Goal: Task Accomplishment & Management: Manage account settings

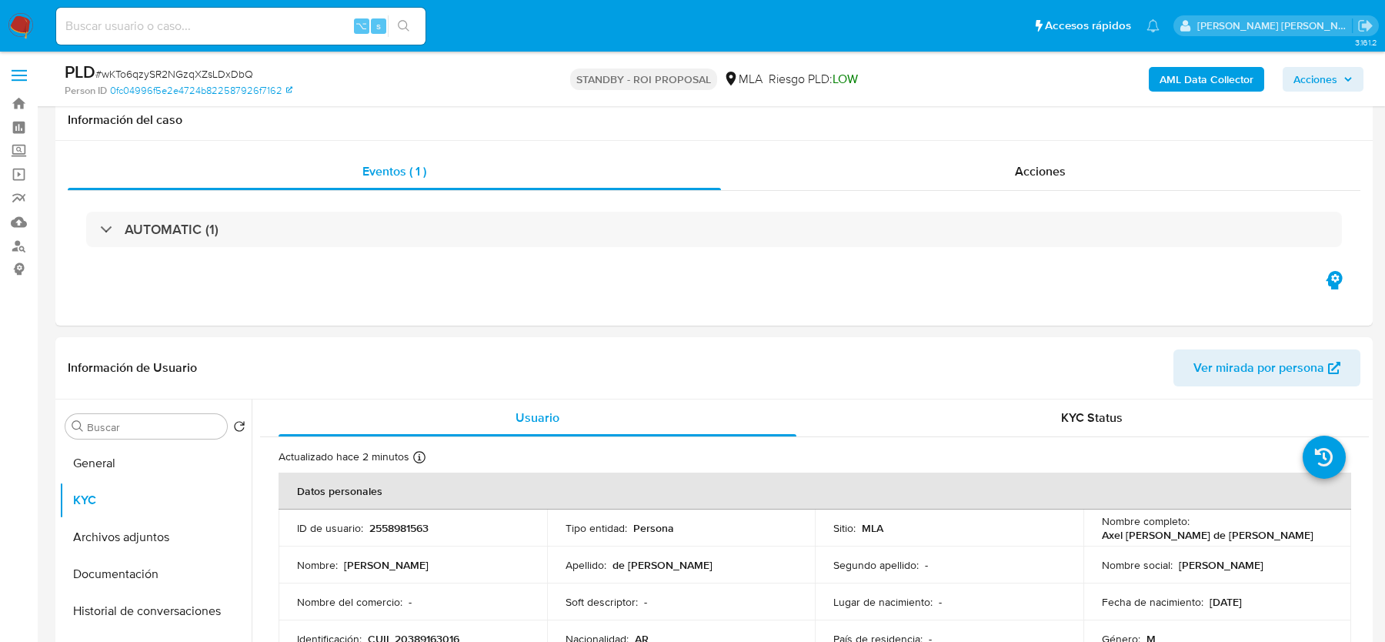
select select "10"
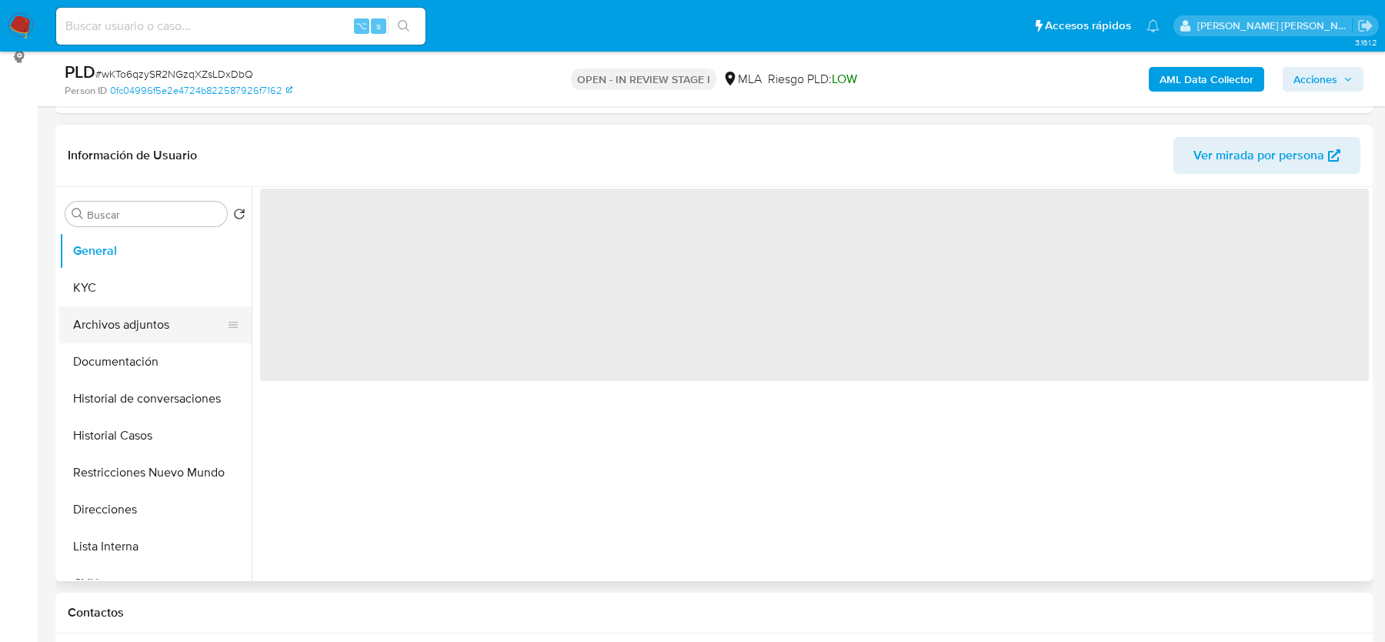
scroll to position [235, 0]
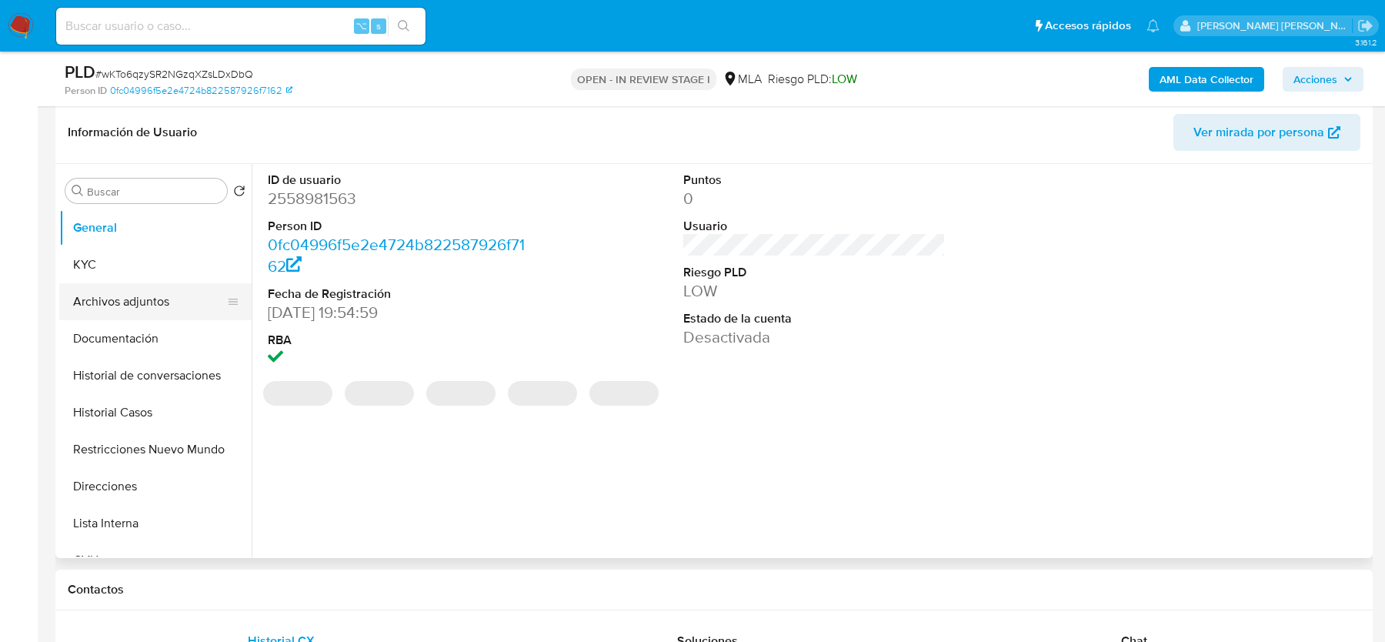
click at [163, 304] on button "Archivos adjuntos" at bounding box center [149, 301] width 180 height 37
select select "10"
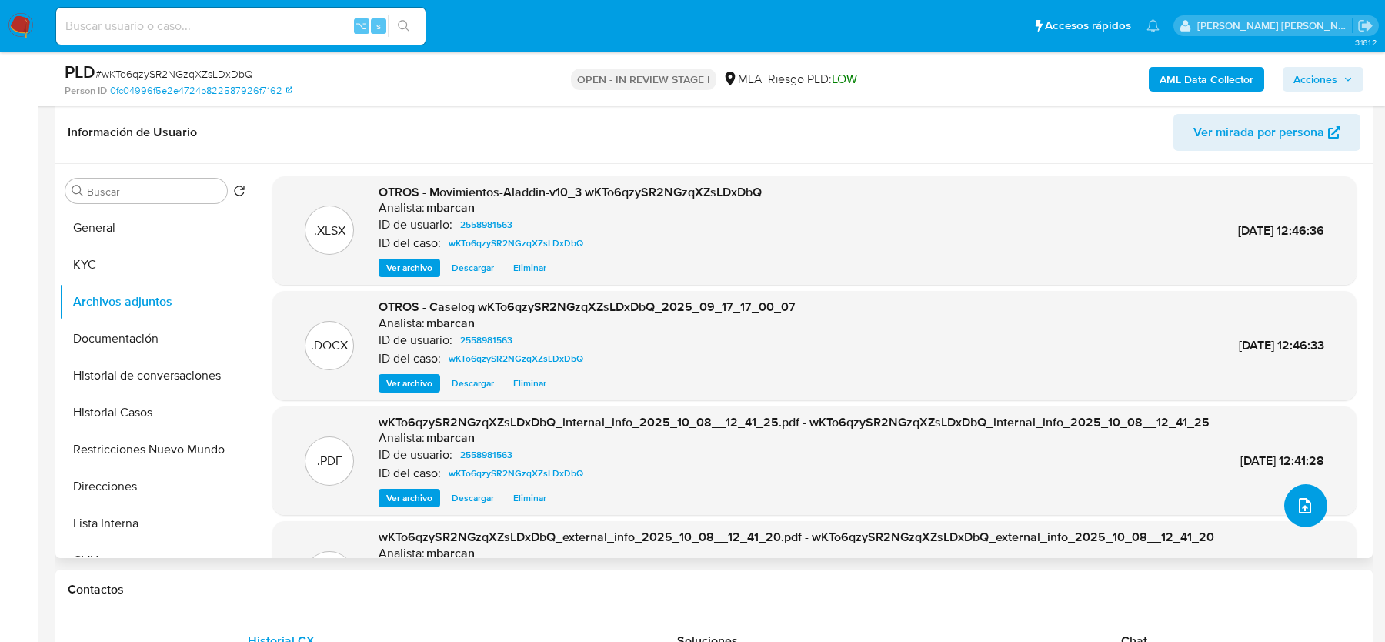
click at [1300, 510] on icon "upload-file" at bounding box center [1304, 505] width 18 height 18
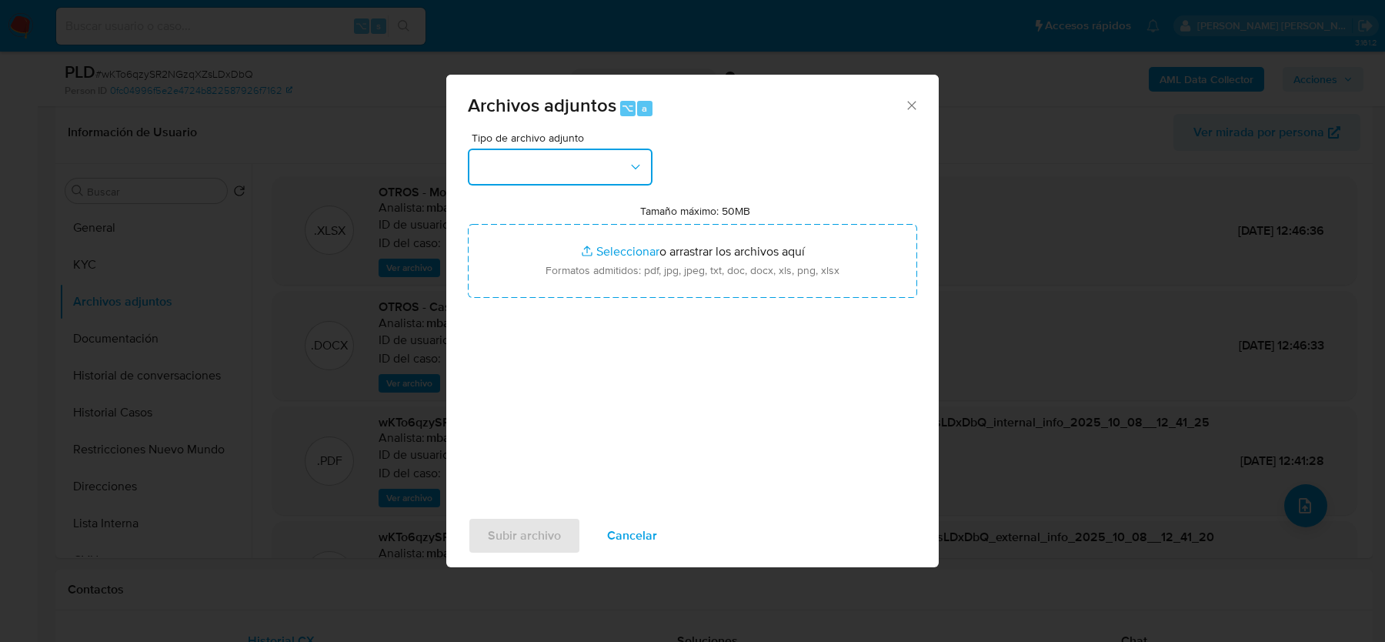
click at [567, 165] on button "button" at bounding box center [560, 166] width 185 height 37
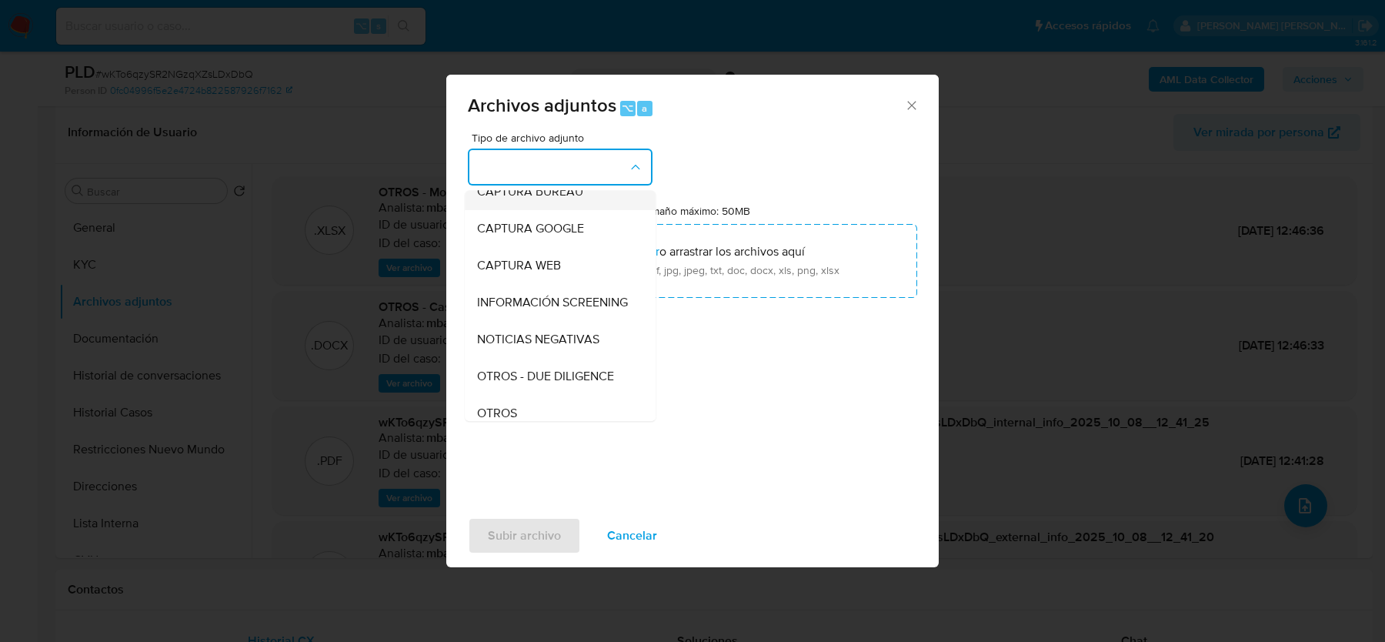
scroll to position [102, 0]
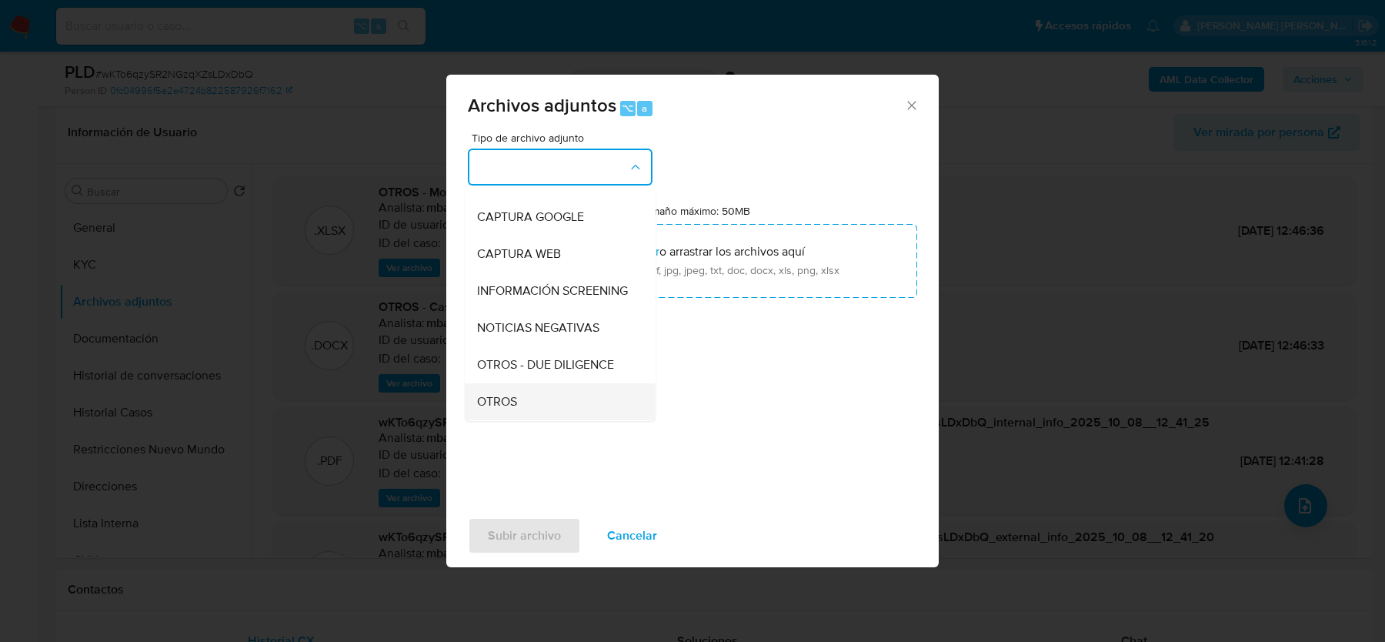
click at [484, 385] on div "OTROS" at bounding box center [555, 401] width 157 height 37
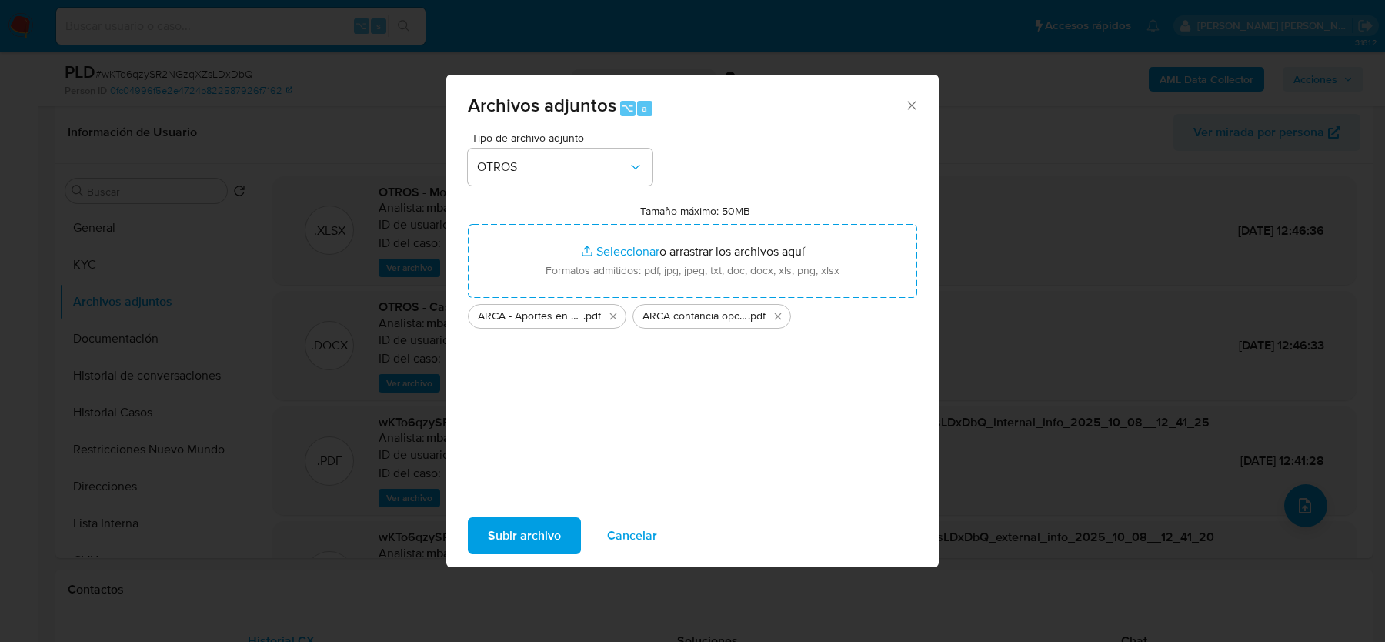
click at [513, 531] on span "Subir archivo" at bounding box center [524, 535] width 73 height 34
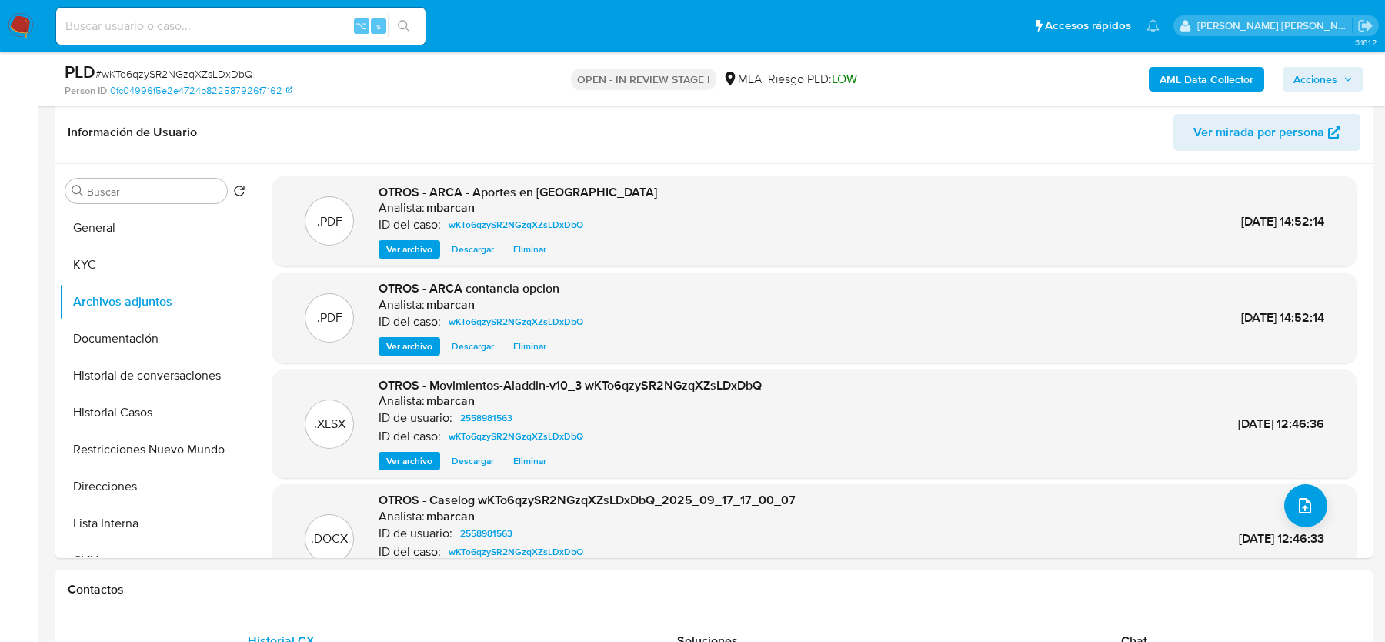
click at [1309, 84] on span "Acciones" at bounding box center [1315, 79] width 44 height 25
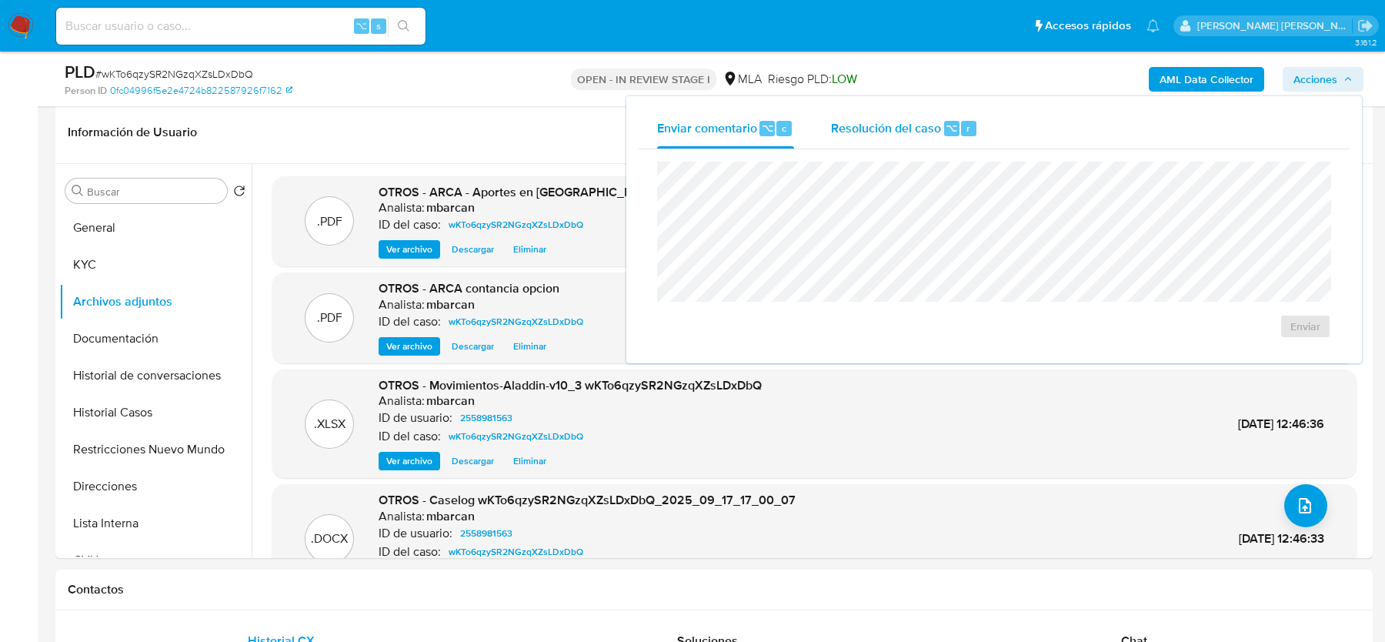
click at [916, 131] on span "Resolución del caso" at bounding box center [886, 127] width 110 height 18
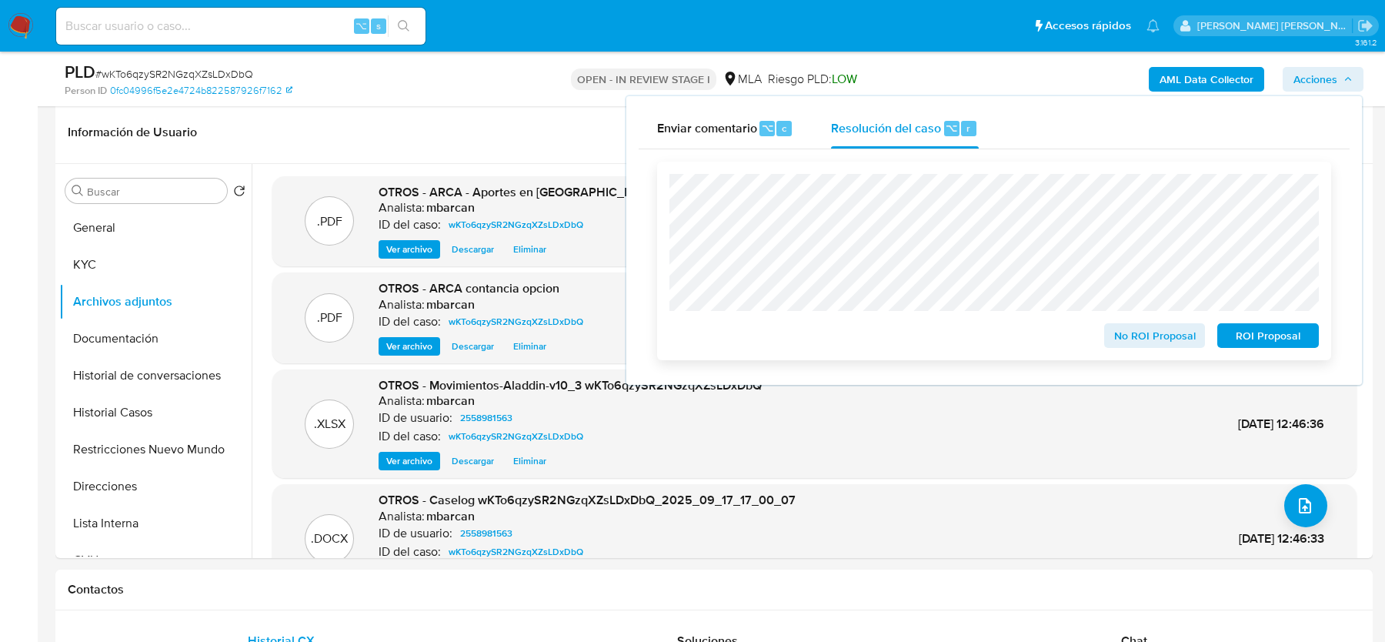
click at [1276, 352] on div "No ROI Proposal ROI Proposal" at bounding box center [994, 261] width 674 height 198
click at [1275, 345] on span "ROI Proposal" at bounding box center [1268, 336] width 80 height 22
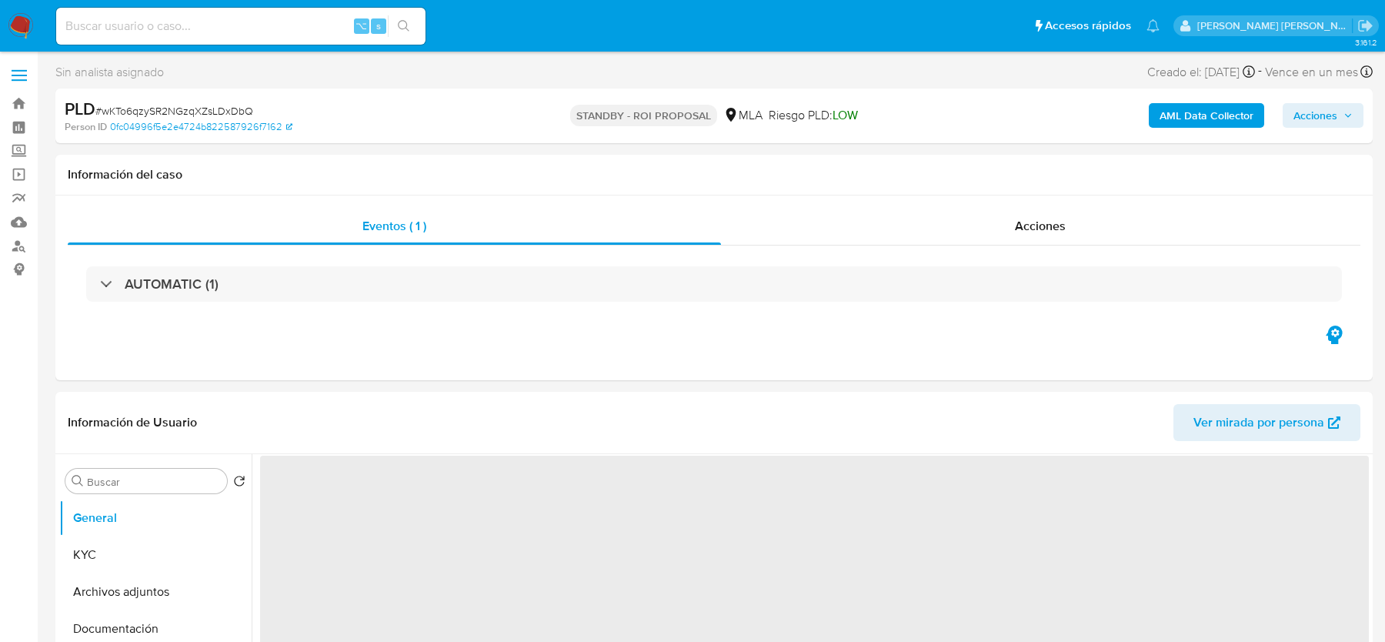
select select "10"
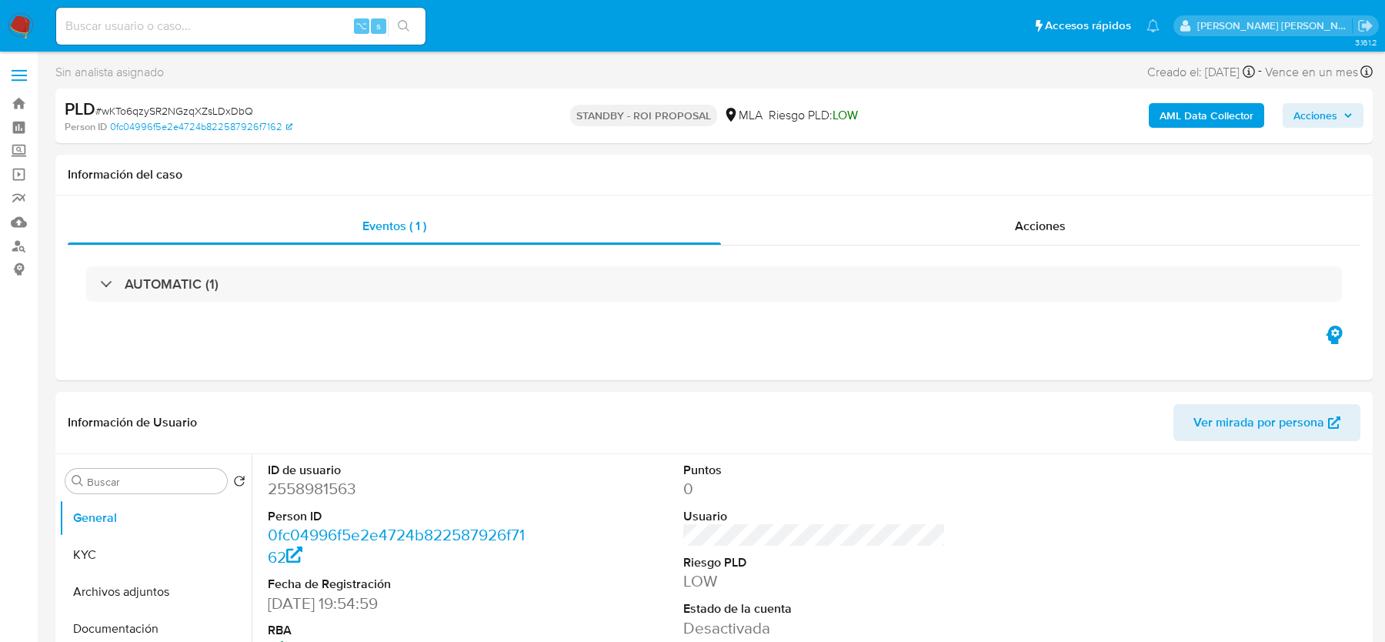
click at [219, 22] on input at bounding box center [240, 26] width 369 height 20
paste input "iE3MATsMxTmvGkwVYRmtbT40"
type input "iE3MATsMxTmvGkwVYRmtbT40"
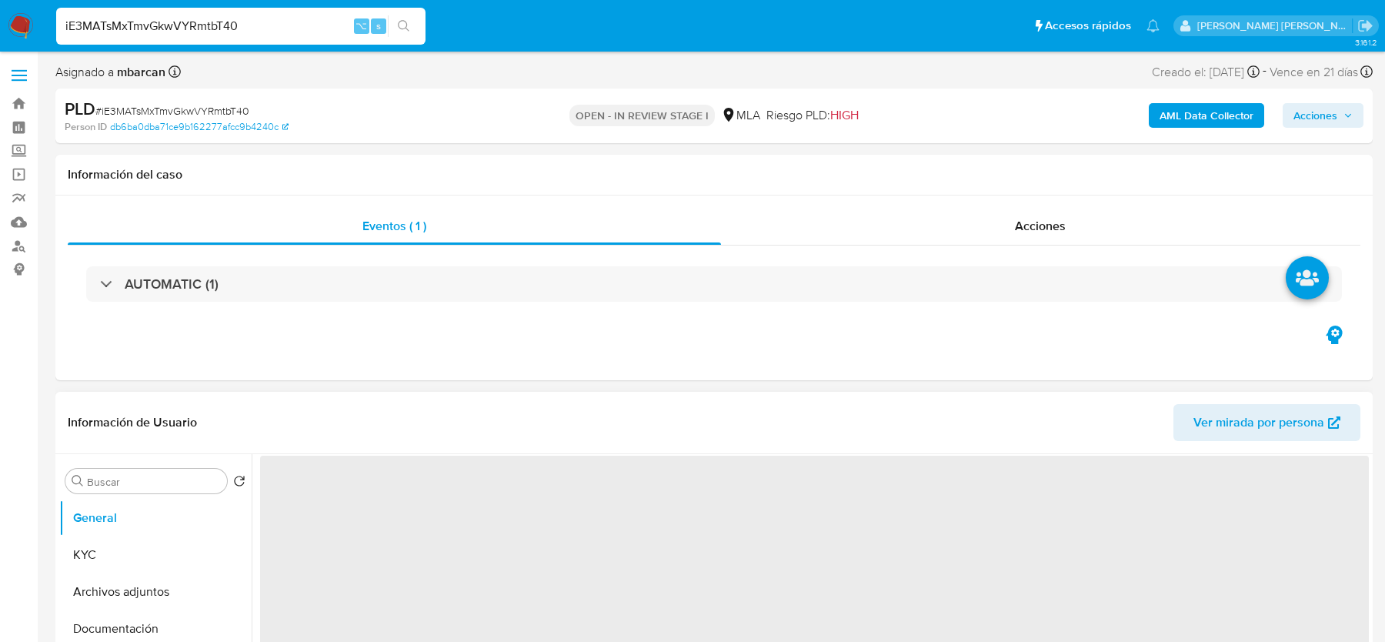
select select "10"
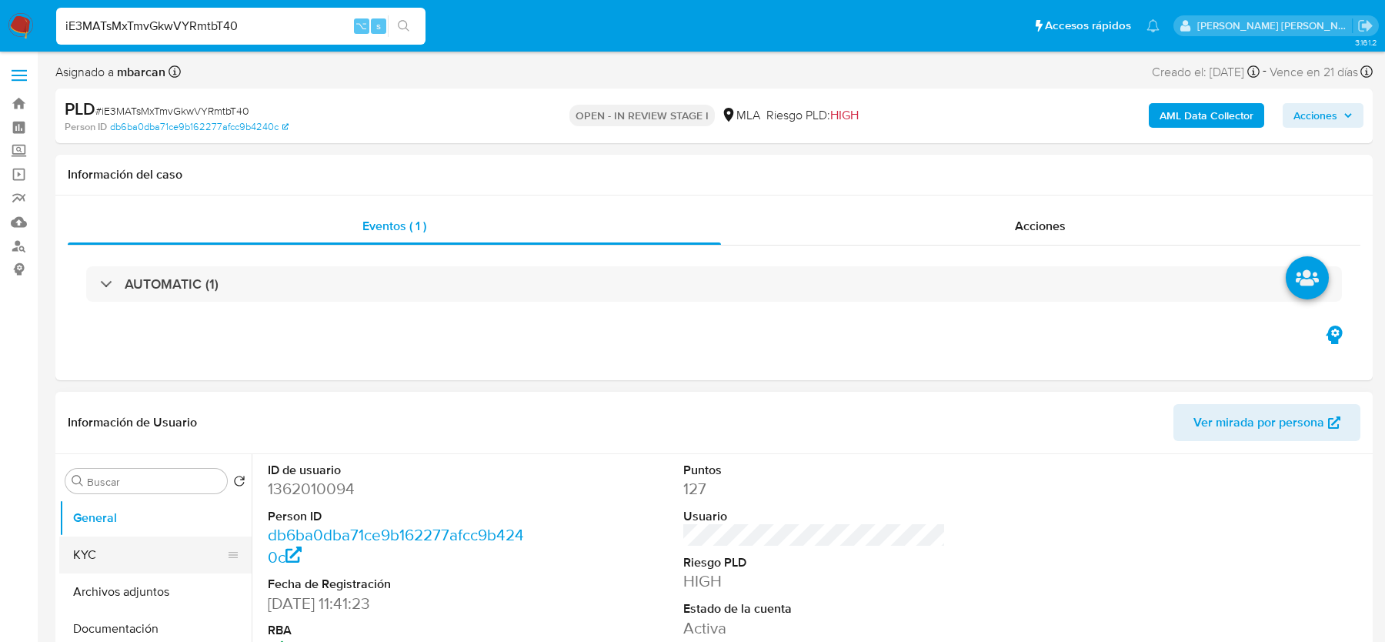
click at [153, 549] on button "KYC" at bounding box center [149, 554] width 180 height 37
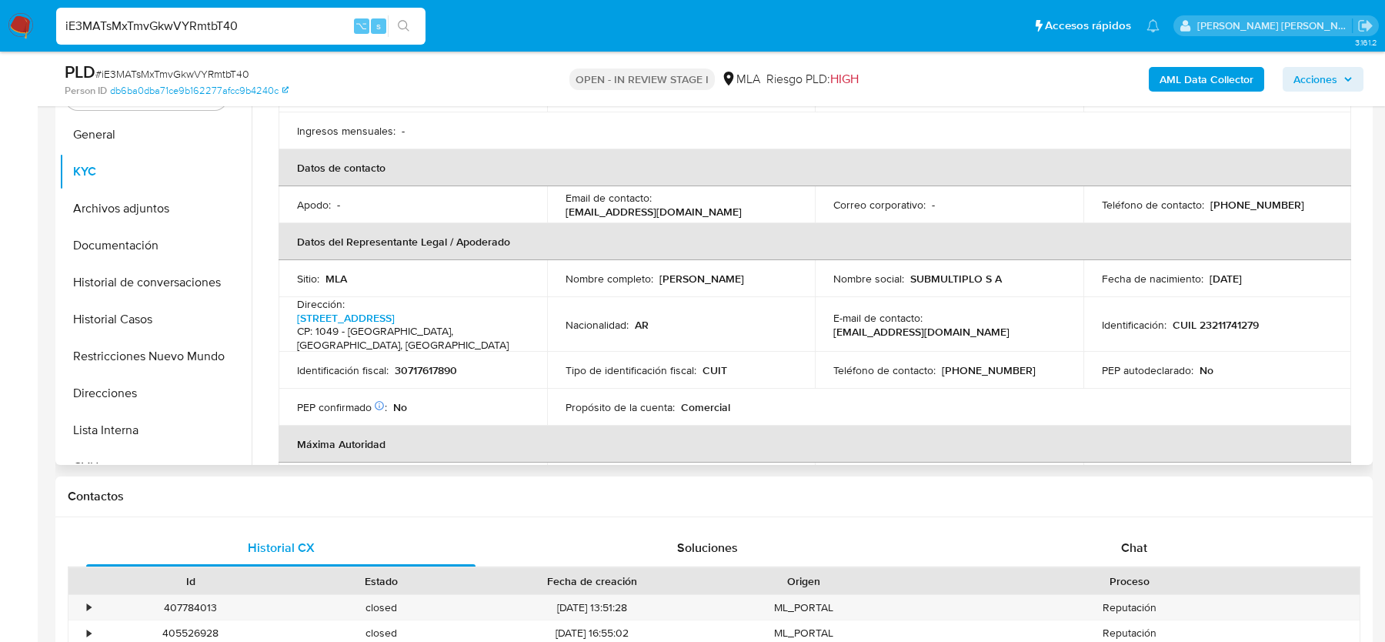
scroll to position [348, 0]
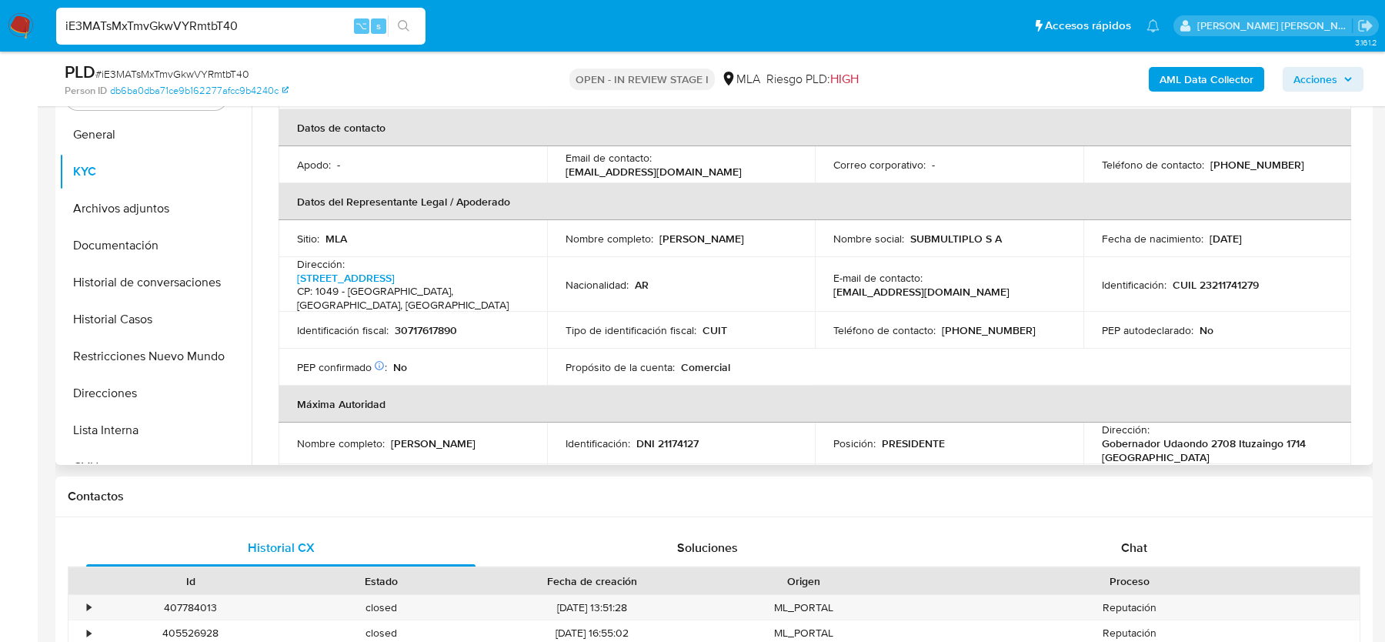
drag, startPoint x: 658, startPoint y: 236, endPoint x: 770, endPoint y: 236, distance: 111.5
click at [770, 236] on div "Nombre completo : Esteban Mario Gianotti" at bounding box center [681, 239] width 232 height 14
copy p "Esteban Mario Gianotti"
click at [110, 436] on button "Lista Interna" at bounding box center [149, 430] width 180 height 37
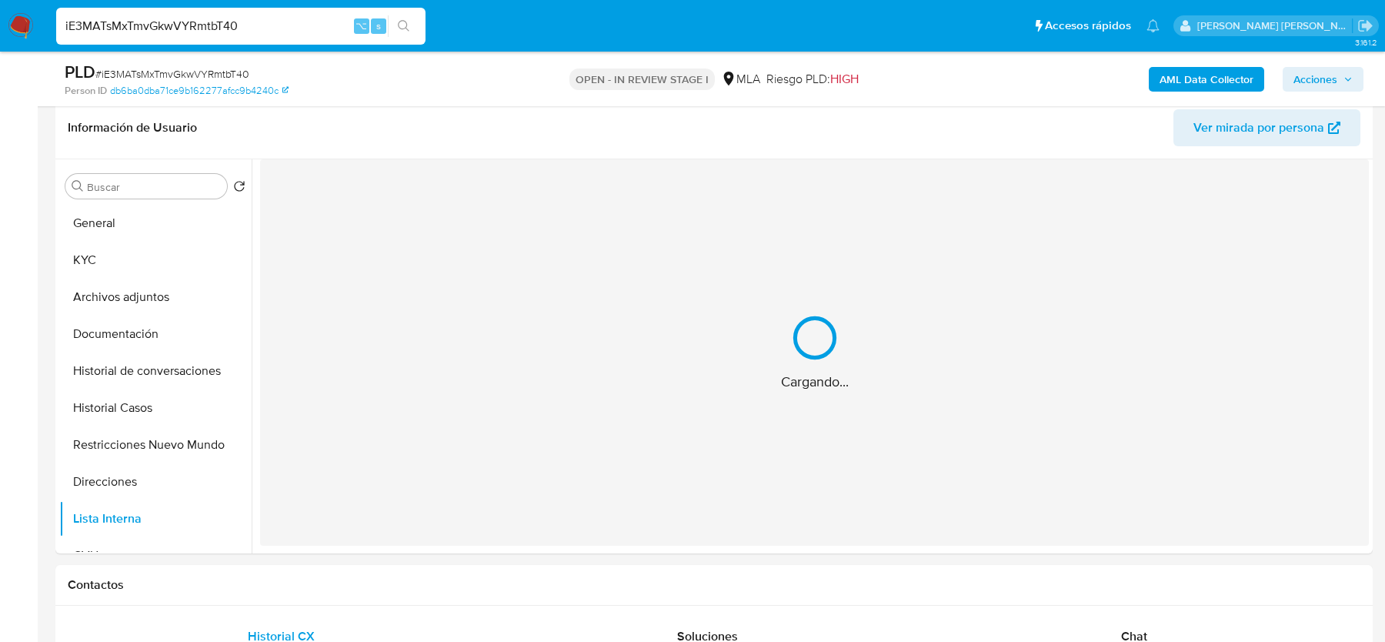
scroll to position [237, 0]
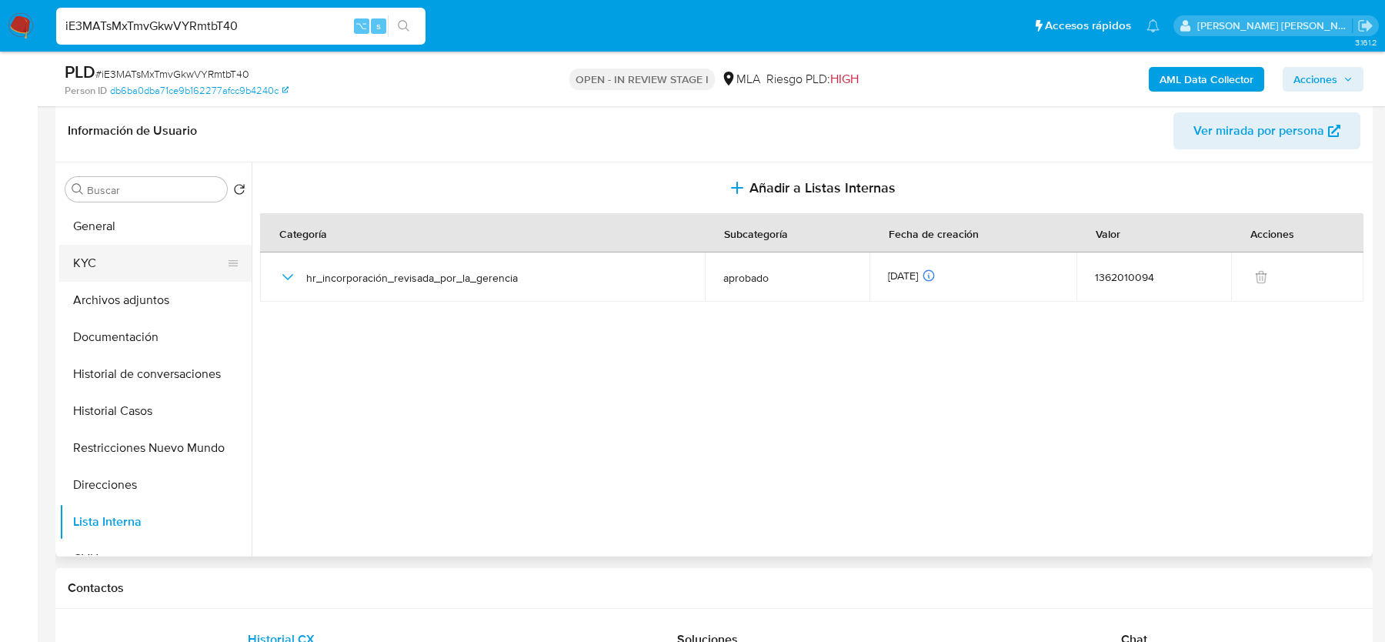
click at [153, 248] on button "KYC" at bounding box center [149, 263] width 180 height 37
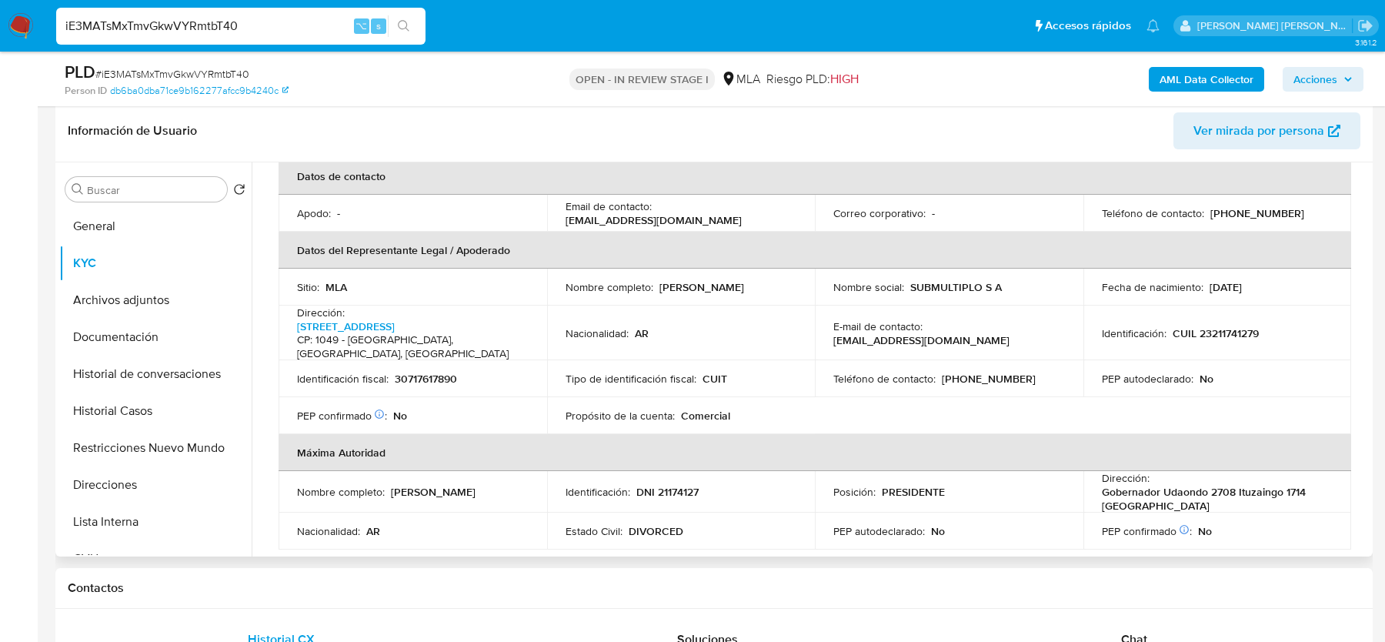
scroll to position [429, 0]
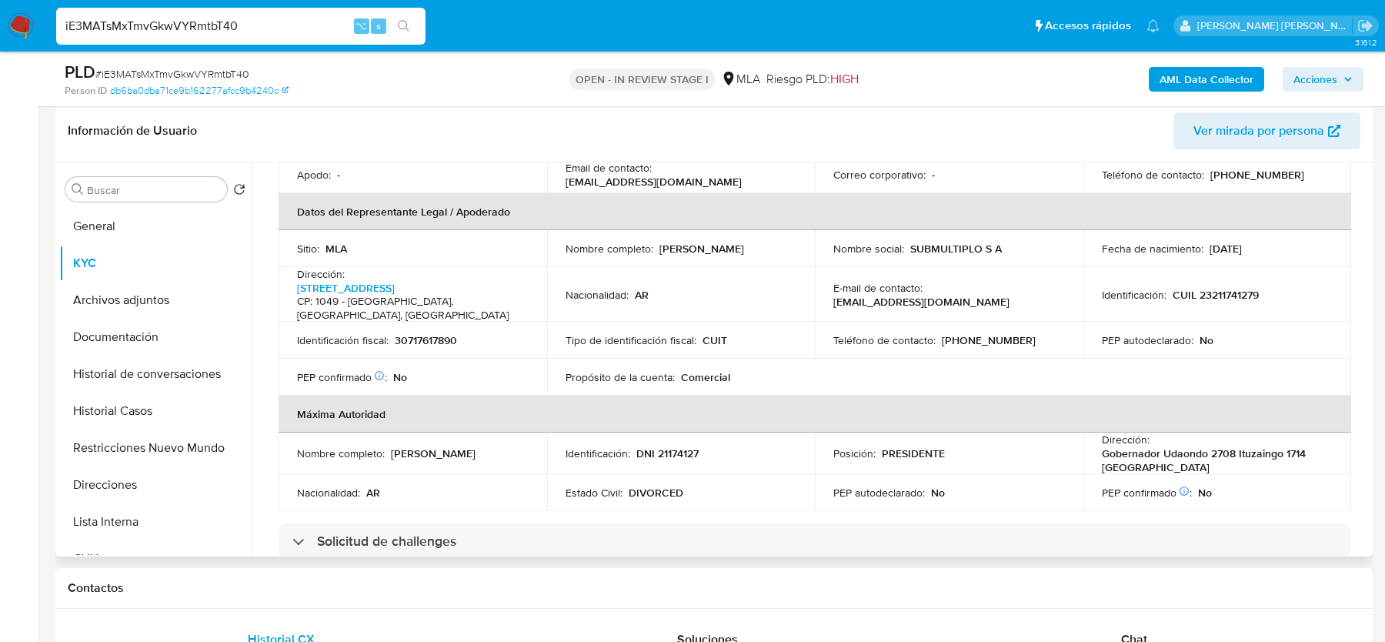
click at [448, 333] on p "30717617890" at bounding box center [426, 340] width 62 height 14
copy p "30717617890"
click at [1221, 295] on p "CUIL 23211741279" at bounding box center [1215, 295] width 86 height 14
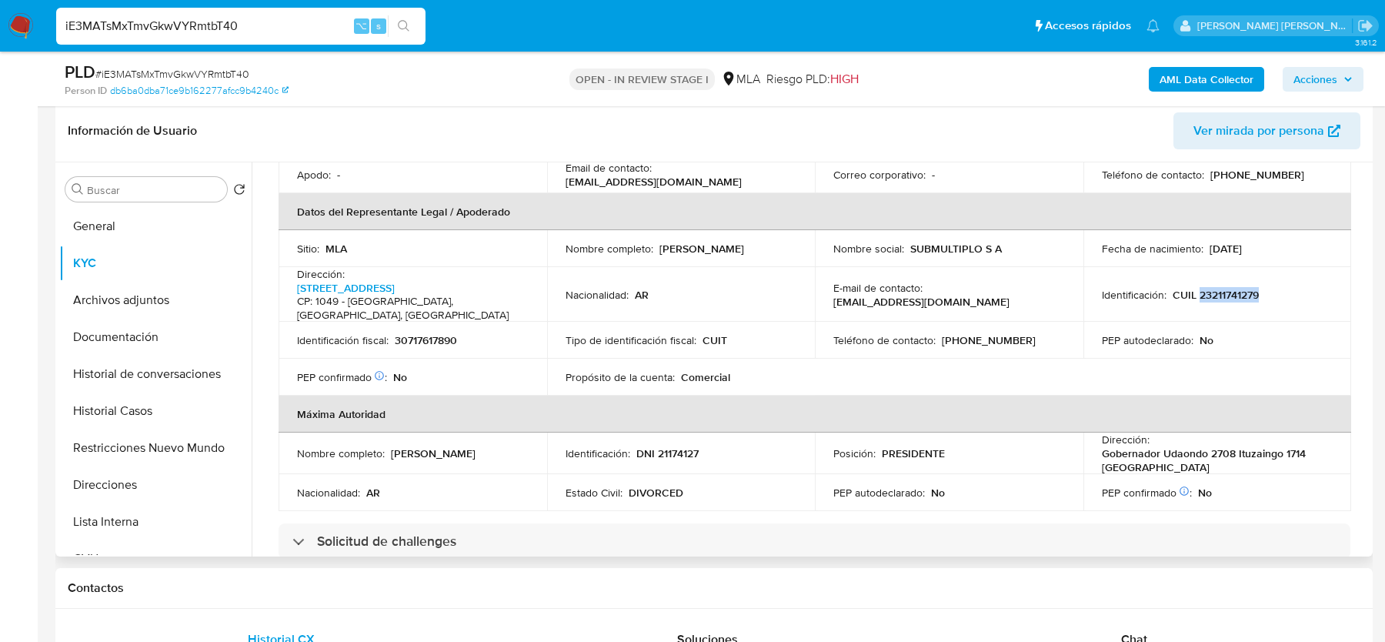
copy p "23211741279"
click at [137, 477] on button "Direcciones" at bounding box center [149, 484] width 180 height 37
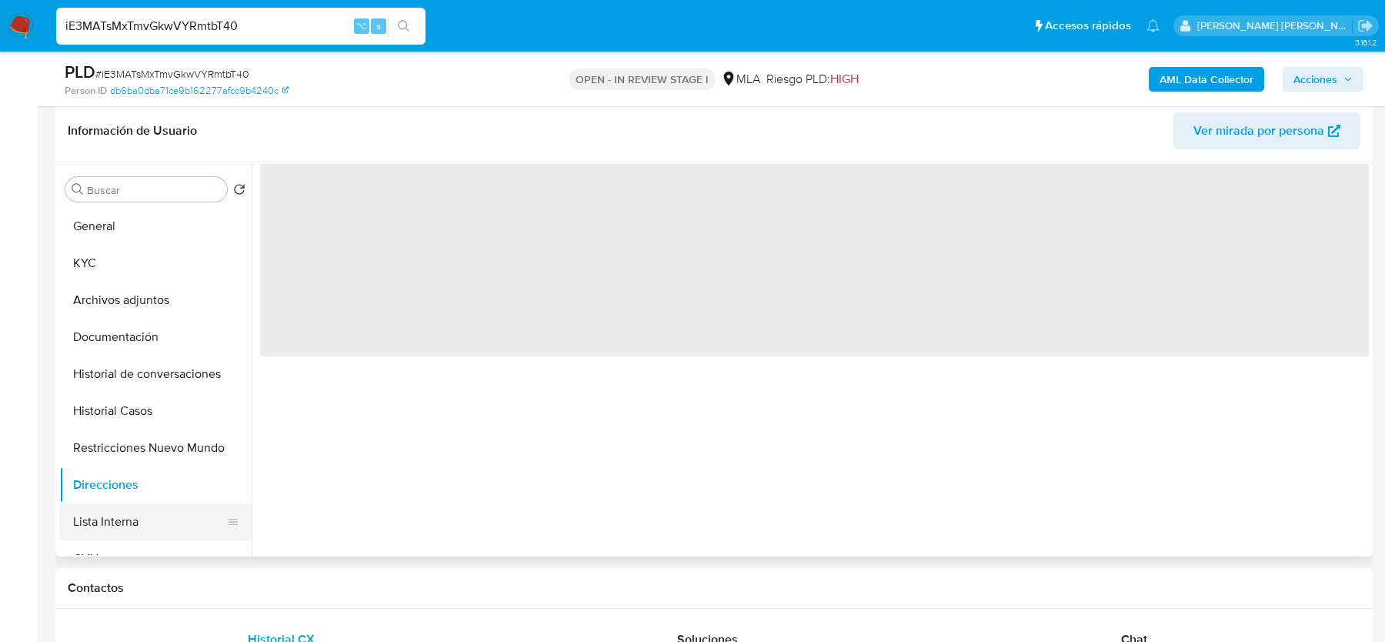
click at [134, 518] on button "Lista Interna" at bounding box center [149, 521] width 180 height 37
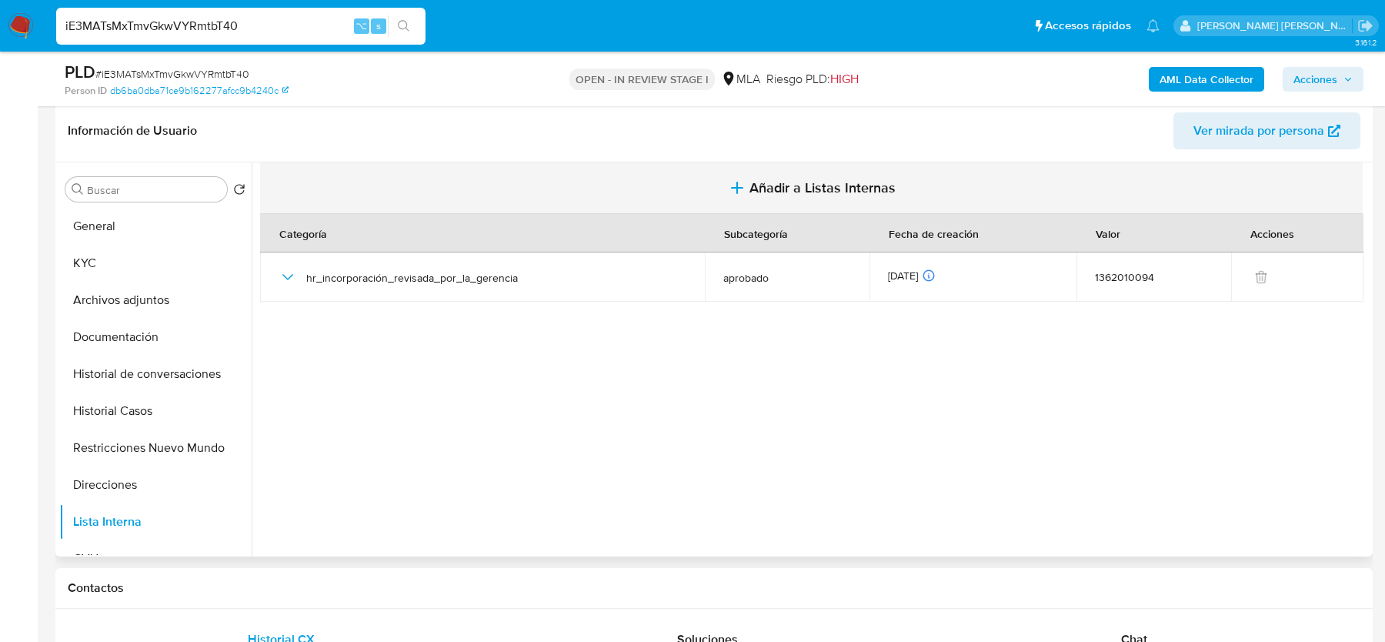
click at [758, 184] on span "Añadir a Listas Internas" at bounding box center [822, 187] width 146 height 17
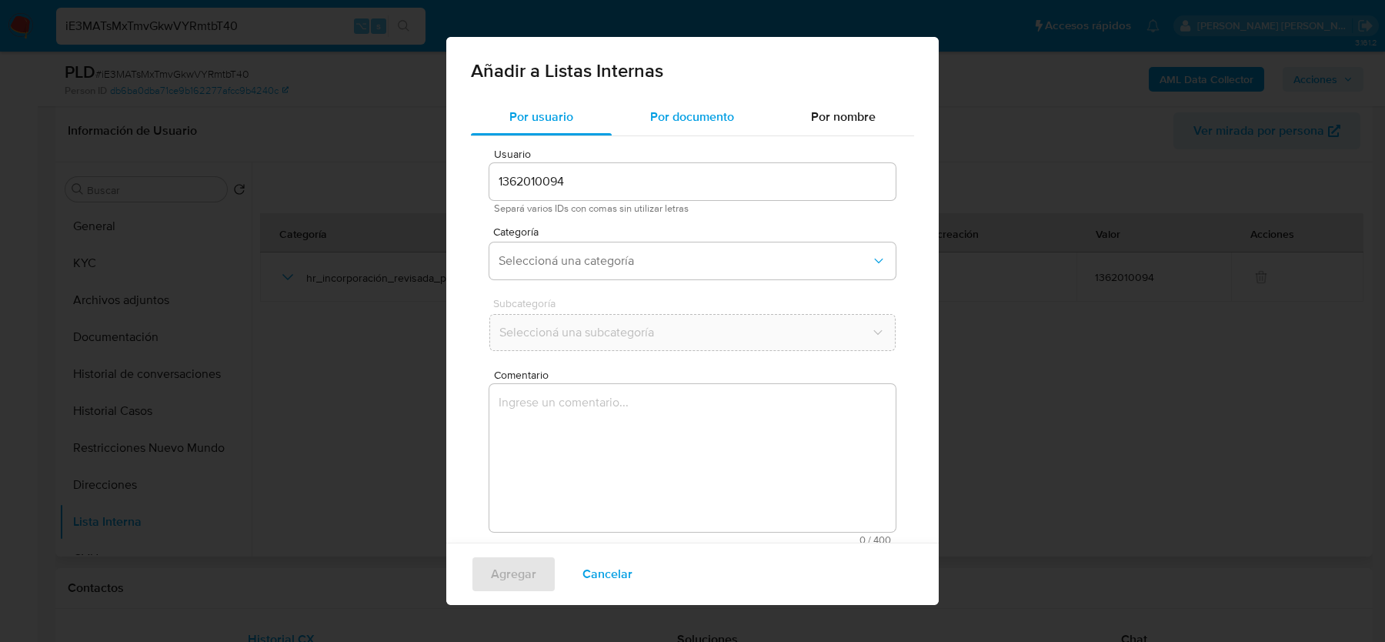
click at [708, 130] on div "Por documento" at bounding box center [692, 116] width 161 height 37
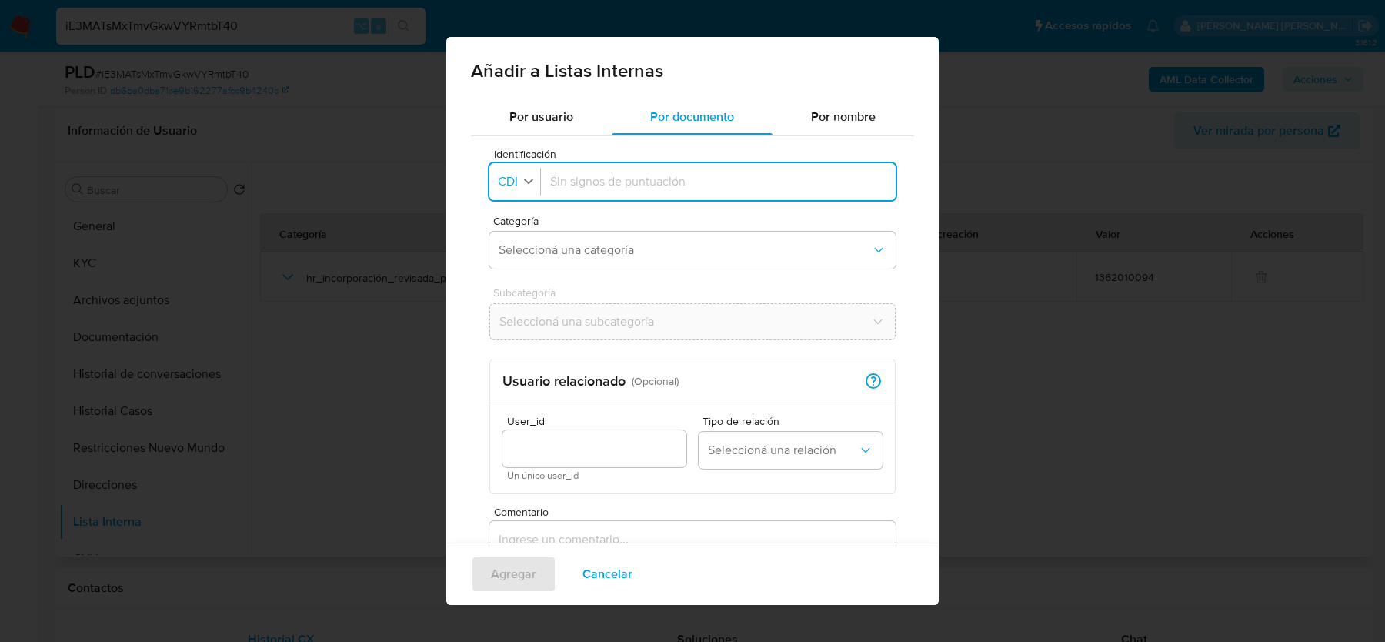
click at [529, 185] on icon "button" at bounding box center [529, 181] width 14 height 14
click at [526, 291] on li "CUIT" at bounding box center [517, 284] width 61 height 37
click at [615, 182] on input "Identificación" at bounding box center [721, 181] width 329 height 17
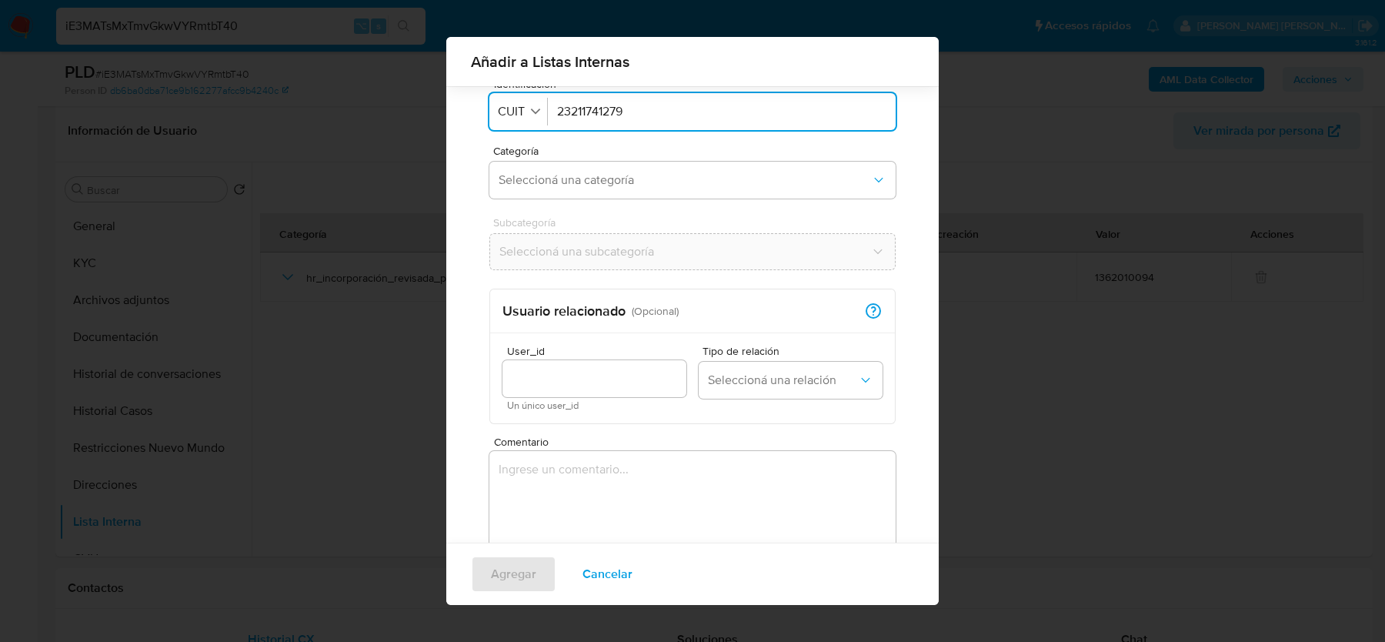
type input "23211741279"
click at [546, 368] on input "User_id" at bounding box center [594, 378] width 184 height 20
type input "1362010094"
click at [756, 388] on button "Seleccioná una relación" at bounding box center [790, 380] width 184 height 37
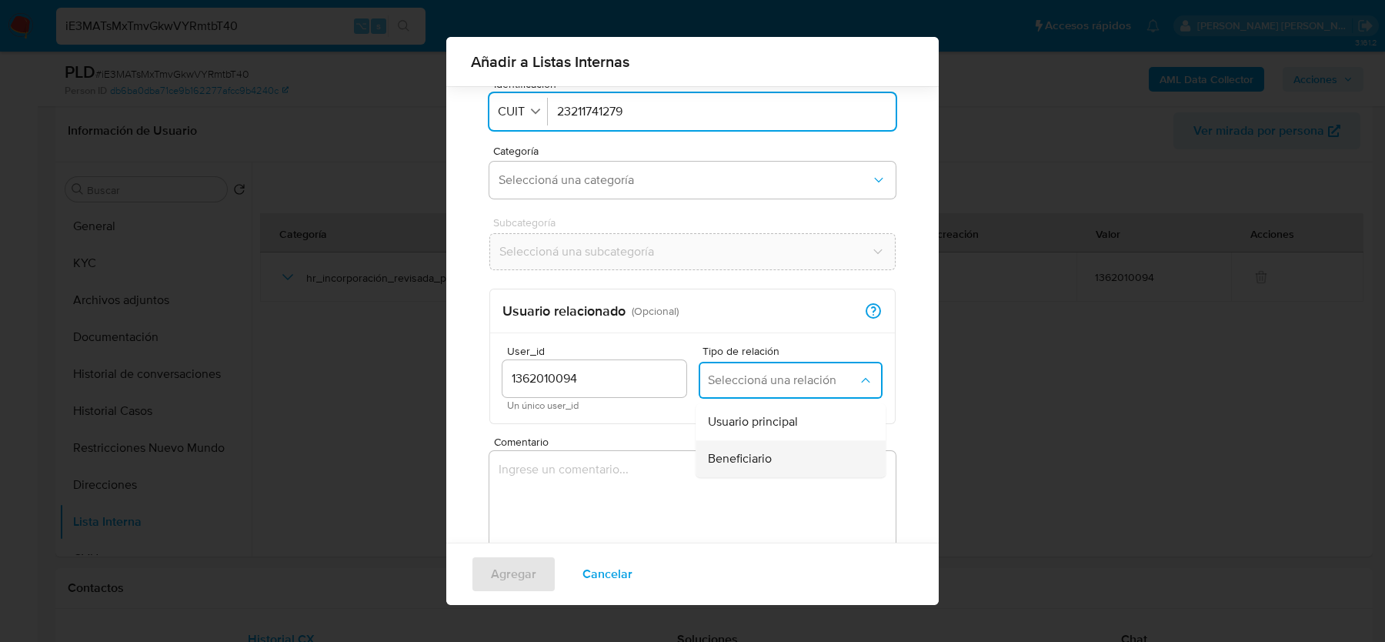
click at [758, 455] on span "Beneficiario" at bounding box center [740, 458] width 64 height 15
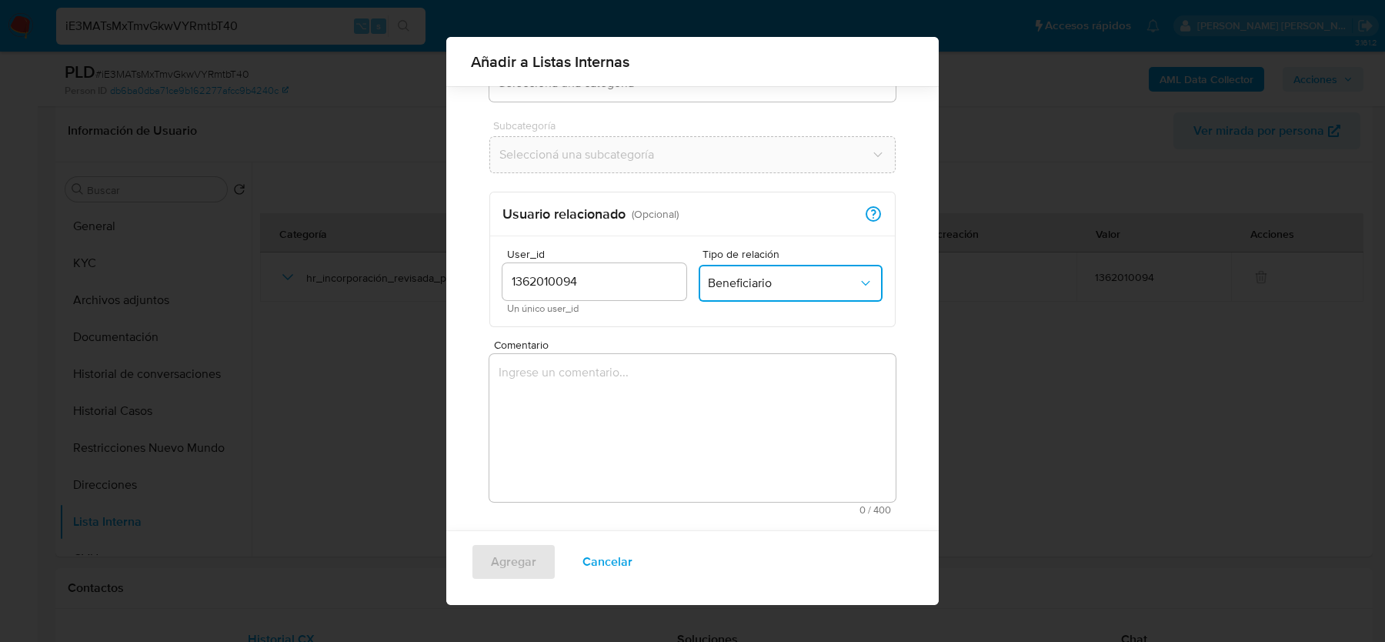
scroll to position [162, 0]
click at [620, 413] on textarea "Comentario" at bounding box center [692, 421] width 406 height 148
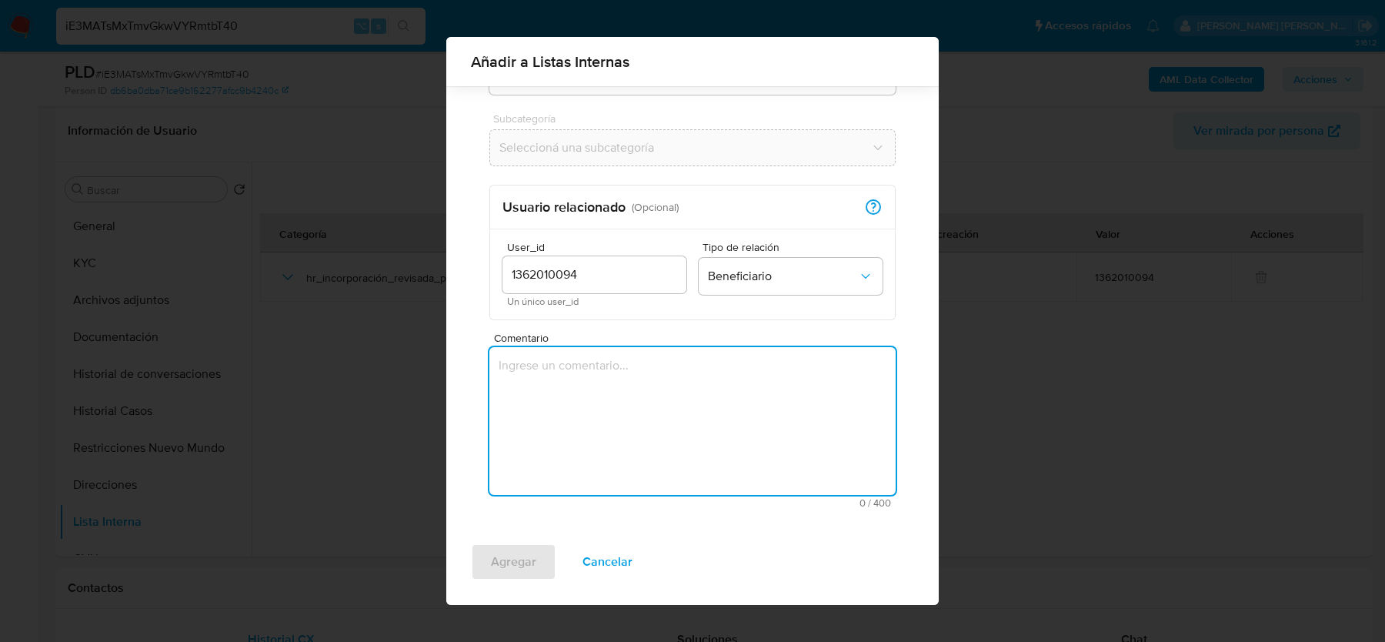
paste textarea "Las búsquedas de antecedentes en la web y en otras fuentes de información arroj…"
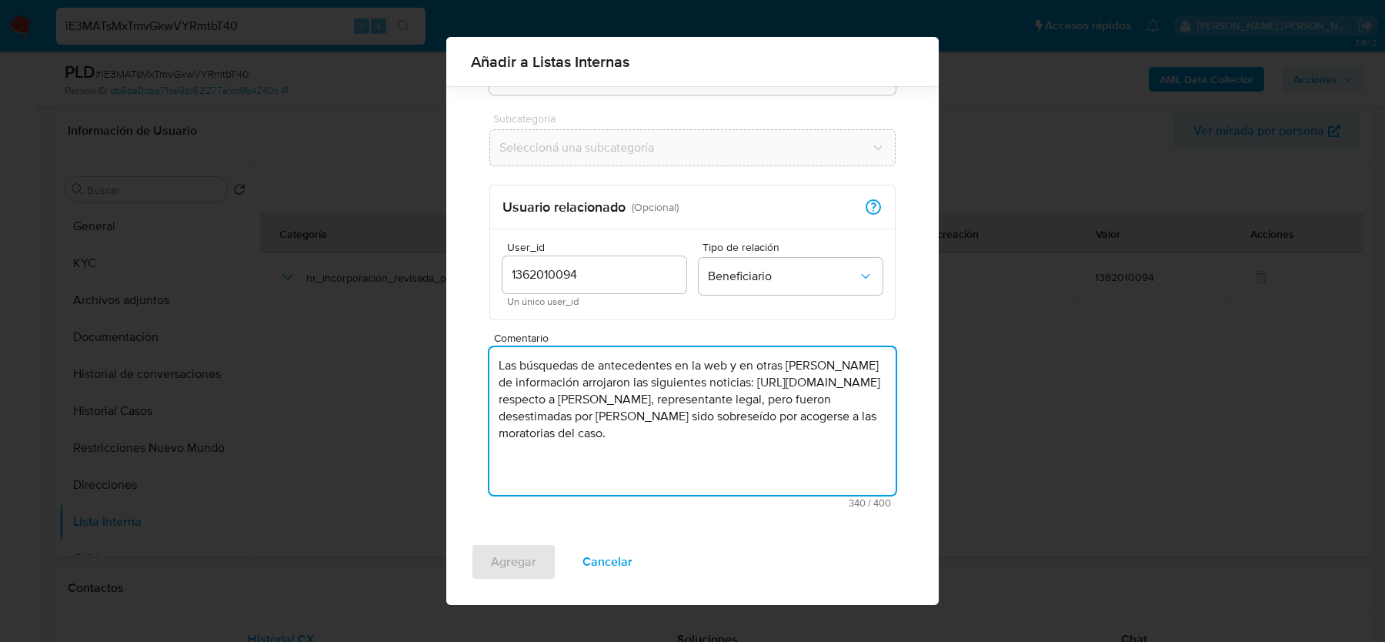
drag, startPoint x: 501, startPoint y: 366, endPoint x: 749, endPoint y: 375, distance: 248.6
click at [749, 375] on textarea "Las búsquedas de antecedentes en la web y en otras fuentes de información arroj…" at bounding box center [692, 421] width 406 height 148
click at [755, 376] on textarea "Las búsquedas de antecedentes en la web y en otras fuentes de información arroj…" at bounding box center [692, 421] width 406 height 148
type textarea "Las búsquedas de antecedentes en la web y en otras fuentes de información arroj…"
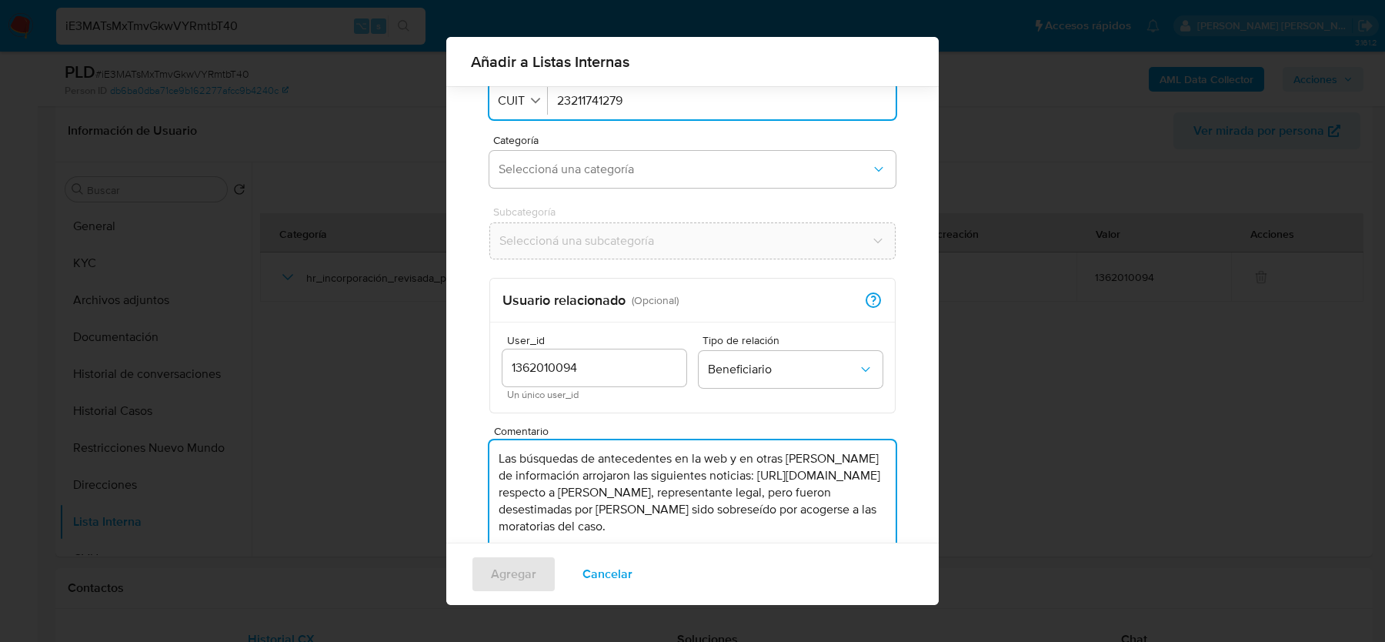
scroll to position [48, 0]
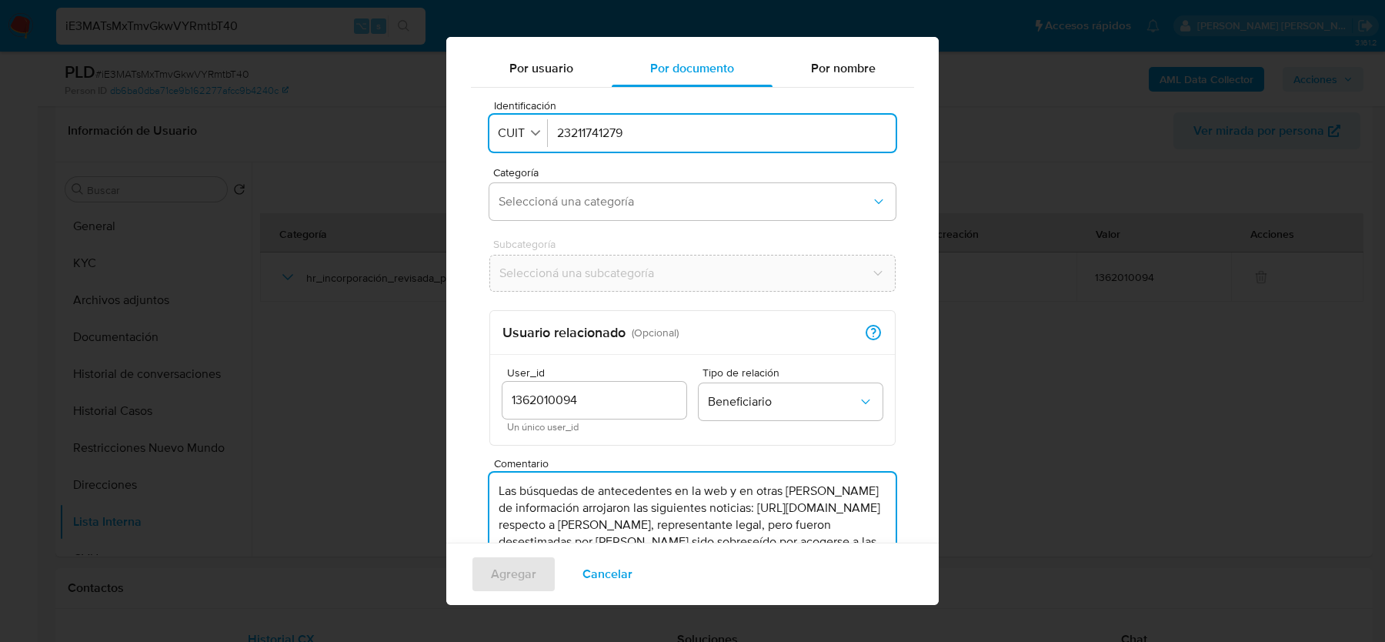
click at [625, 235] on div "Identificación Identificación CUIT 23211741279 Categoría Seleccioná una categor…" at bounding box center [692, 367] width 443 height 558
click at [625, 226] on div "Identificación Identificación CUIT 23211741279 Categoría Seleccioná una categor…" at bounding box center [692, 367] width 443 height 558
click at [625, 212] on button "Seleccioná una categoría" at bounding box center [692, 201] width 406 height 37
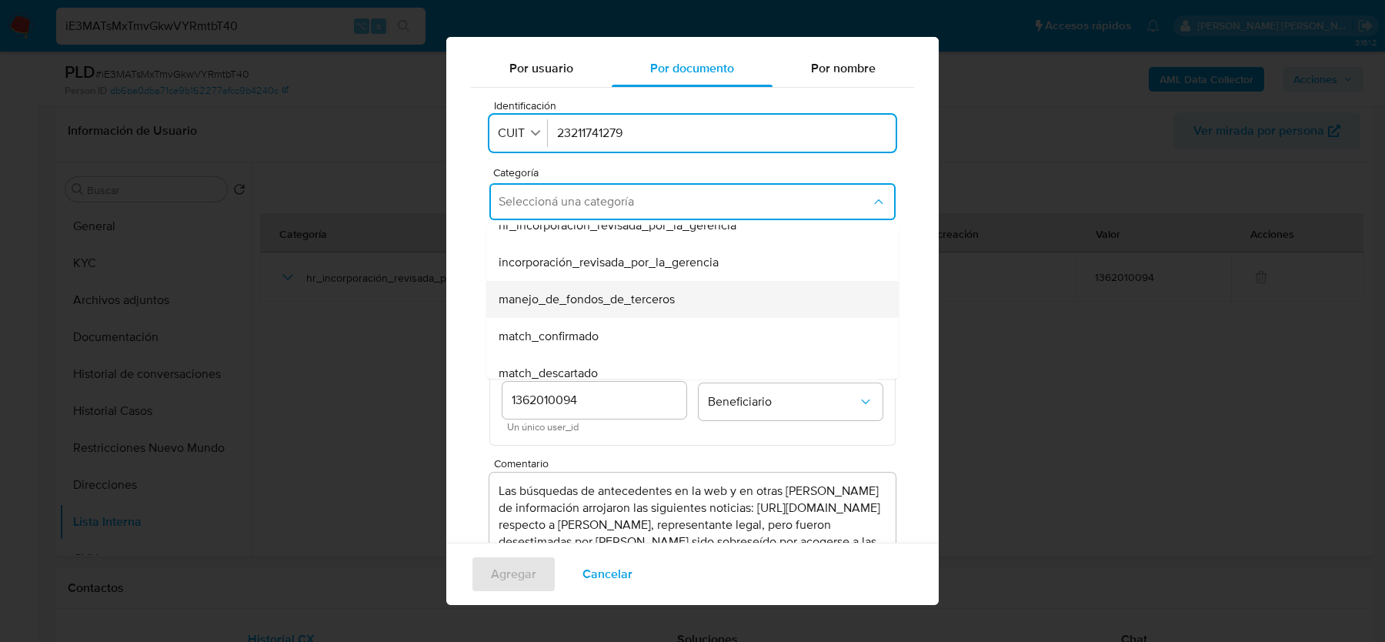
scroll to position [20, 0]
click at [592, 360] on div "match_descartado" at bounding box center [687, 370] width 378 height 37
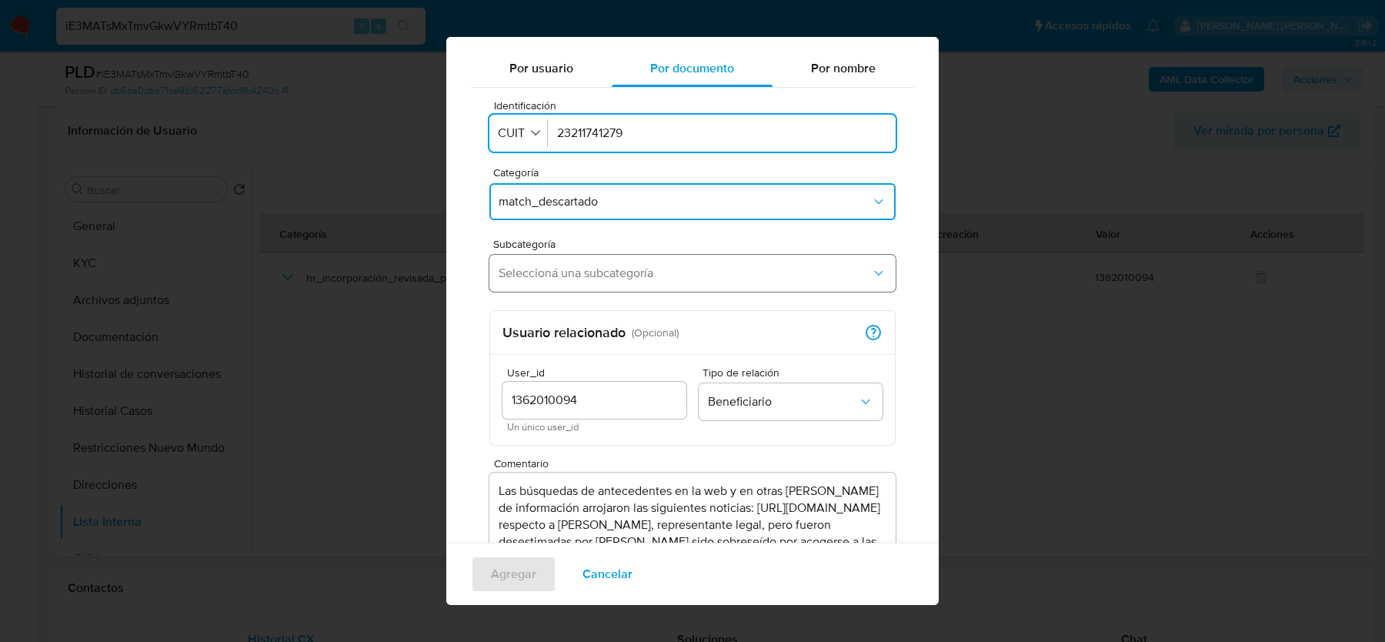
click at [589, 285] on button "Seleccioná una subcategoría" at bounding box center [692, 273] width 406 height 37
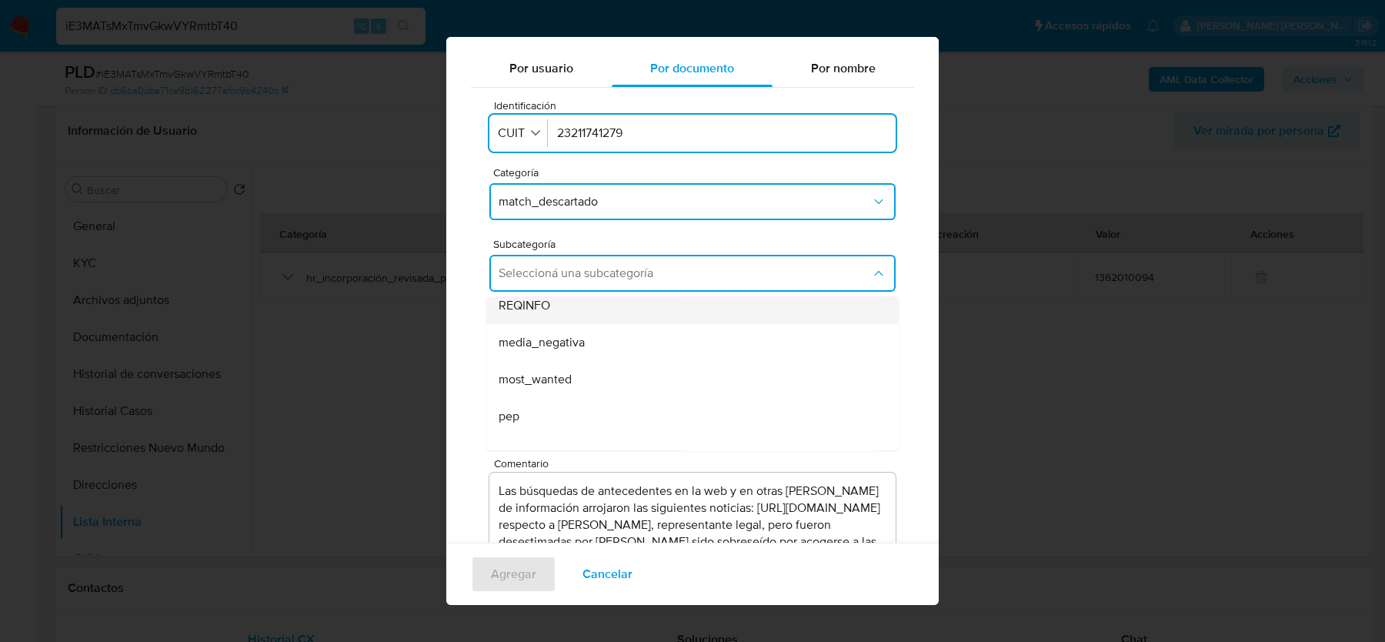
scroll to position [69, 0]
click at [588, 327] on div "media_negativa" at bounding box center [687, 319] width 378 height 37
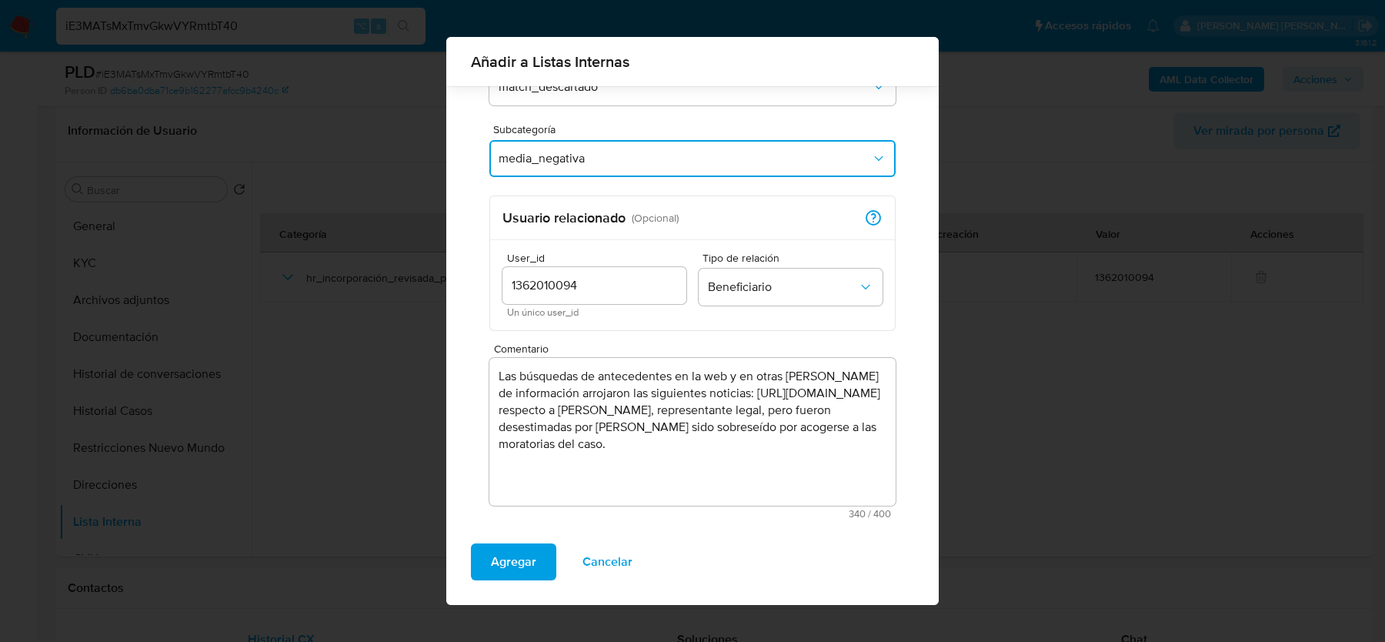
scroll to position [162, 0]
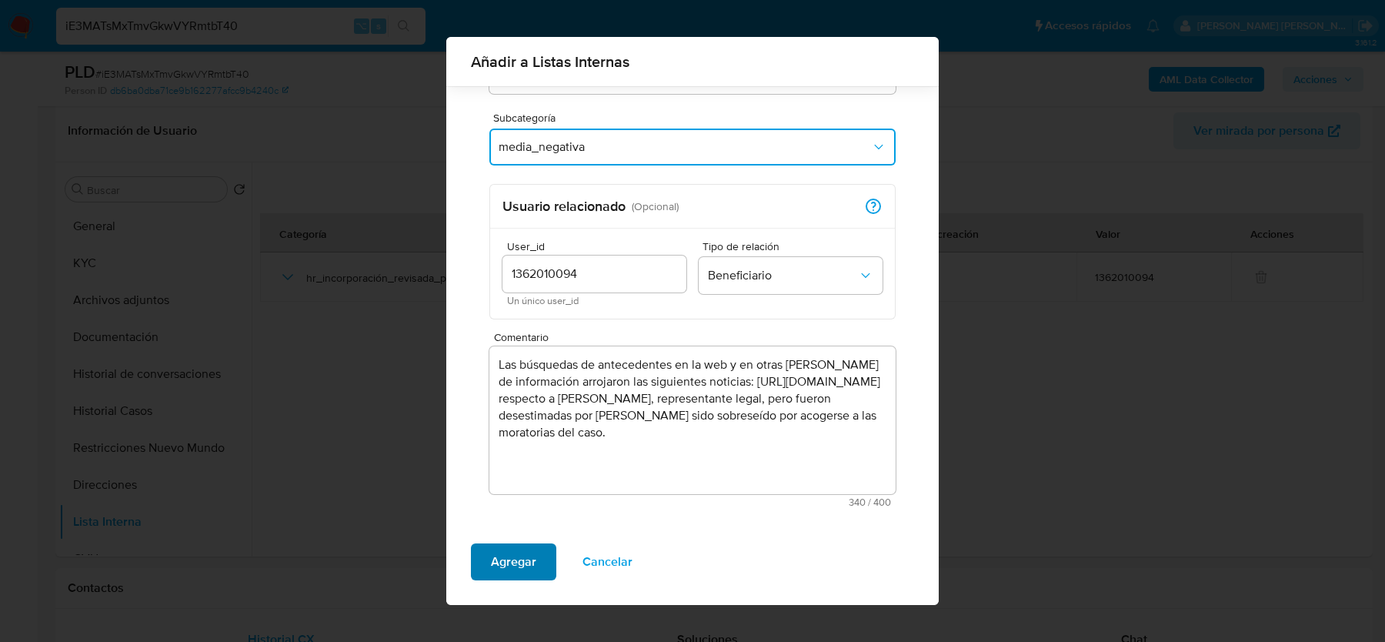
click at [519, 572] on span "Agregar" at bounding box center [513, 562] width 45 height 34
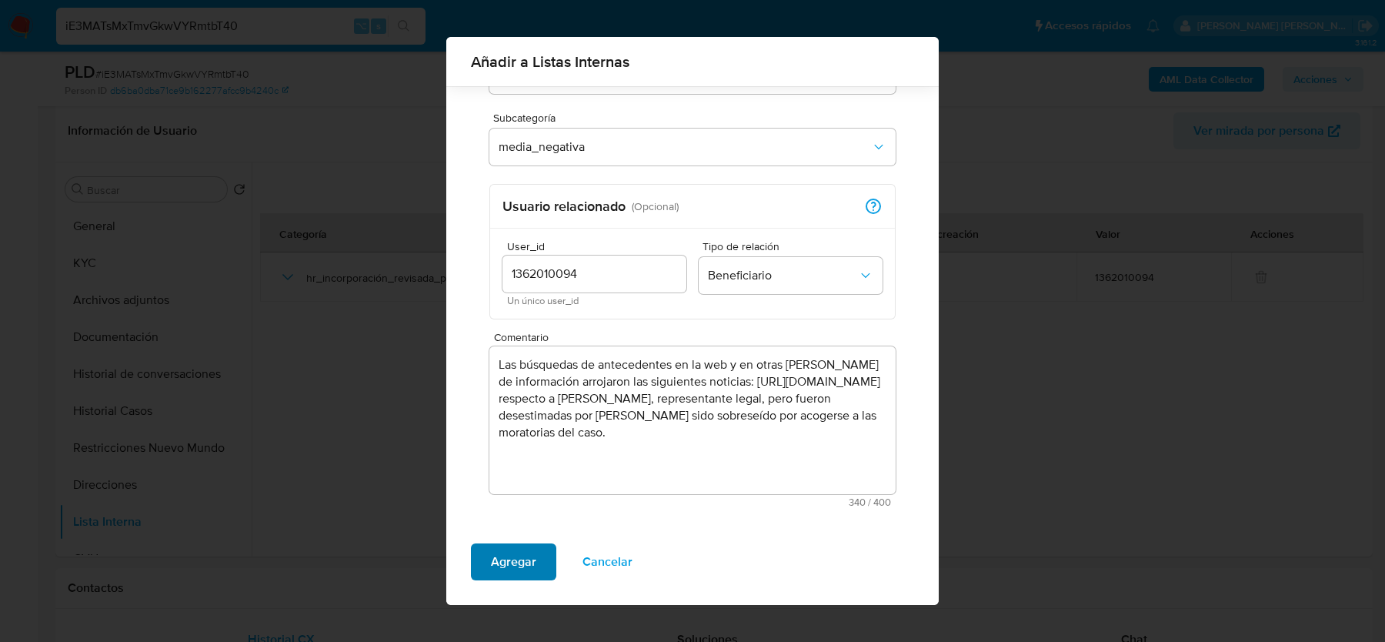
scroll to position [0, 0]
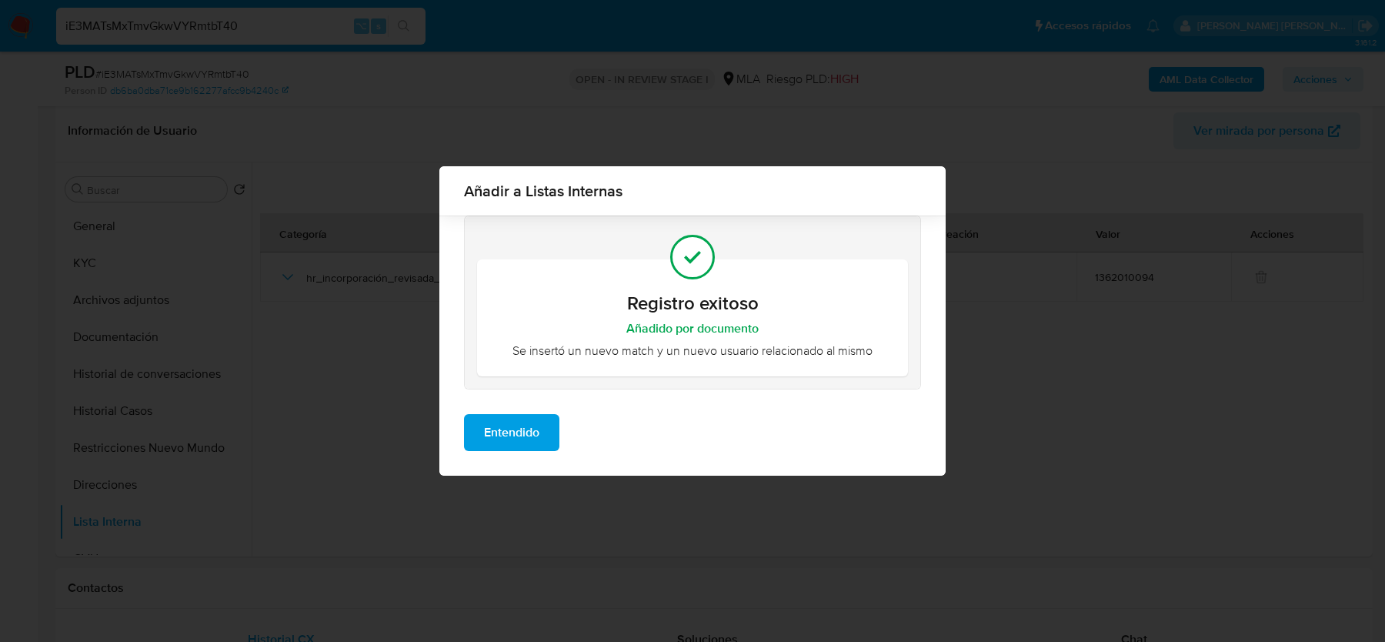
click at [545, 428] on button "Entendido" at bounding box center [511, 432] width 95 height 37
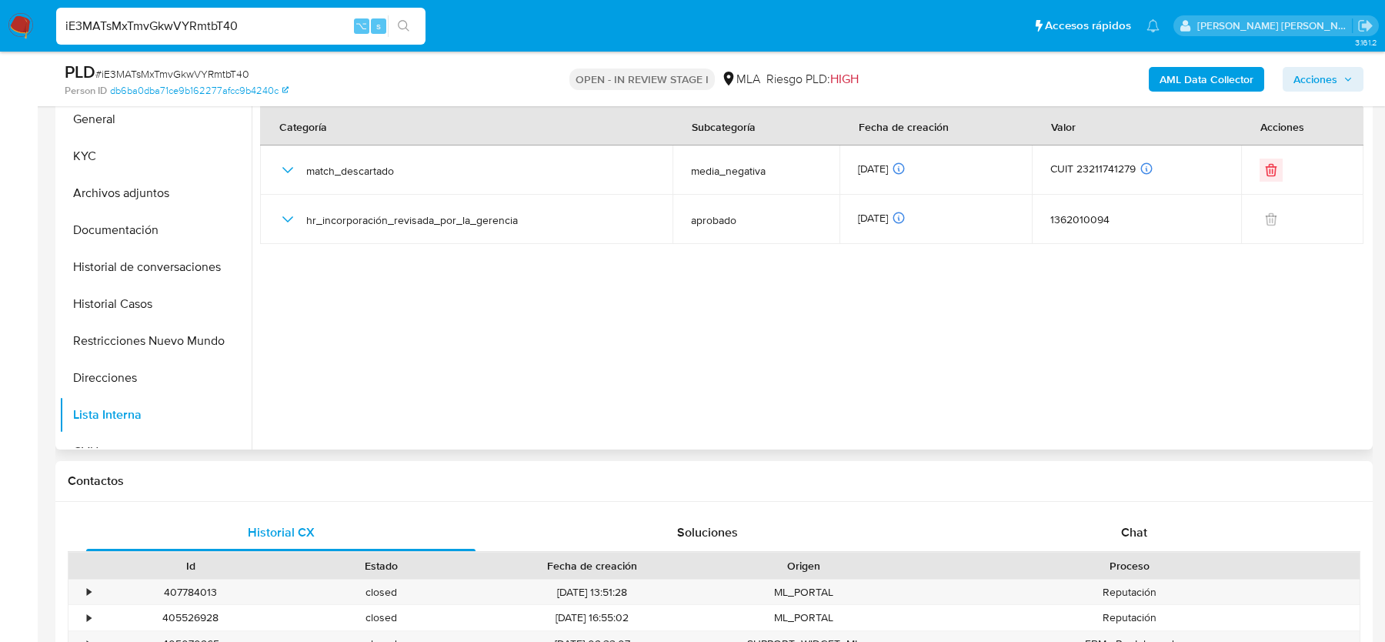
scroll to position [662, 0]
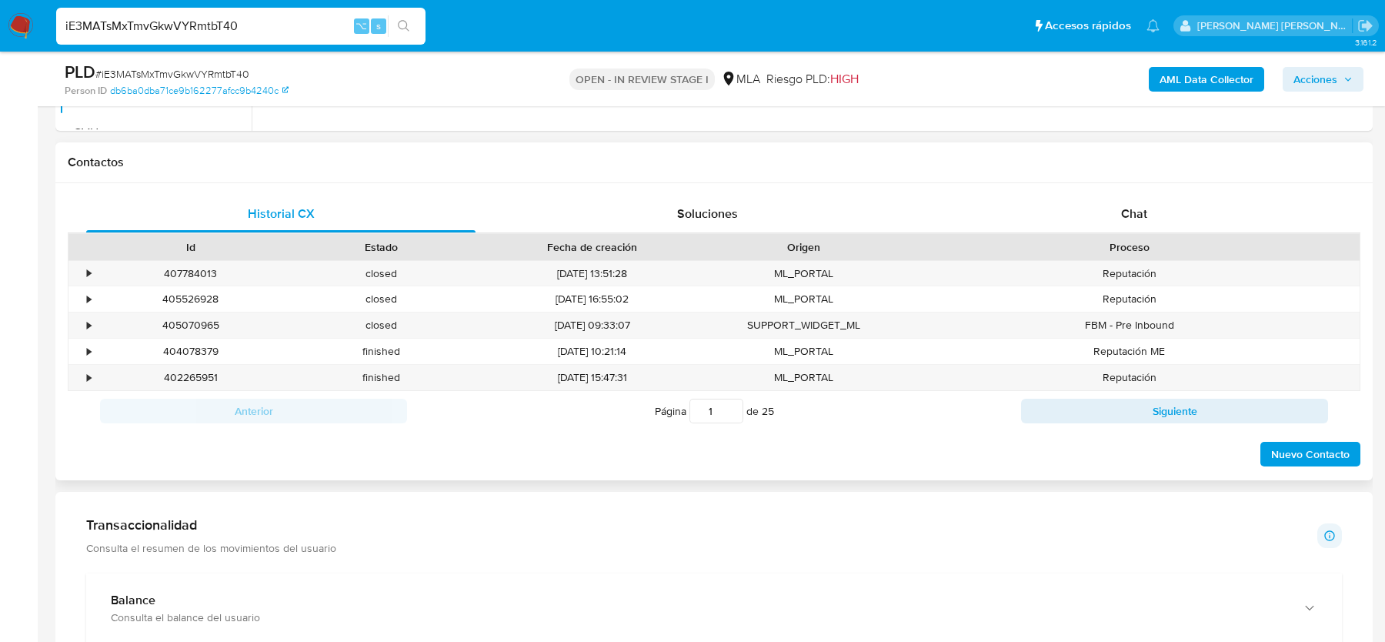
click at [1151, 192] on div "Historial CX Soluciones Chat Id Estado Fecha de creación Origen Proceso • 40778…" at bounding box center [713, 331] width 1317 height 297
click at [1149, 206] on div "Chat" at bounding box center [1133, 213] width 389 height 37
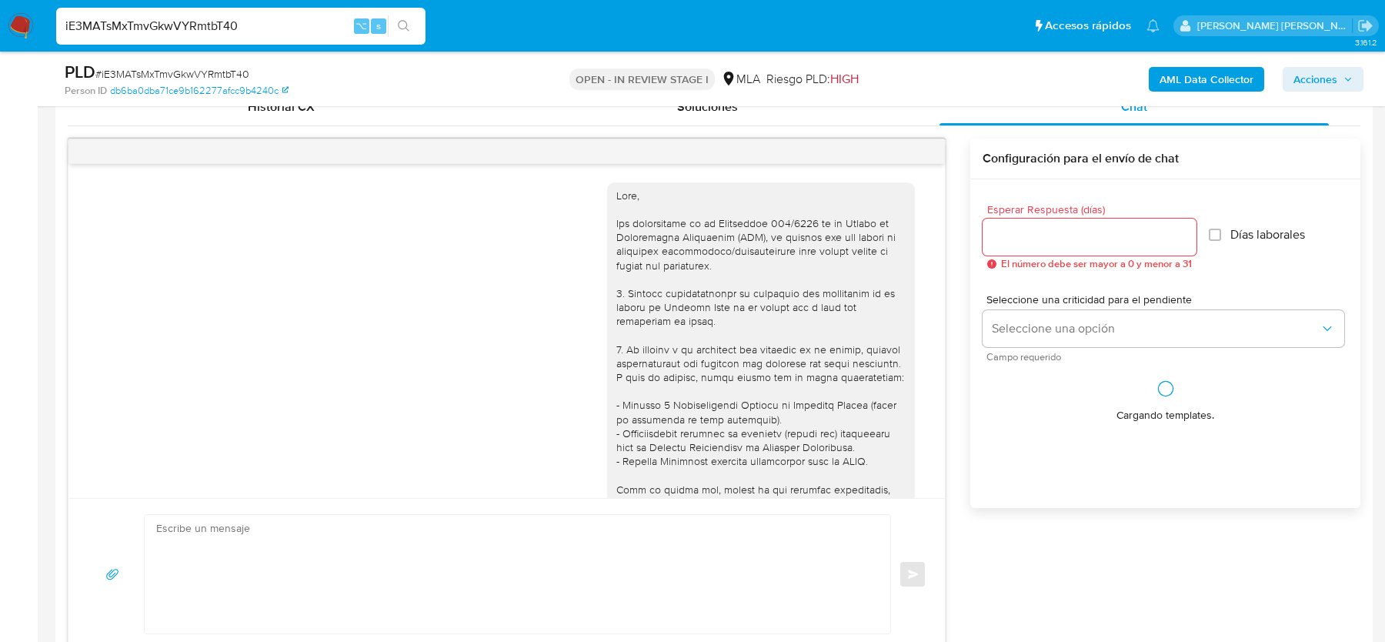
scroll to position [554, 0]
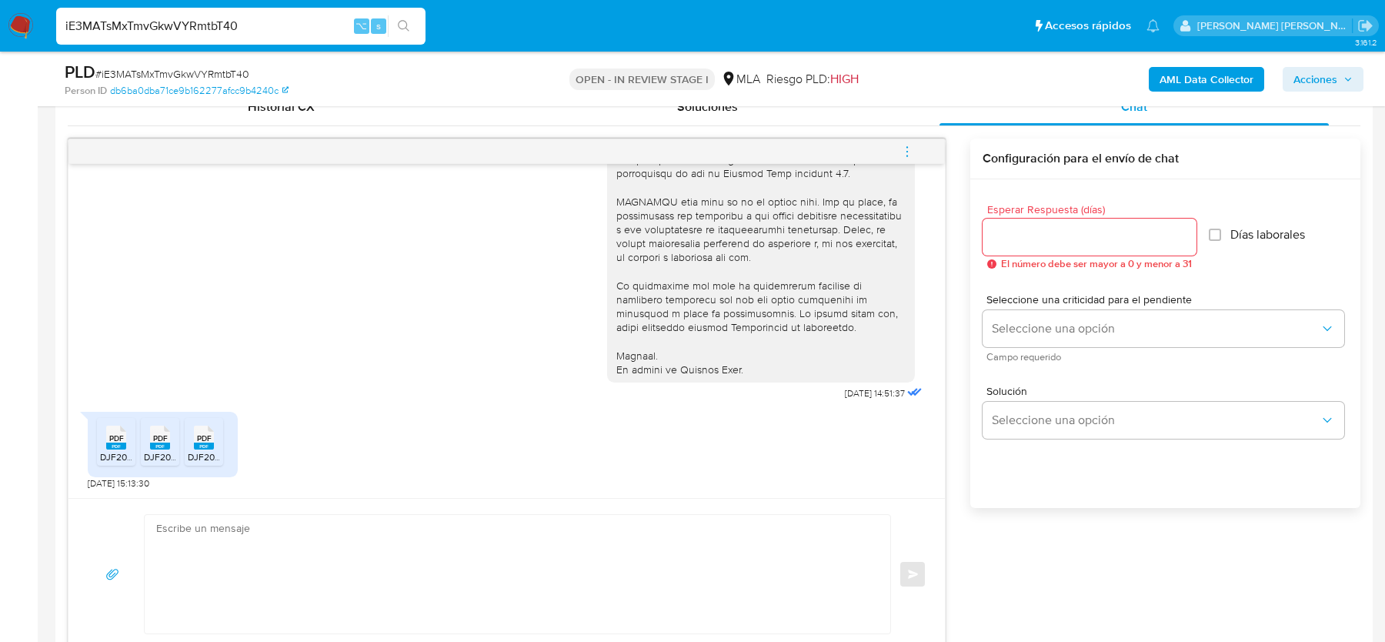
click at [328, 540] on textarea at bounding box center [513, 574] width 715 height 118
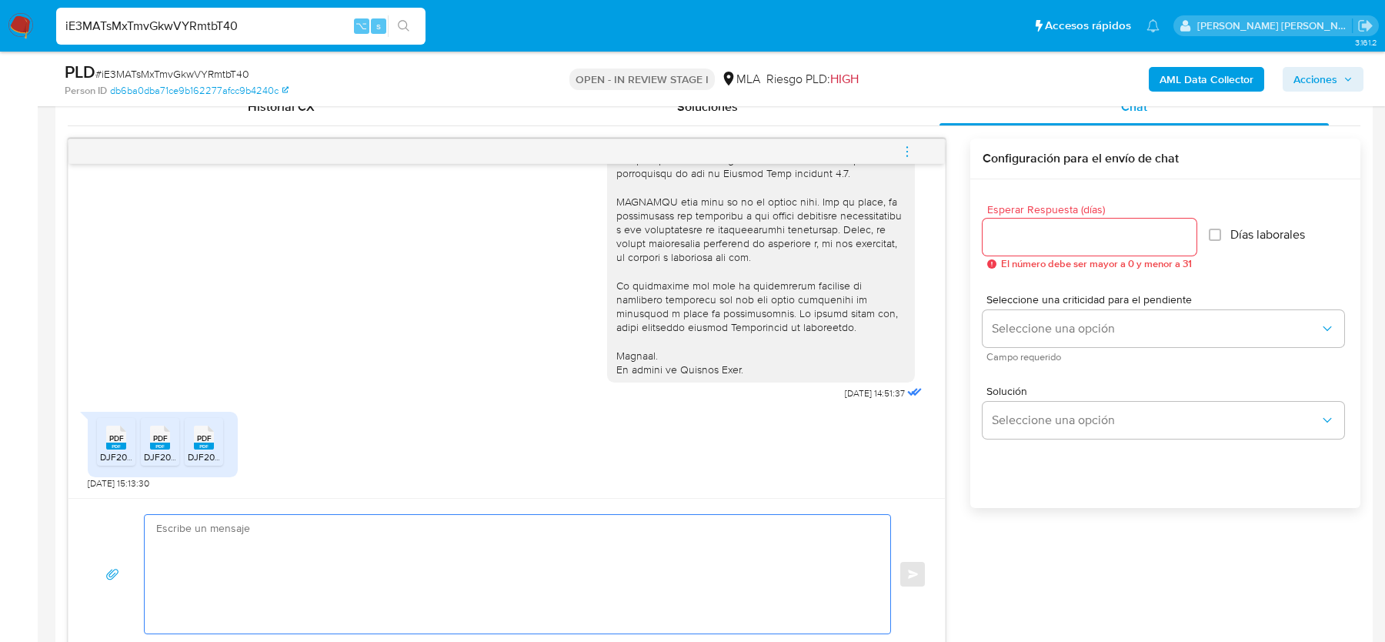
paste textarea "Hola, ¡Muchas gracias por tu respuesta! Confirmamos la recepción de la document…"
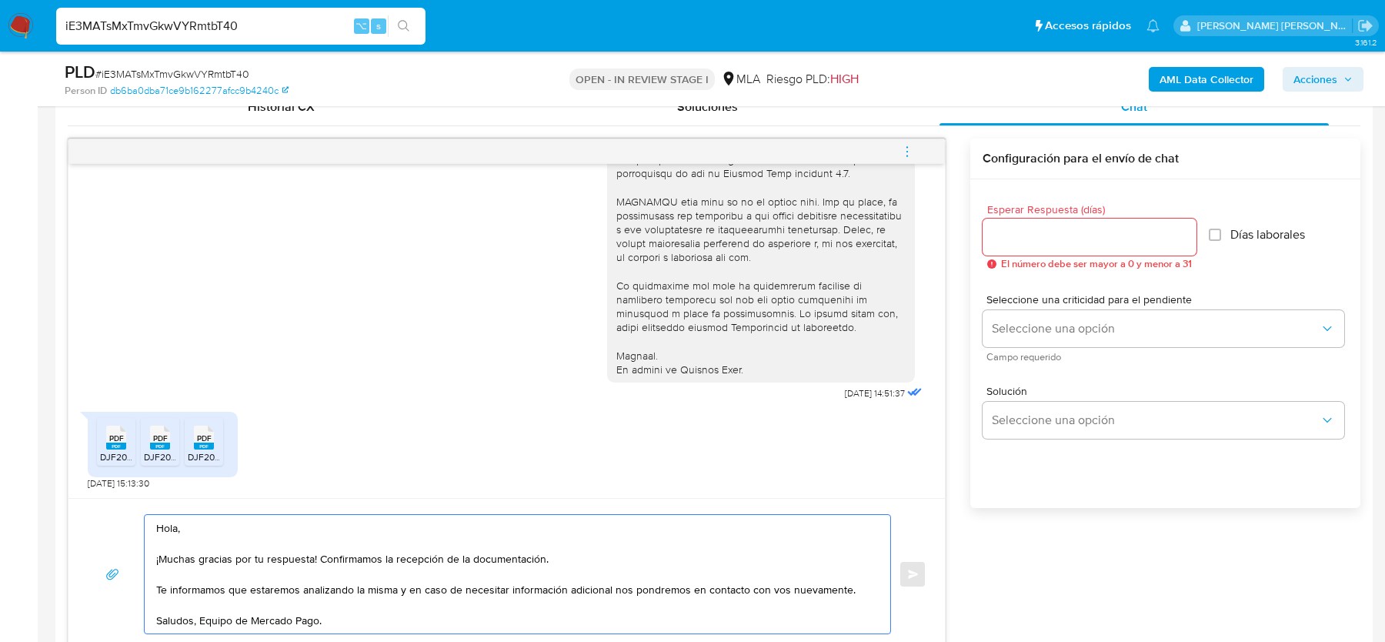
type textarea "Hola, ¡Muchas gracias por tu respuesta! Confirmamos la recepción de la document…"
click at [1067, 230] on input "Esperar Respuesta (días)" at bounding box center [1089, 237] width 214 height 20
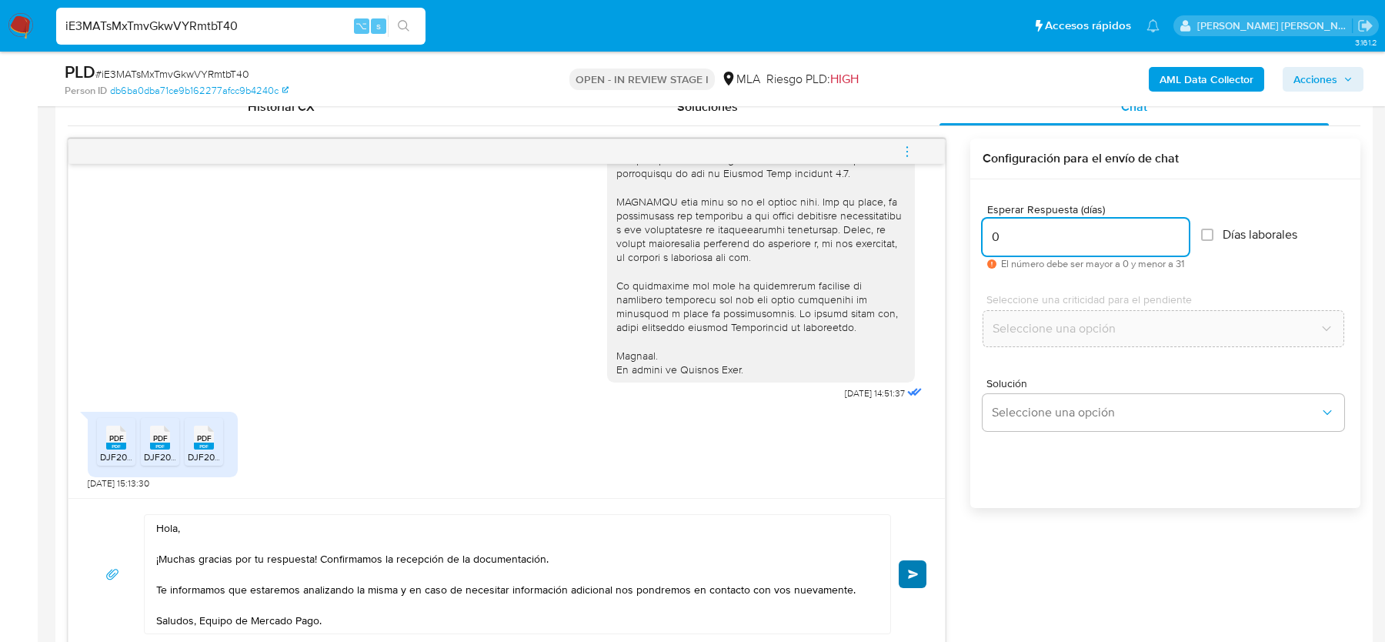
type input "0"
click at [917, 574] on span "Enviar" at bounding box center [913, 573] width 11 height 9
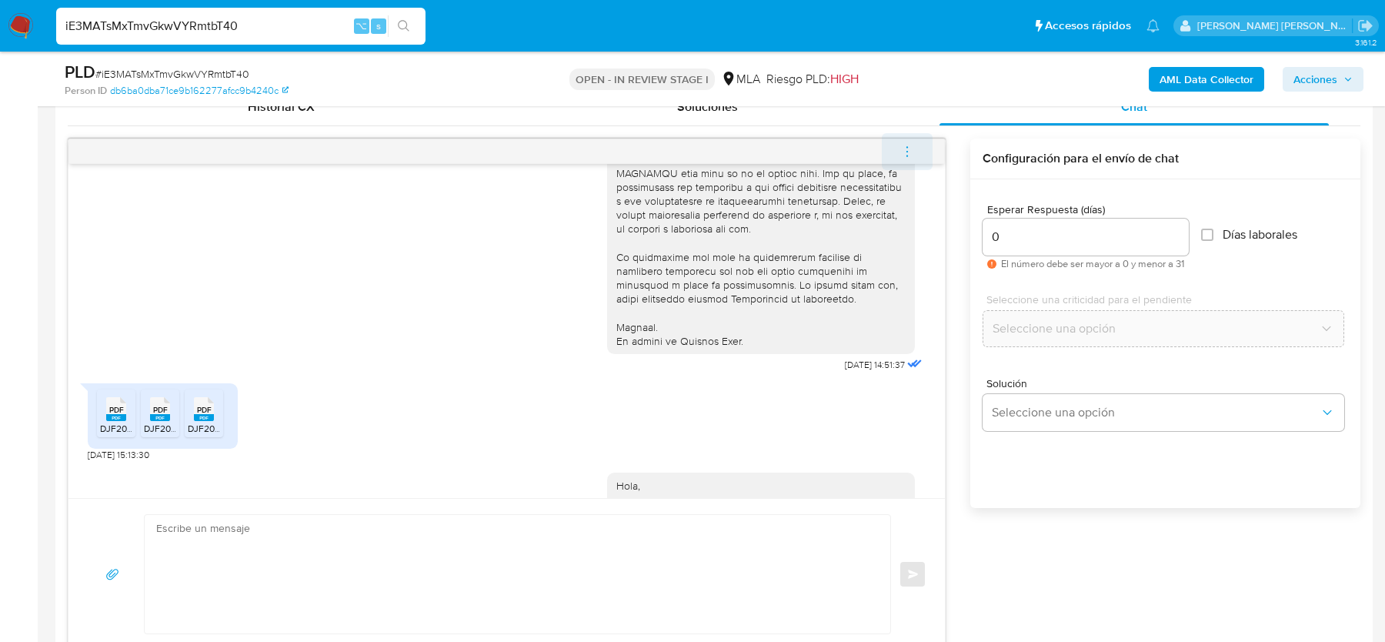
scroll to position [738, 0]
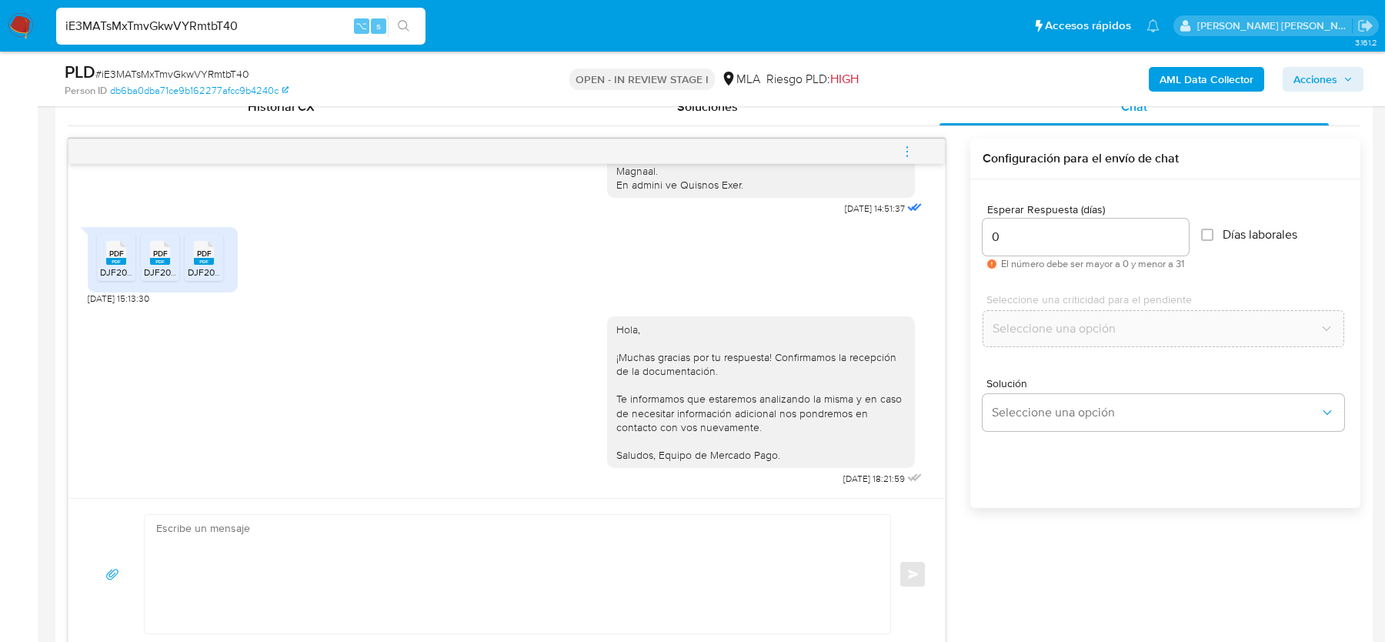
click at [911, 153] on icon "menu-action" at bounding box center [907, 152] width 14 height 14
click at [750, 125] on li "Cerrar conversación" at bounding box center [804, 121] width 158 height 28
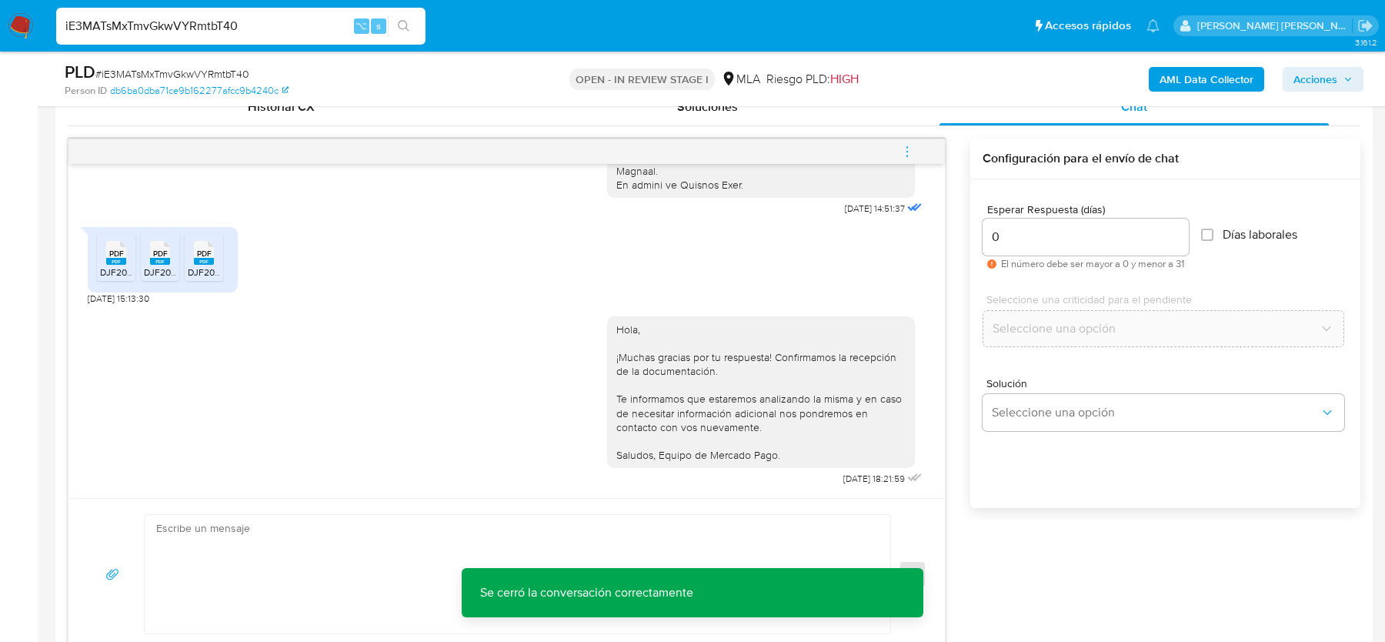
click at [194, 68] on span "# iE3MATsMxTmvGkwVYRmtbT40" at bounding box center [172, 73] width 154 height 15
click at [194, 77] on span "# iE3MATsMxTmvGkwVYRmtbT40" at bounding box center [172, 73] width 154 height 15
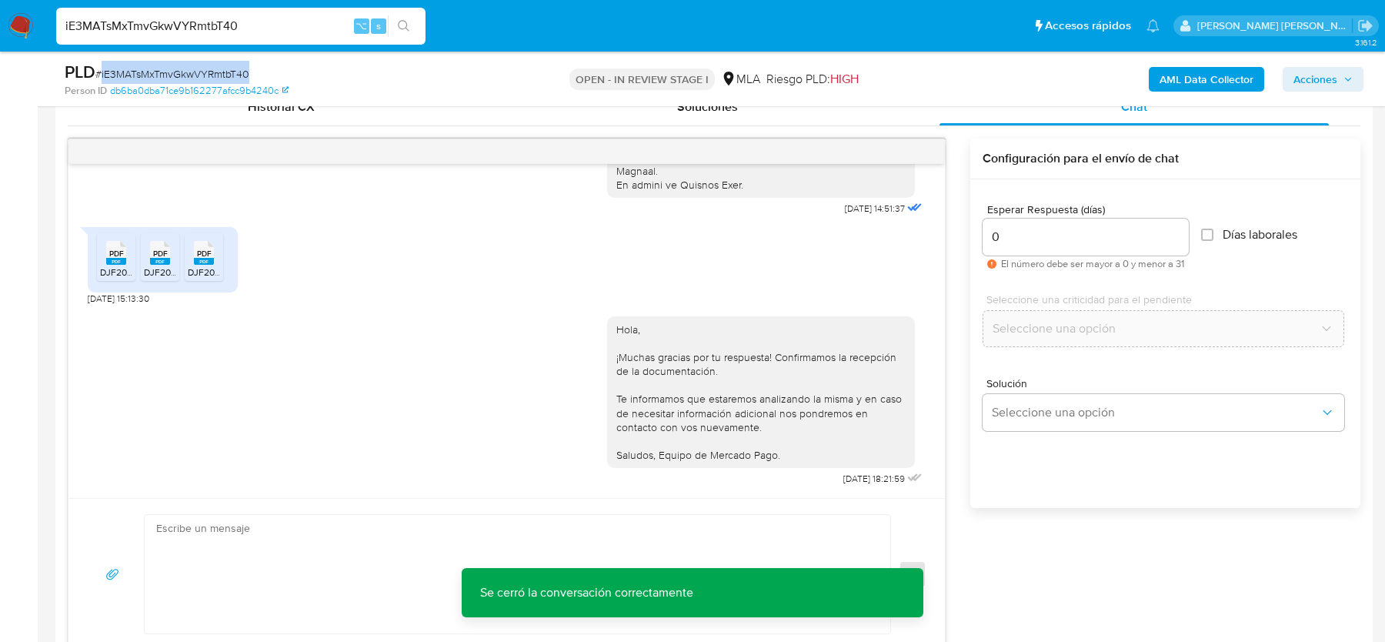
copy span "iE3MATsMxTmvGkwVYRmtbT40"
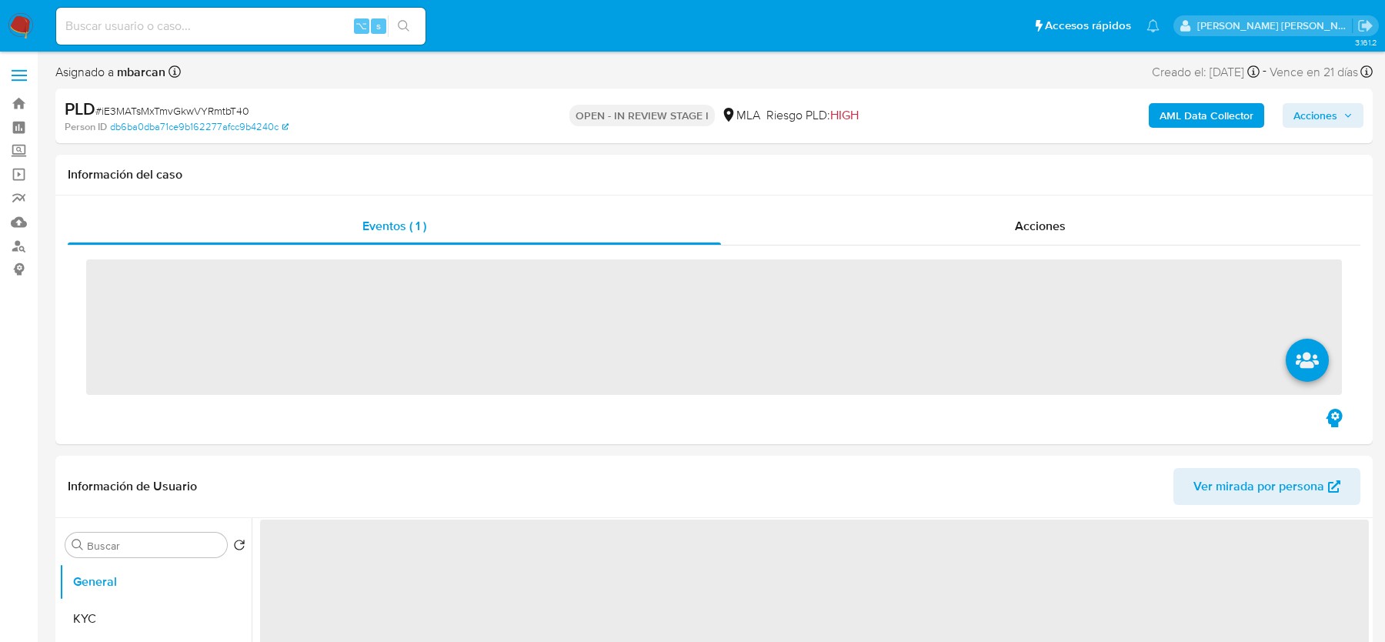
select select "10"
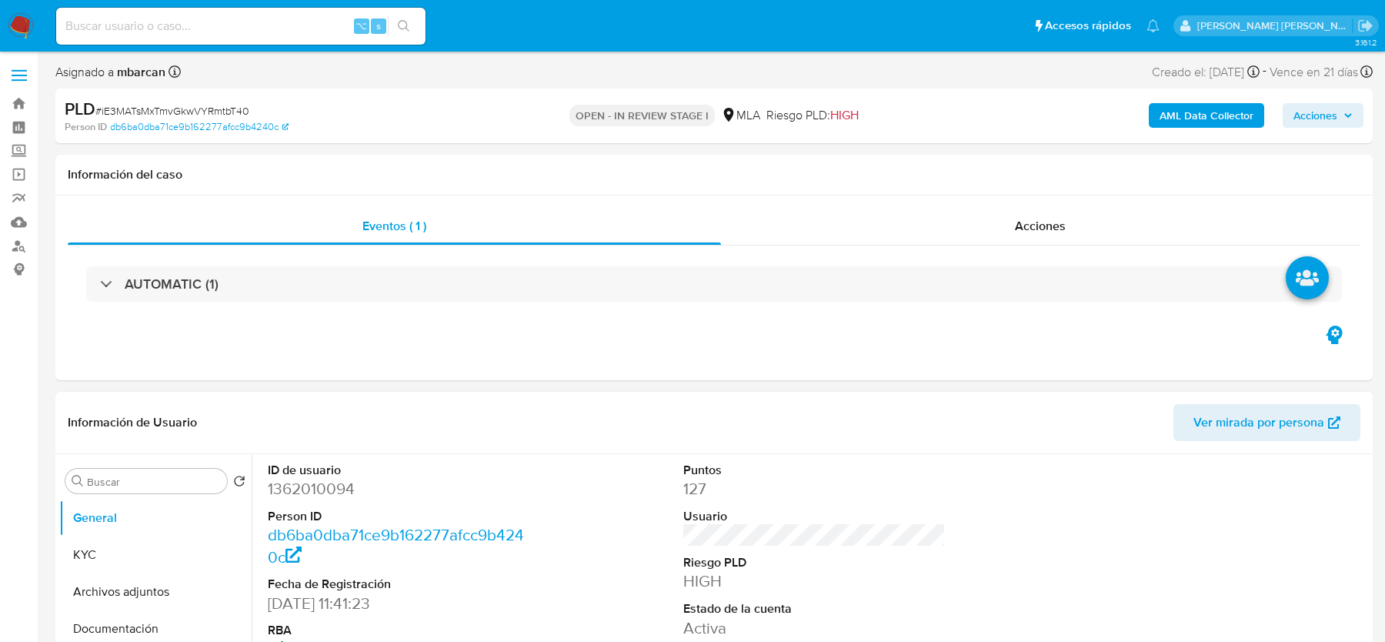
click at [301, 490] on dd "1362010094" at bounding box center [399, 489] width 262 height 22
copy dd "1362010094"
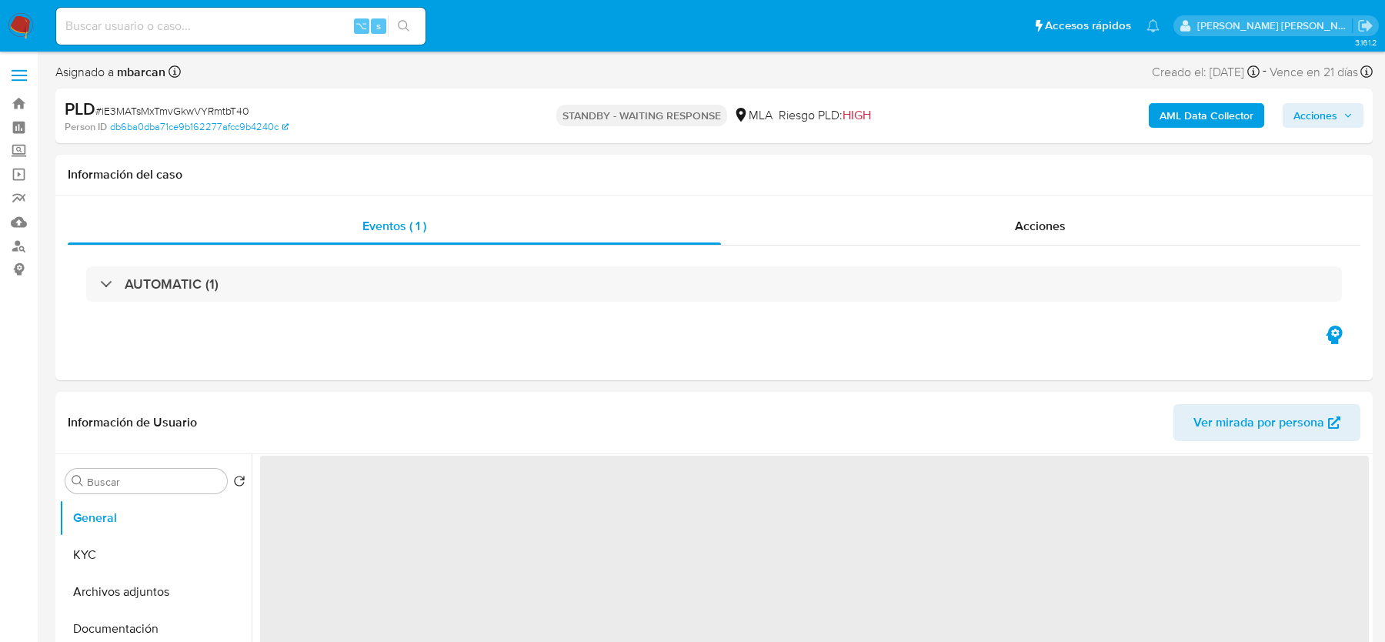
select select "10"
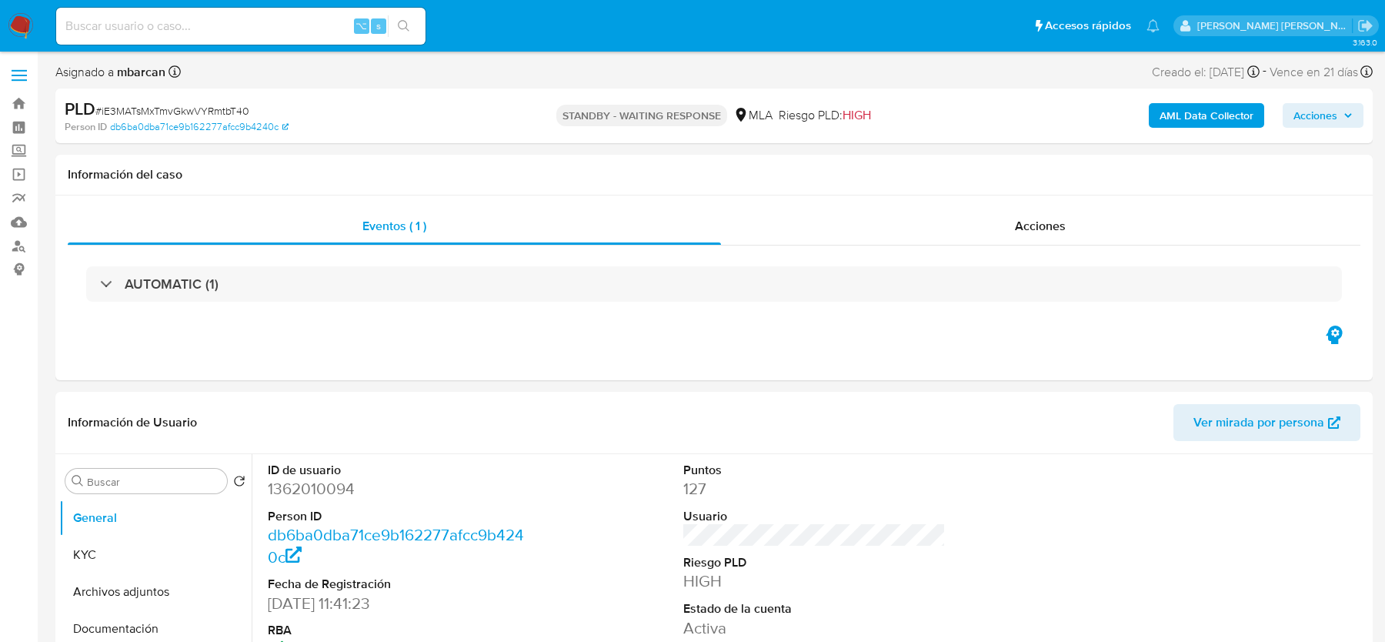
select select "10"
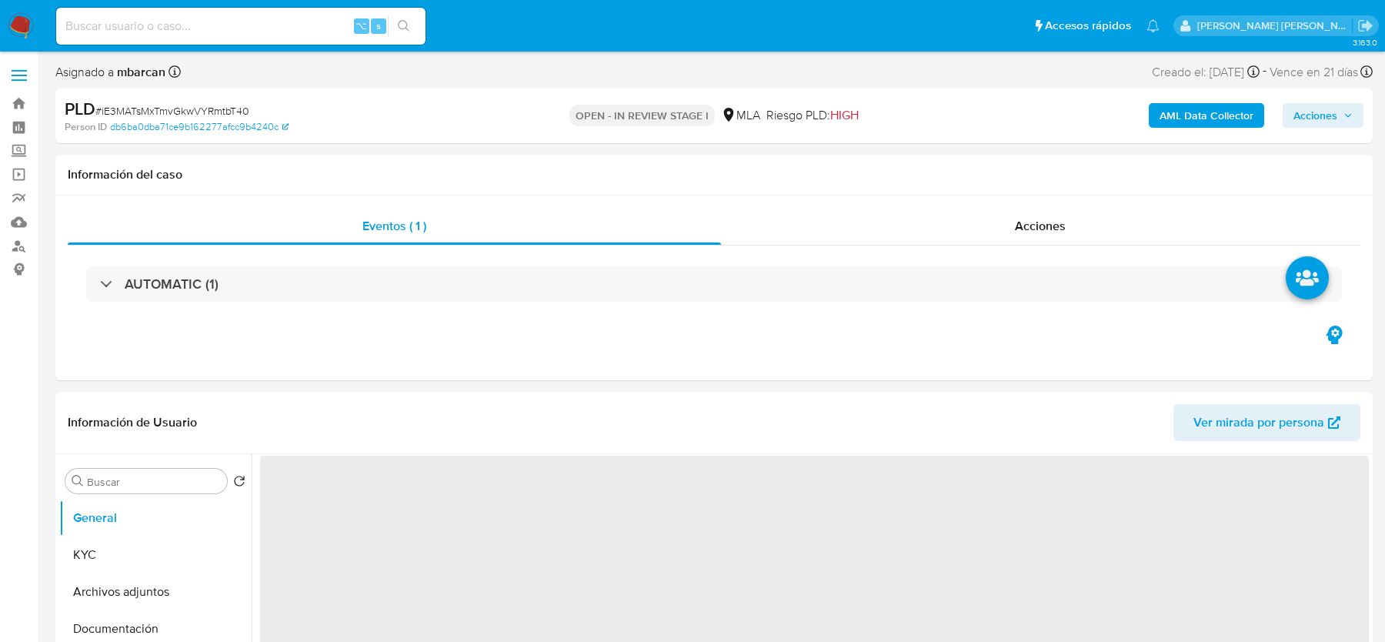
select select "10"
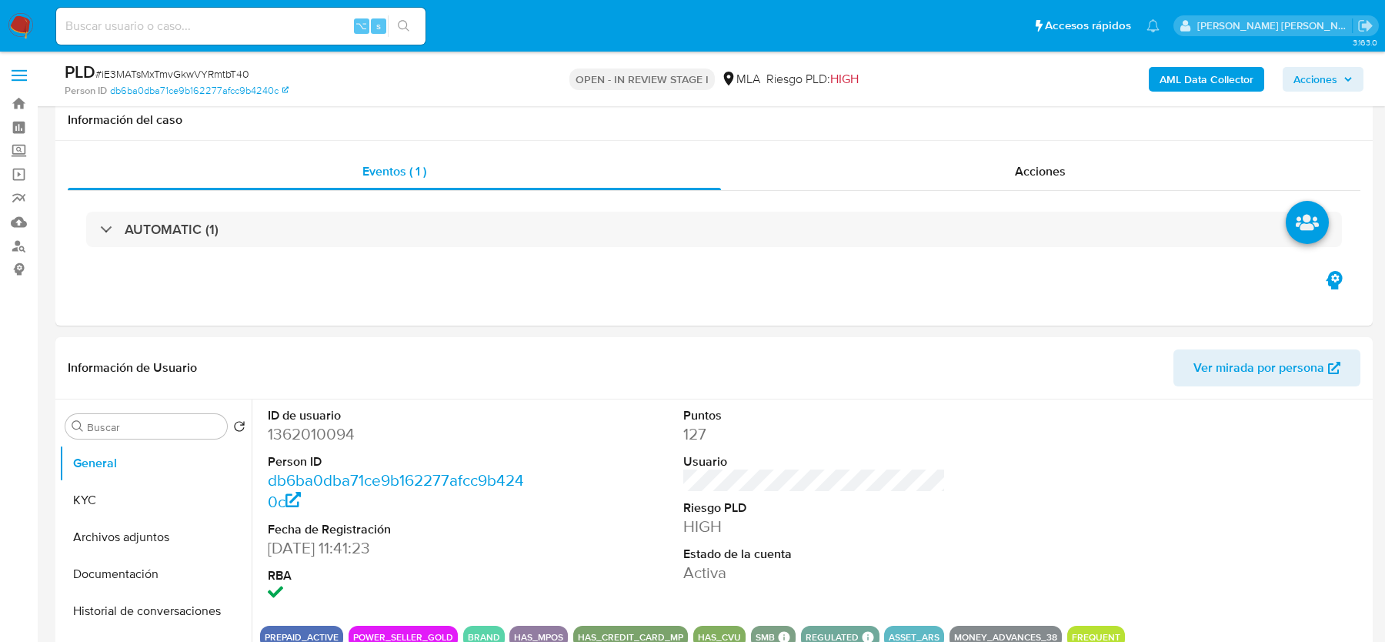
scroll to position [131, 0]
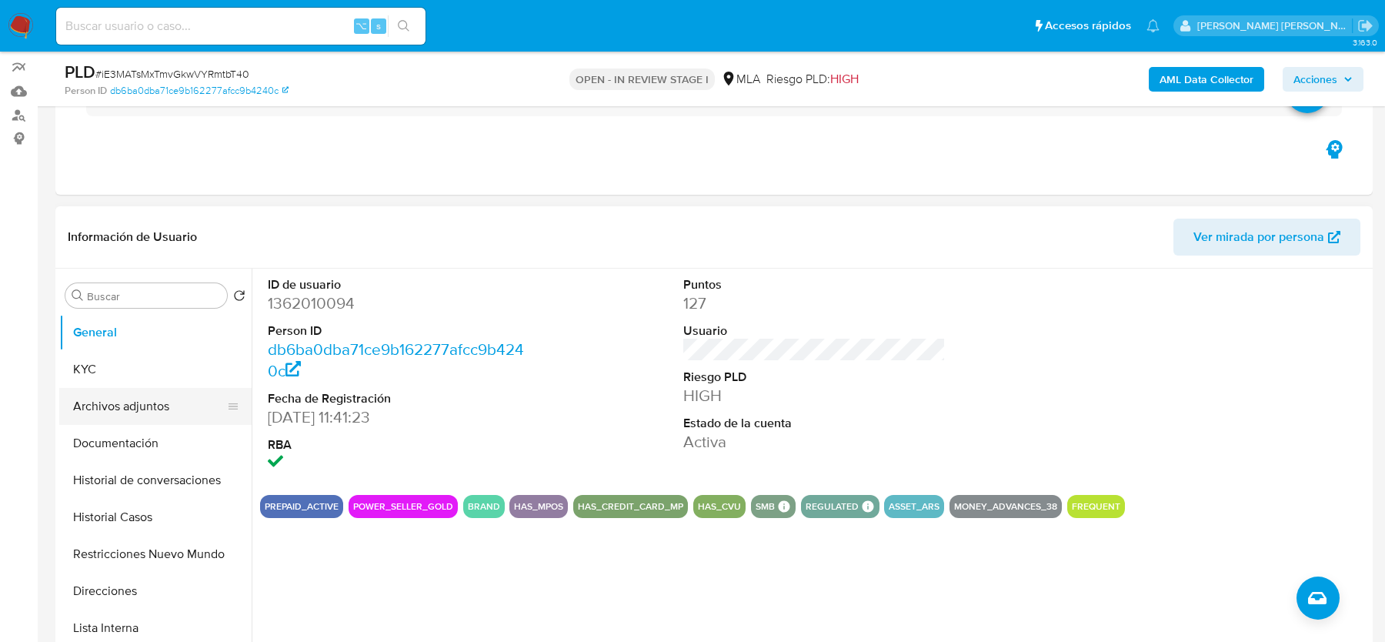
click at [104, 407] on button "Archivos adjuntos" at bounding box center [149, 406] width 180 height 37
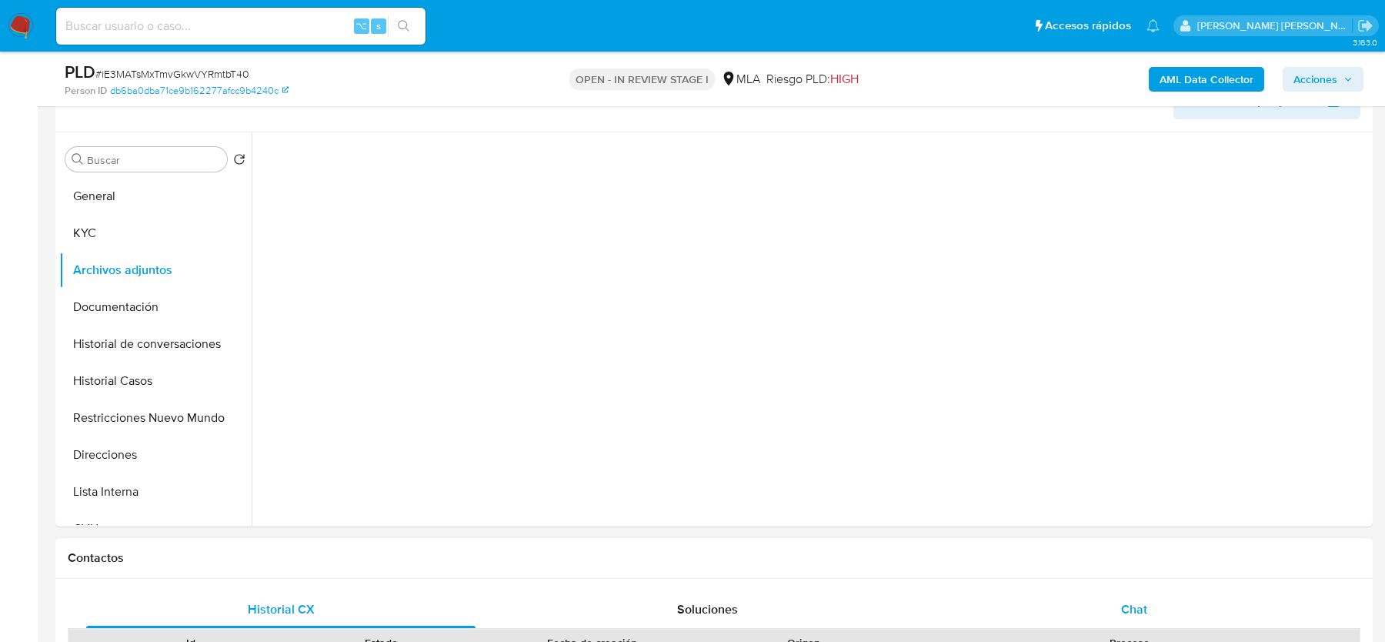
scroll to position [212, 0]
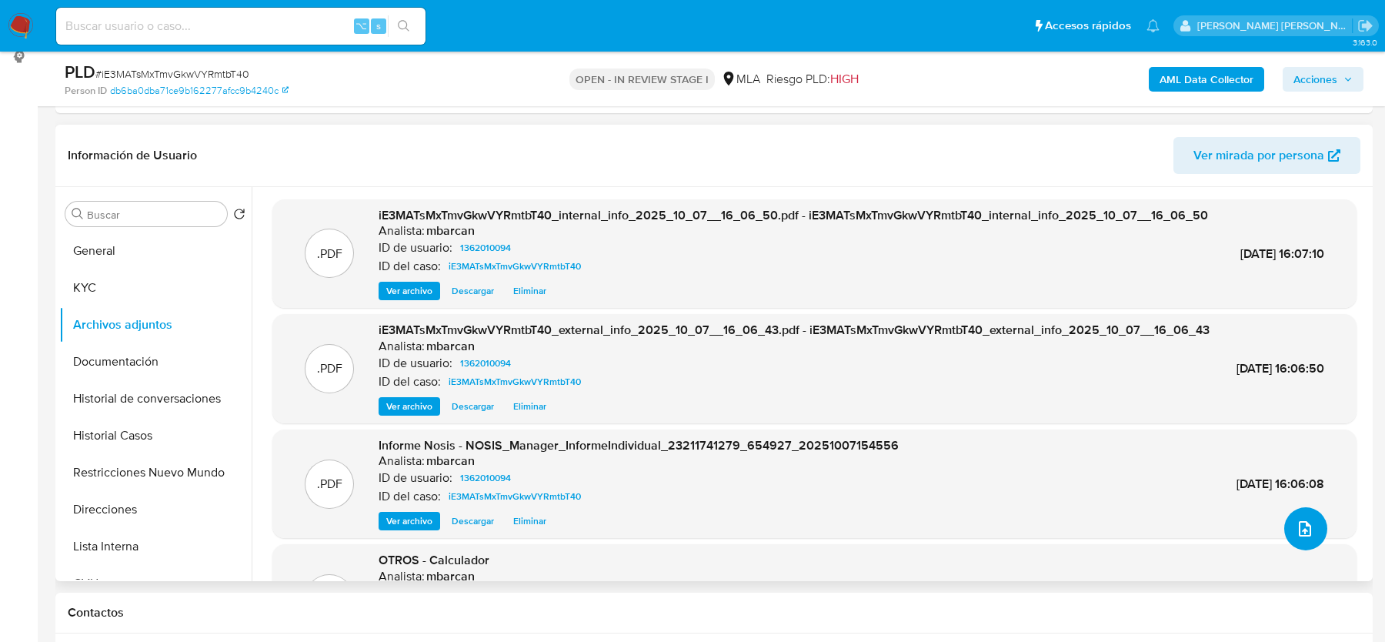
click at [1285, 532] on button "upload-file" at bounding box center [1305, 528] width 43 height 43
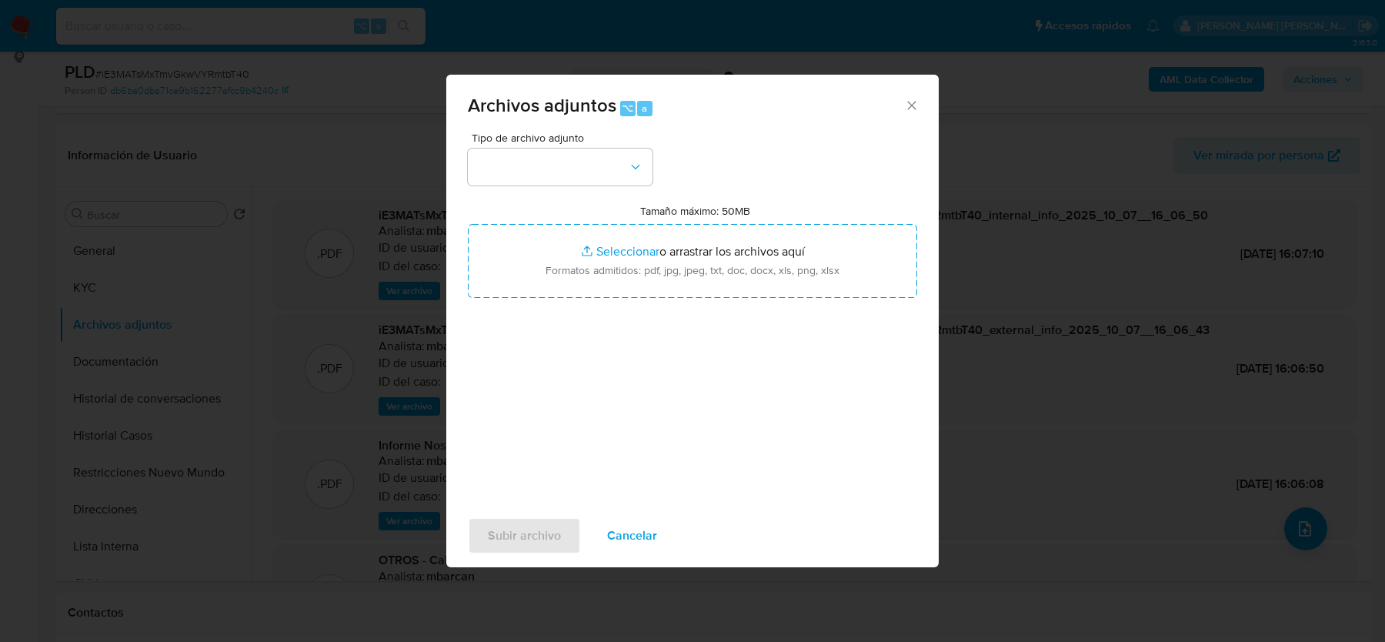
click at [907, 108] on icon "Cerrar" at bounding box center [911, 105] width 8 height 8
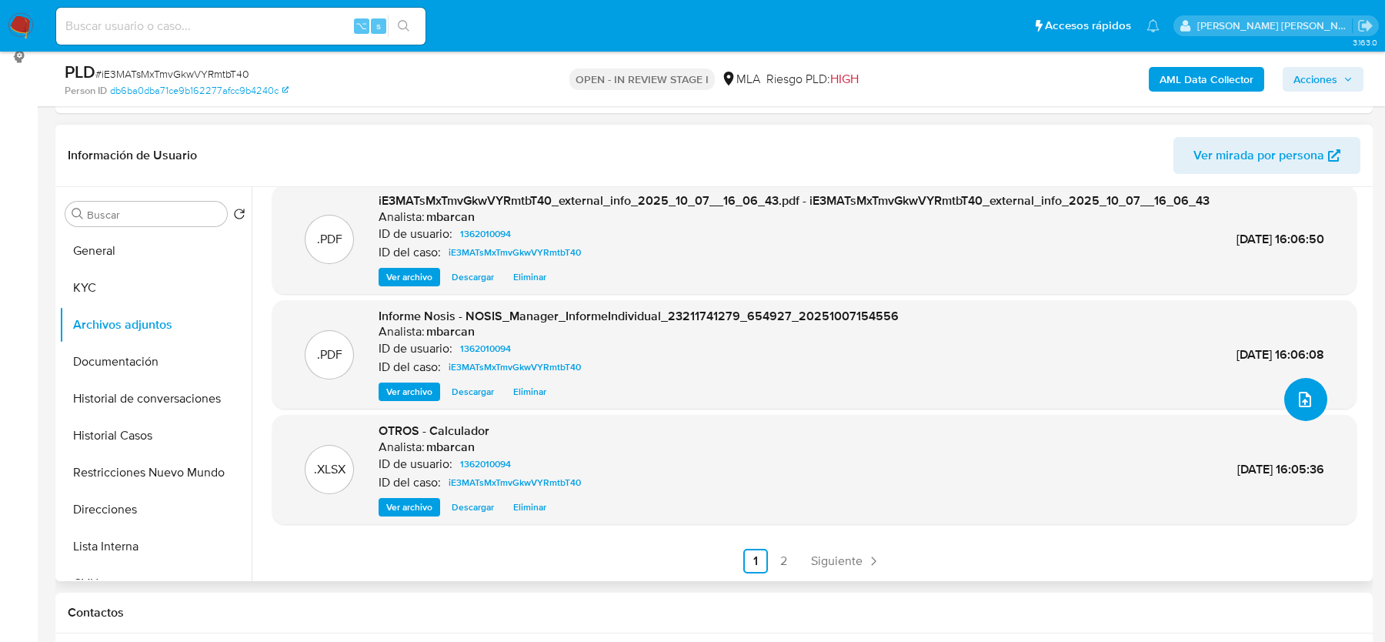
scroll to position [162, 0]
click at [787, 558] on link "2" at bounding box center [783, 560] width 25 height 25
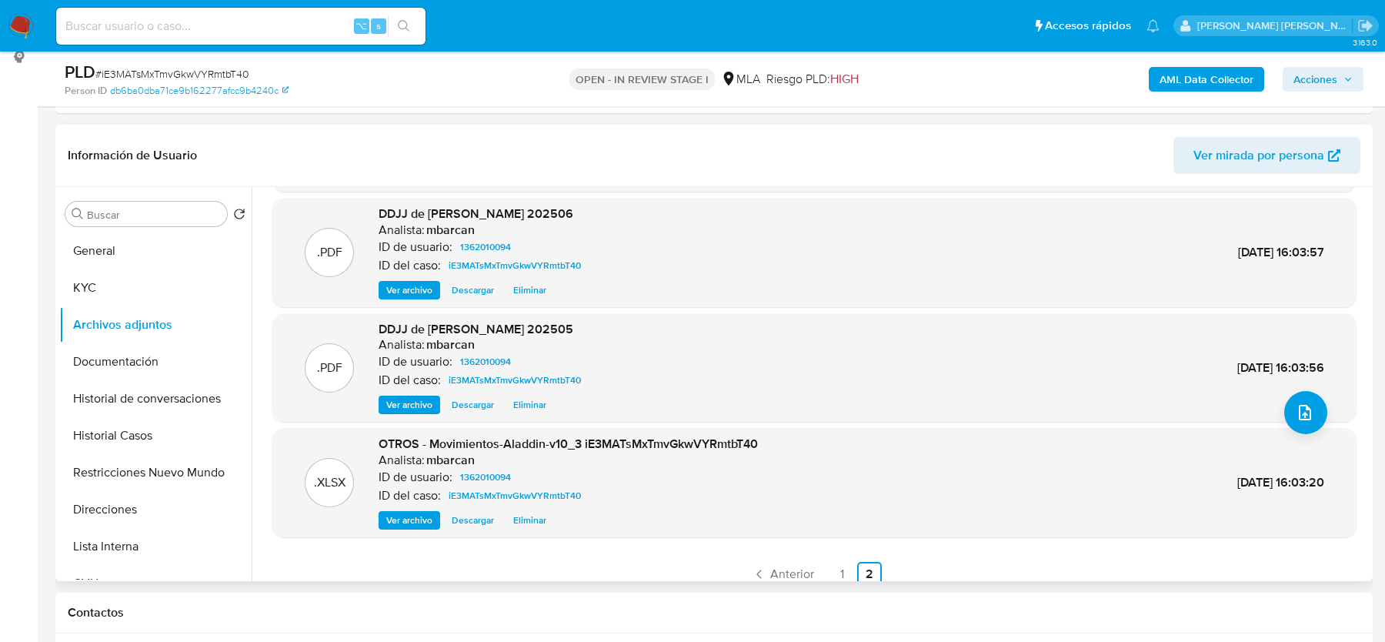
scroll to position [129, 0]
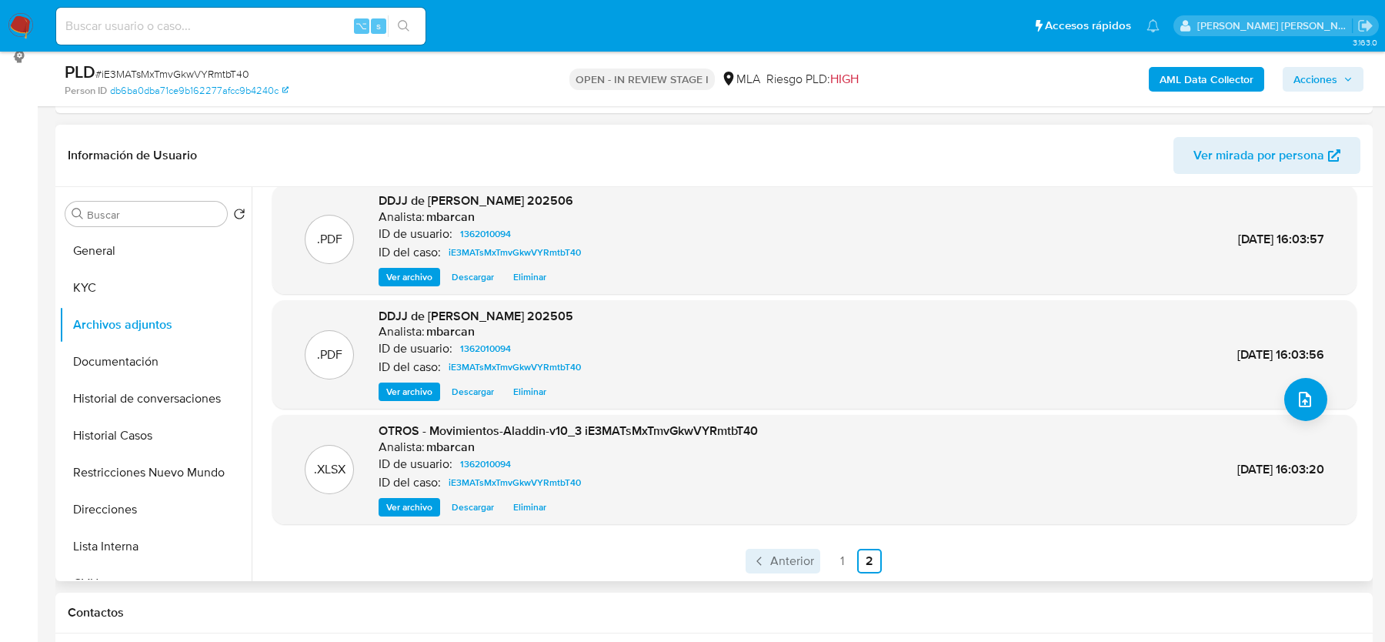
click at [794, 562] on span "Anterior" at bounding box center [792, 561] width 44 height 12
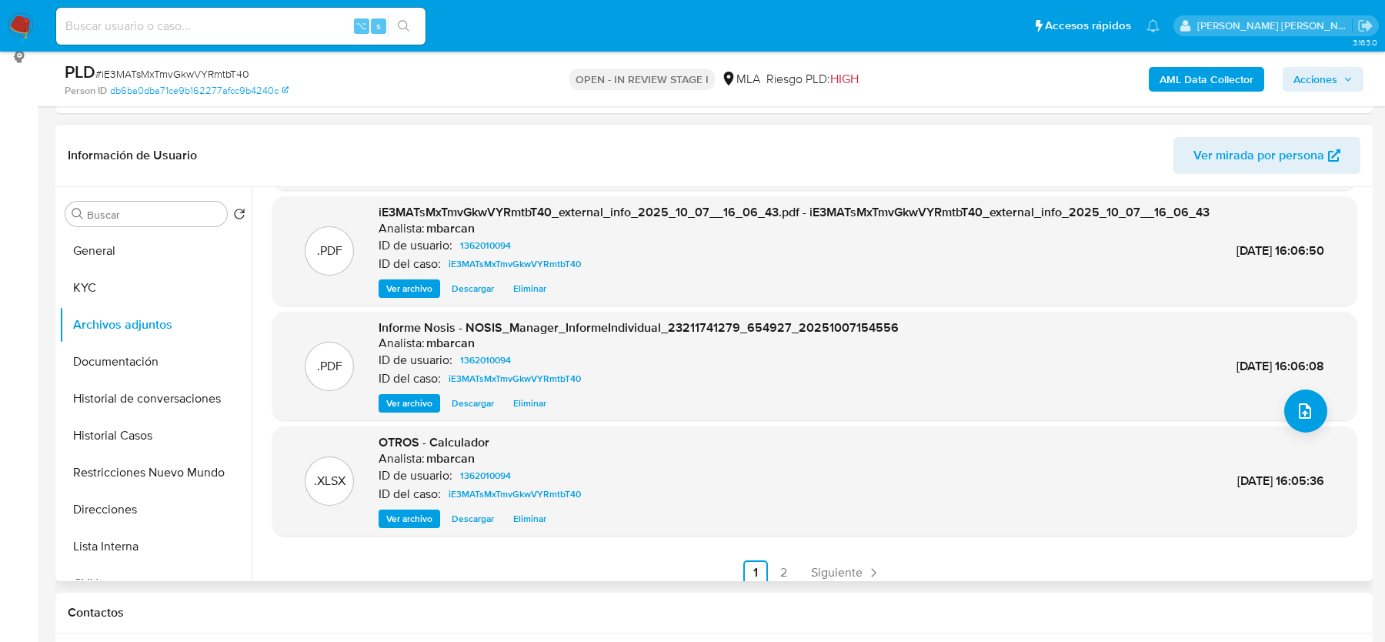
scroll to position [162, 0]
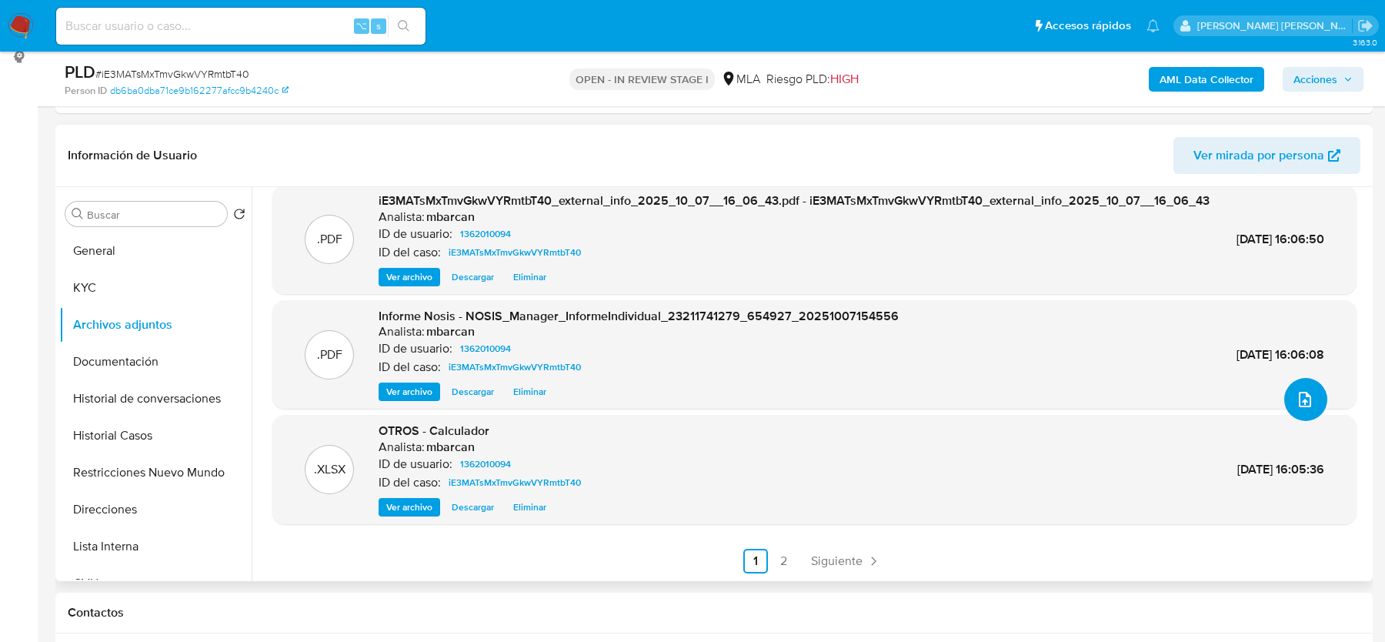
click at [1298, 392] on icon "upload-file" at bounding box center [1304, 399] width 12 height 15
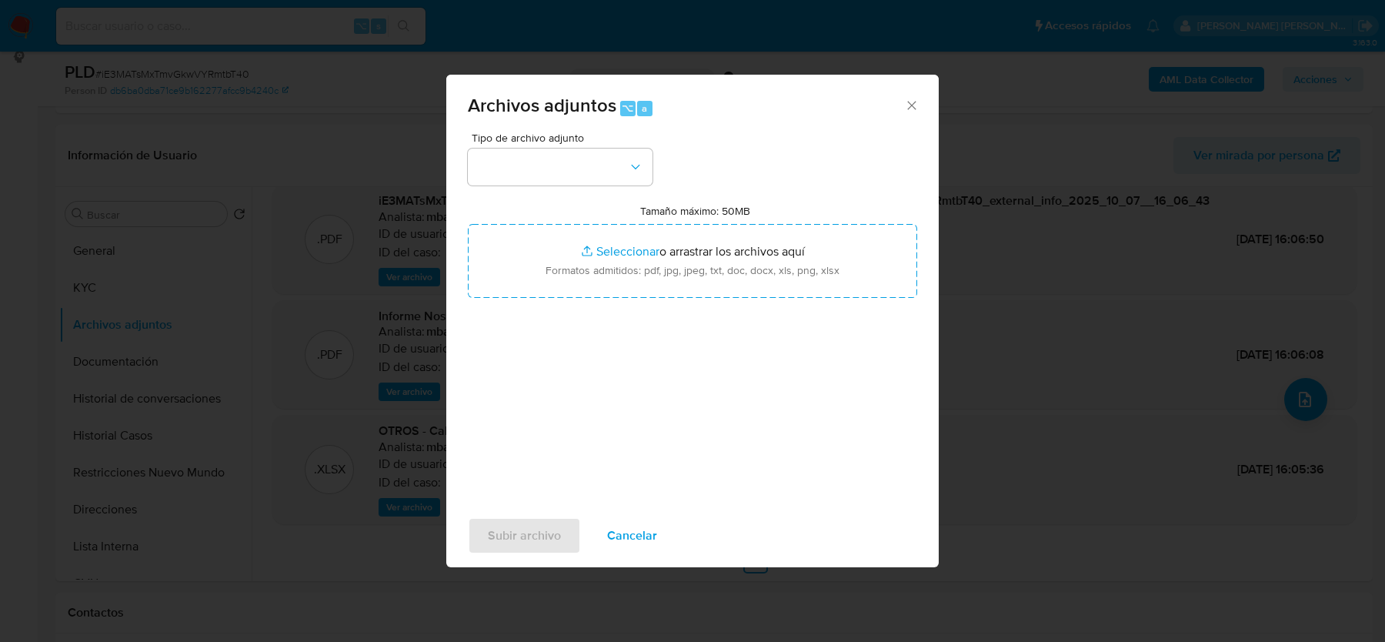
click at [603, 188] on div "Tipo de archivo adjunto Tamaño máximo: 50MB Seleccionar archivos Seleccionar o …" at bounding box center [692, 313] width 449 height 363
click at [605, 167] on button "button" at bounding box center [560, 166] width 185 height 37
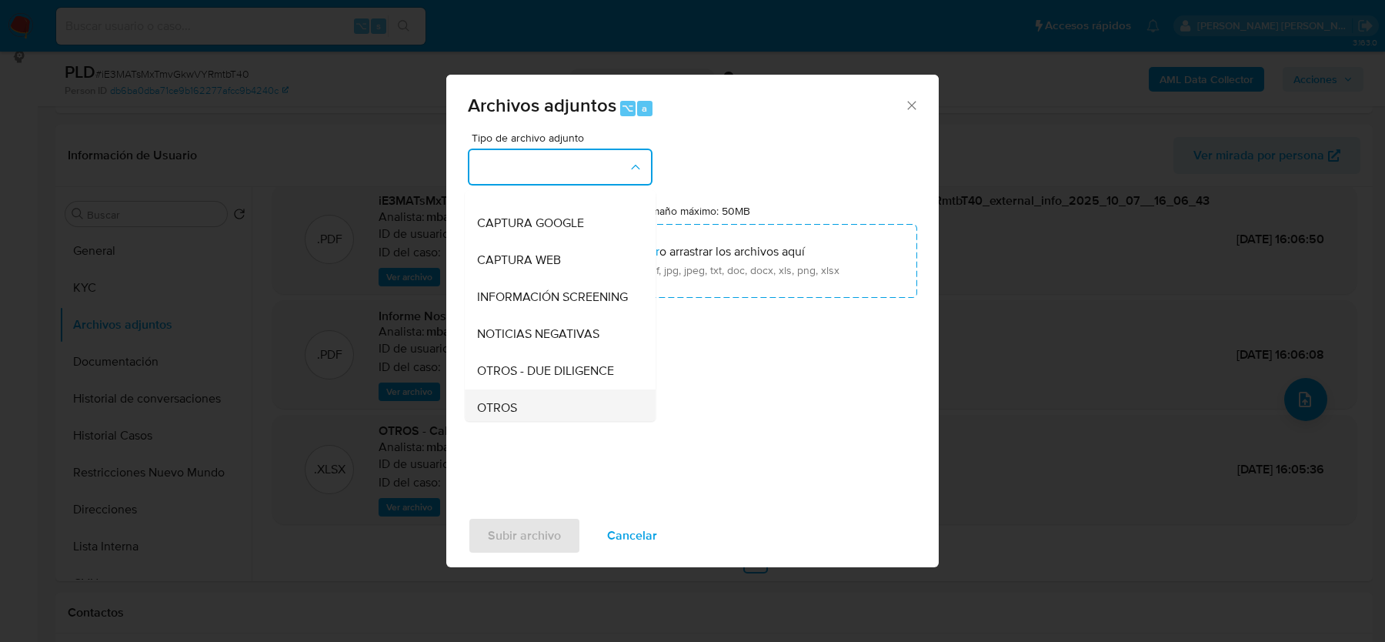
scroll to position [105, 0]
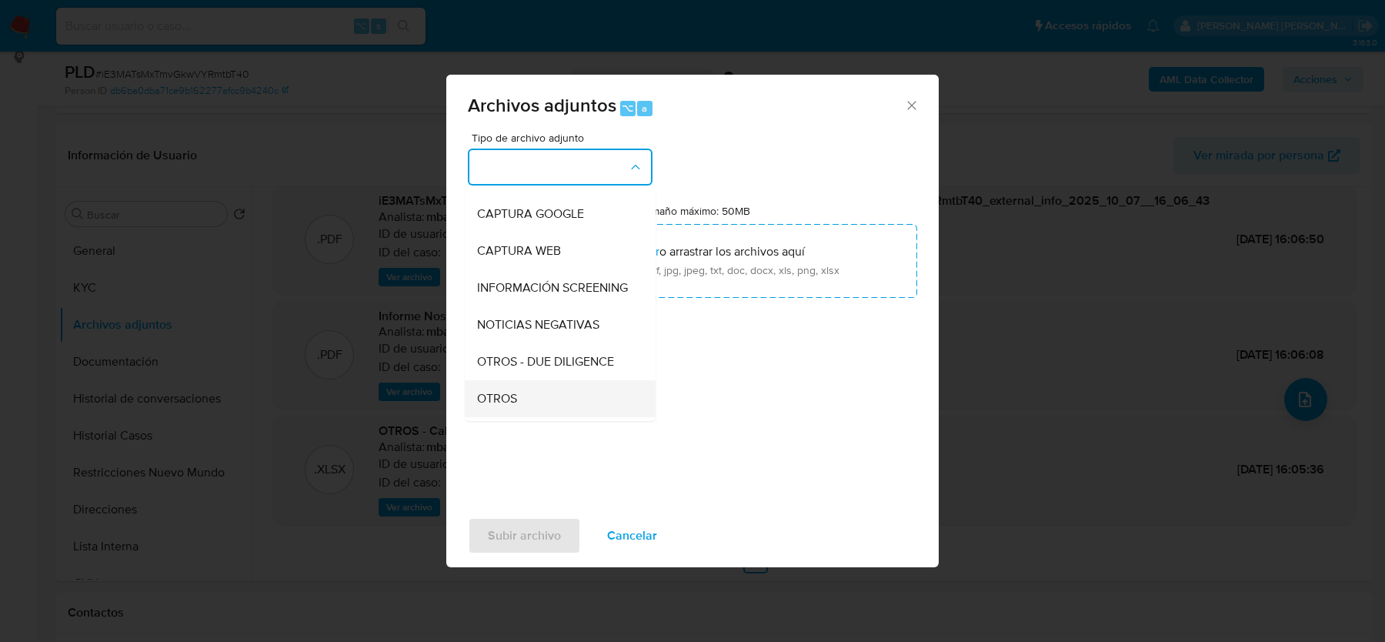
click at [493, 383] on div "OTROS" at bounding box center [555, 398] width 157 height 37
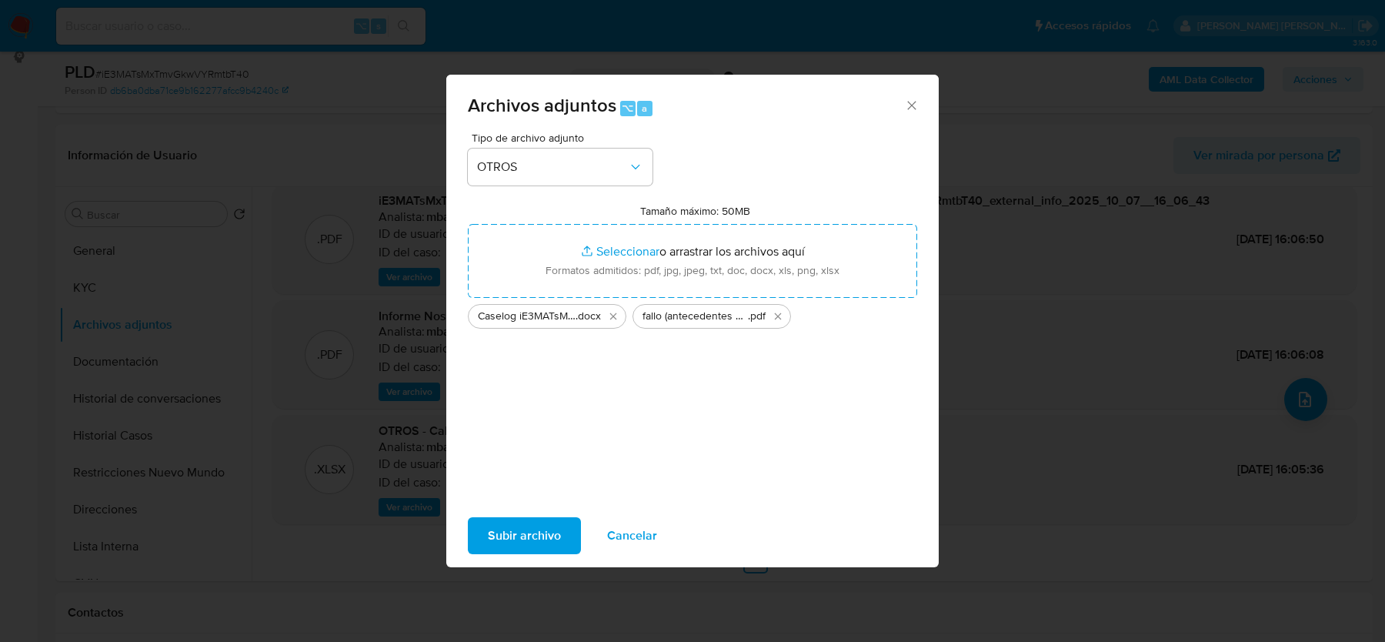
click at [513, 533] on span "Subir archivo" at bounding box center [524, 535] width 73 height 34
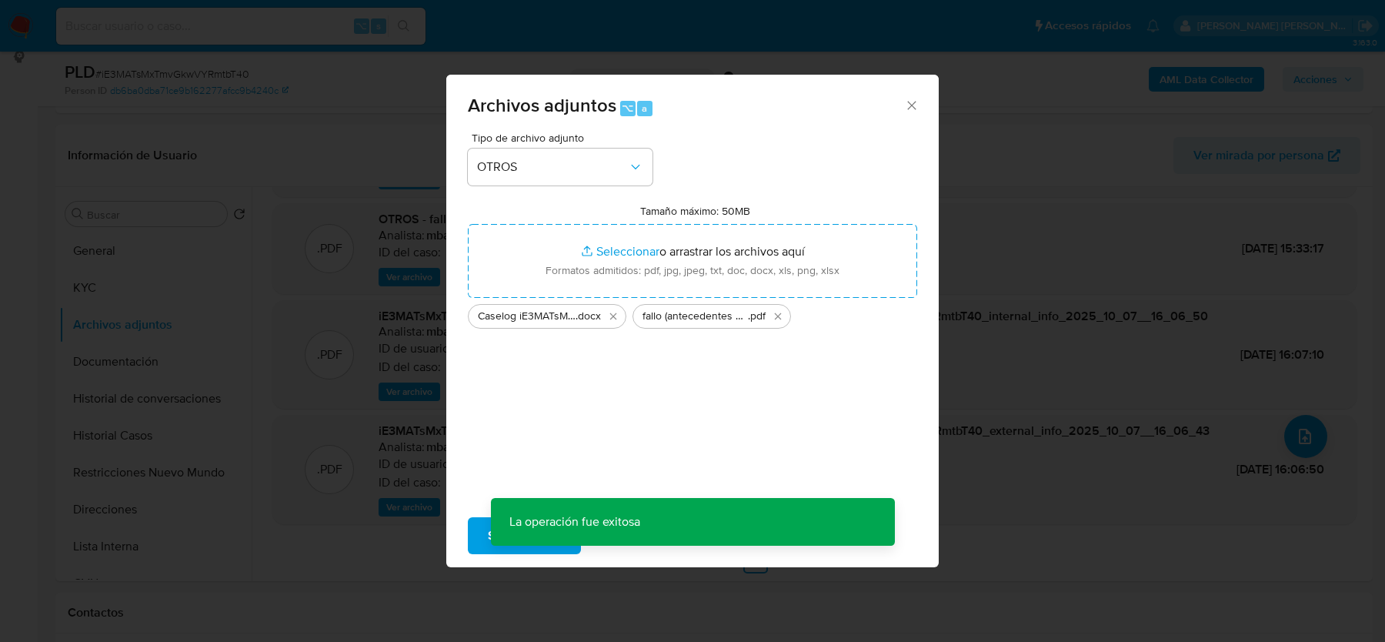
scroll to position [125, 0]
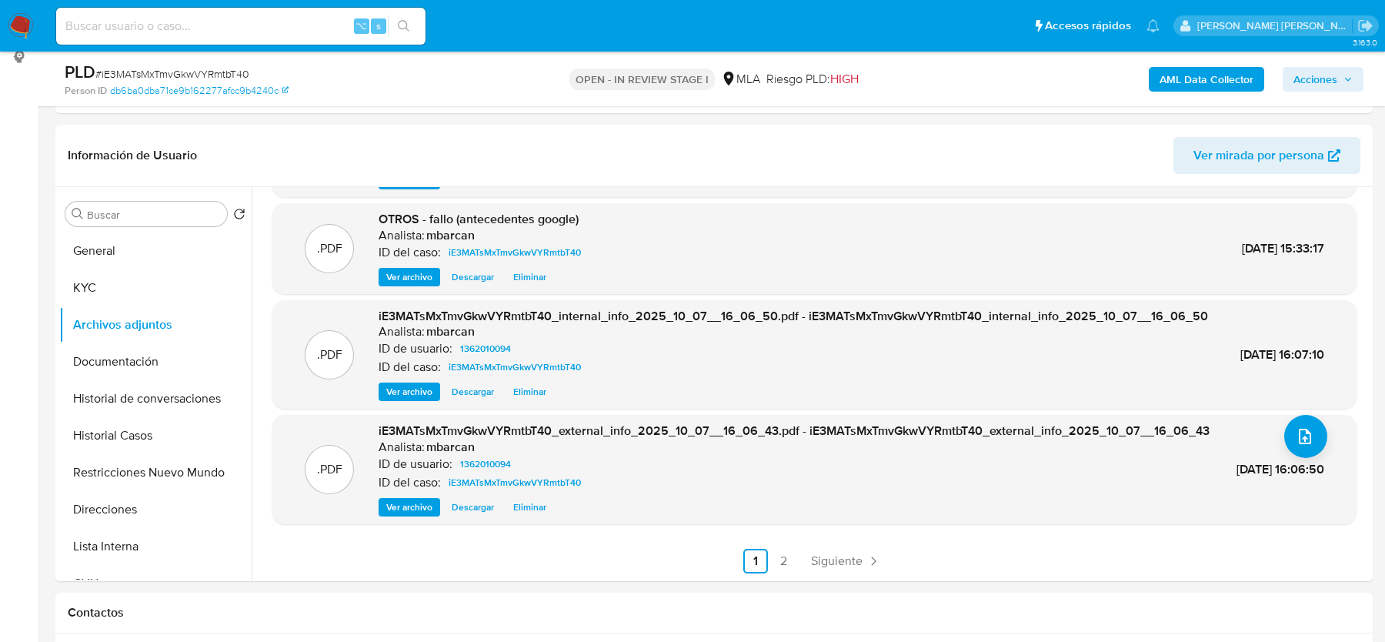
click at [1320, 72] on span "Acciones" at bounding box center [1315, 79] width 44 height 25
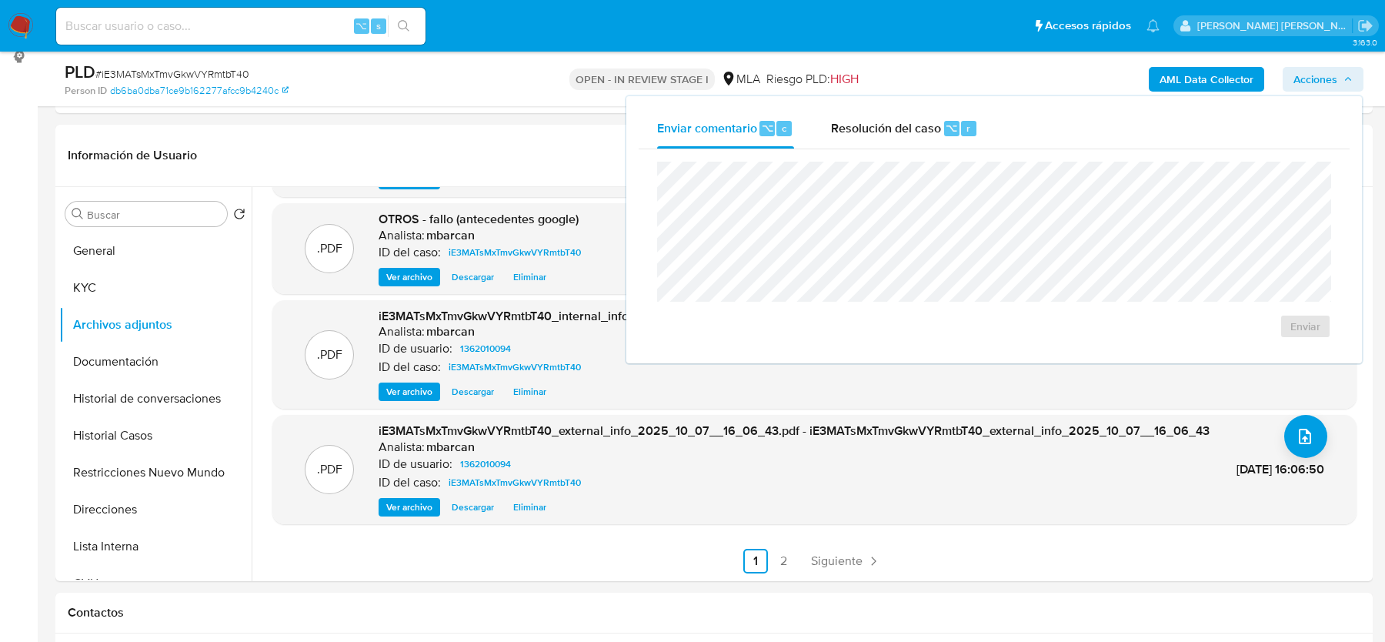
click at [894, 151] on div "Enviar" at bounding box center [993, 250] width 711 height 202
click at [894, 130] on span "Resolución del caso" at bounding box center [886, 127] width 110 height 18
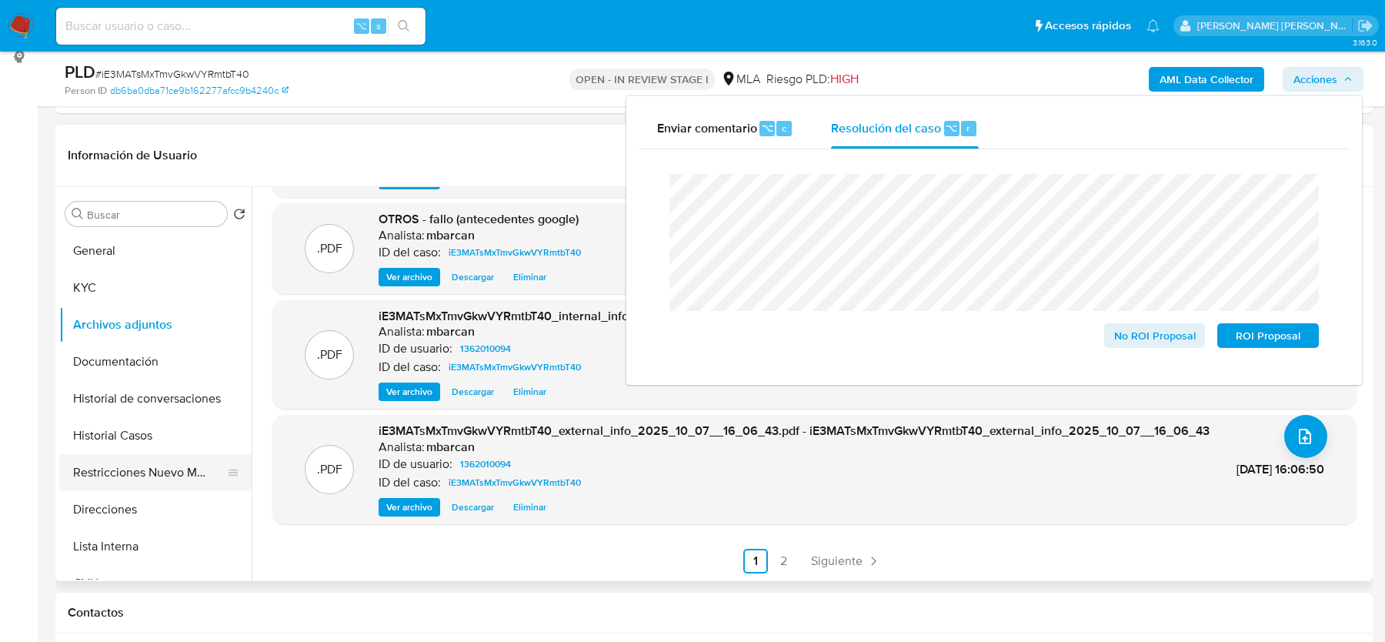
click at [145, 487] on button "Restricciones Nuevo Mundo" at bounding box center [149, 472] width 180 height 37
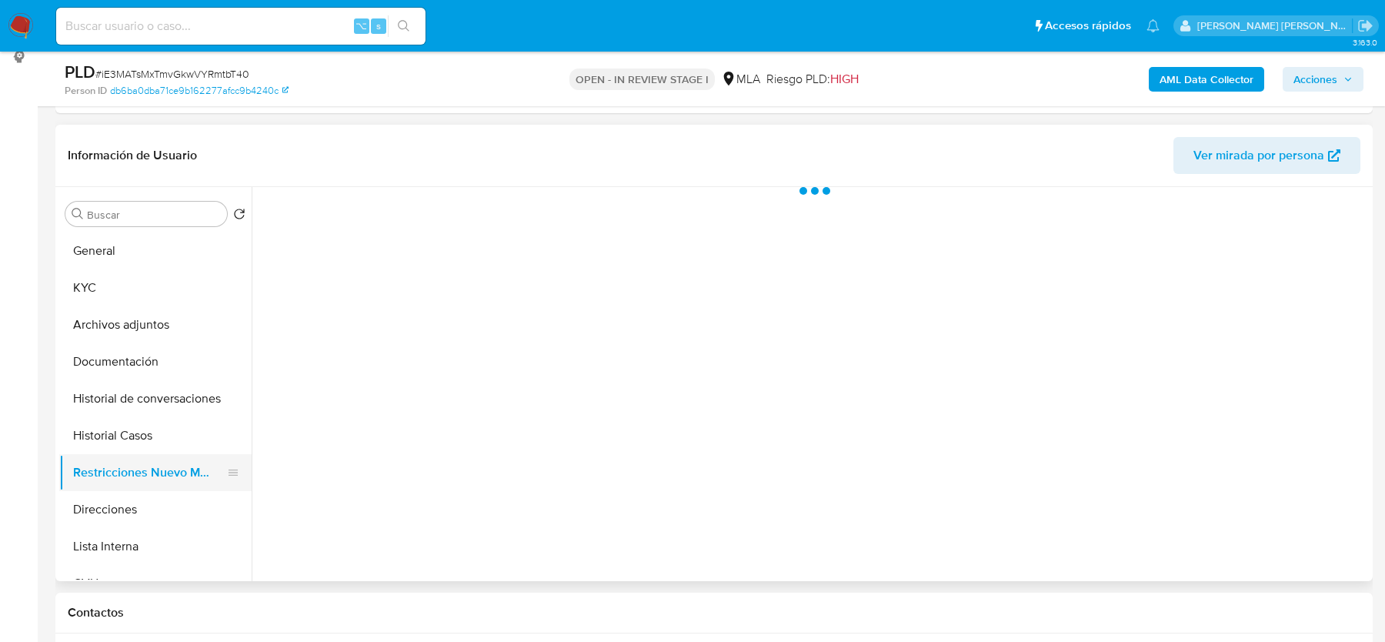
scroll to position [0, 0]
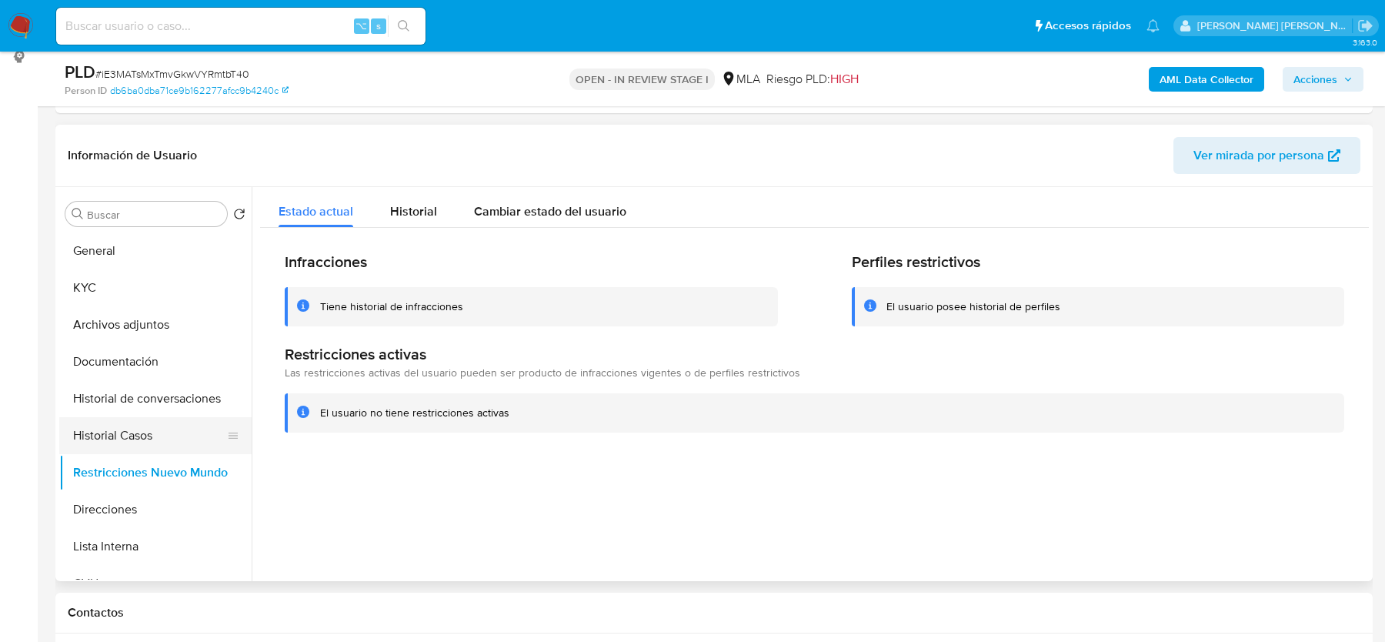
click at [122, 431] on button "Historial Casos" at bounding box center [149, 435] width 180 height 37
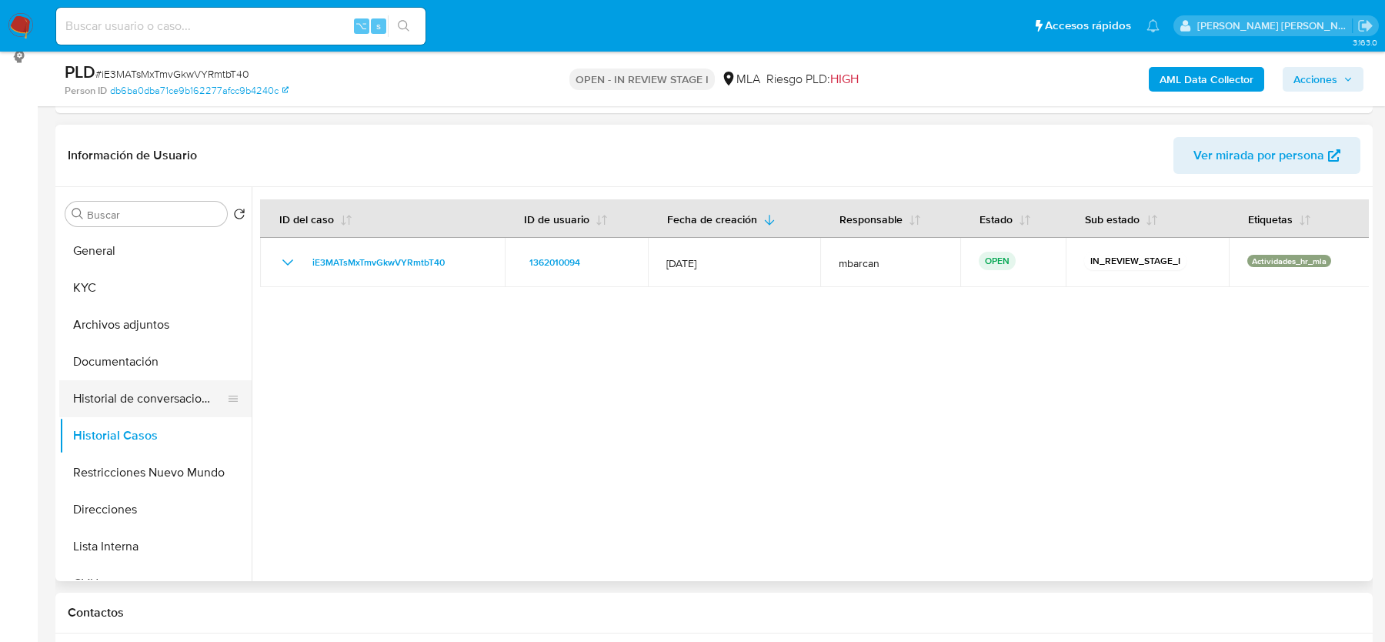
click at [147, 387] on button "Historial de conversaciones" at bounding box center [149, 398] width 180 height 37
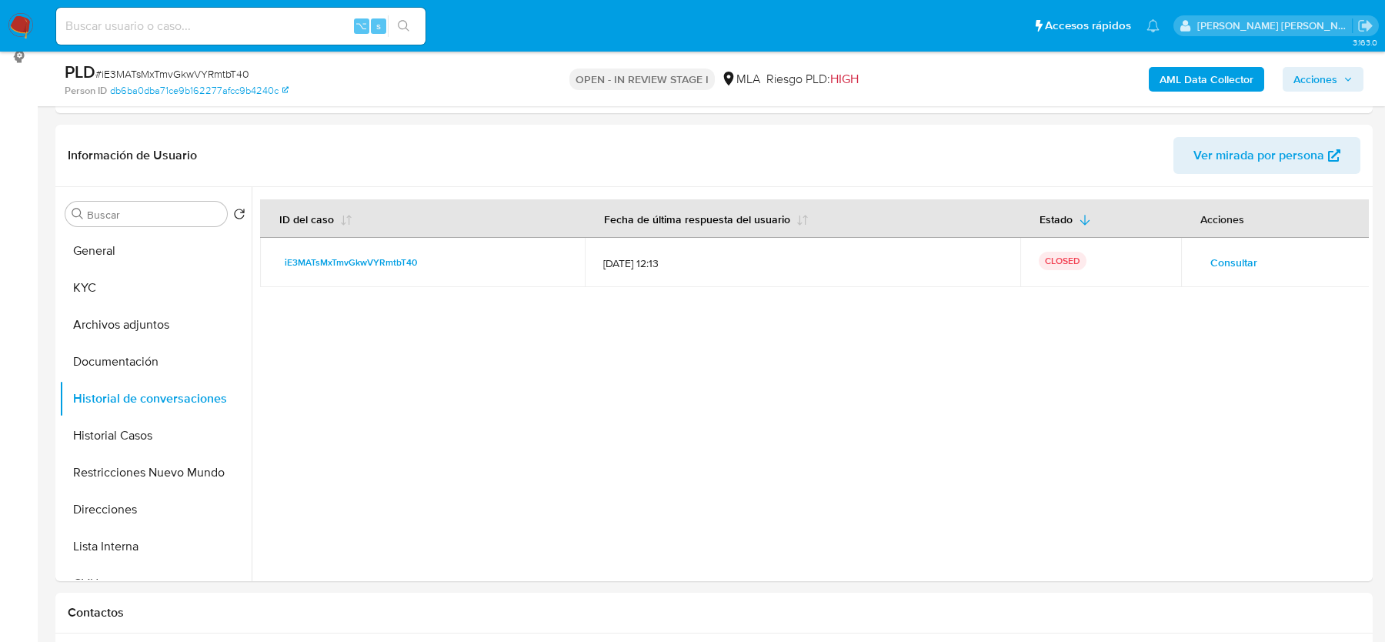
click at [1318, 78] on span "Acciones" at bounding box center [1315, 79] width 44 height 25
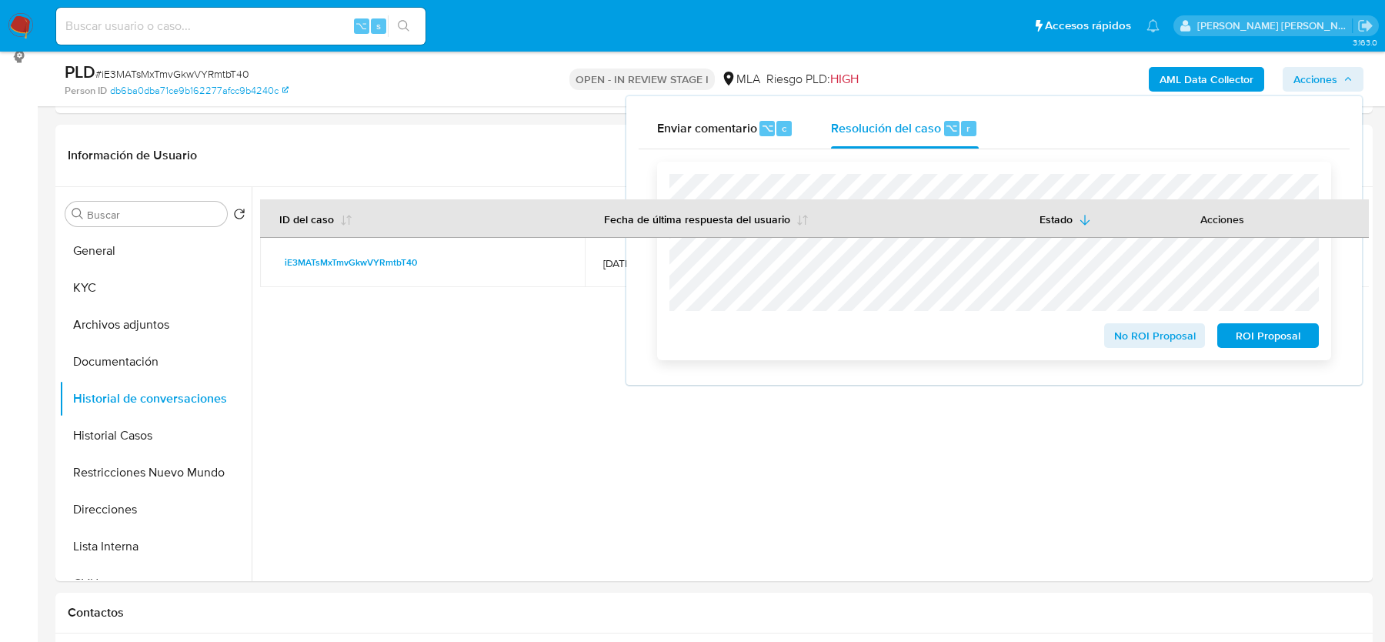
click at [1133, 332] on span "No ROI Proposal" at bounding box center [1155, 336] width 80 height 22
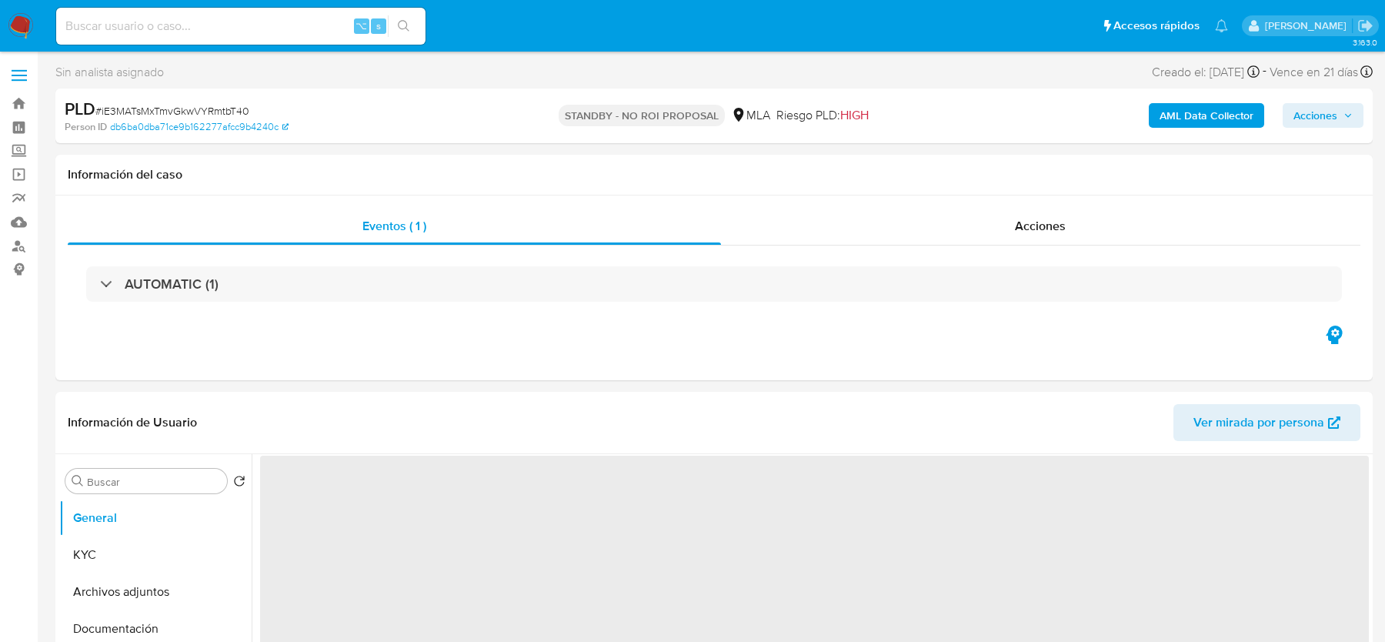
select select "10"
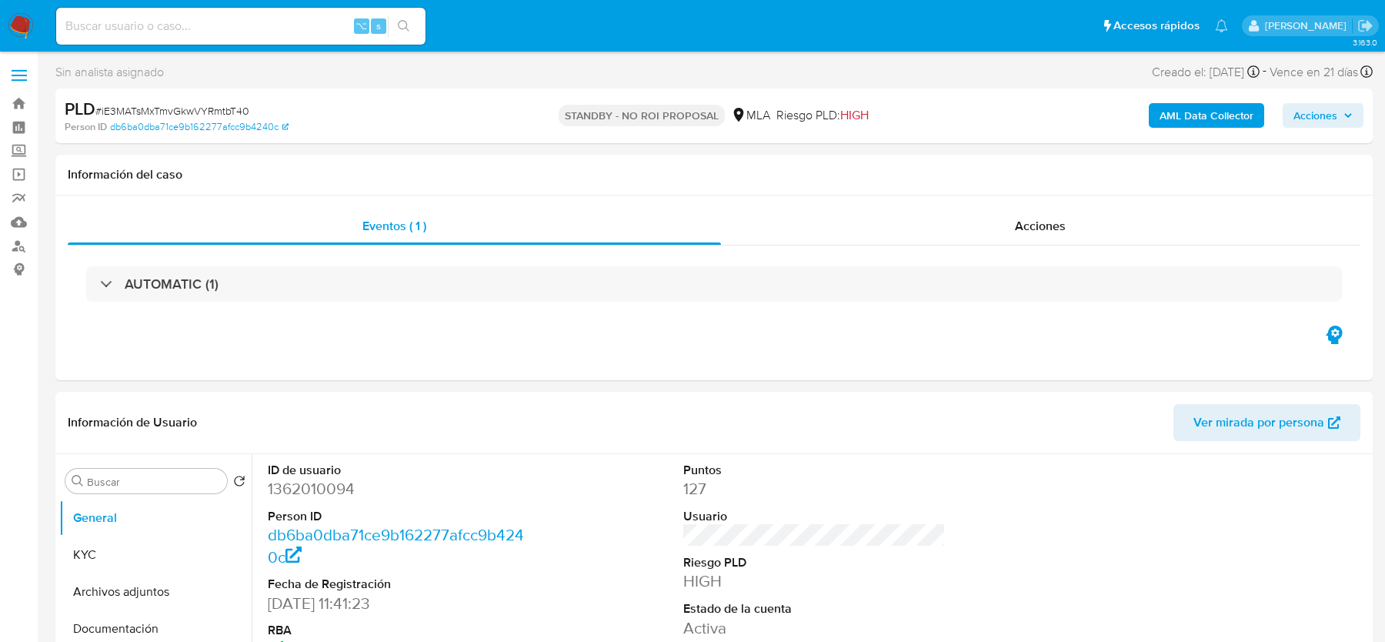
click at [303, 15] on div "⌥ s" at bounding box center [240, 26] width 369 height 37
paste input "j1GNs08iHjXvtPXcY01d3fkm"
type input "j1GNs08iHjXvtPXcY01d3fkm"
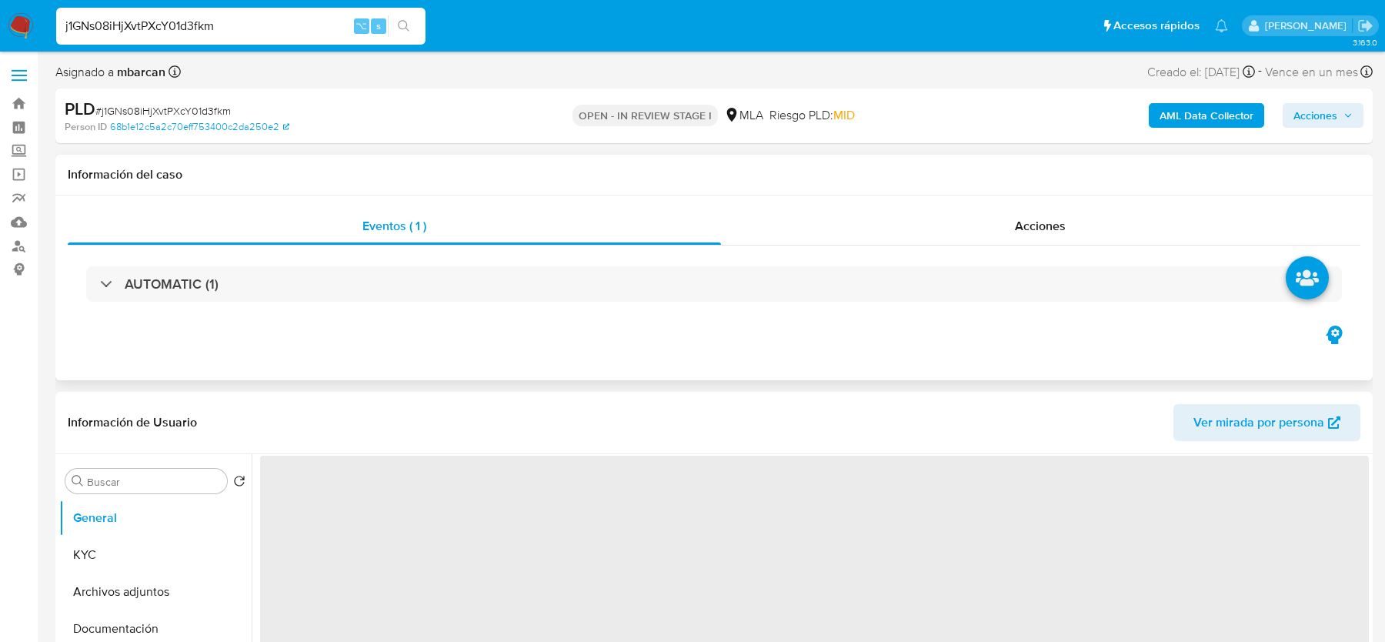
select select "10"
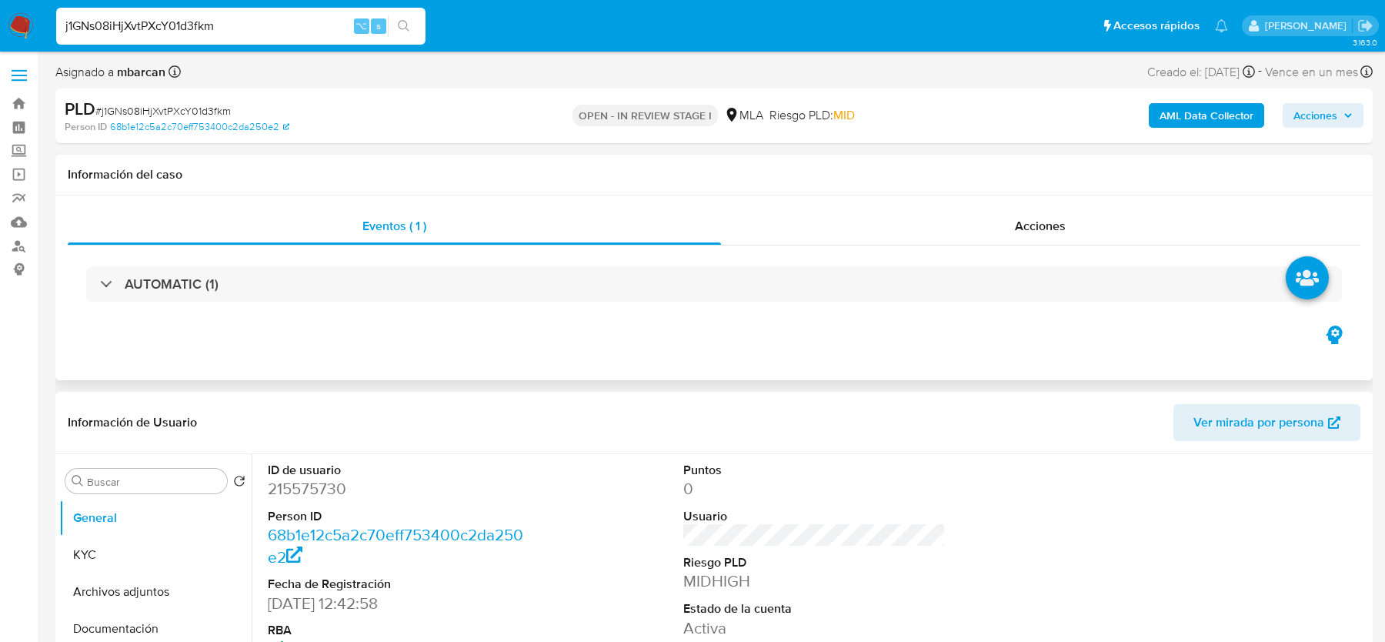
scroll to position [166, 0]
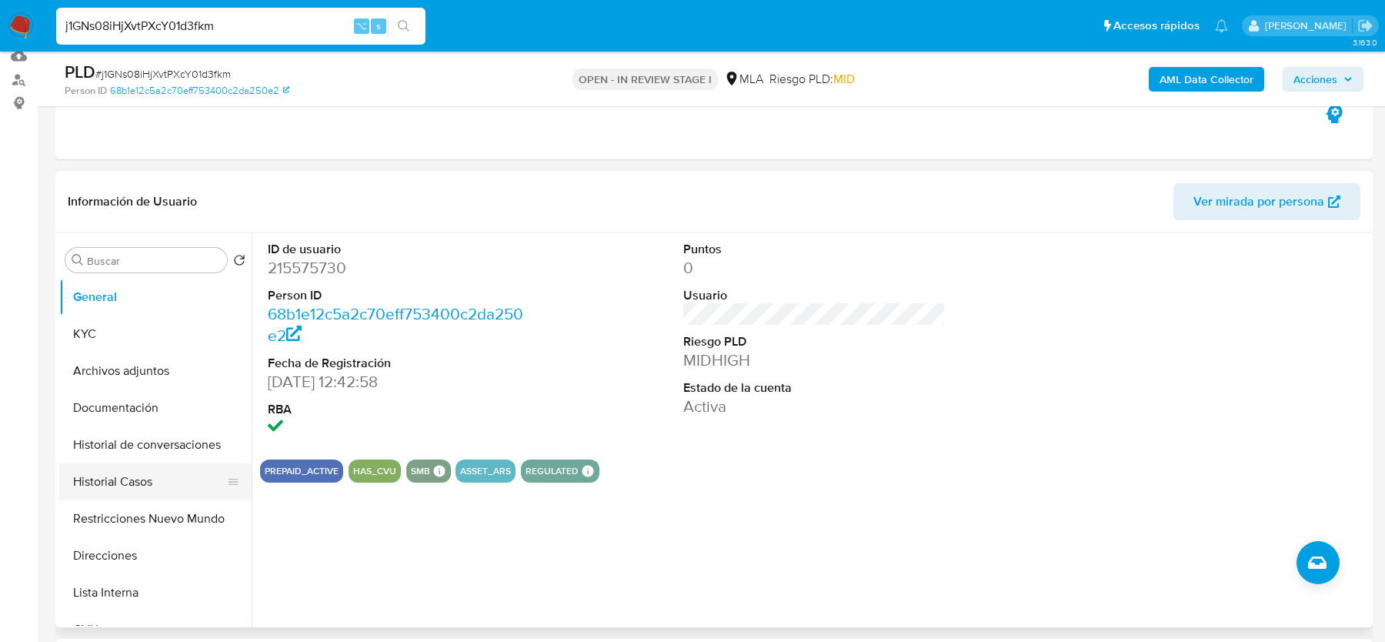
click at [124, 479] on button "Historial Casos" at bounding box center [149, 481] width 180 height 37
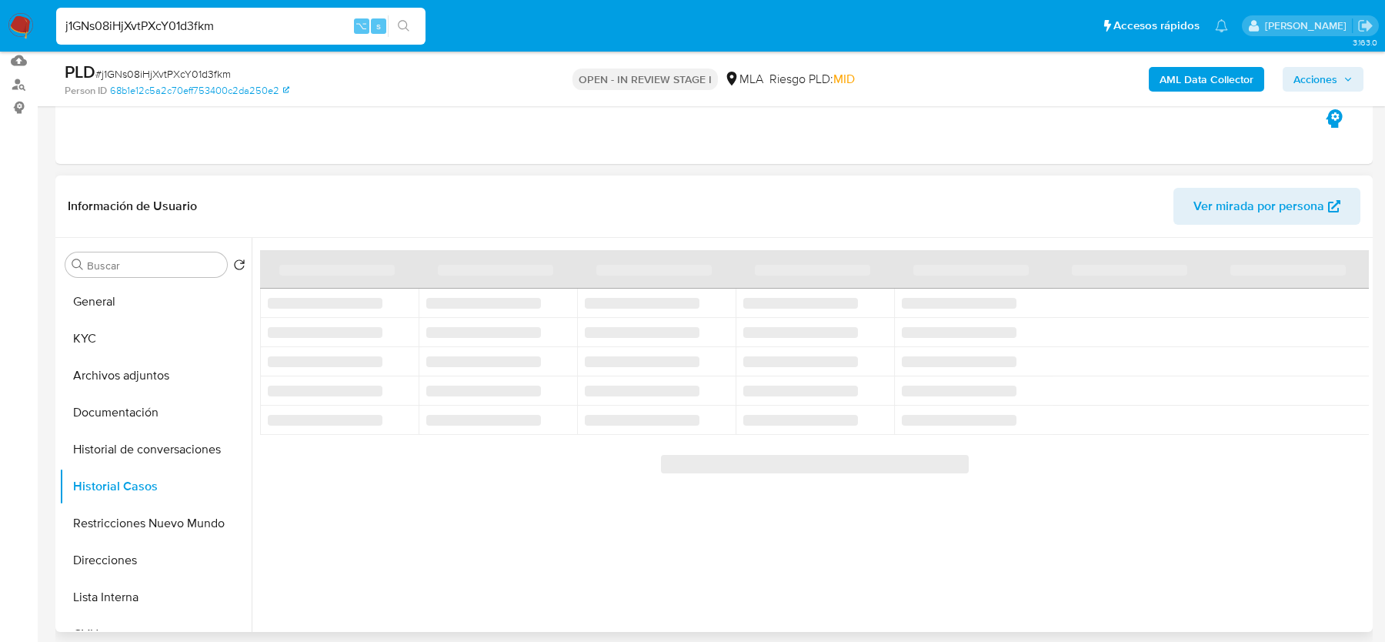
scroll to position [151, 0]
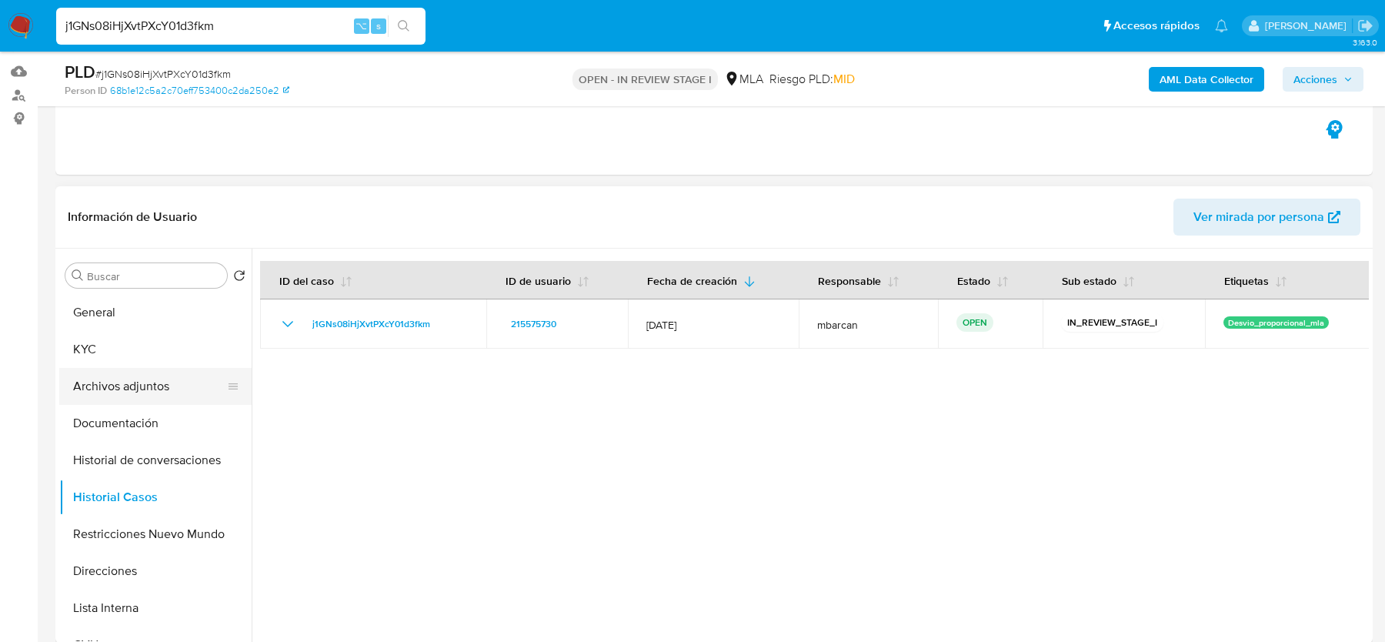
click at [101, 382] on button "Archivos adjuntos" at bounding box center [149, 386] width 180 height 37
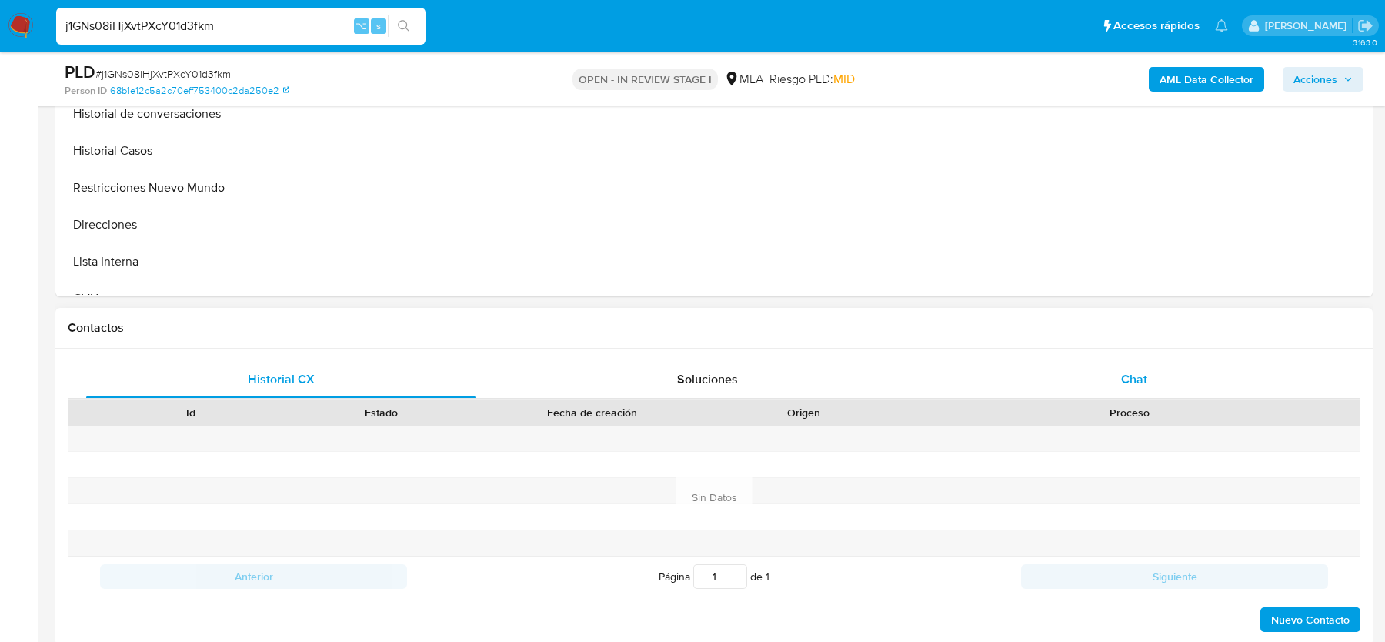
click at [1165, 381] on div "Chat" at bounding box center [1133, 379] width 389 height 37
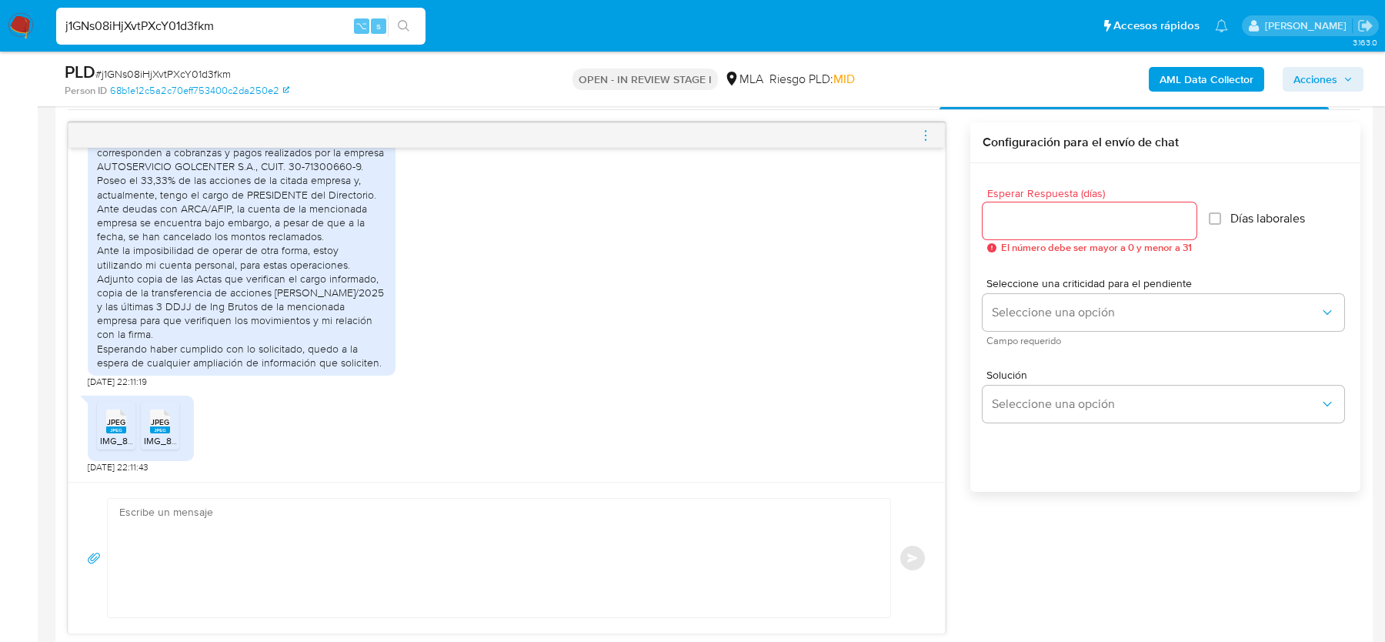
scroll to position [922, 0]
drag, startPoint x: 351, startPoint y: 305, endPoint x: 351, endPoint y: 328, distance: 22.3
click at [351, 328] on div "Sres. MERCADO PAGO De acuerdo a vuestra solicitud, informo que las operaciones …" at bounding box center [241, 236] width 289 height 266
click at [370, 341] on div "Sres. MERCADO PAGO De acuerdo a vuestra solicitud, informo que las operaciones …" at bounding box center [241, 236] width 289 height 266
drag, startPoint x: 356, startPoint y: 320, endPoint x: 356, endPoint y: 334, distance: 13.8
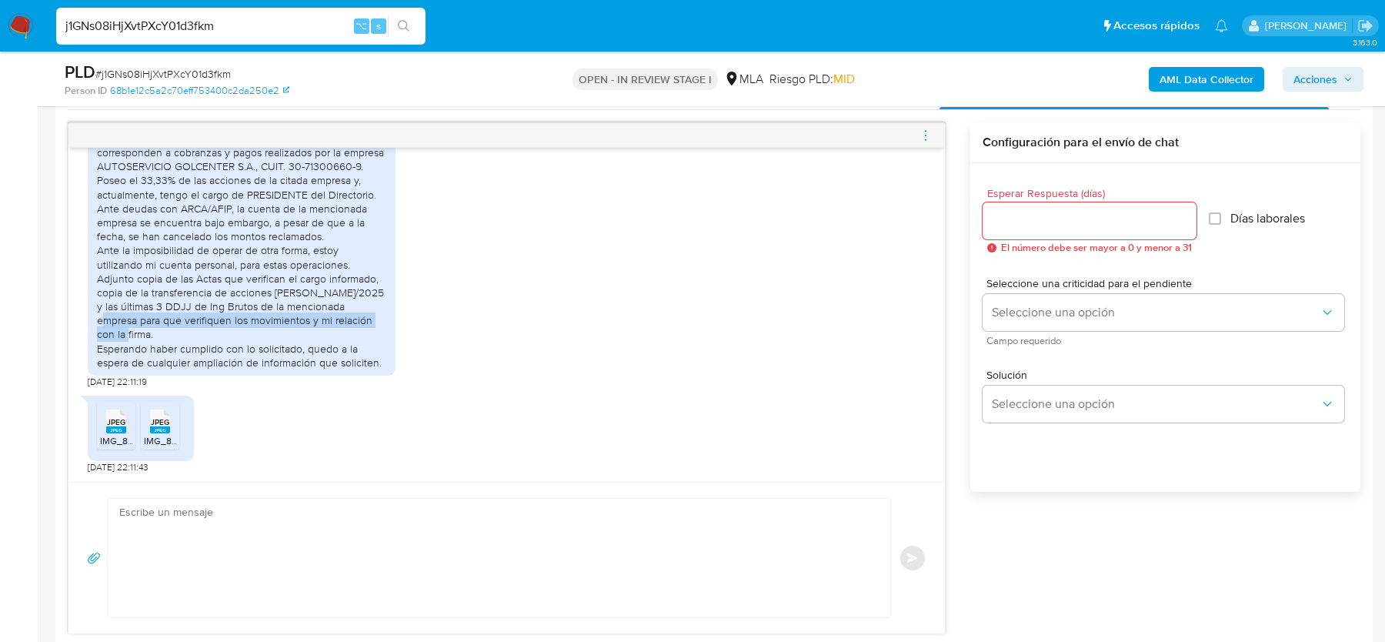
click at [356, 334] on div "Sres. MERCADO PAGO De acuerdo a vuestra solicitud, informo que las operaciones …" at bounding box center [241, 236] width 289 height 266
click at [98, 425] on li "JPEG JPEG IMG_8334.jpeg" at bounding box center [116, 426] width 38 height 48
click at [148, 425] on div "JPEG JPEG" at bounding box center [160, 420] width 32 height 30
click at [224, 75] on span "# j1GNs08iHjXvtPXcY01d3fkm" at bounding box center [162, 73] width 135 height 15
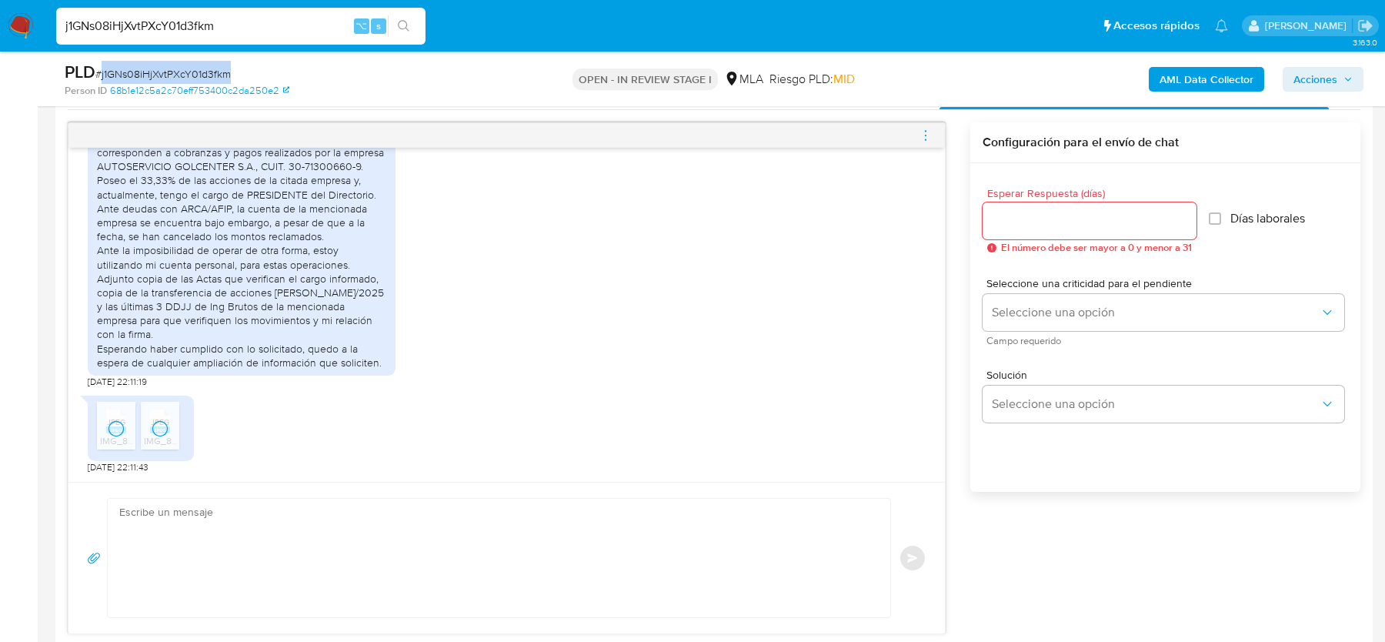
click at [224, 75] on span "# j1GNs08iHjXvtPXcY01d3fkm" at bounding box center [162, 73] width 135 height 15
copy span "j1GNs08iHjXvtPXcY01d3fkm"
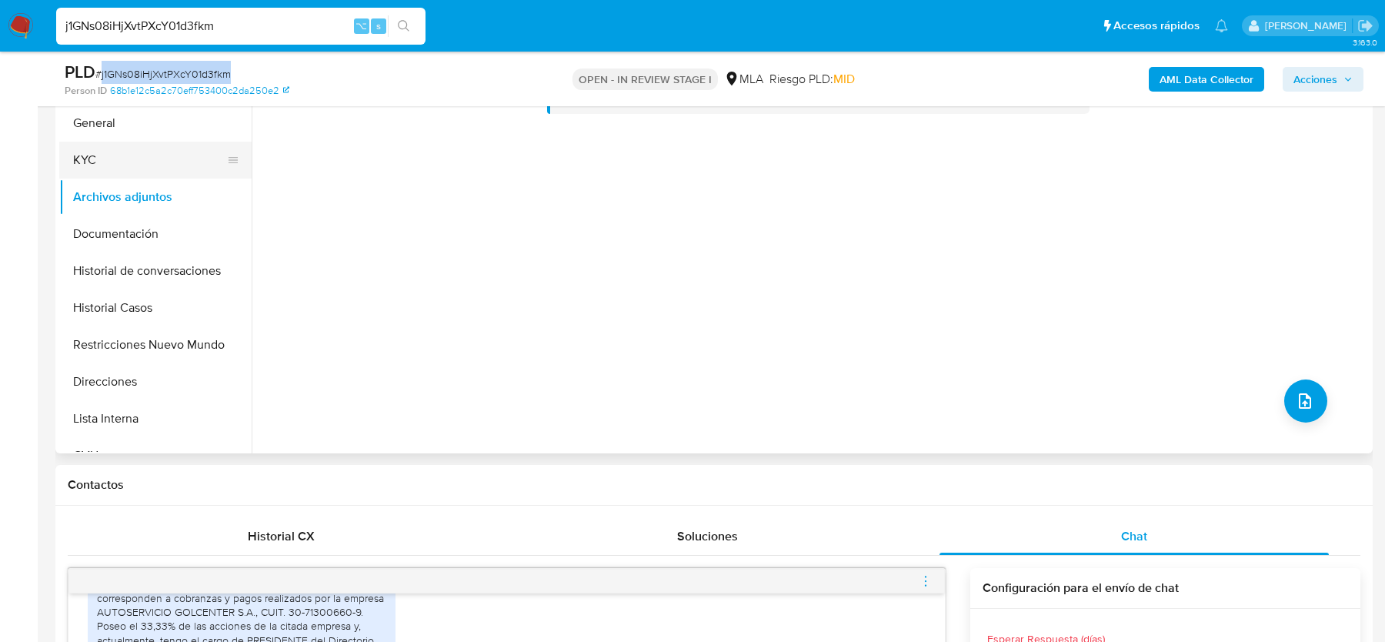
scroll to position [321, 0]
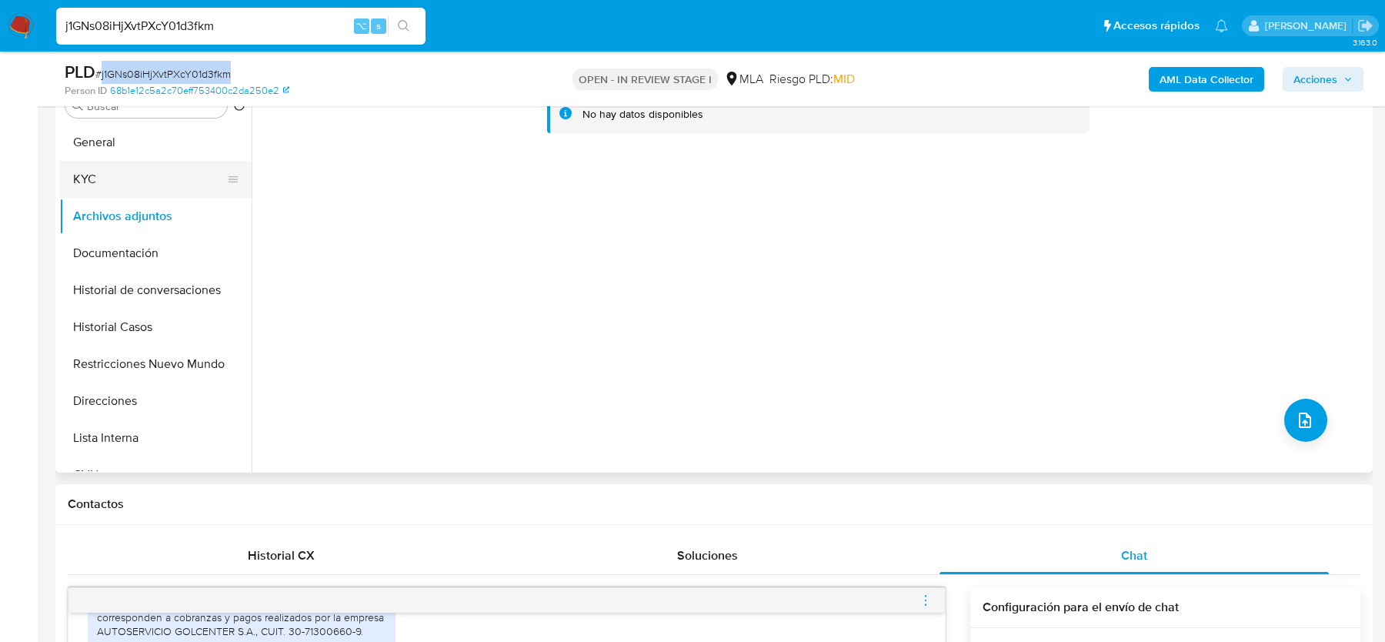
click at [130, 177] on button "KYC" at bounding box center [149, 179] width 180 height 37
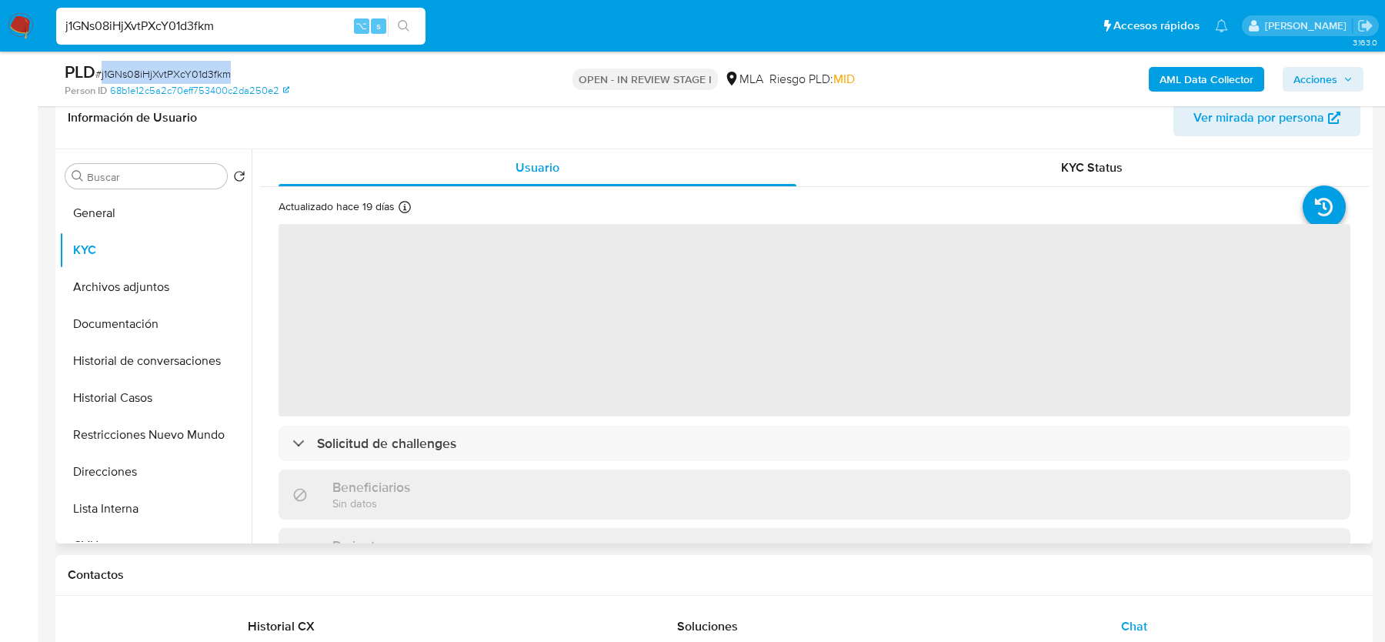
scroll to position [248, 0]
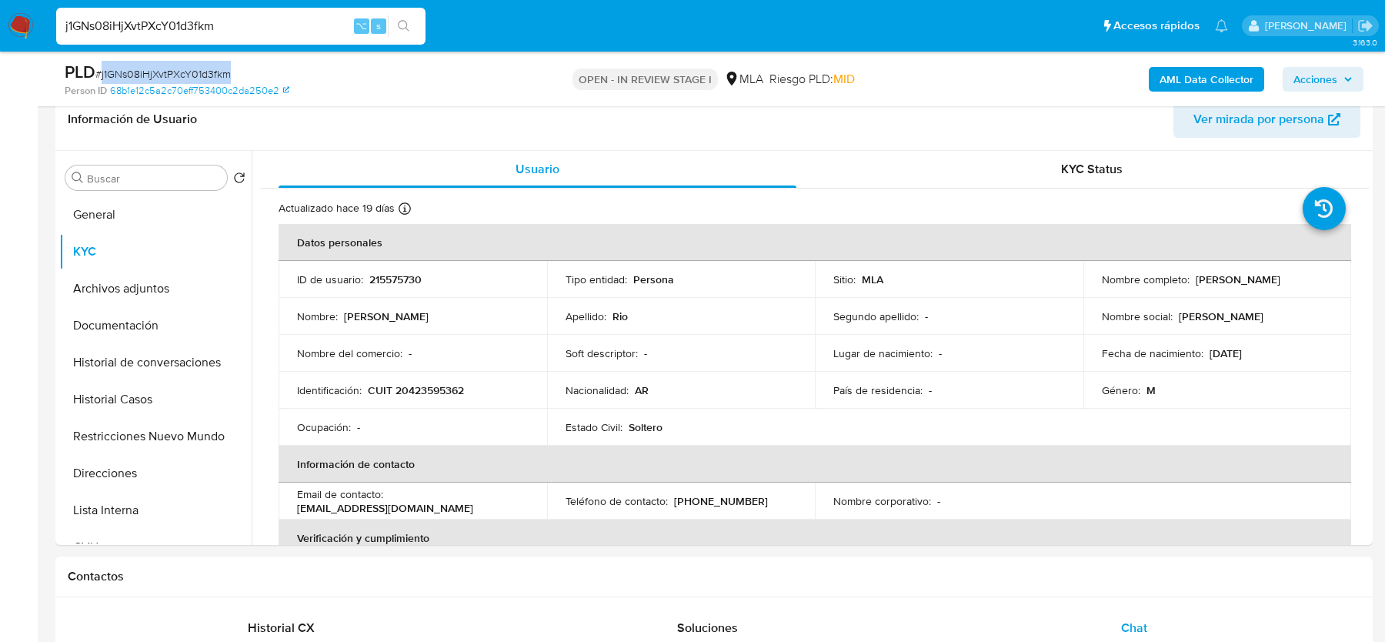
click at [1194, 72] on b "AML Data Collector" at bounding box center [1206, 79] width 94 height 25
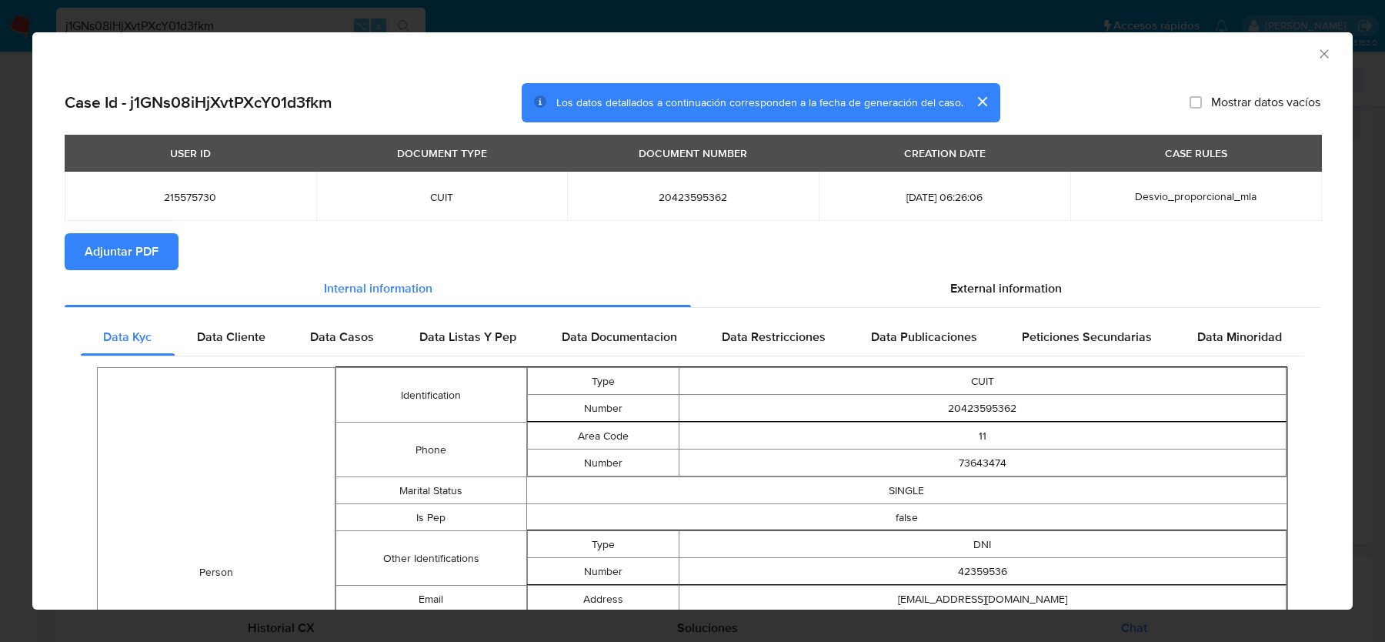
click at [128, 243] on span "Adjuntar PDF" at bounding box center [122, 252] width 74 height 34
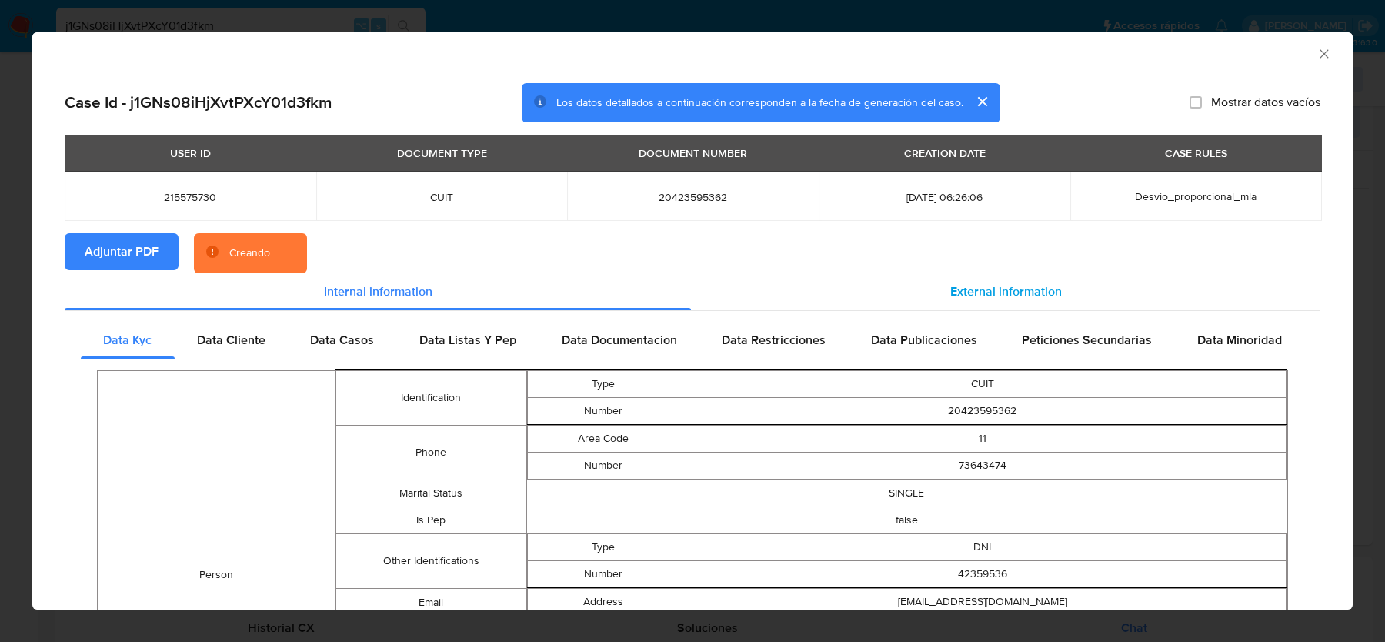
click at [1055, 281] on div "External information" at bounding box center [1005, 291] width 629 height 37
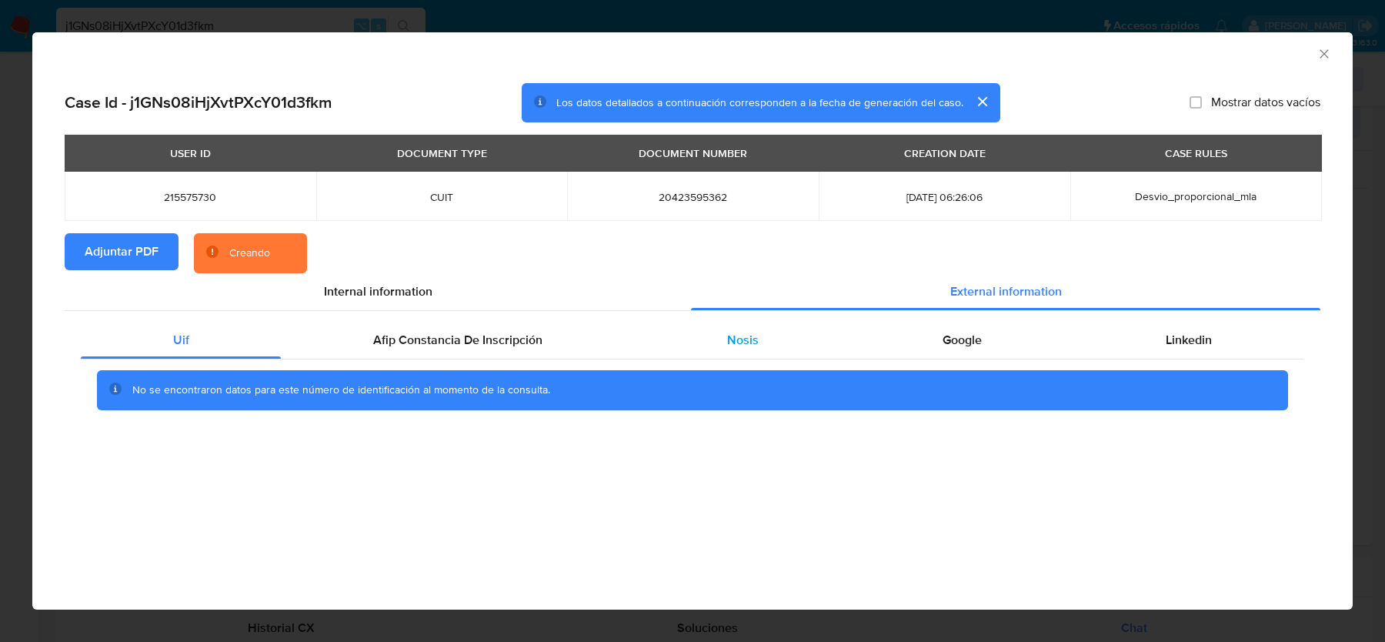
drag, startPoint x: 646, startPoint y: 345, endPoint x: 744, endPoint y: 347, distance: 97.7
click at [647, 345] on div "Nosis" at bounding box center [742, 340] width 215 height 37
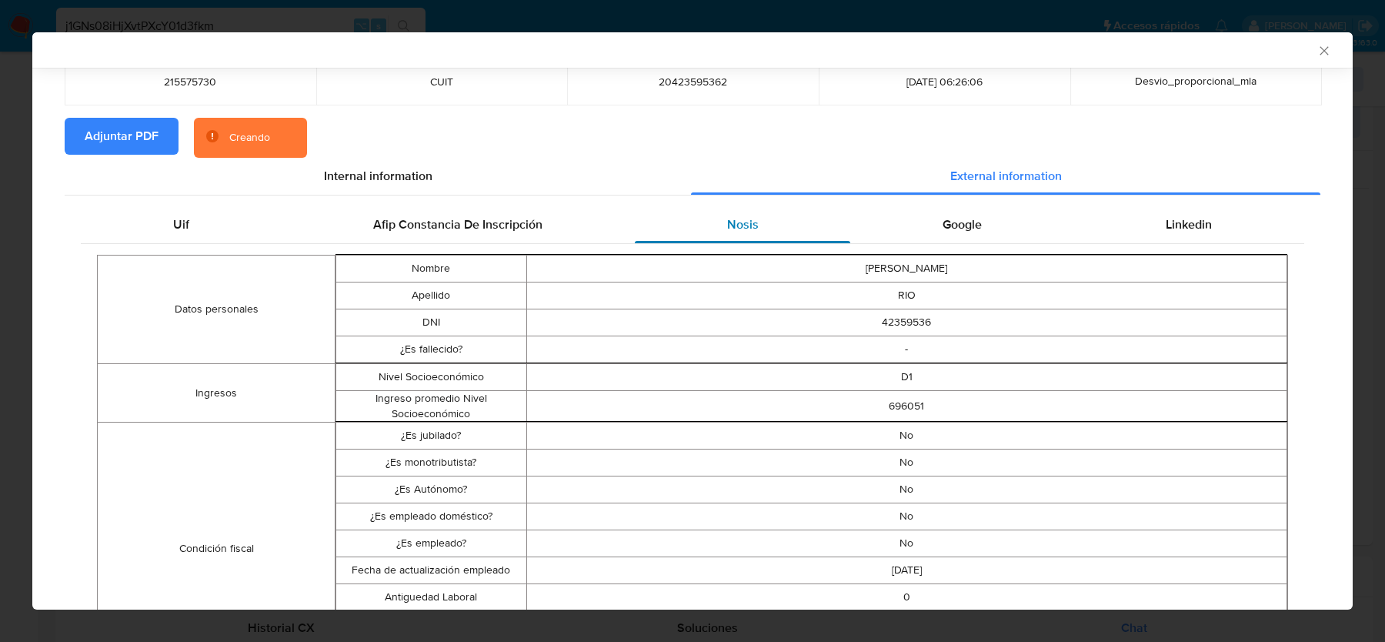
scroll to position [125, 0]
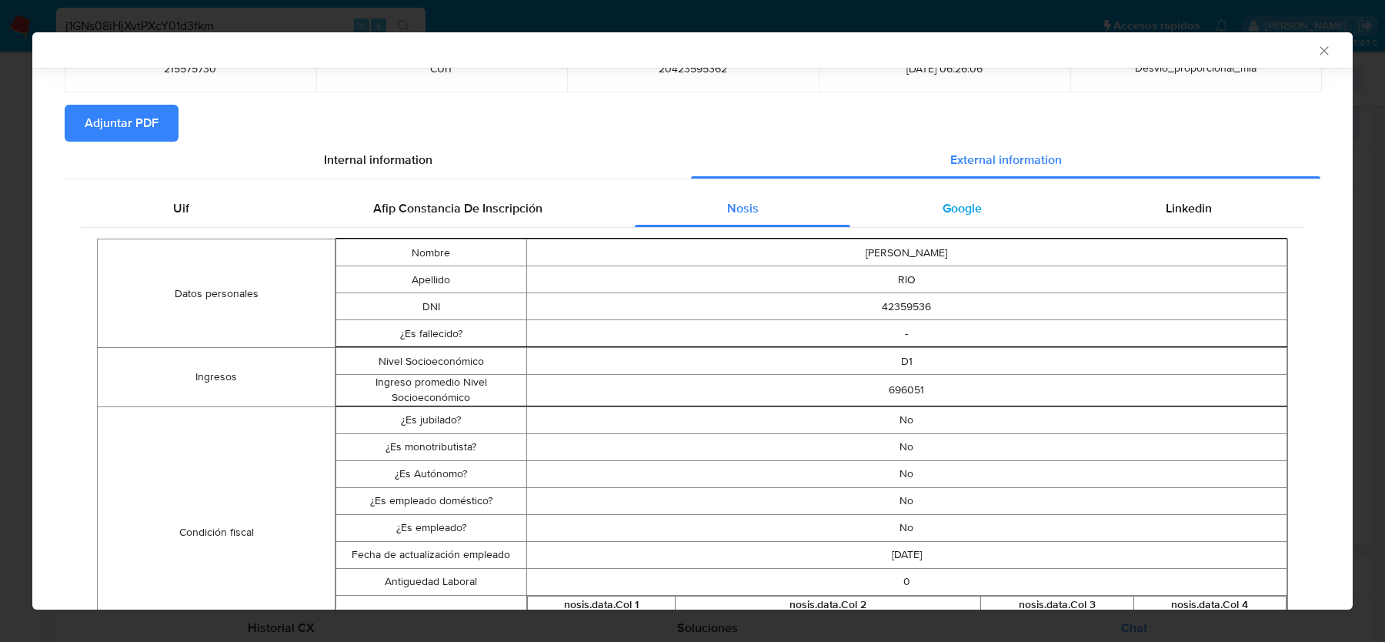
click at [942, 212] on span "Google" at bounding box center [961, 208] width 39 height 18
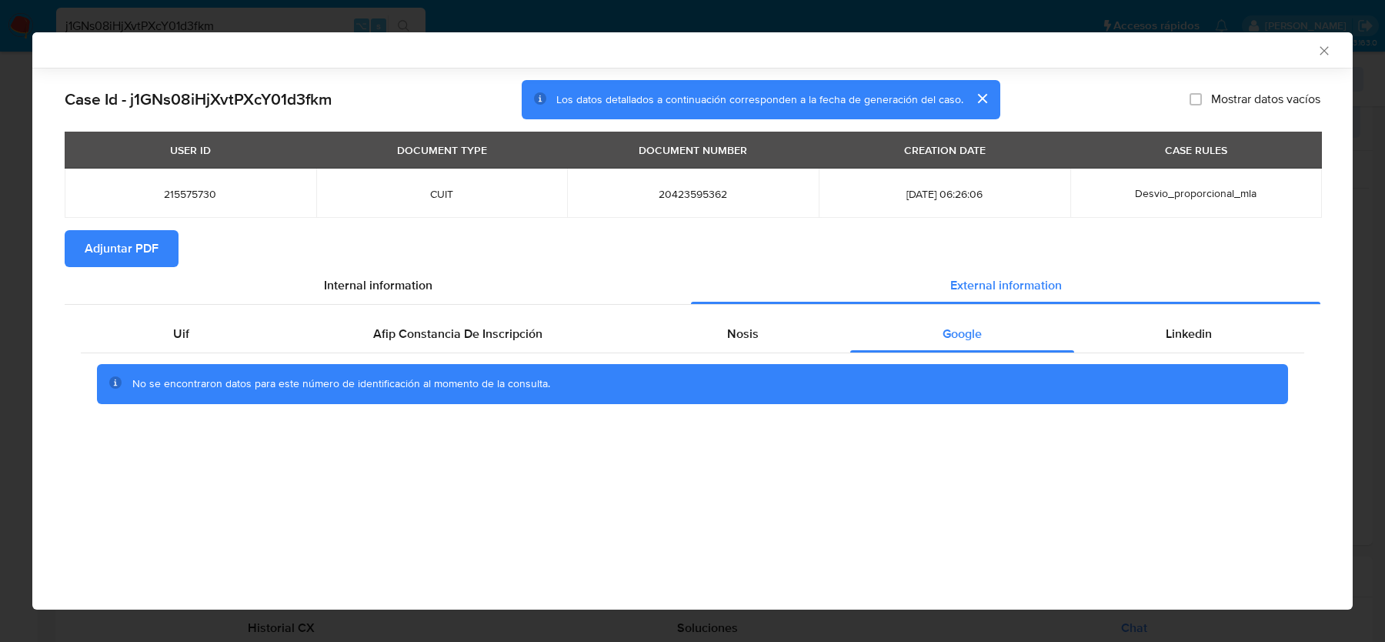
click at [1328, 44] on icon "Cerrar ventana" at bounding box center [1323, 50] width 15 height 15
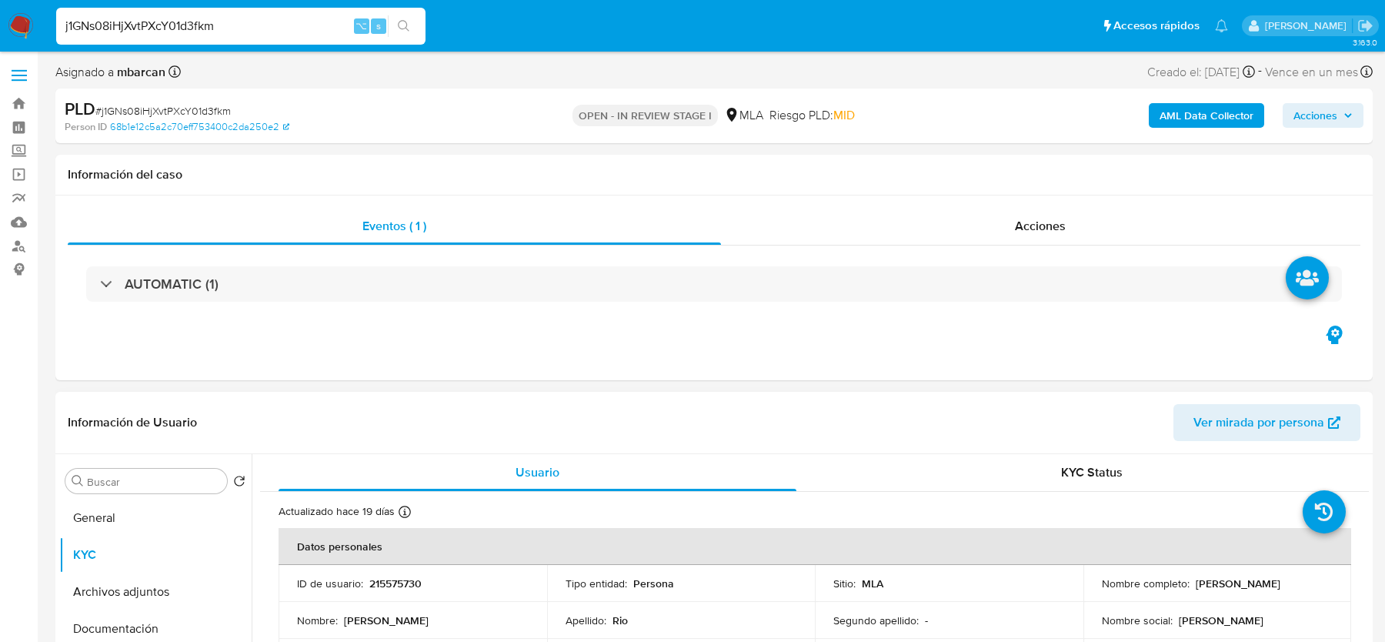
click at [385, 576] on p "215575730" at bounding box center [395, 583] width 52 height 14
copy p "215575730"
click at [118, 556] on button "KYC" at bounding box center [149, 554] width 180 height 37
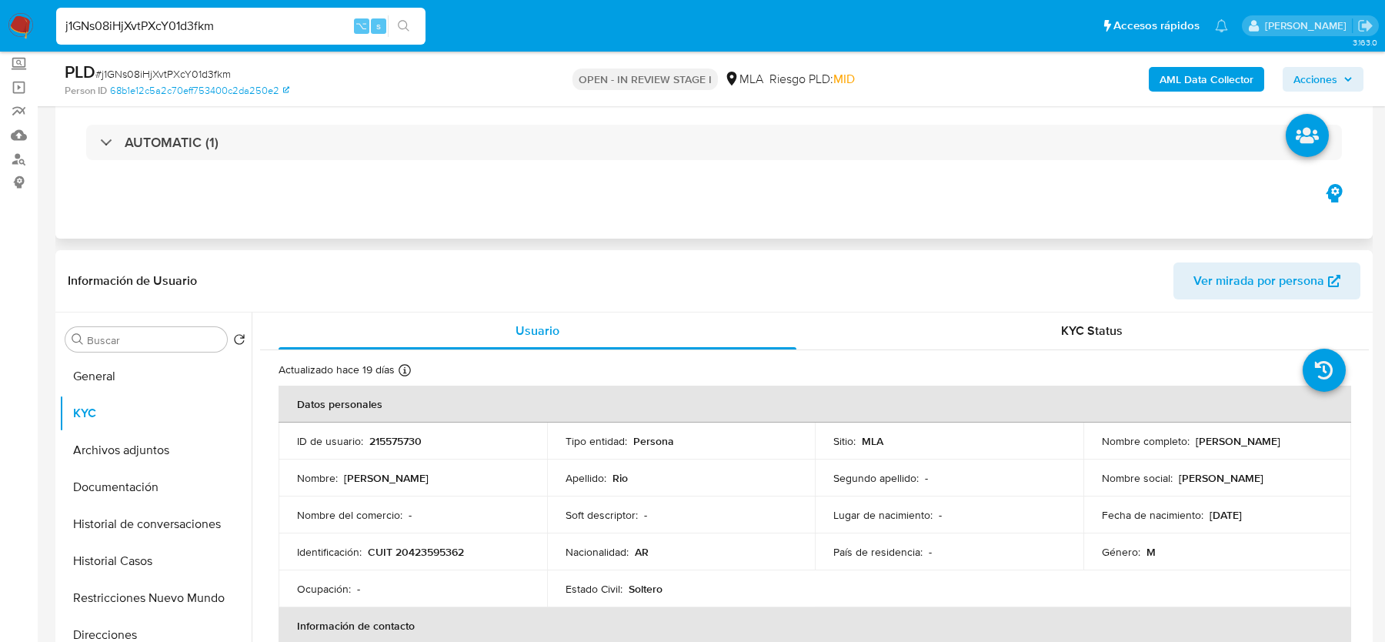
scroll to position [89, 0]
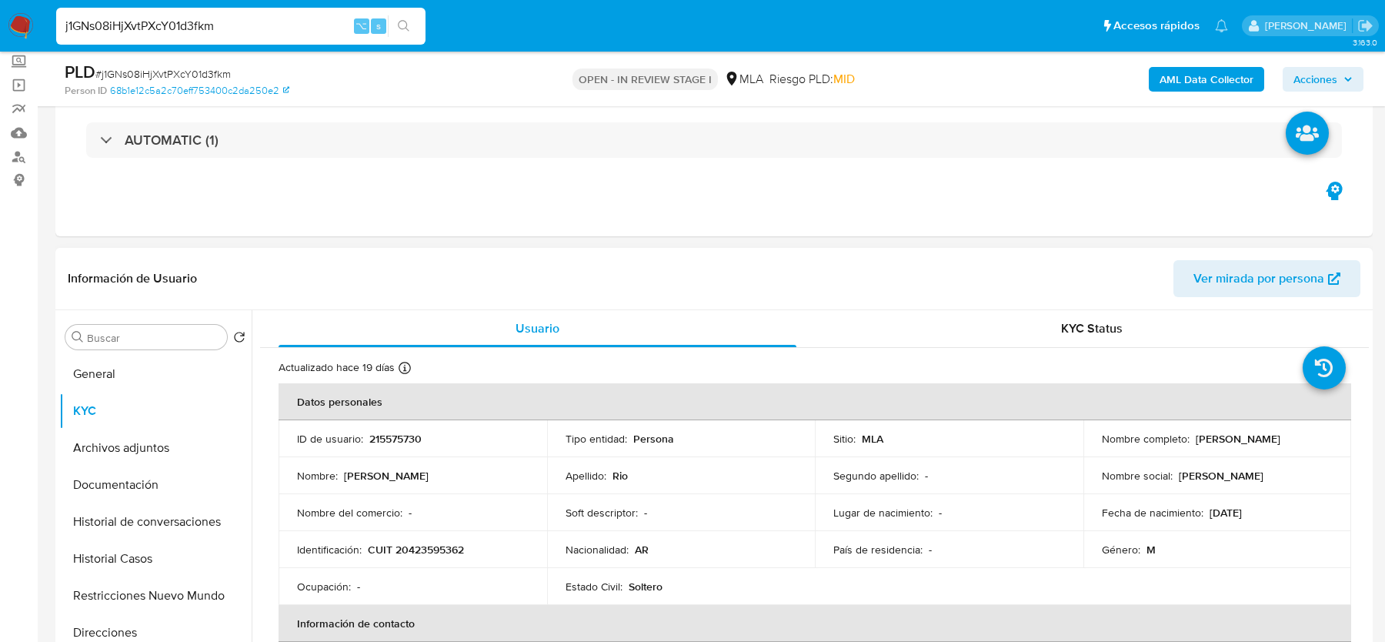
click at [439, 549] on p "CUIT 20423595362" at bounding box center [416, 549] width 96 height 14
copy p "20423595362"
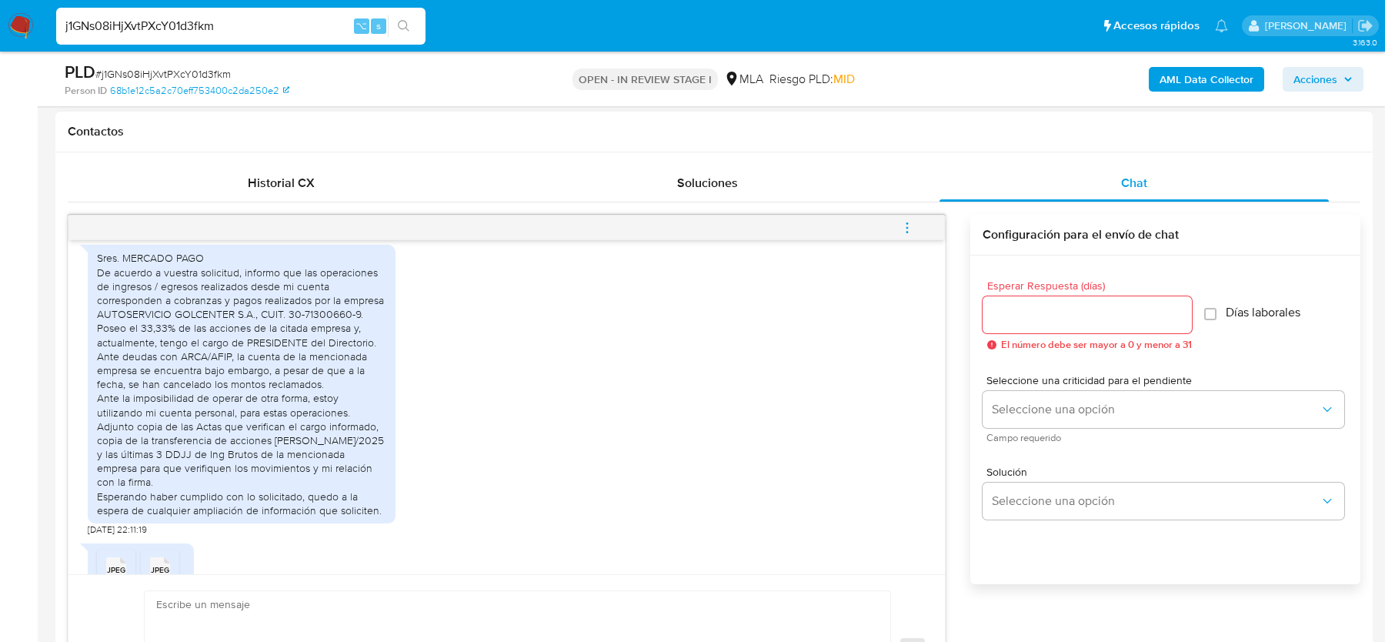
scroll to position [846, 0]
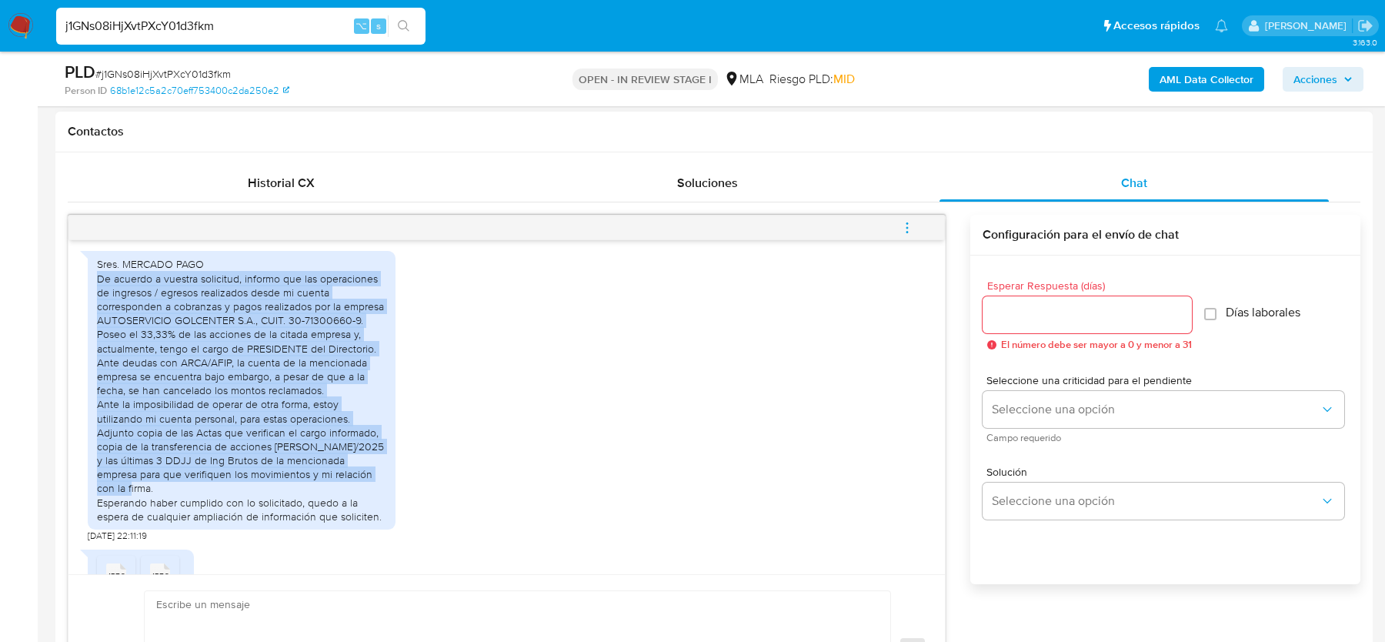
drag, startPoint x: 98, startPoint y: 305, endPoint x: 382, endPoint y: 502, distance: 345.9
click at [382, 502] on div "Sres. MERCADO PAGO De acuerdo a vuestra solicitud, informo que las operaciones …" at bounding box center [241, 390] width 289 height 266
copy div "De acuerdo a vuestra solicitud, informo que las operaciones de ingresos / egres…"
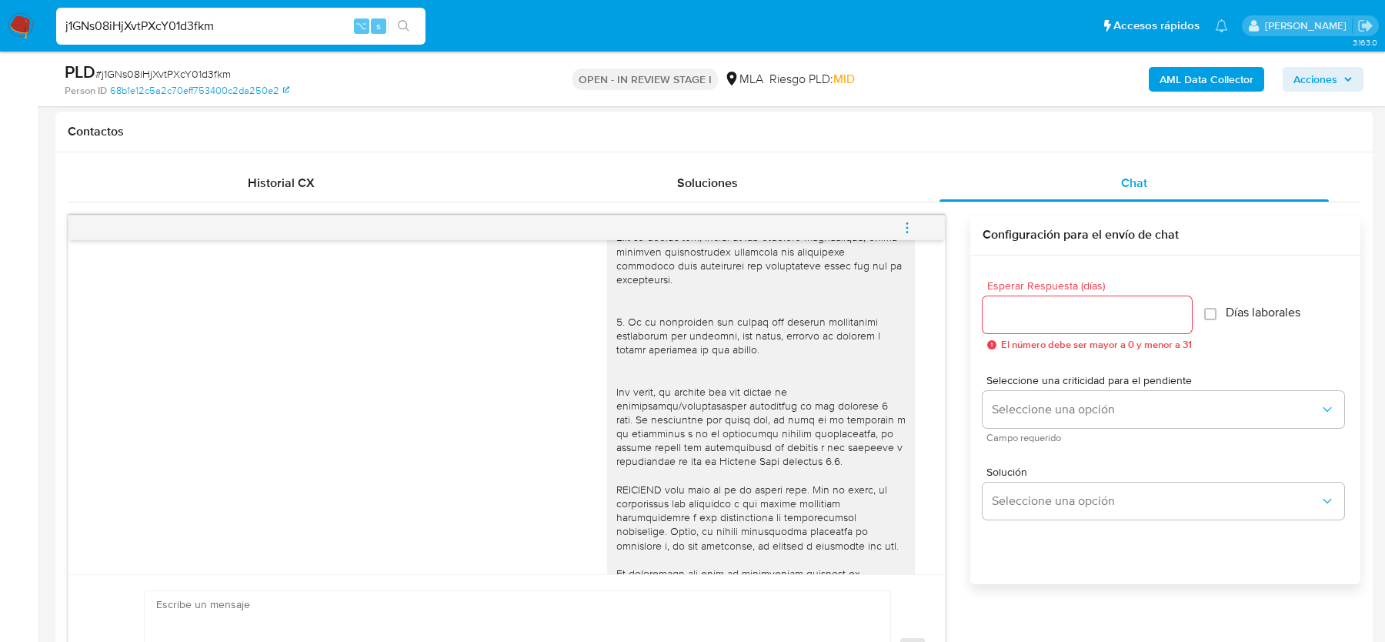
scroll to position [724, 0]
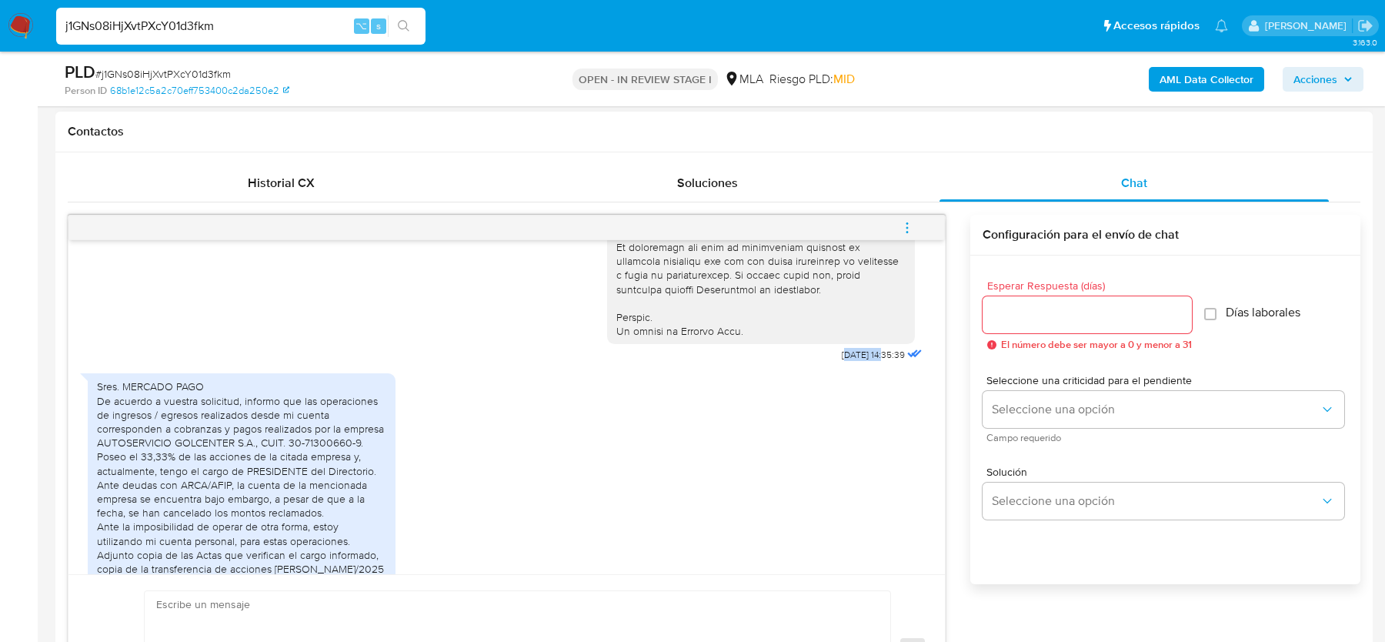
drag, startPoint x: 826, startPoint y: 381, endPoint x: 868, endPoint y: 382, distance: 41.5
click at [868, 361] on span "17/09/2025 14:35:39" at bounding box center [873, 354] width 63 height 12
drag, startPoint x: 822, startPoint y: 382, endPoint x: 868, endPoint y: 382, distance: 46.9
copy span "[DATE]"
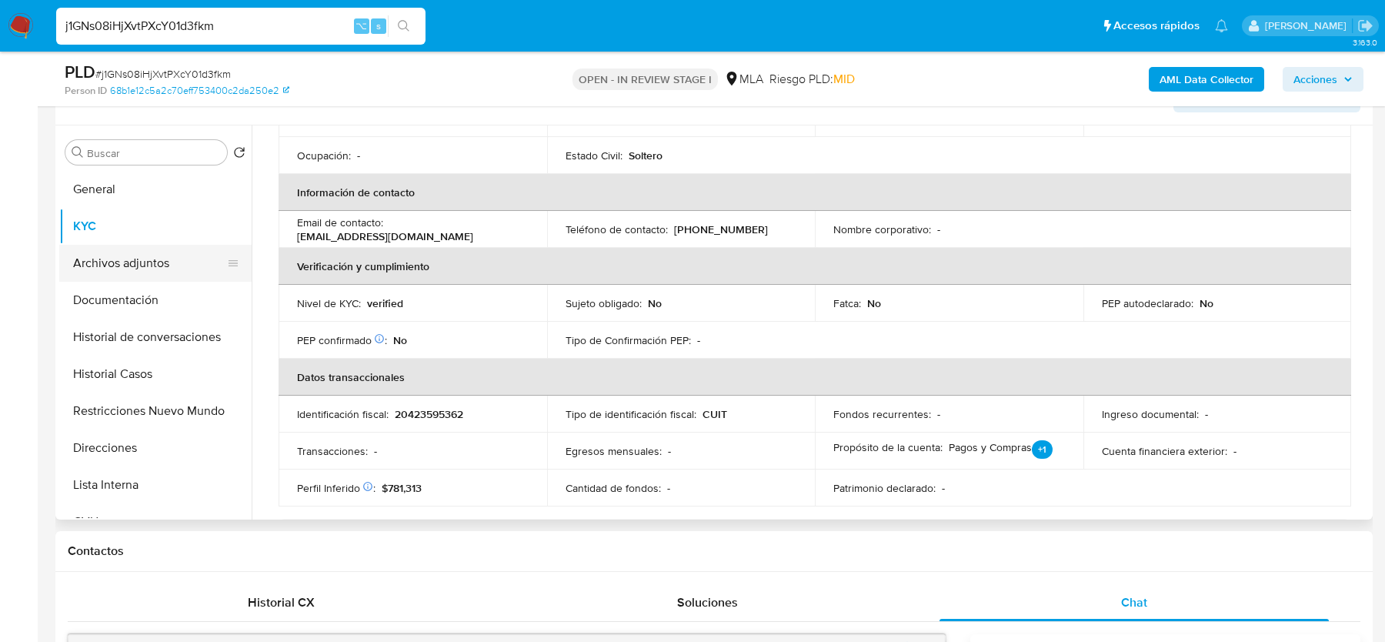
scroll to position [238, 0]
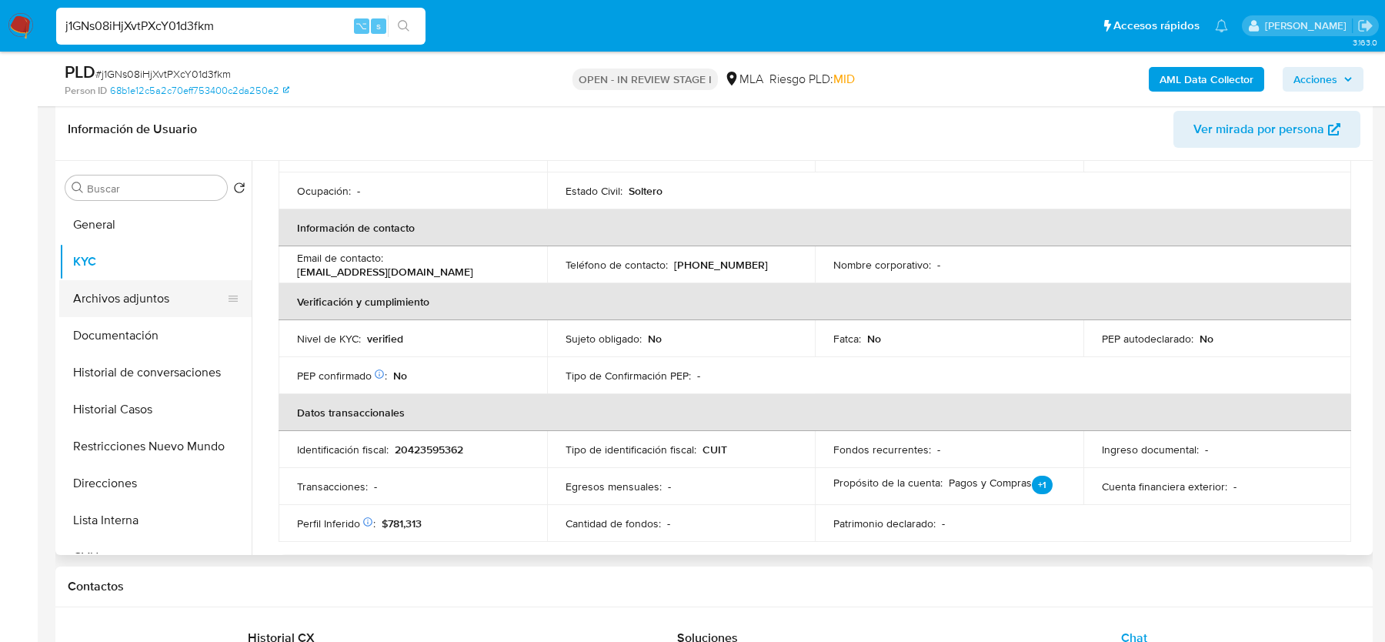
click at [87, 287] on button "Archivos adjuntos" at bounding box center [149, 298] width 180 height 37
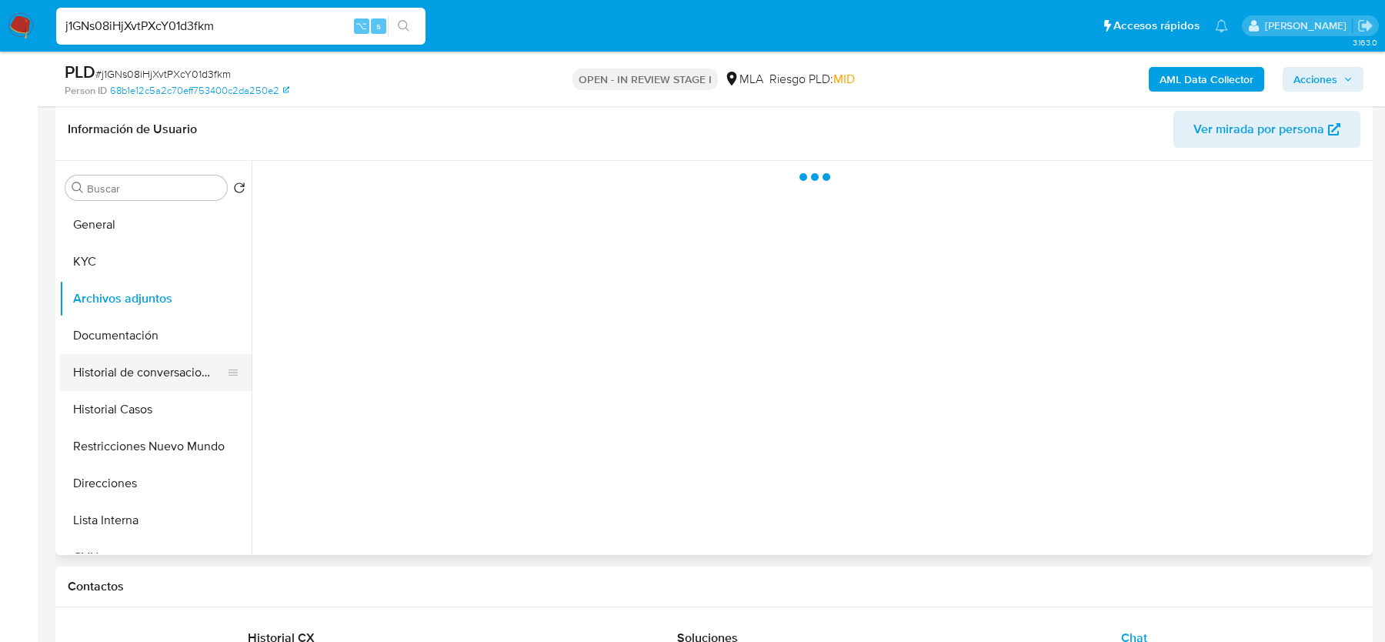
scroll to position [0, 0]
click at [96, 354] on button "Historial de conversaciones" at bounding box center [149, 372] width 180 height 37
click at [103, 335] on button "Documentación" at bounding box center [149, 335] width 180 height 37
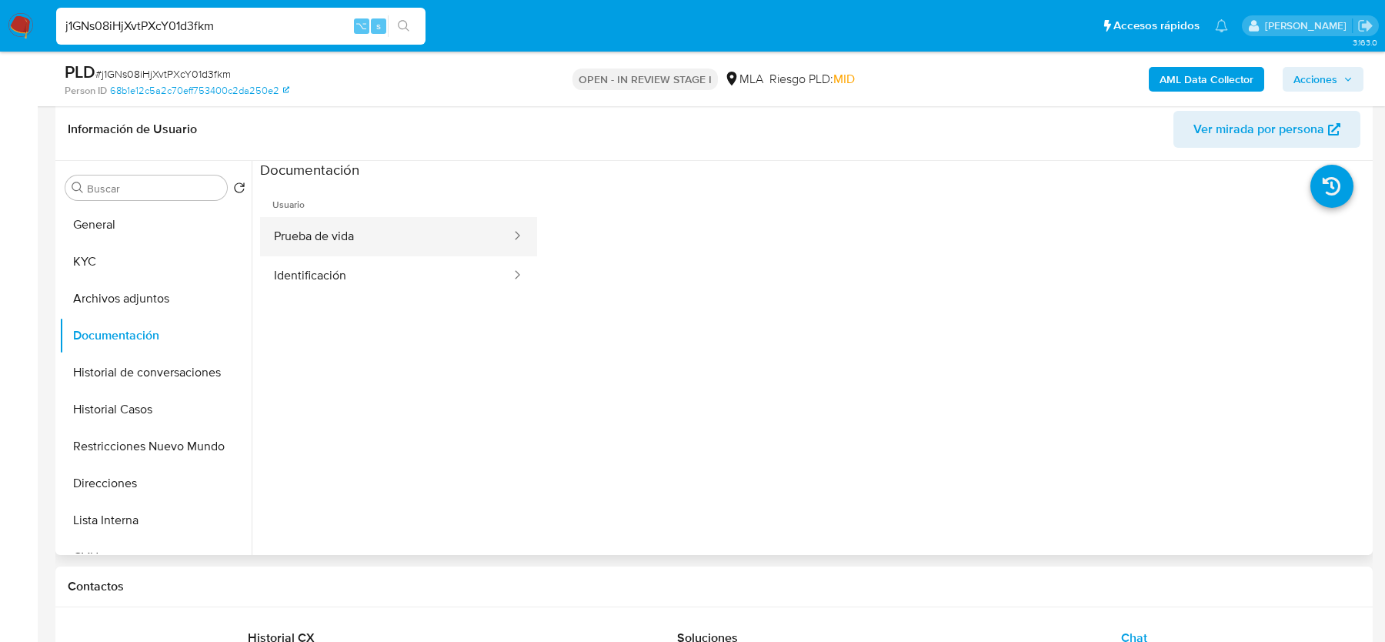
drag, startPoint x: 332, startPoint y: 222, endPoint x: 332, endPoint y: 245, distance: 23.1
click at [332, 222] on button "Prueba de vida" at bounding box center [386, 236] width 252 height 39
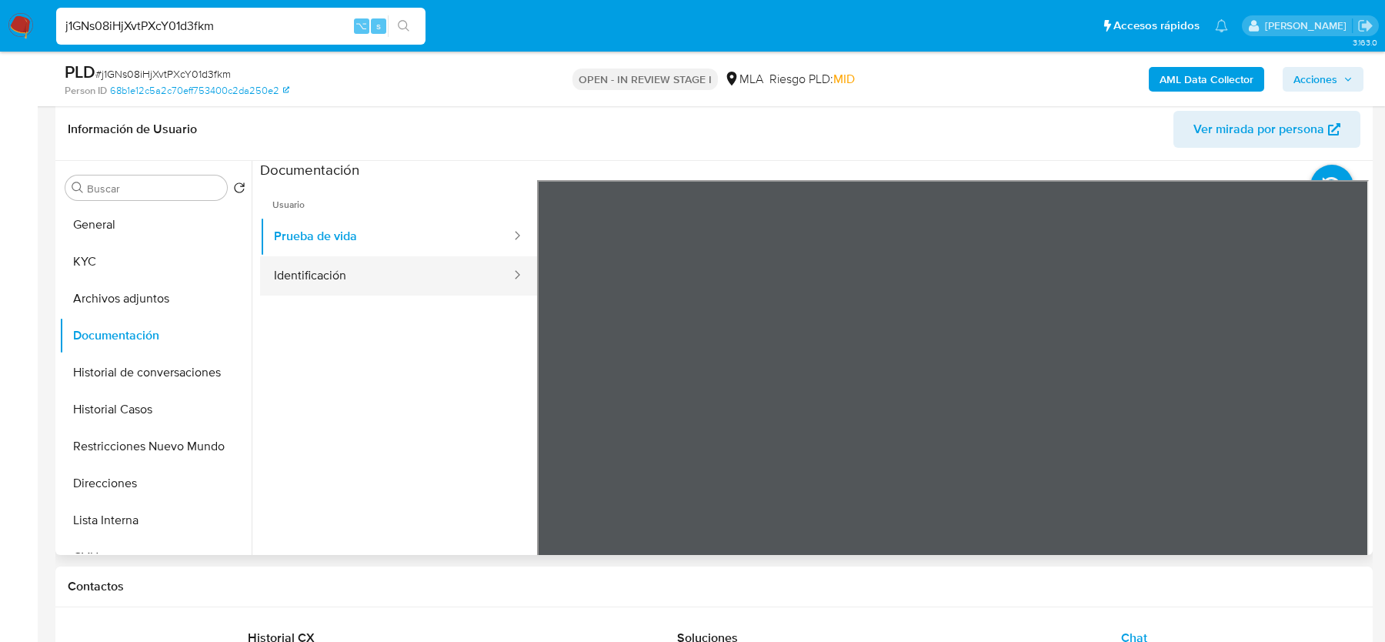
click at [332, 276] on button "Identificación" at bounding box center [386, 275] width 252 height 39
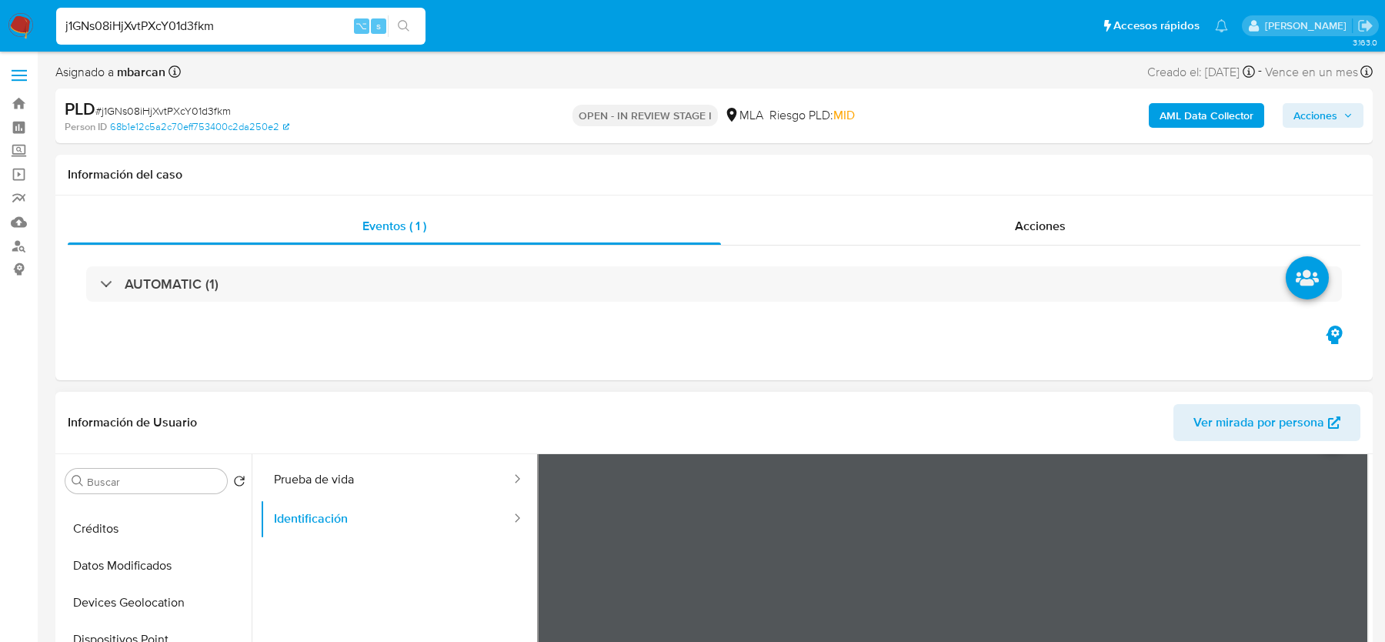
click at [1211, 441] on div "Información de Usuario Ver mirada por persona" at bounding box center [713, 423] width 1317 height 62
click at [1211, 431] on span "Ver mirada por persona" at bounding box center [1258, 422] width 131 height 37
click at [128, 546] on button "KYC" at bounding box center [149, 554] width 180 height 37
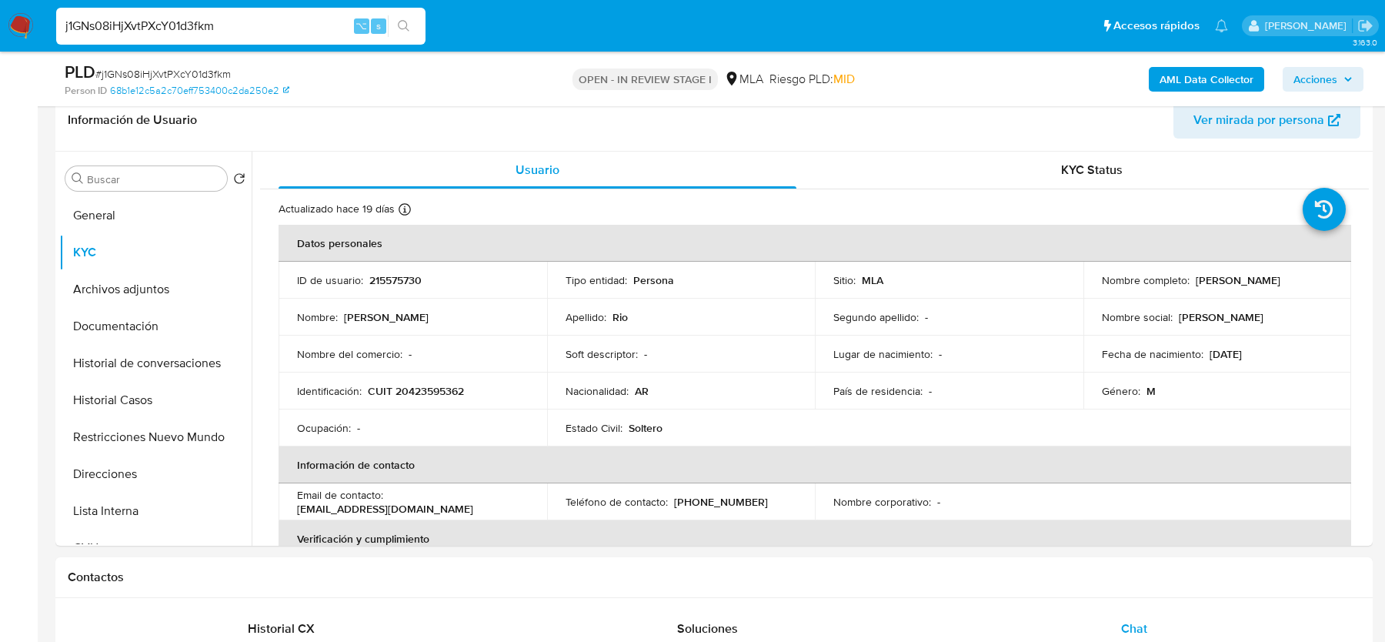
scroll to position [259, 0]
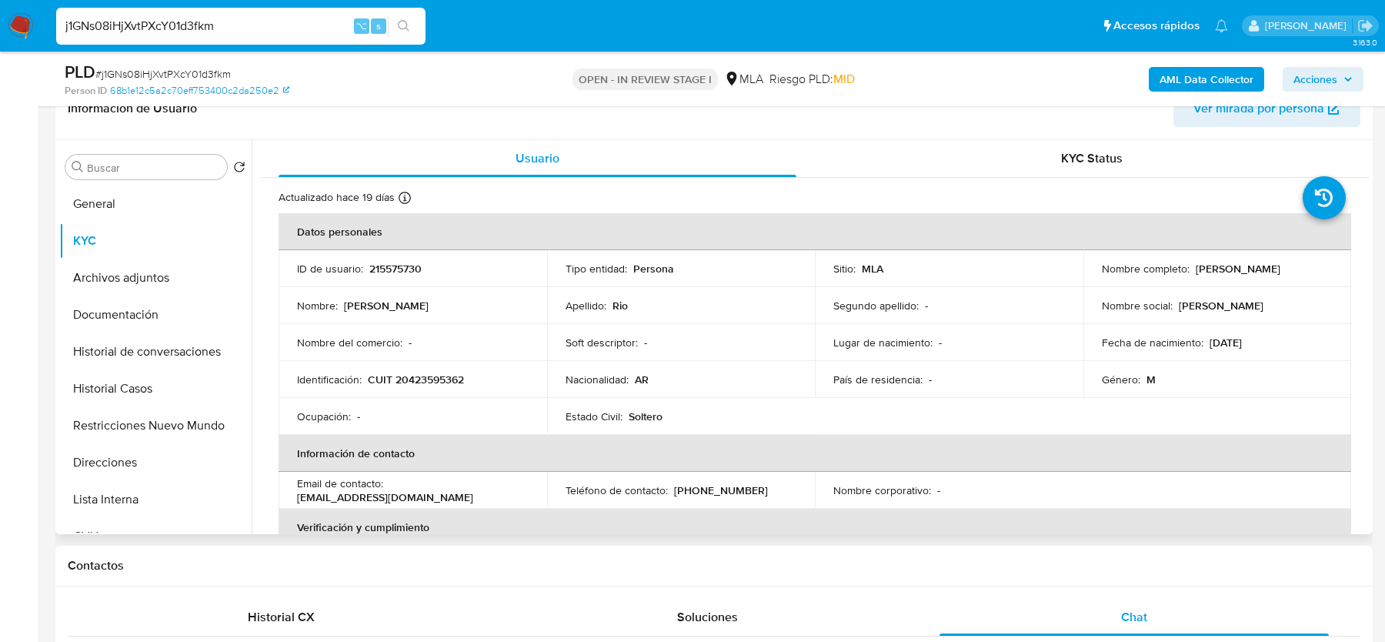
click at [442, 369] on td "Identificación : CUIT 20423595362" at bounding box center [412, 379] width 268 height 37
copy p "20423595362"
click at [177, 32] on input "j1GNs08iHjXvtPXcY01d3fkm" at bounding box center [240, 26] width 369 height 20
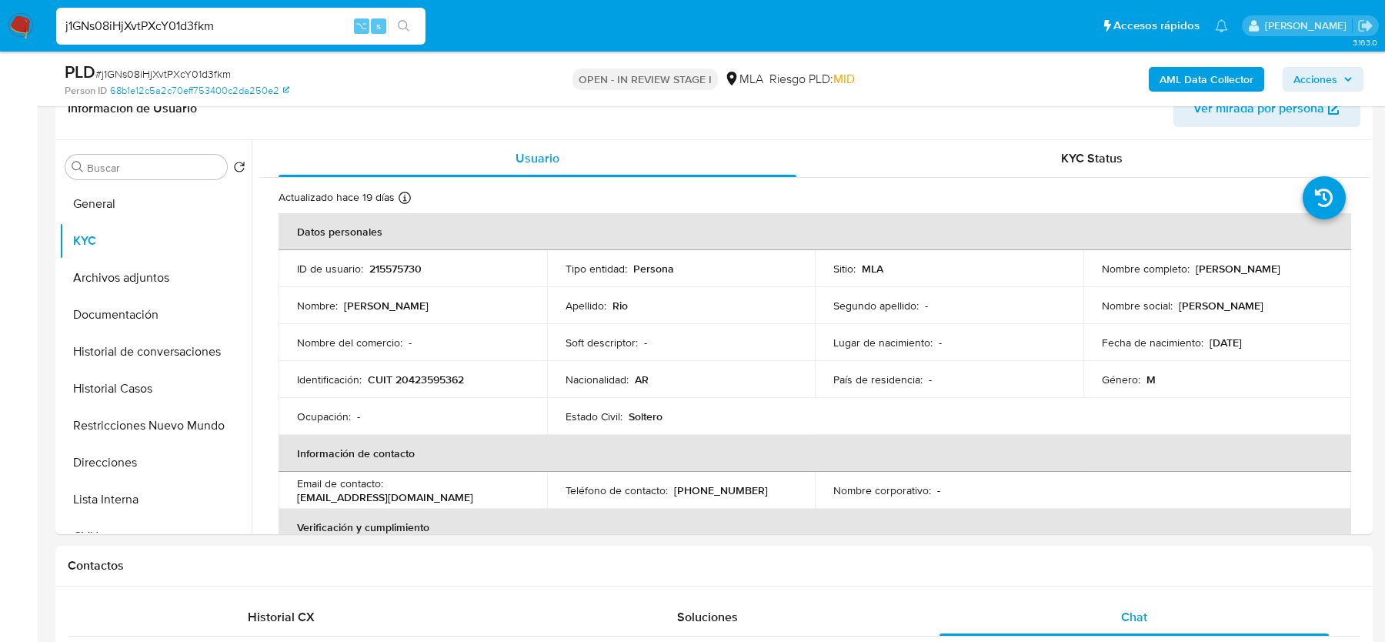
click at [177, 32] on input "j1GNs08iHjXvtPXcY01d3fkm" at bounding box center [240, 26] width 369 height 20
paste input "FhjdSbqFOVu9RwvzyFNeeLkF"
type input "FhjdSbqFOVu9RwvzyFNeeLkF"
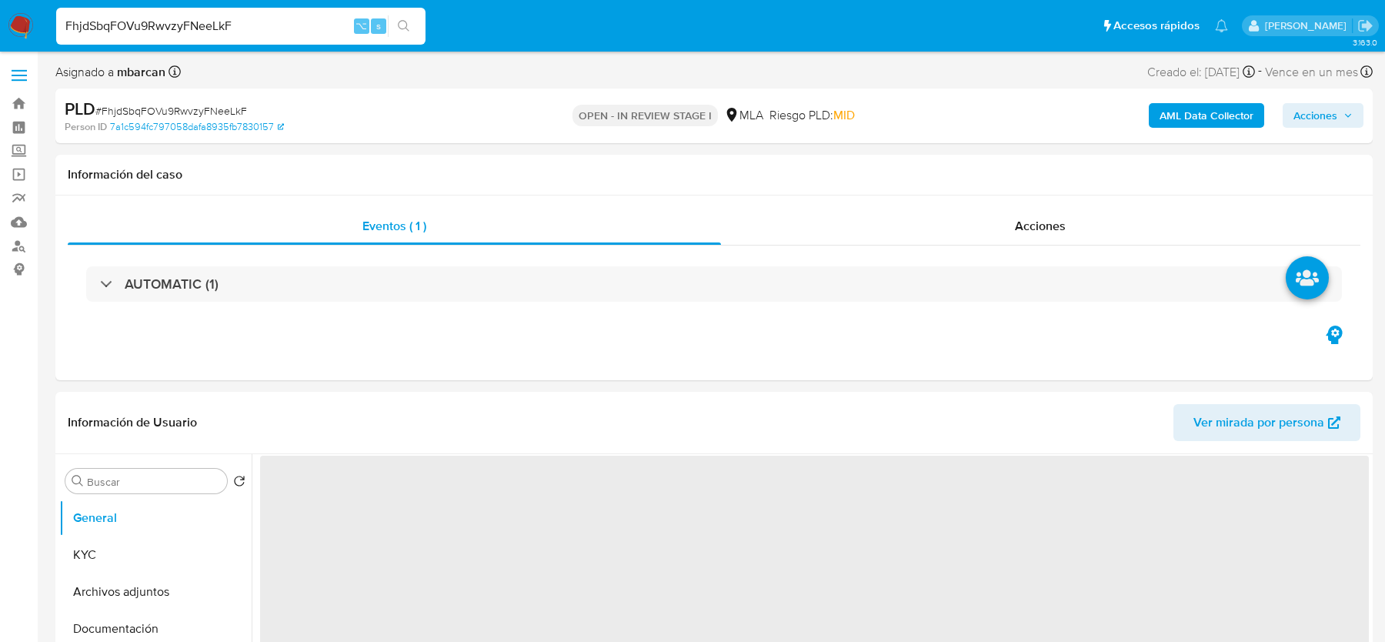
select select "10"
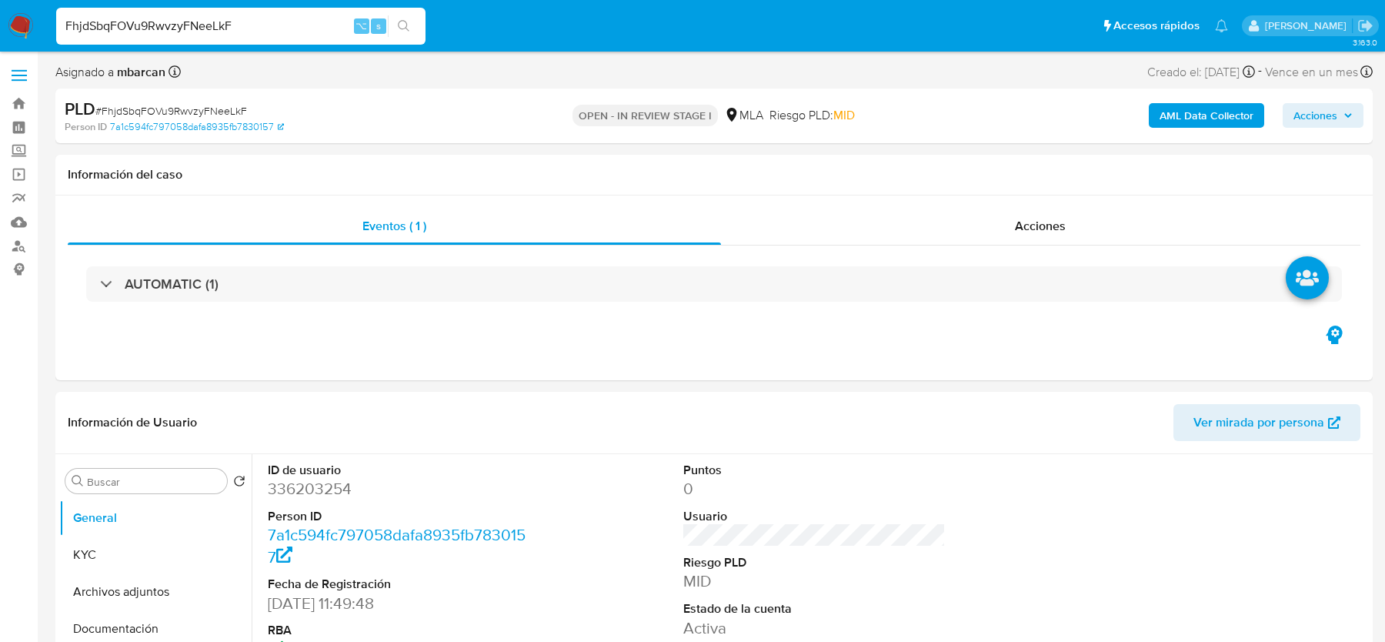
click at [147, 112] on span "# FhjdSbqFOVu9RwvzyFNeeLkF" at bounding box center [171, 110] width 152 height 15
click at [324, 478] on dd "336203254" at bounding box center [399, 489] width 262 height 22
click at [1176, 115] on b "AML Data Collector" at bounding box center [1206, 115] width 94 height 25
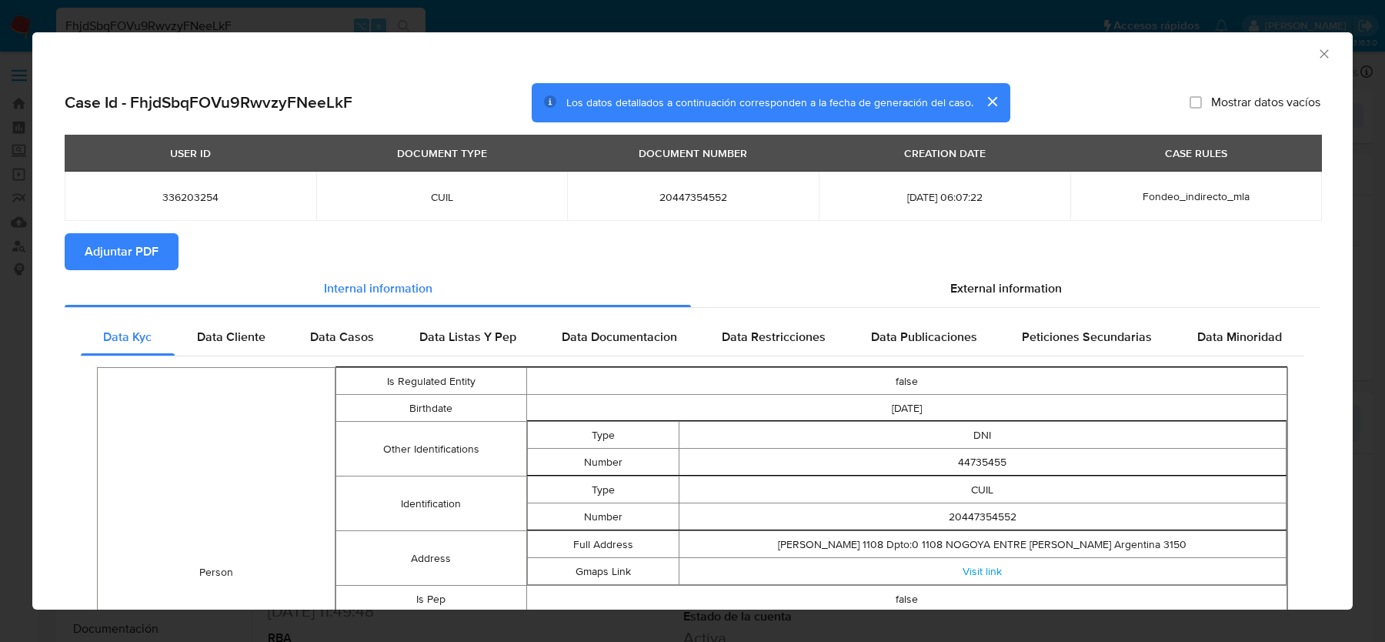
click at [81, 255] on button "Adjuntar PDF" at bounding box center [122, 251] width 114 height 37
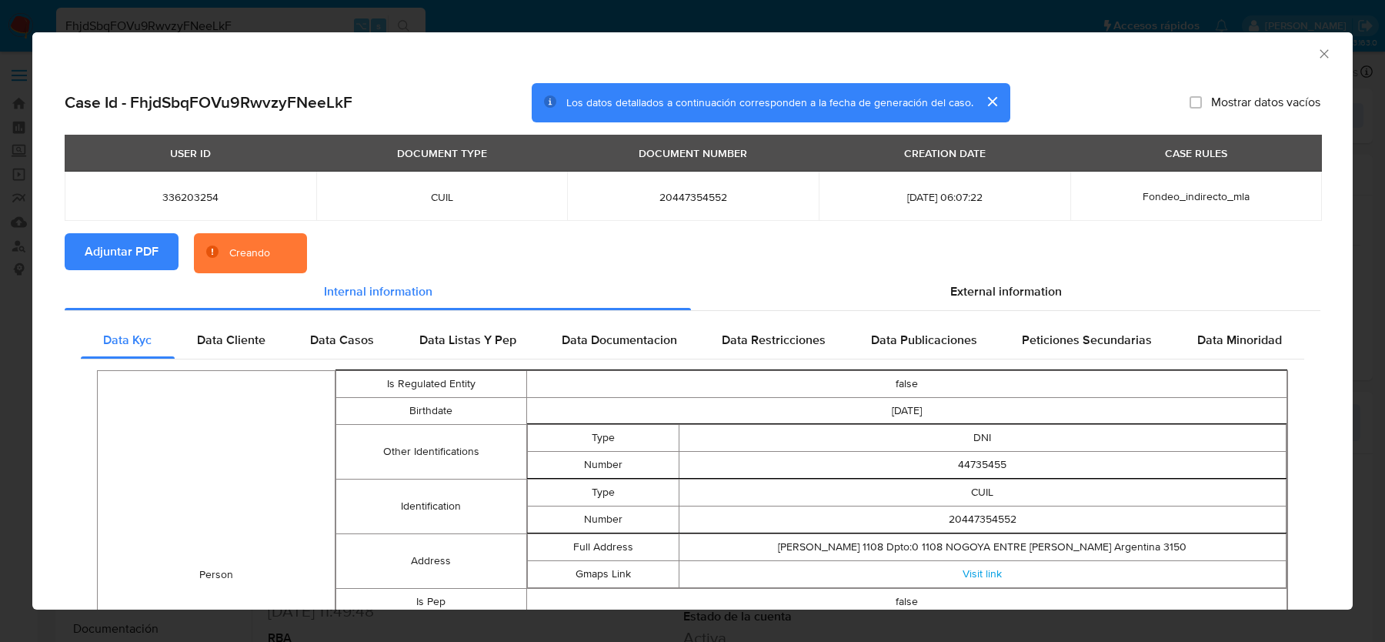
click at [1062, 266] on section "Adjuntar PDF Creando" at bounding box center [692, 253] width 1255 height 40
drag, startPoint x: 1045, startPoint y: 288, endPoint x: 946, endPoint y: 318, distance: 102.7
click at [1045, 289] on span "External information" at bounding box center [1006, 291] width 112 height 18
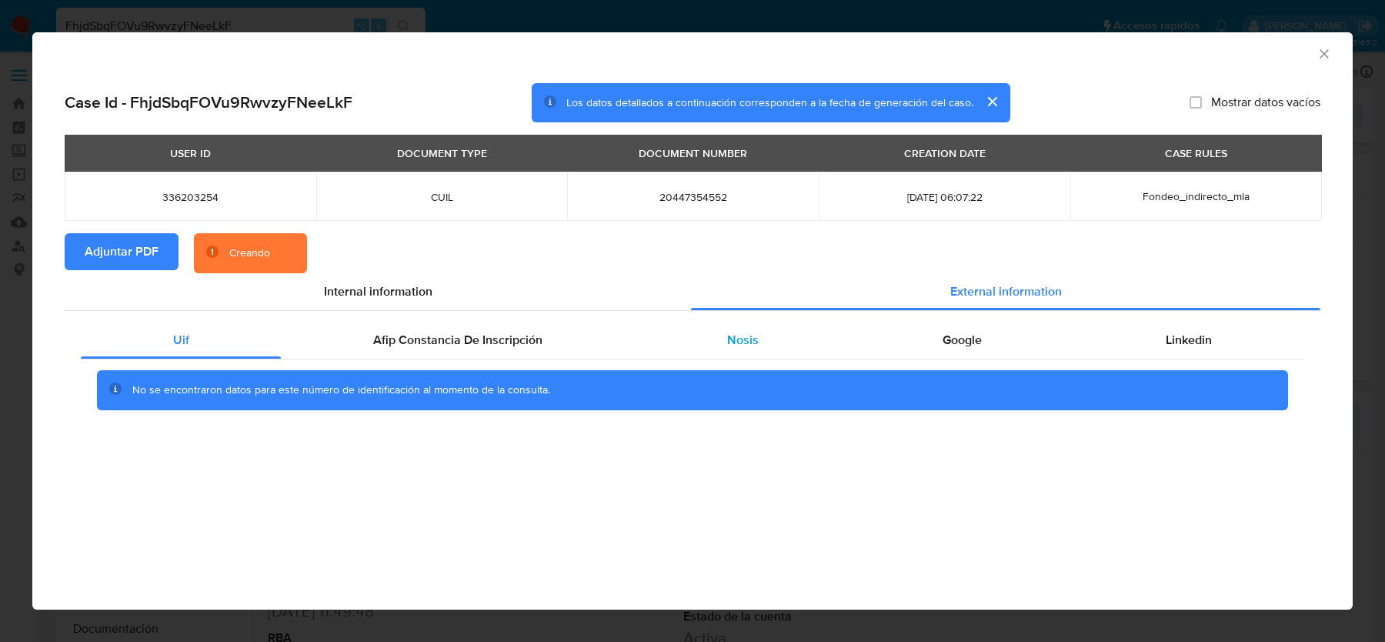
drag, startPoint x: 673, startPoint y: 339, endPoint x: 719, endPoint y: 340, distance: 46.2
click at [674, 340] on div "Nosis" at bounding box center [742, 340] width 215 height 37
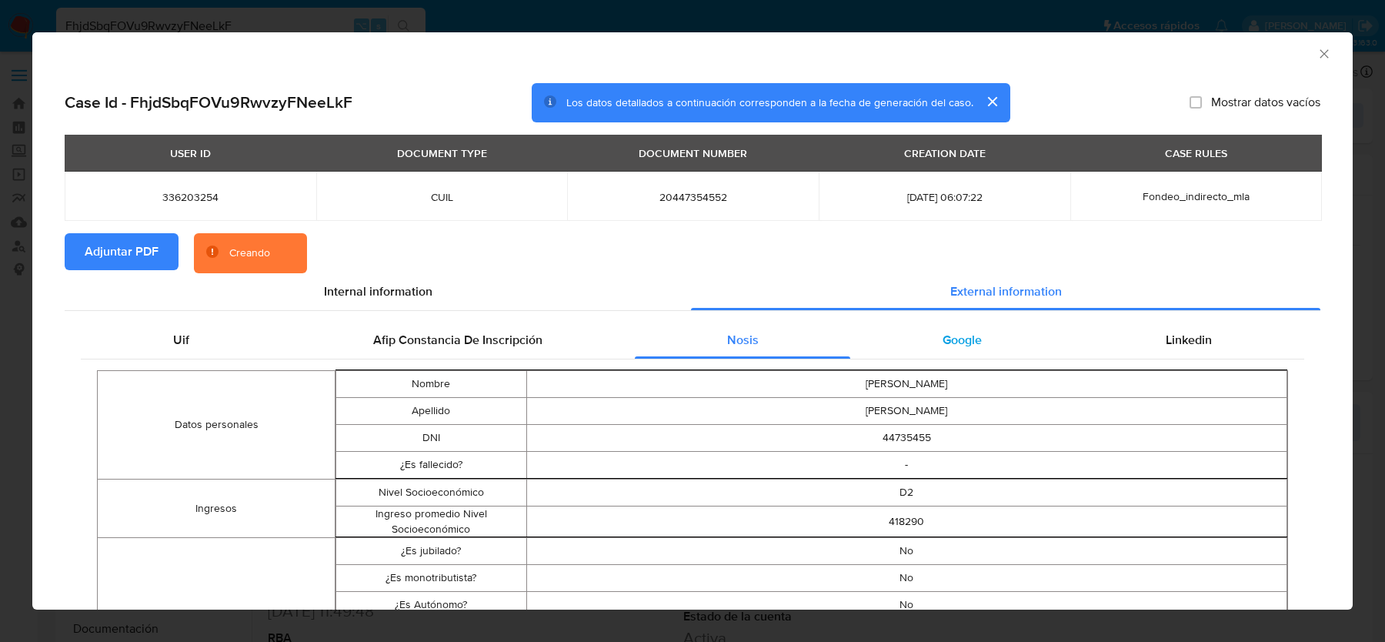
click at [998, 355] on div "Google" at bounding box center [961, 340] width 223 height 37
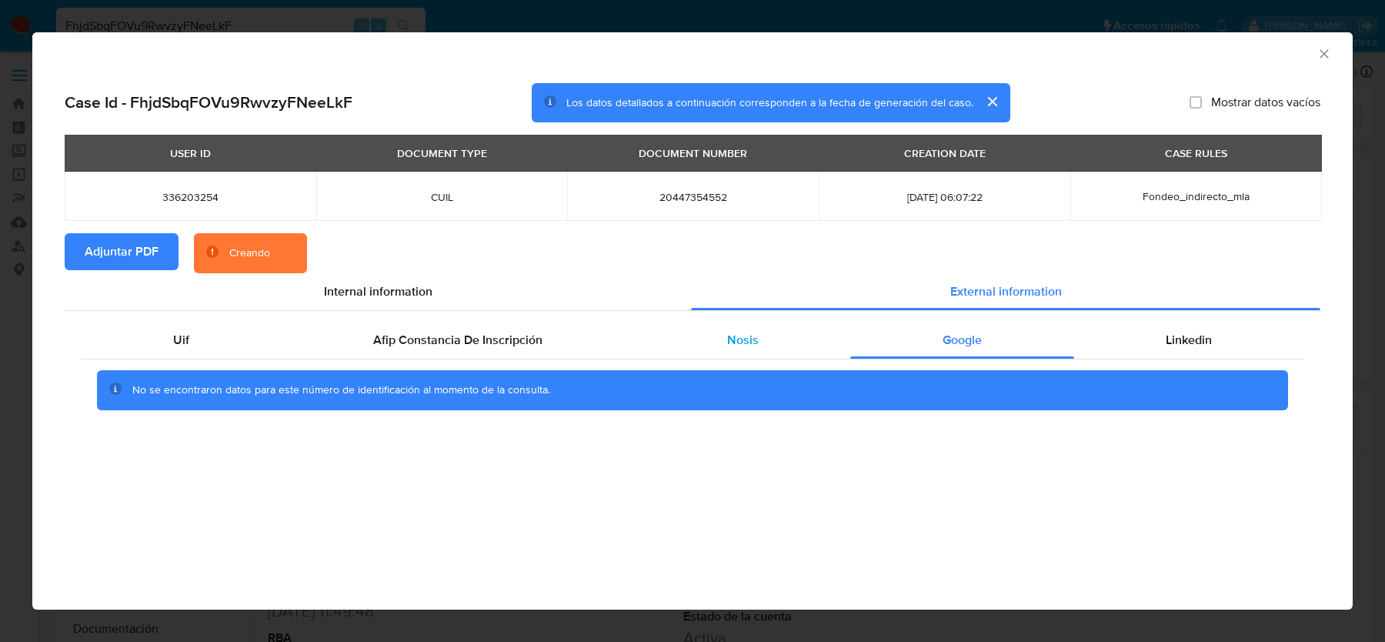
click at [754, 352] on div "Nosis" at bounding box center [742, 340] width 215 height 37
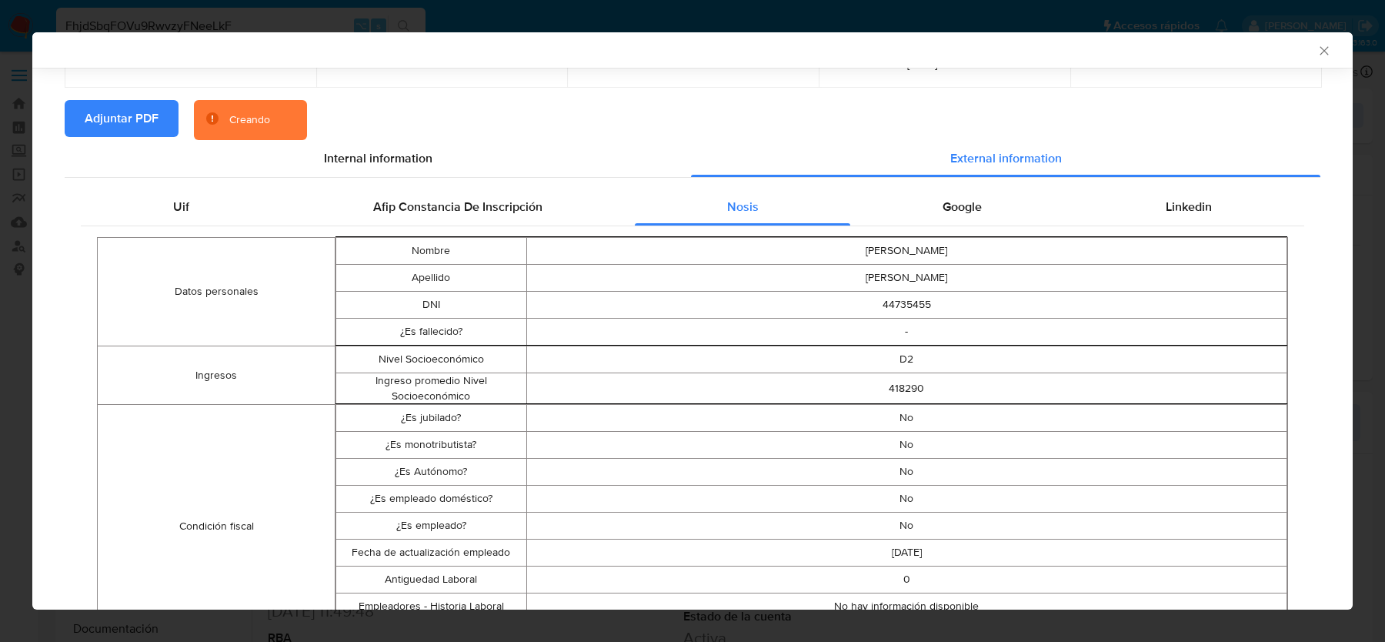
scroll to position [143, 0]
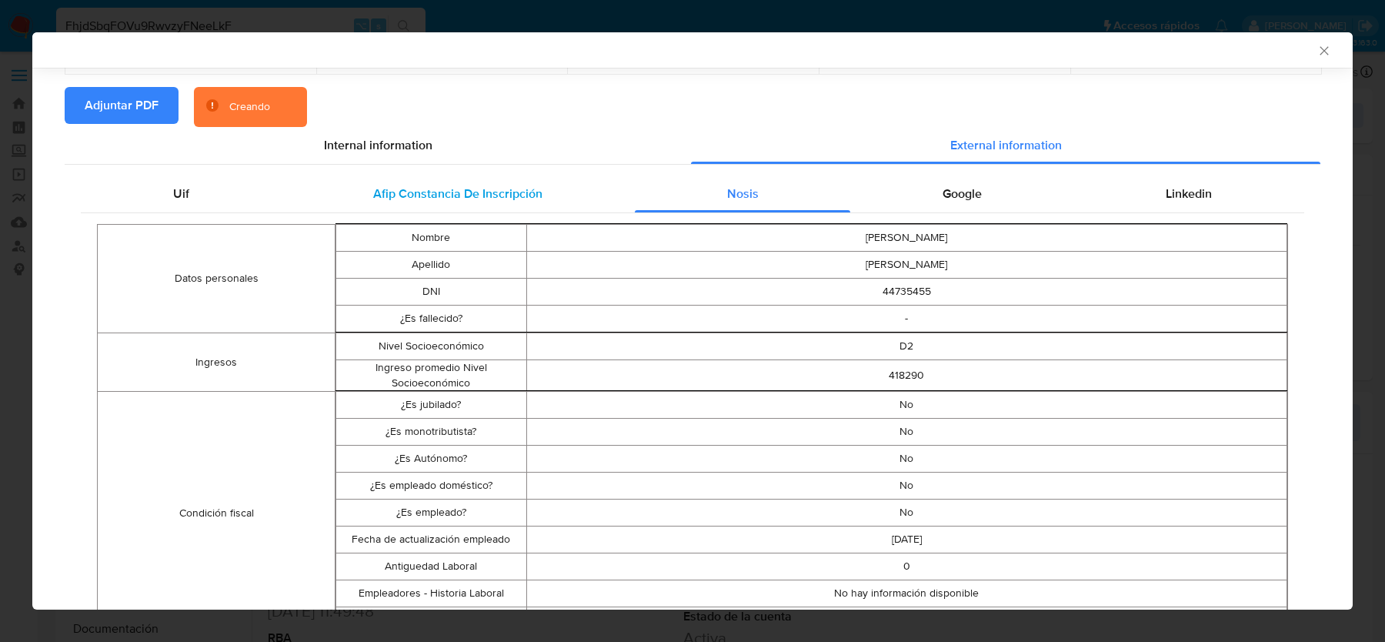
click at [500, 198] on span "Afip Constancia De Inscripción" at bounding box center [457, 194] width 169 height 18
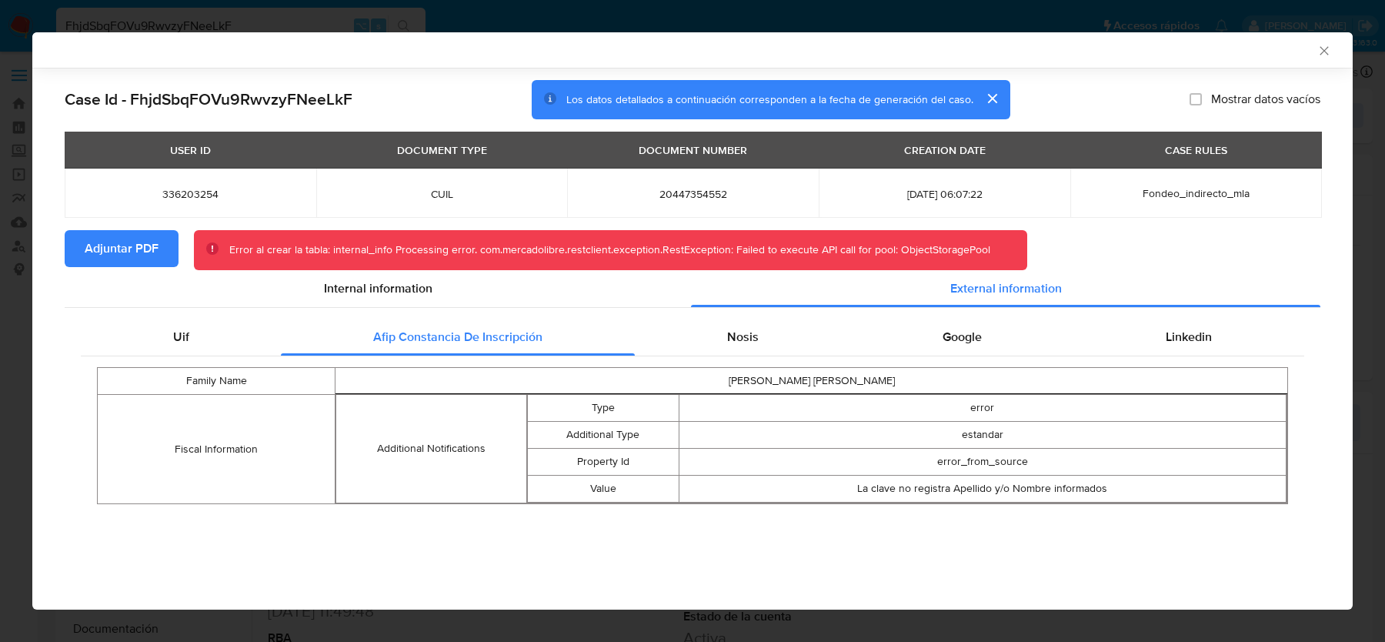
click at [1326, 47] on icon "Cerrar ventana" at bounding box center [1323, 50] width 15 height 15
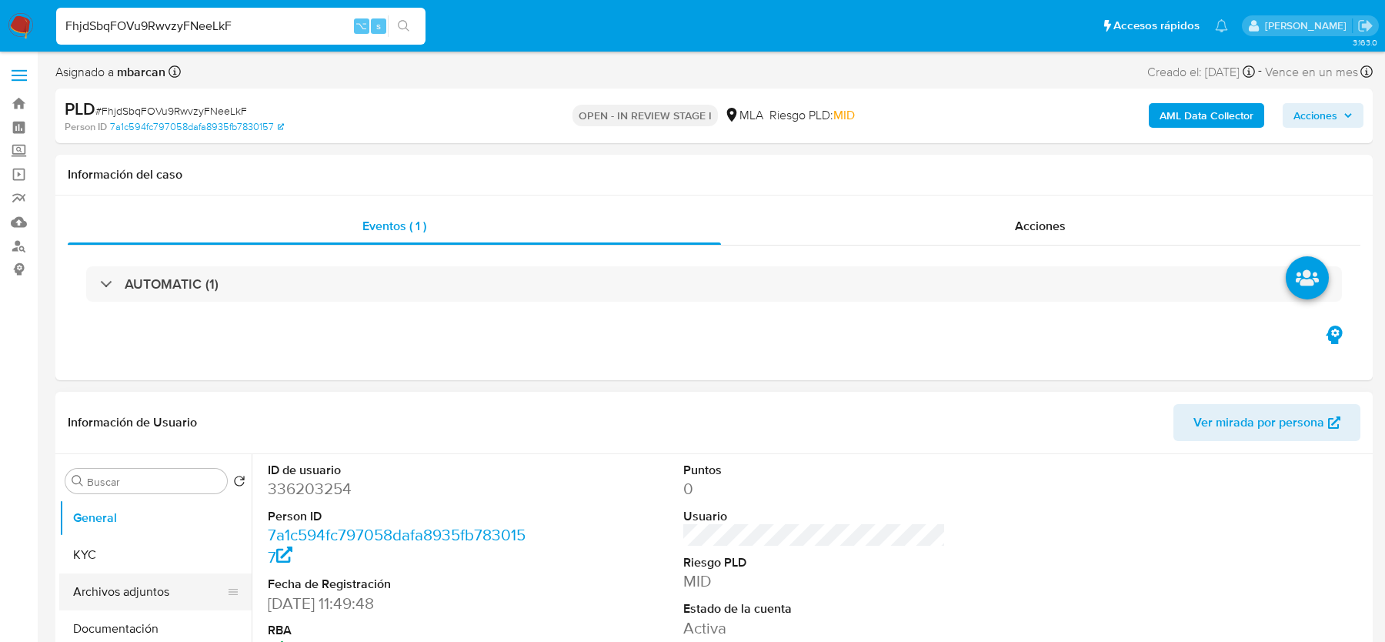
click at [147, 580] on button "Archivos adjuntos" at bounding box center [149, 591] width 180 height 37
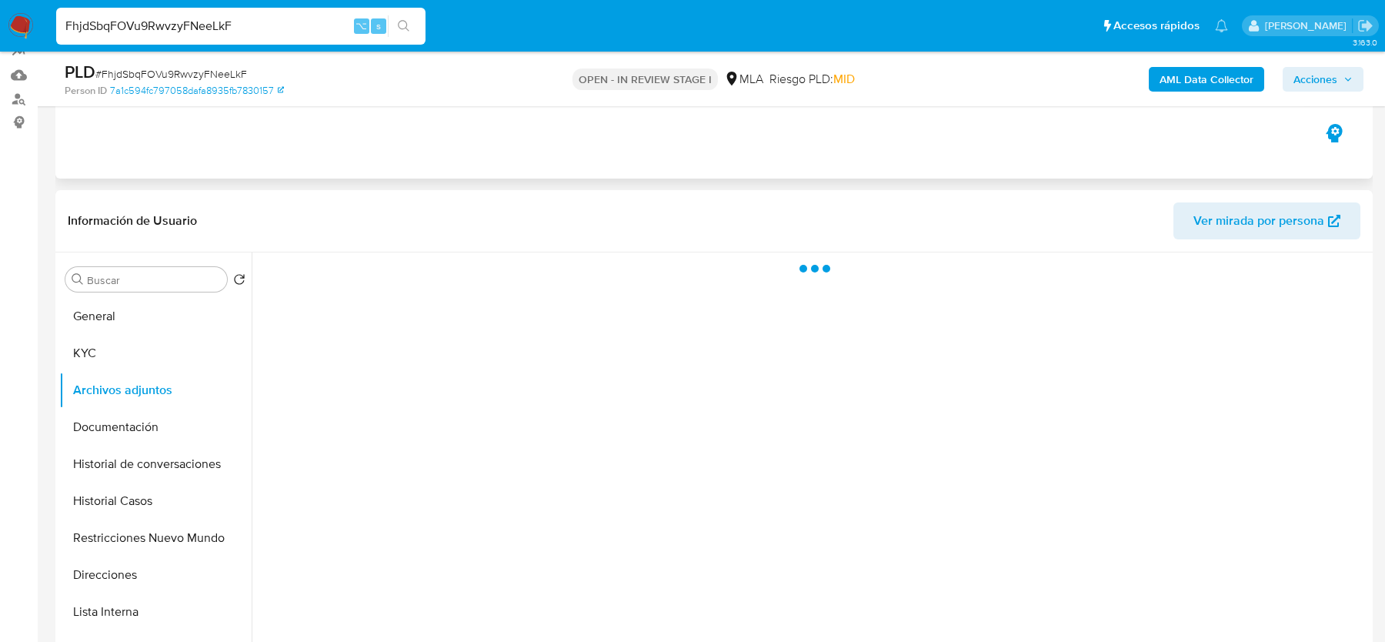
scroll to position [179, 0]
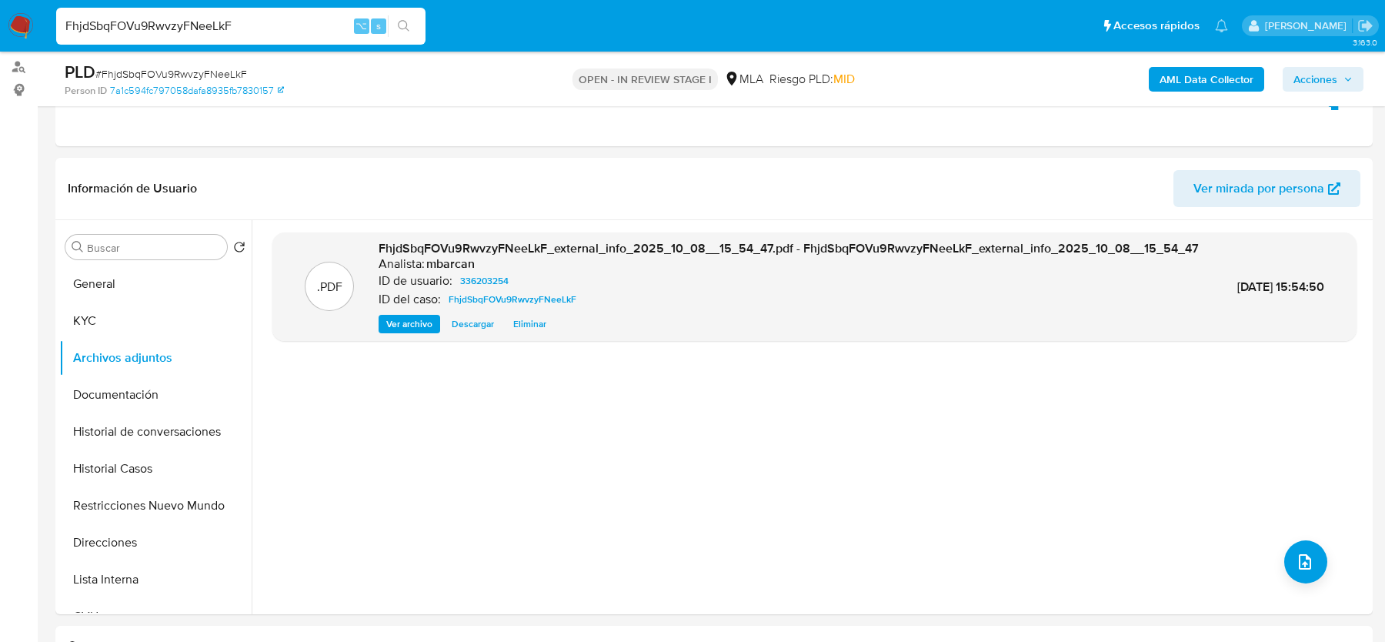
click at [1218, 78] on b "AML Data Collector" at bounding box center [1206, 79] width 94 height 25
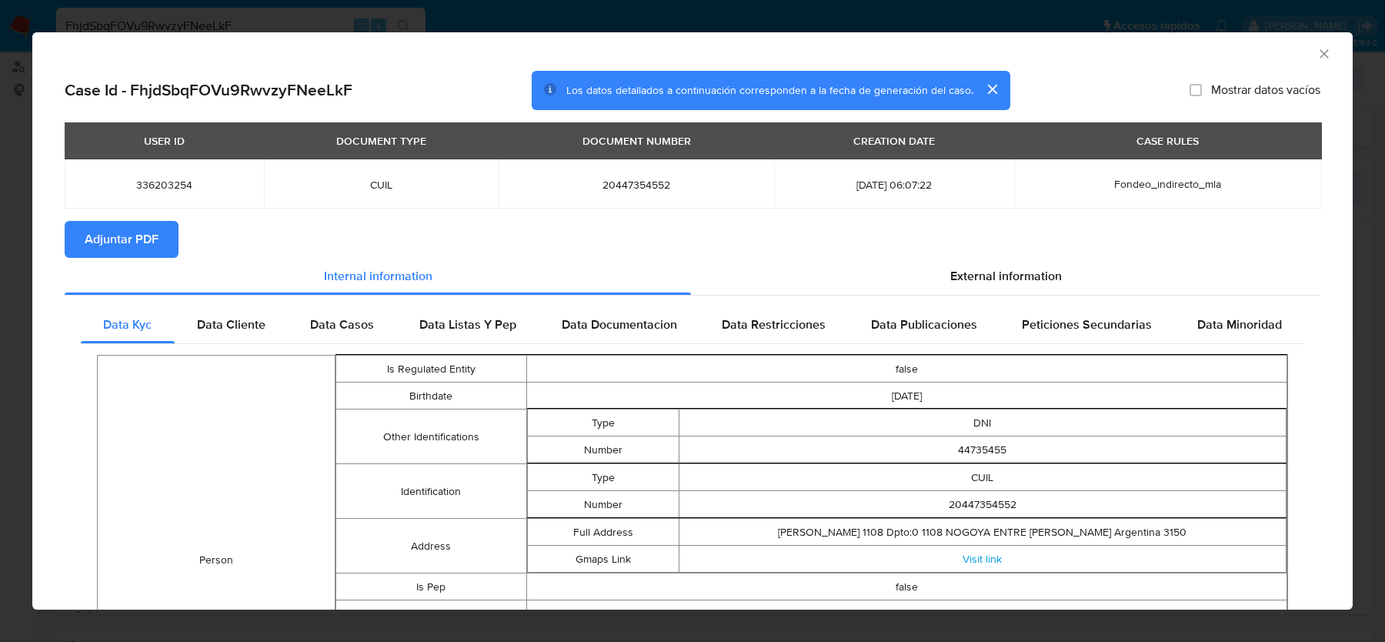
click at [120, 238] on span "Adjuntar PDF" at bounding box center [122, 239] width 74 height 34
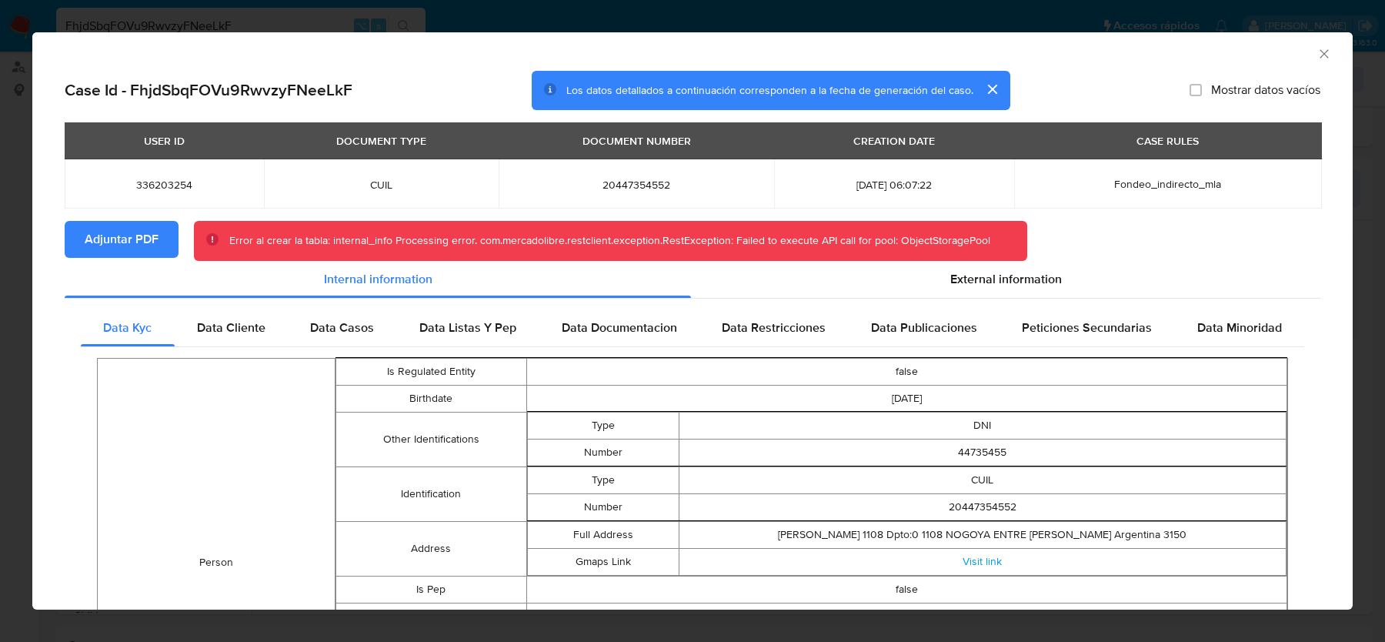
click at [1316, 62] on div "AML Data Collector" at bounding box center [692, 51] width 1320 height 38
click at [1317, 58] on icon "Cerrar ventana" at bounding box center [1323, 53] width 15 height 15
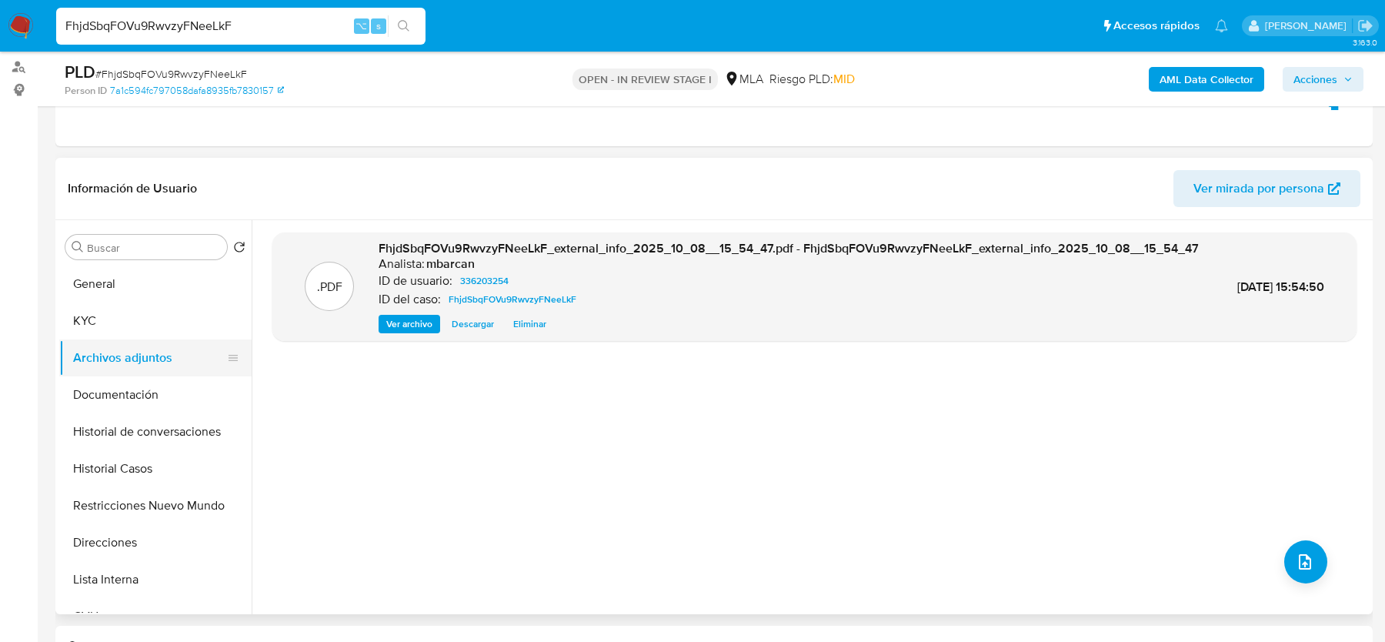
drag, startPoint x: 148, startPoint y: 308, endPoint x: 145, endPoint y: 351, distance: 42.4
click at [148, 308] on button "KYC" at bounding box center [155, 320] width 192 height 37
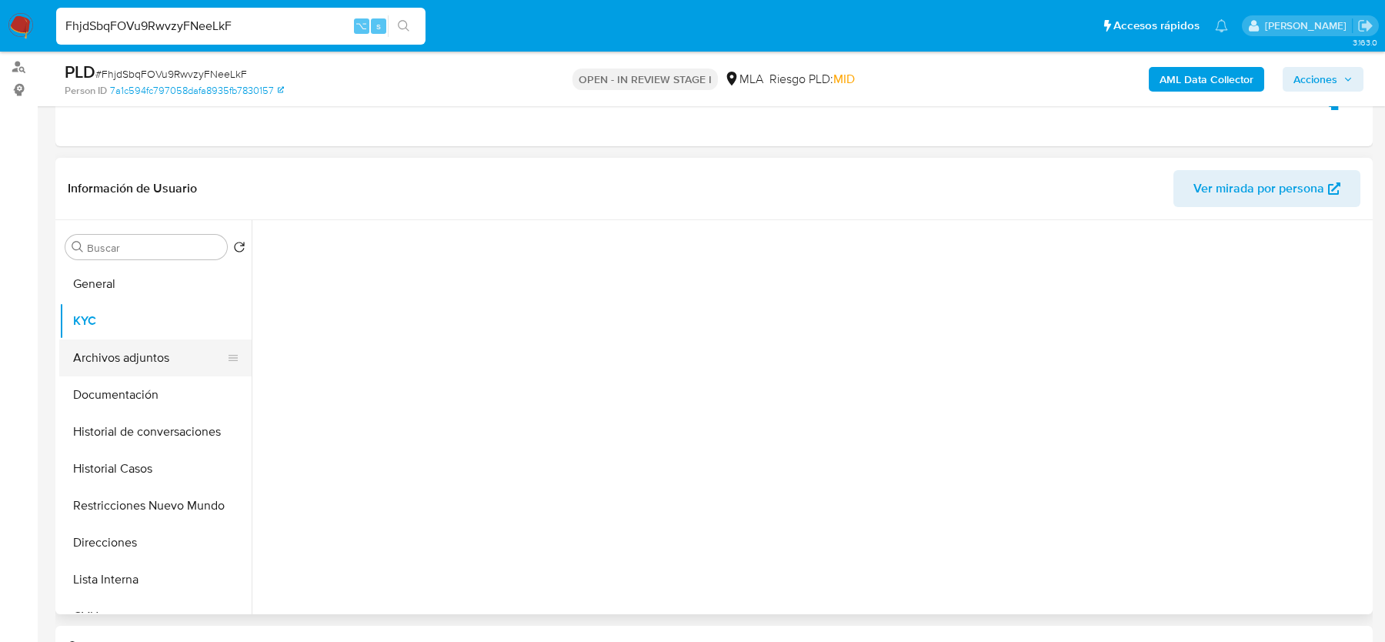
click at [145, 361] on button "Archivos adjuntos" at bounding box center [149, 357] width 180 height 37
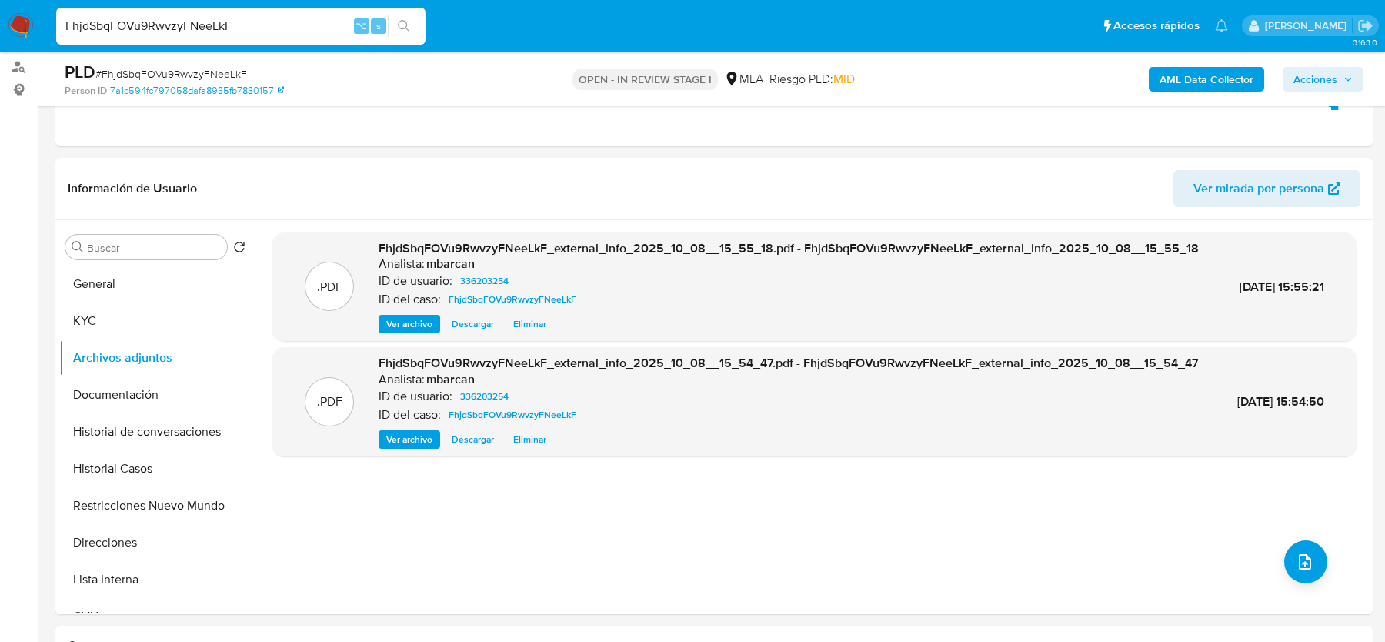
click at [1182, 88] on b "AML Data Collector" at bounding box center [1206, 79] width 94 height 25
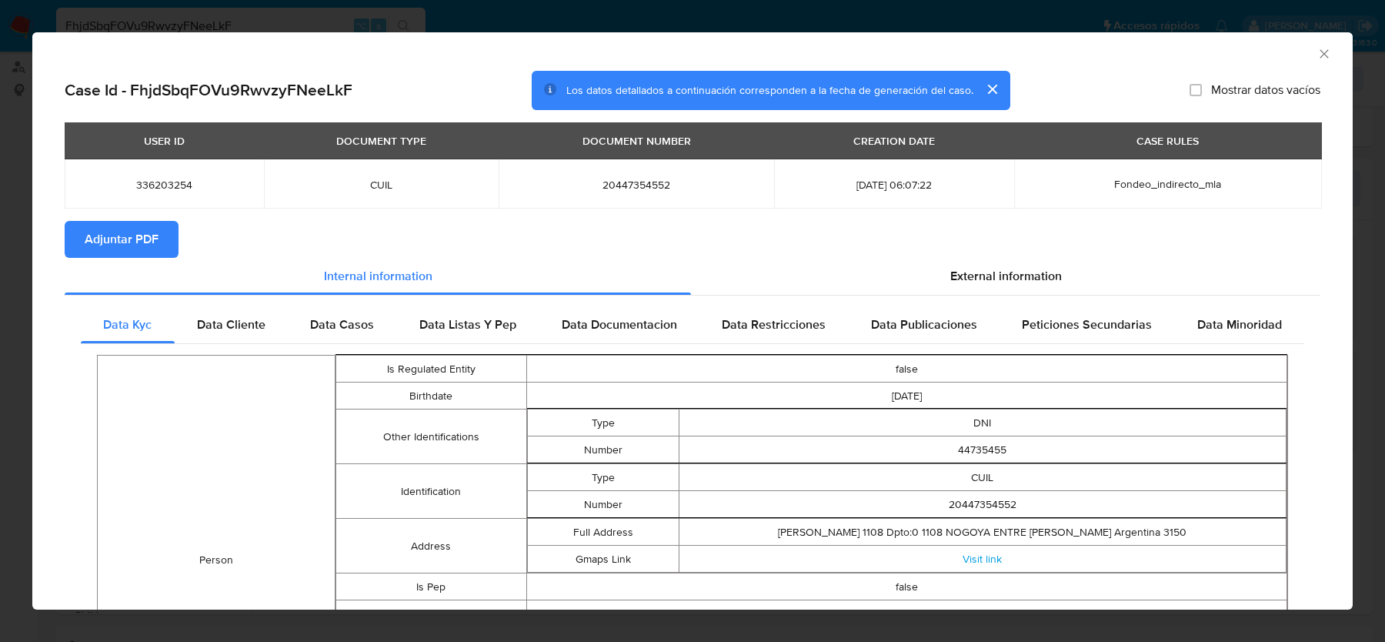
click at [118, 243] on span "Adjuntar PDF" at bounding box center [122, 239] width 74 height 34
click at [1324, 54] on icon "Cerrar ventana" at bounding box center [1323, 53] width 15 height 15
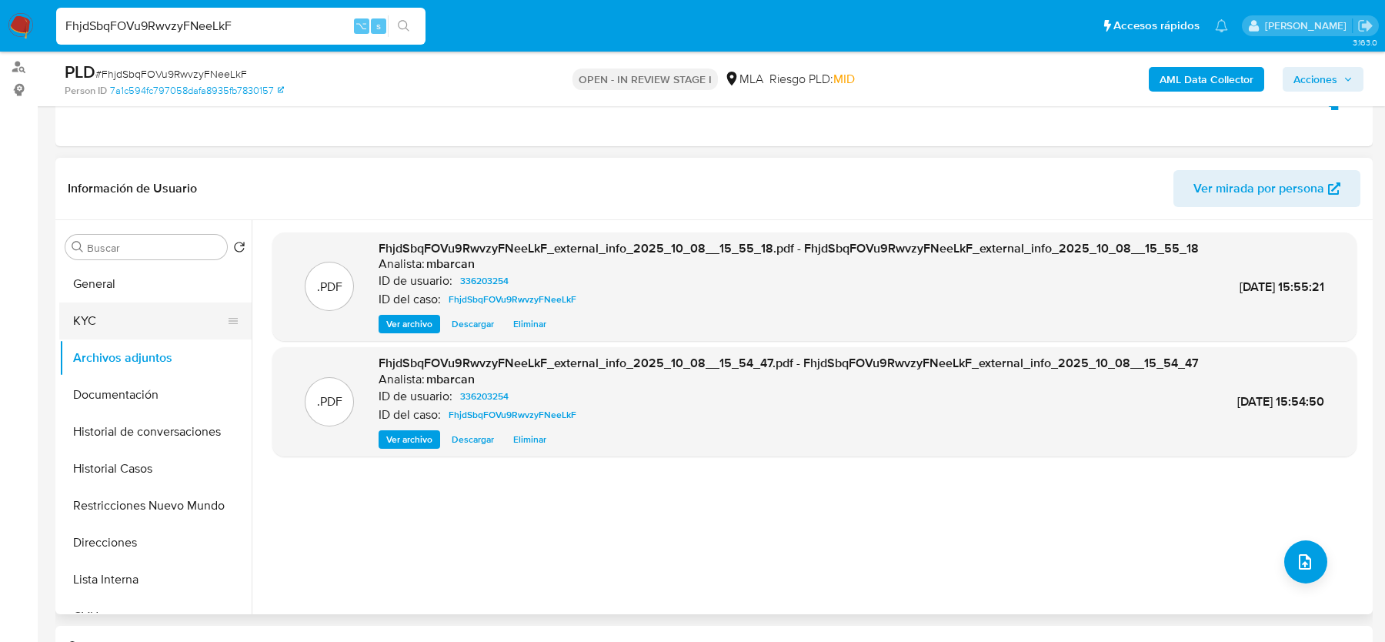
click at [142, 302] on button "KYC" at bounding box center [149, 320] width 180 height 37
click at [142, 339] on button "Archivos adjuntos" at bounding box center [149, 357] width 180 height 37
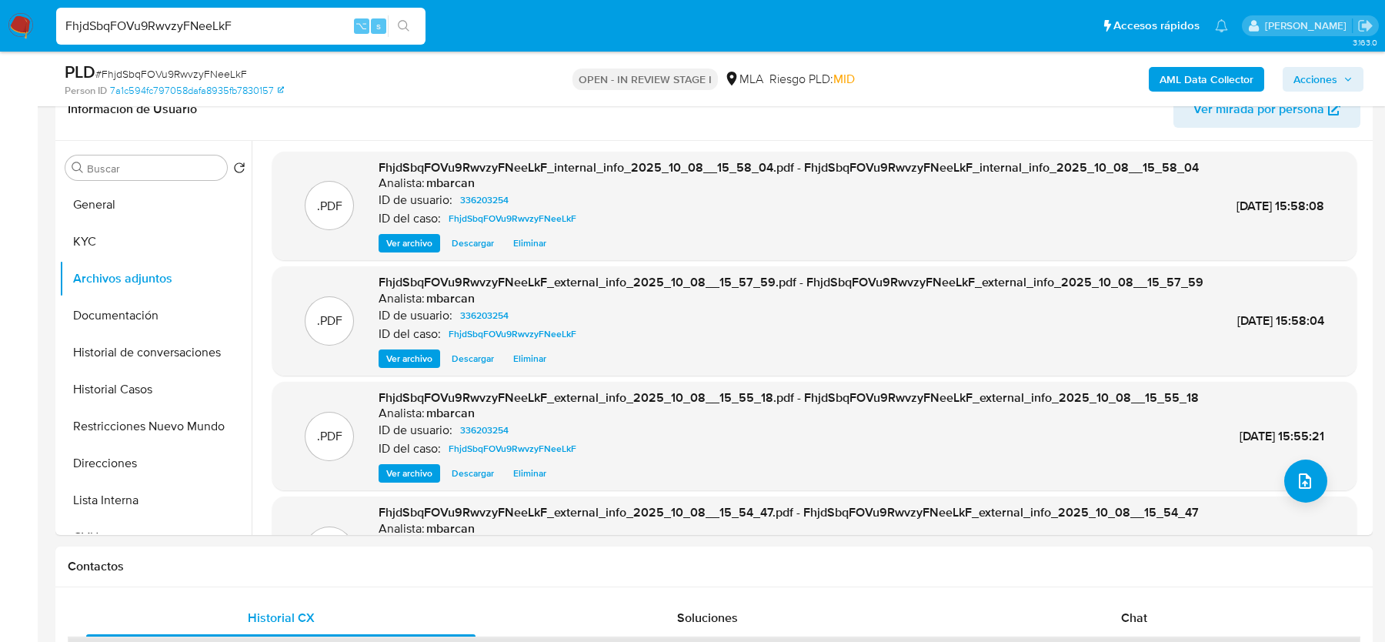
scroll to position [0, 0]
click at [109, 242] on button "KYC" at bounding box center [149, 241] width 180 height 37
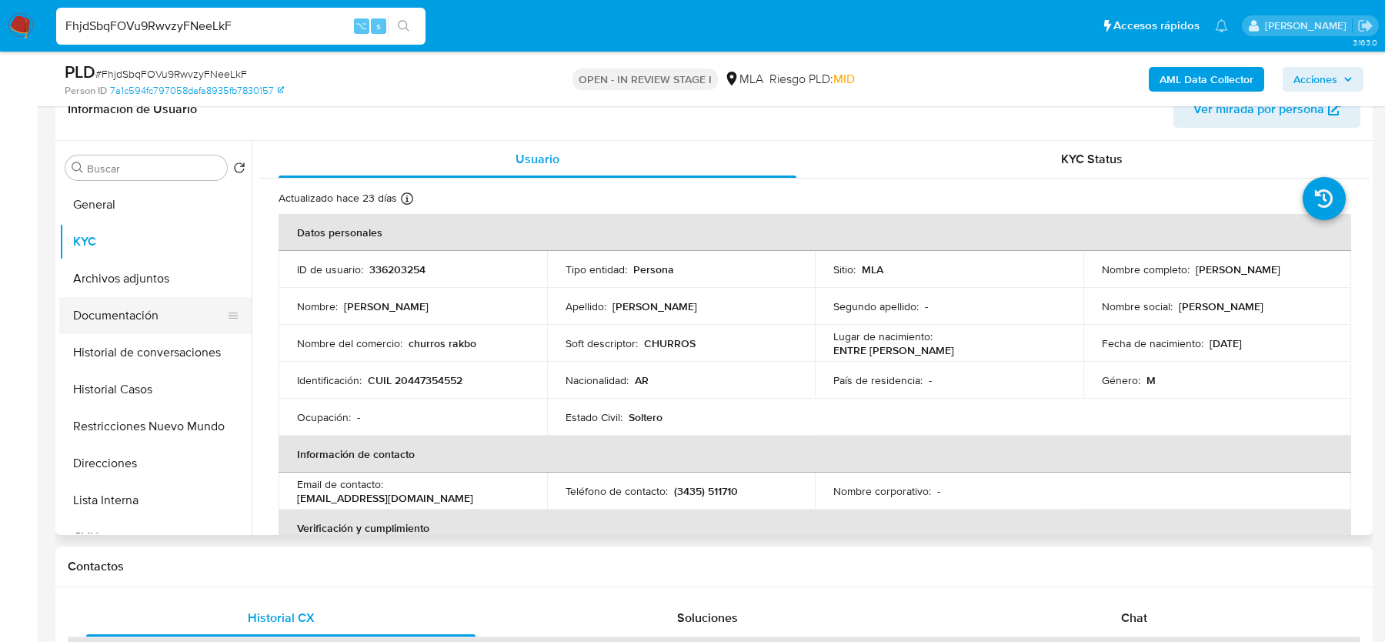
click at [113, 312] on button "Documentación" at bounding box center [149, 315] width 180 height 37
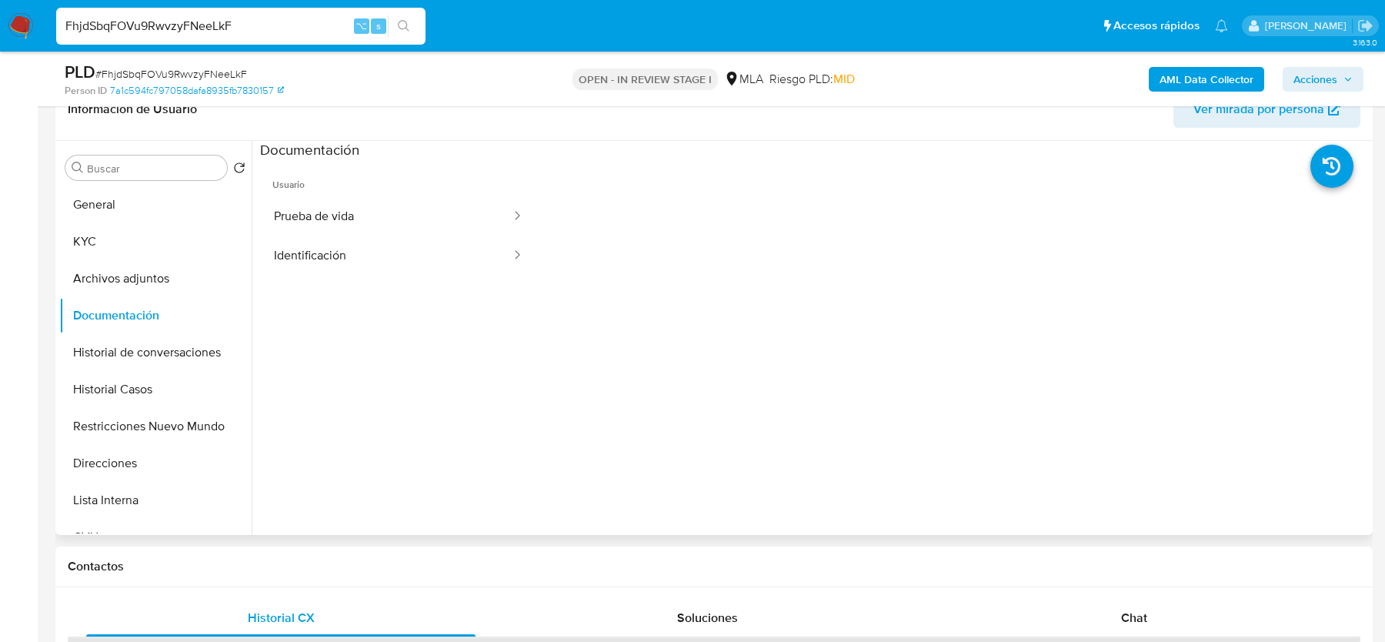
scroll to position [125, 0]
click at [122, 237] on button "KYC" at bounding box center [149, 241] width 180 height 37
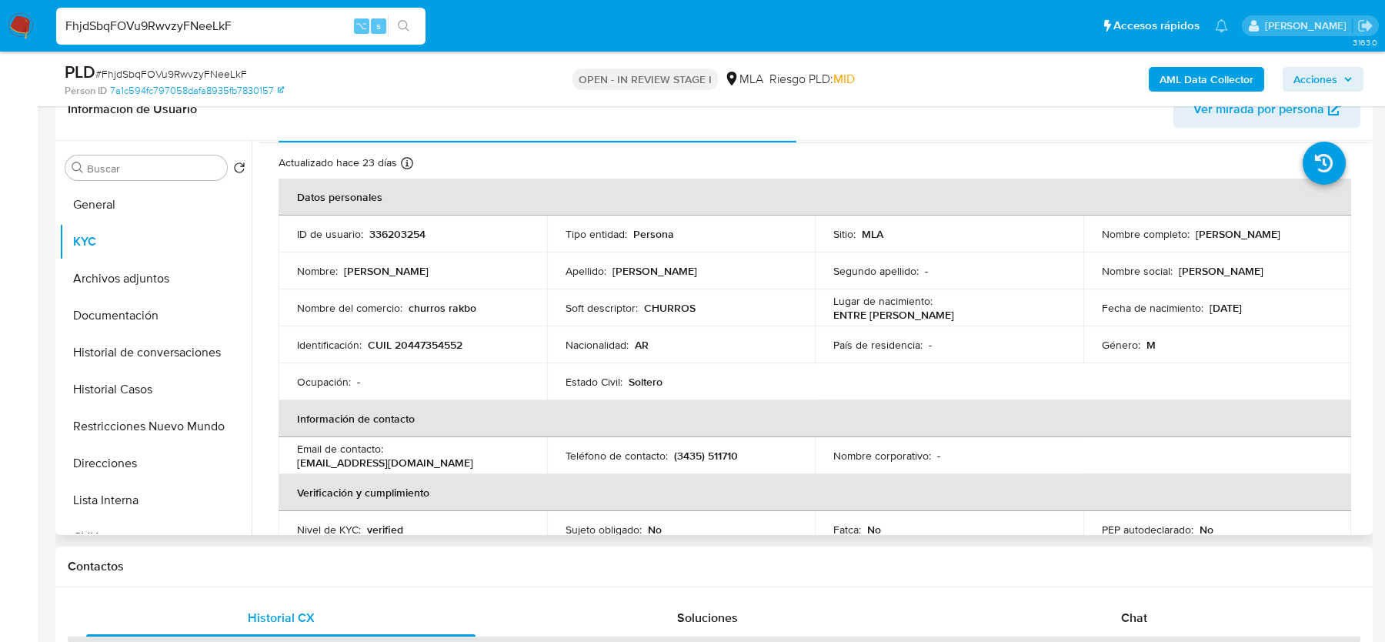
scroll to position [0, 0]
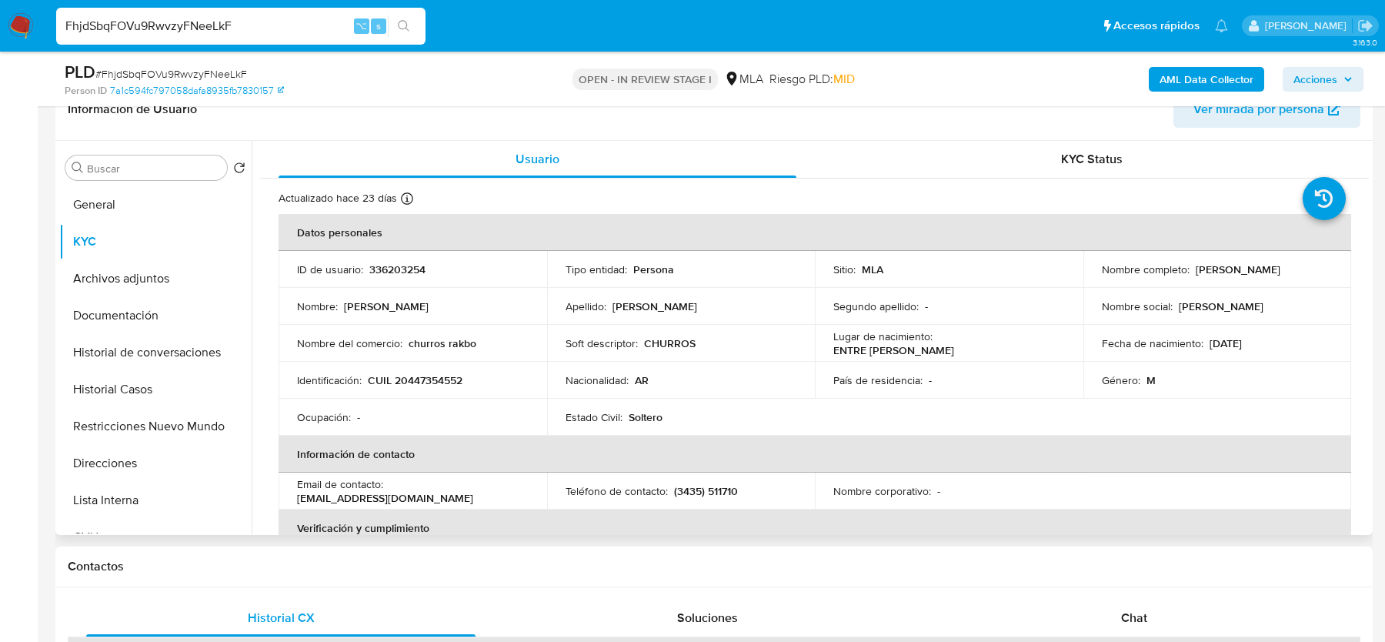
click at [446, 379] on p "CUIL 20447354552" at bounding box center [415, 380] width 95 height 14
copy p "20447354552"
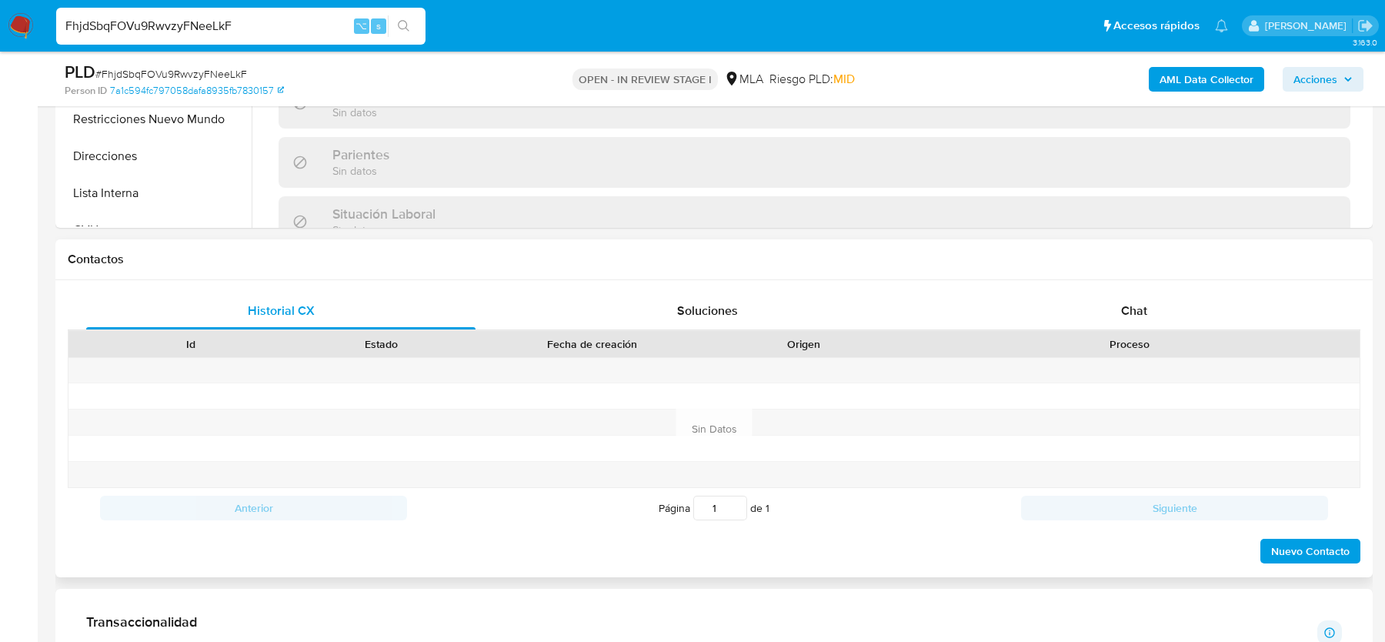
scroll to position [735, 0]
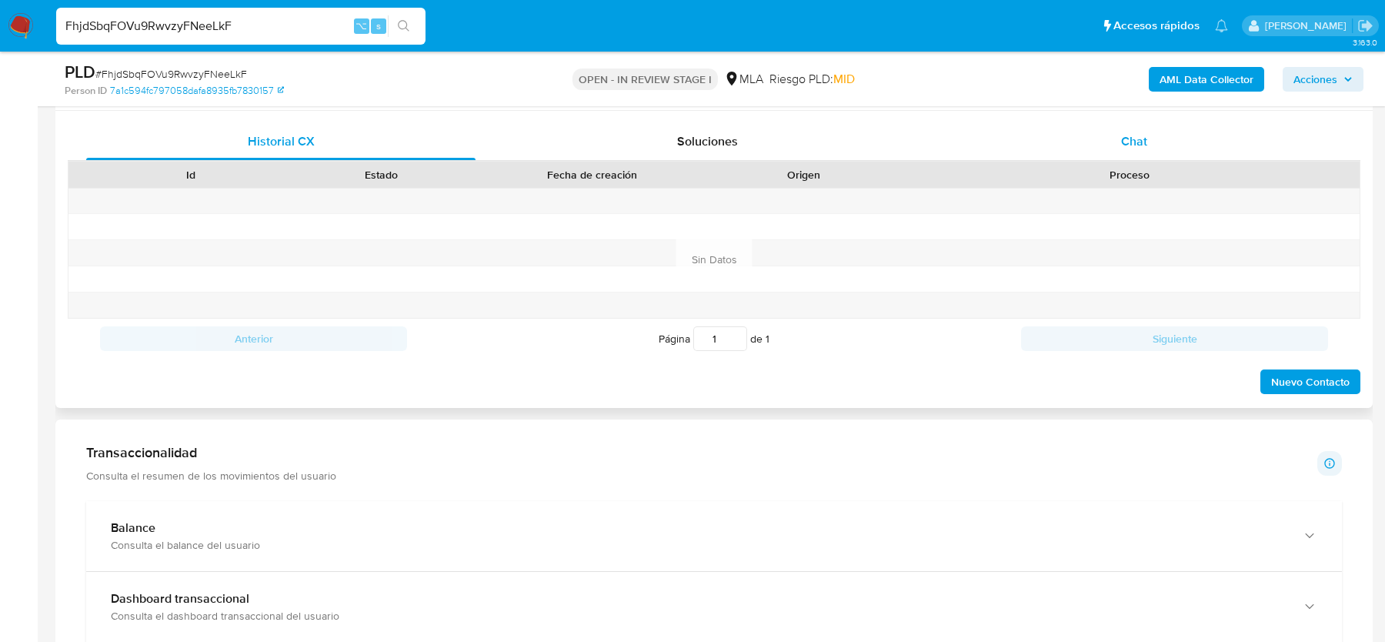
click at [1141, 142] on span "Chat" at bounding box center [1134, 141] width 26 height 18
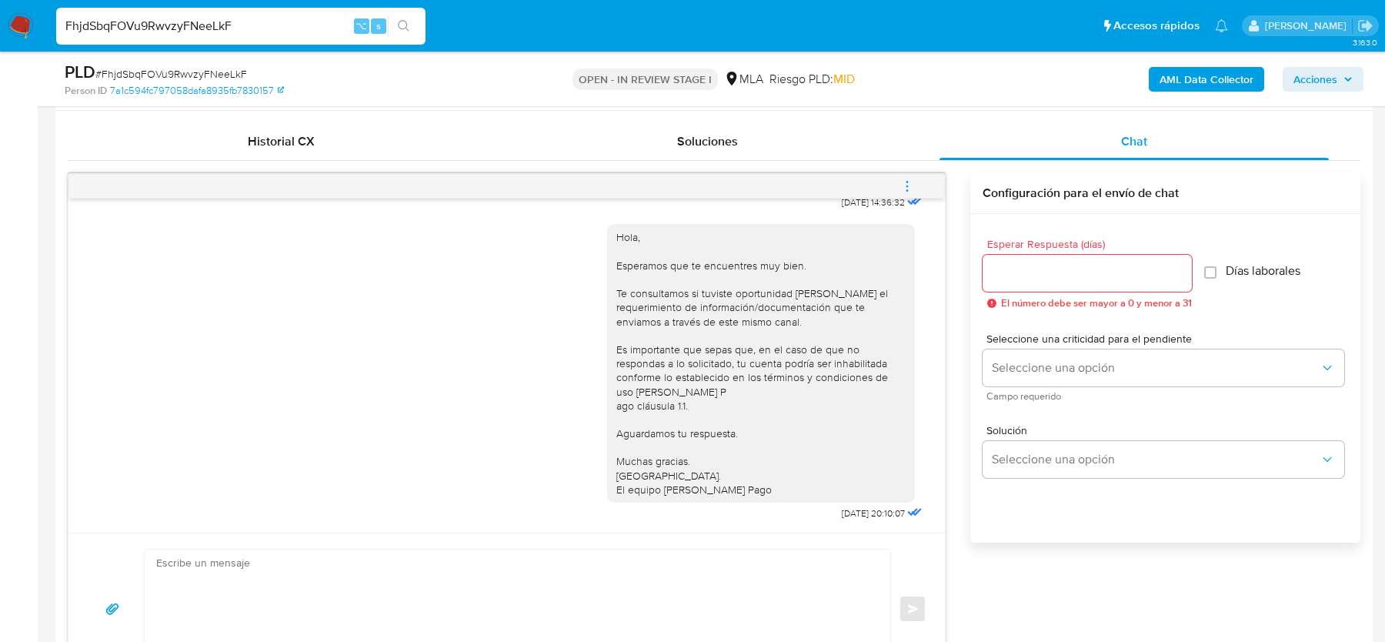
scroll to position [739, 0]
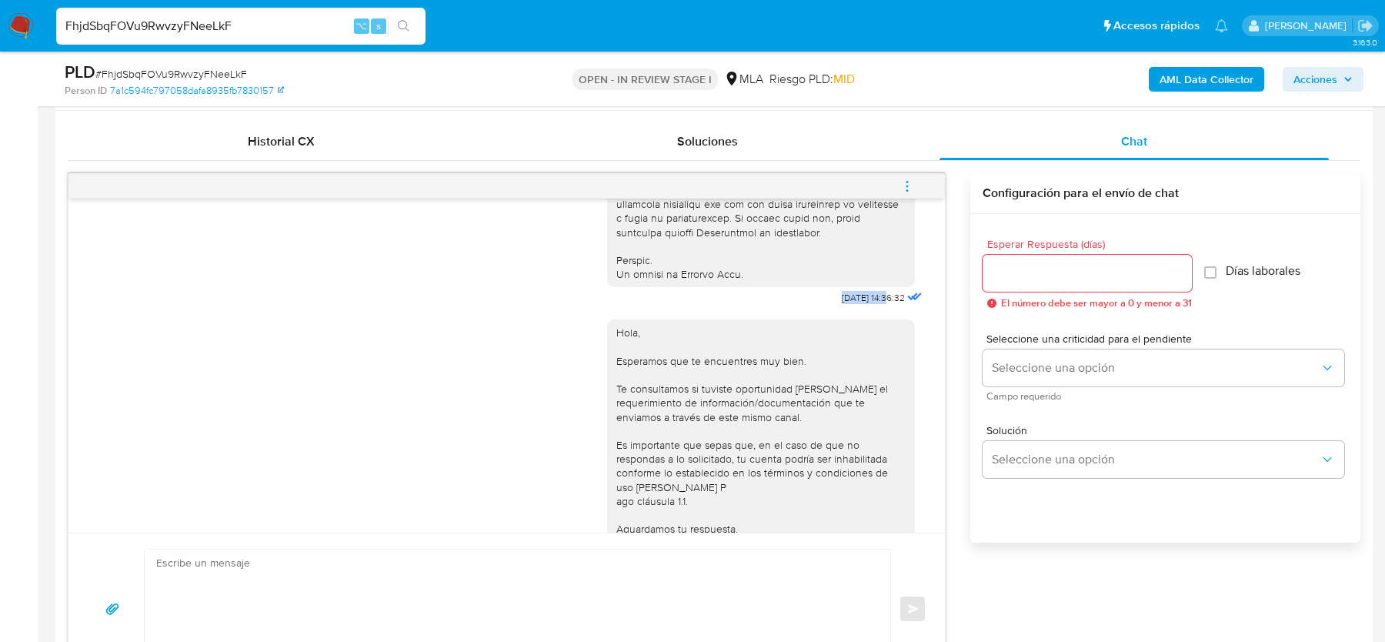
drag, startPoint x: 822, startPoint y: 325, endPoint x: 871, endPoint y: 325, distance: 48.5
copy span "[DATE]"
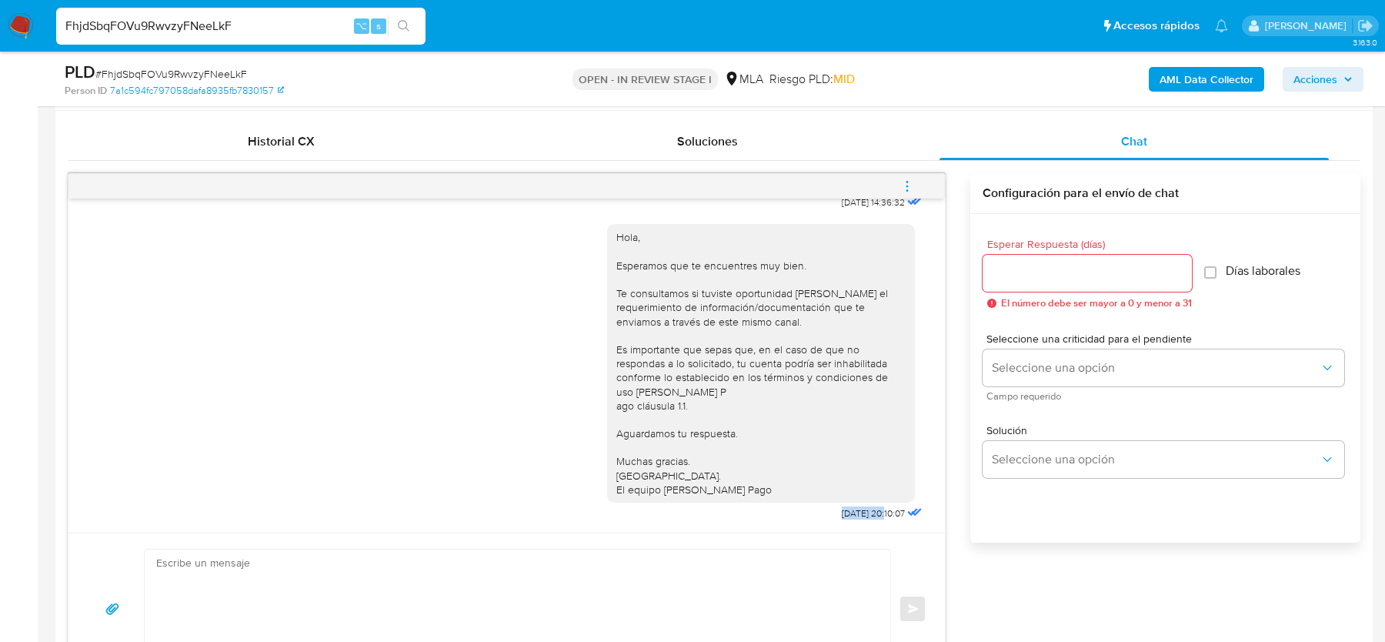
drag, startPoint x: 818, startPoint y: 509, endPoint x: 868, endPoint y: 510, distance: 50.8
click at [868, 510] on div "Hola, Esperamos que te encuentres muy bien. Te consultamos si tuviste oportunid…" at bounding box center [766, 368] width 318 height 311
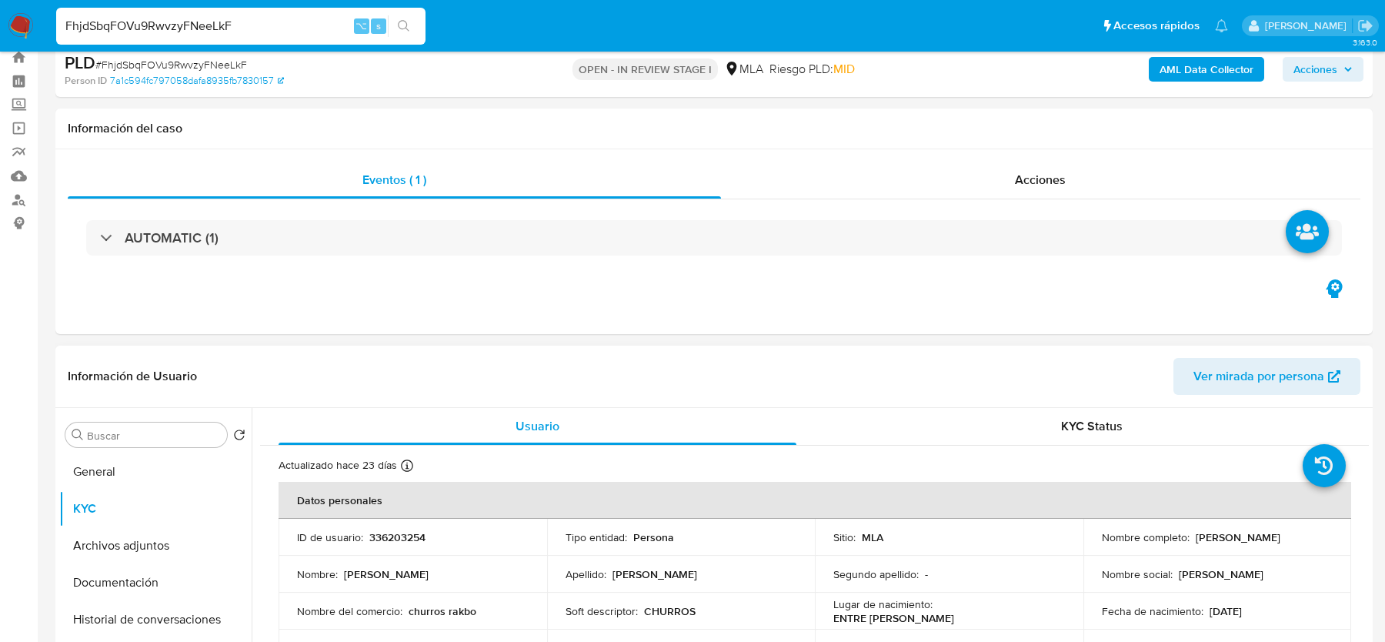
scroll to position [14, 0]
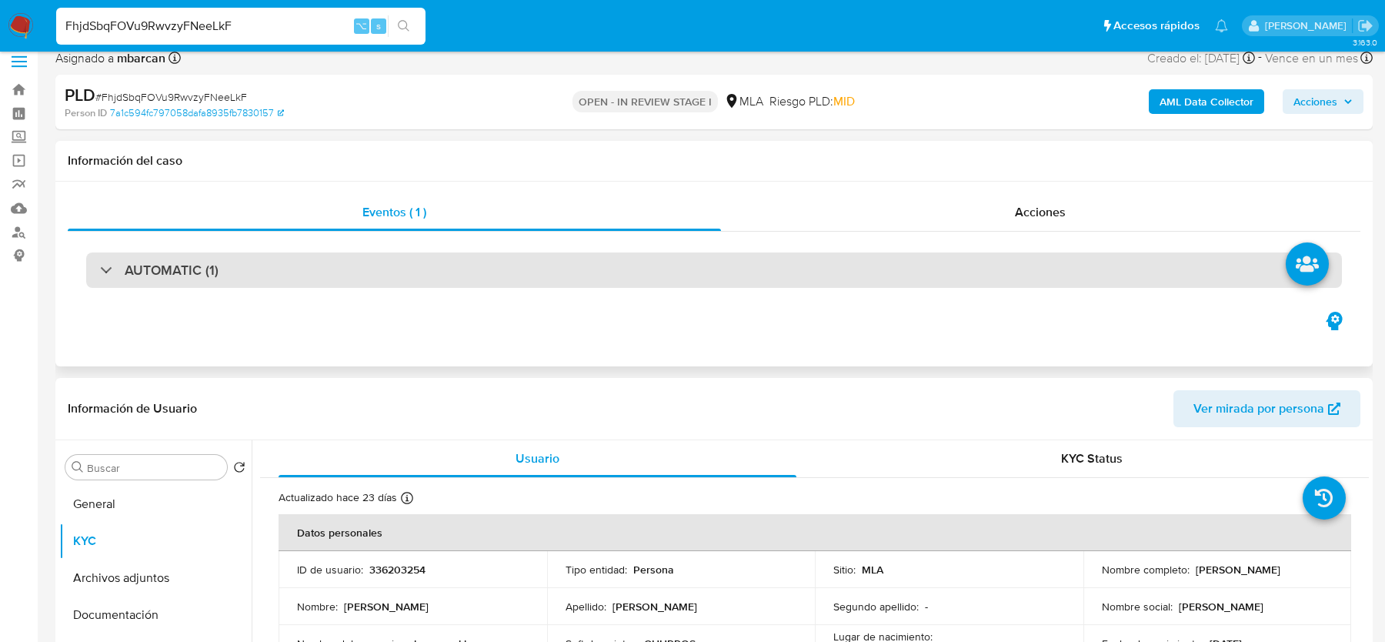
click at [361, 272] on div "AUTOMATIC (1)" at bounding box center [713, 269] width 1255 height 35
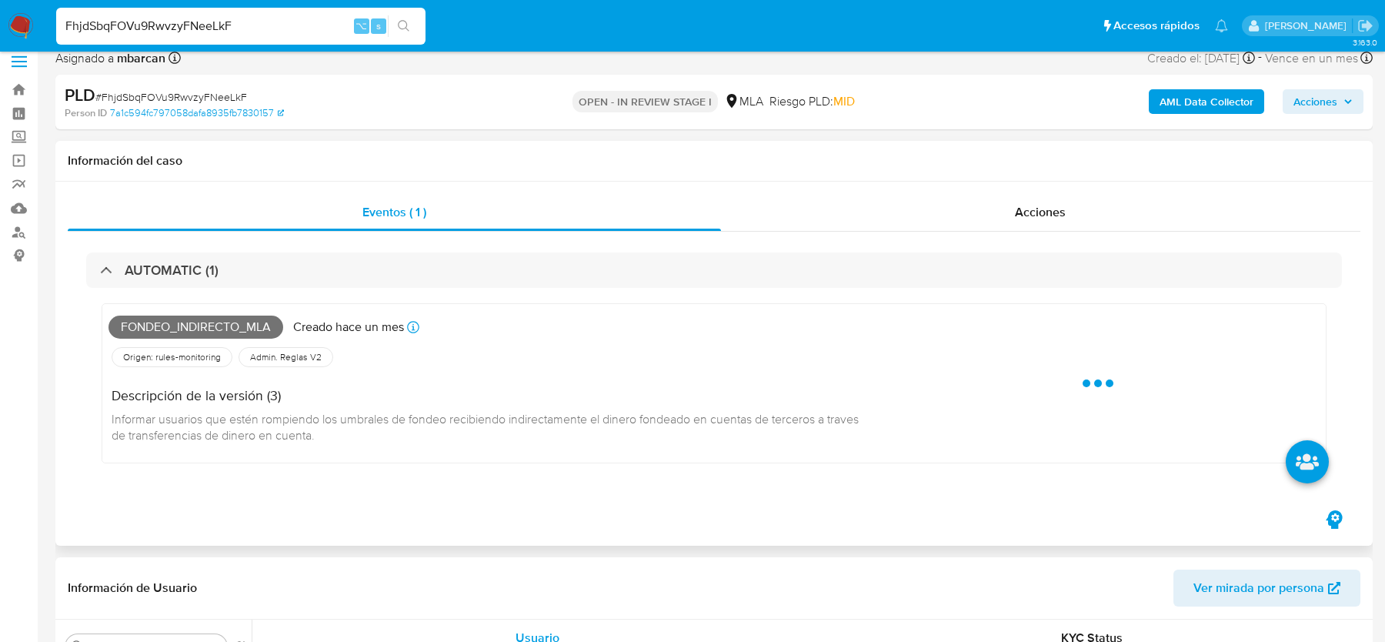
click at [302, 428] on span "Informar usuarios que estén rompiendo los umbrales de fondeo recibiendo indirec…" at bounding box center [487, 427] width 750 height 34
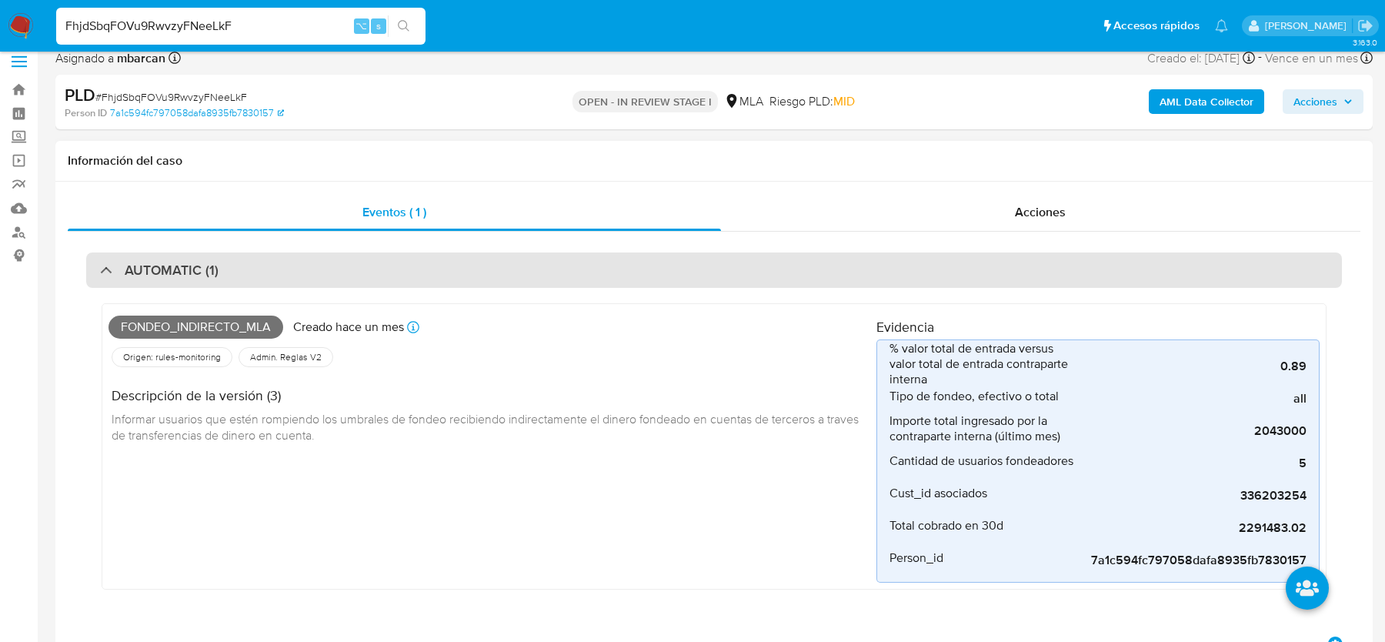
click at [478, 280] on div "AUTOMATIC (1)" at bounding box center [713, 269] width 1255 height 35
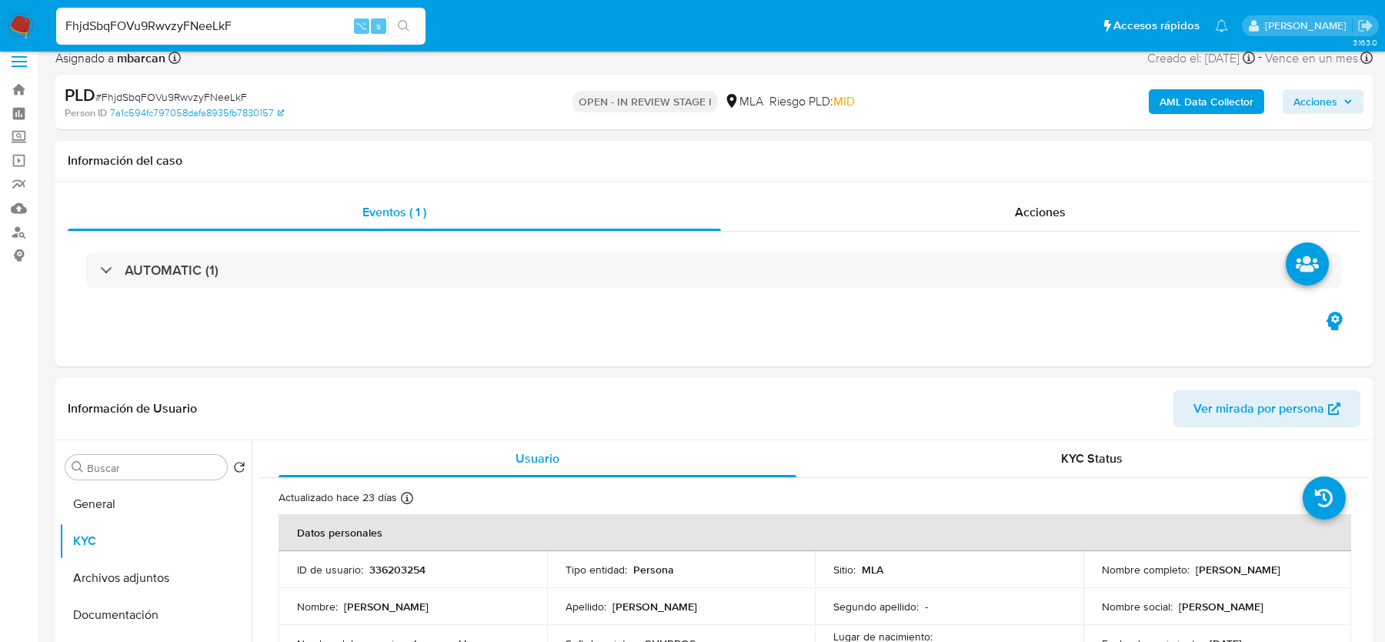
click at [166, 20] on input "FhjdSbqFOVu9RwvzyFNeeLkF" at bounding box center [240, 26] width 369 height 20
paste input "UfuzTYuNqOR2c0xEpKIJ3FWg"
type input "UfuzTYuNqOR2c0xEpKIJ3FWg"
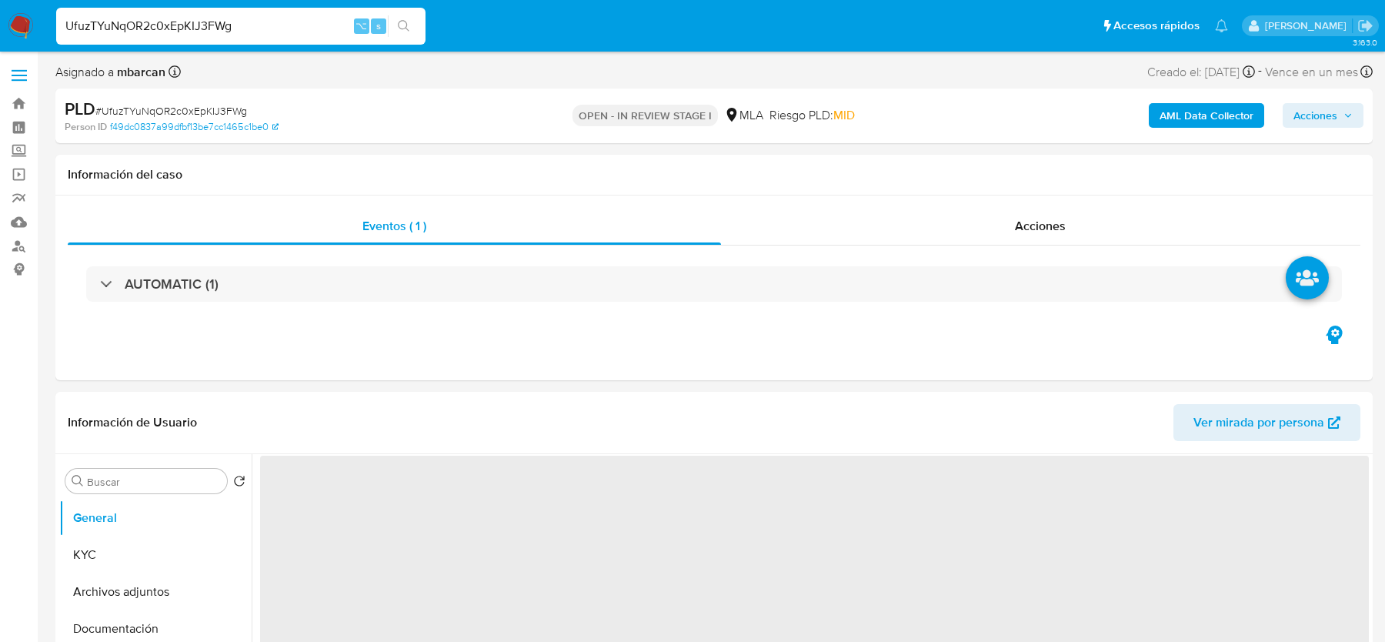
select select "10"
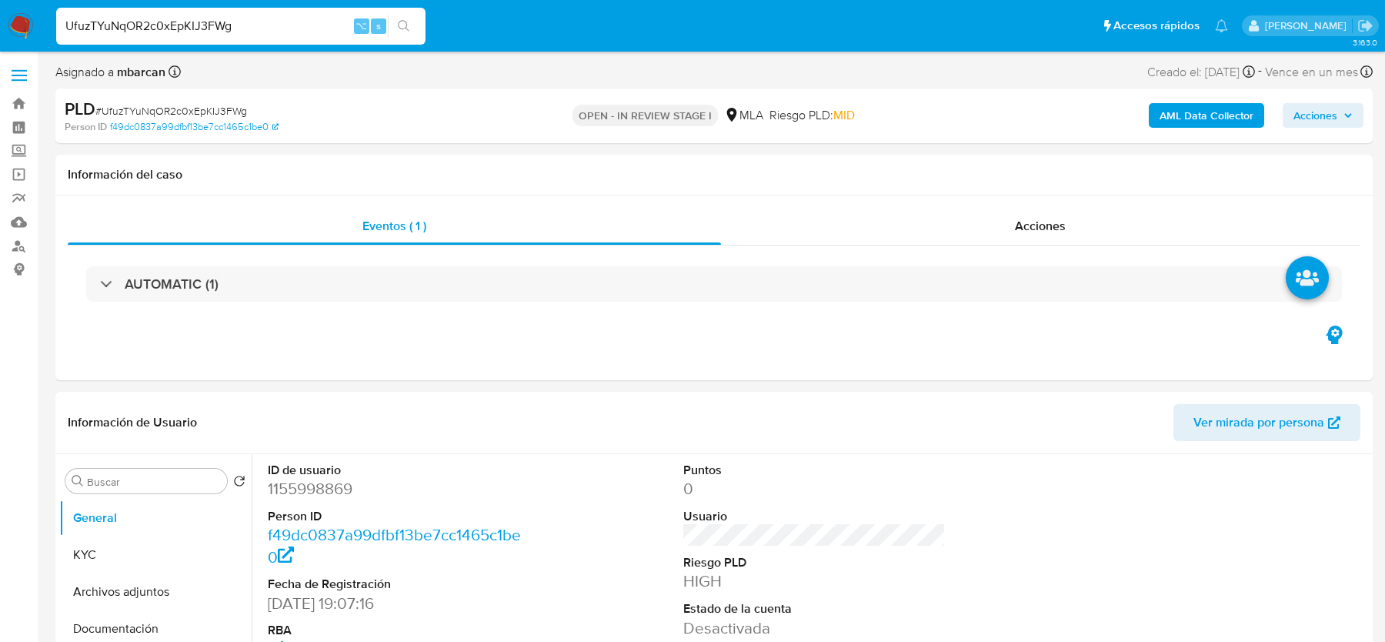
click at [145, 102] on div "PLD # UfuzTYuNqOR2c0xEpKIJ3FWg" at bounding box center [278, 109] width 427 height 23
click at [338, 478] on dd "1155998869" at bounding box center [399, 489] width 262 height 22
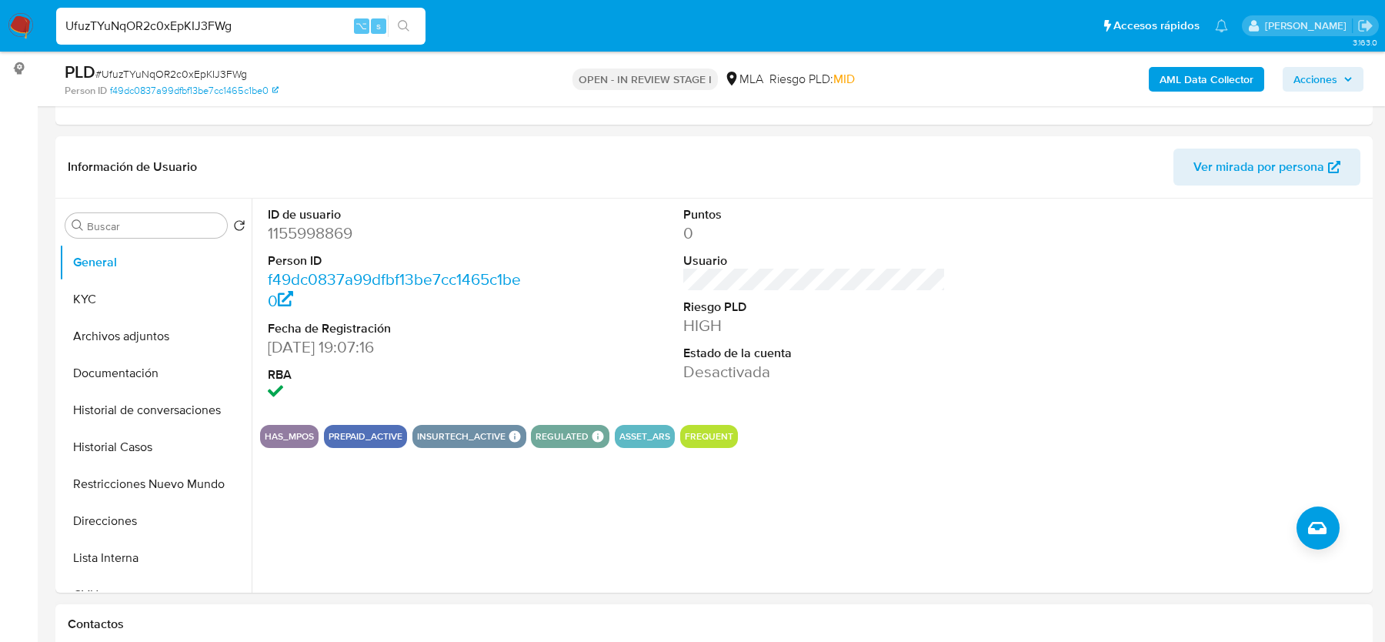
scroll to position [436, 0]
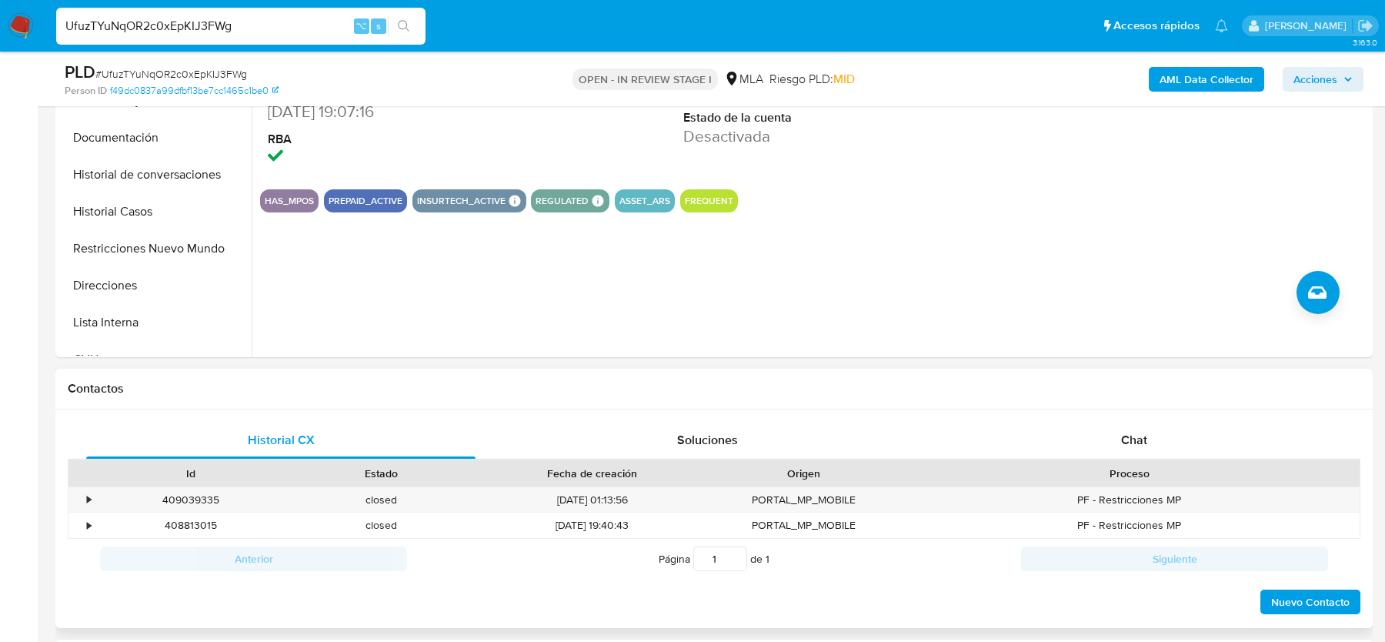
click at [1014, 418] on div "Historial CX Soluciones Chat Id Estado Fecha de creación Origen Proceso • 40903…" at bounding box center [713, 518] width 1317 height 219
click at [1061, 427] on div "Chat" at bounding box center [1133, 440] width 389 height 37
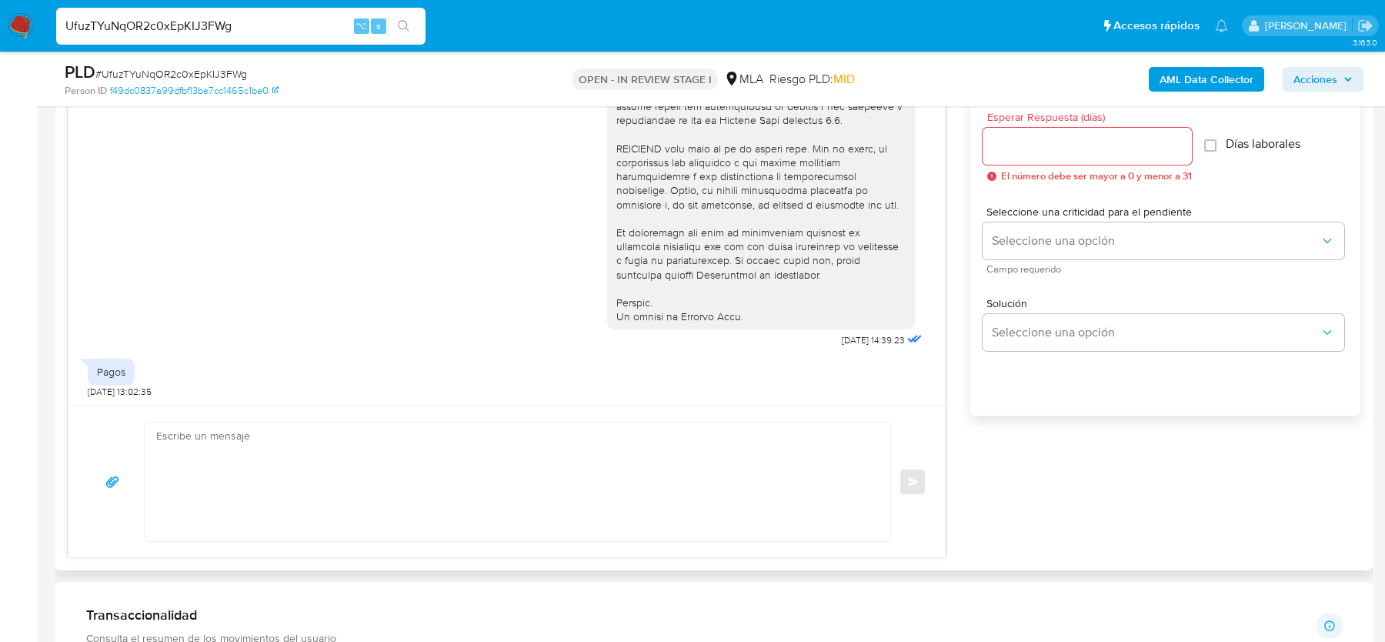
scroll to position [852, 0]
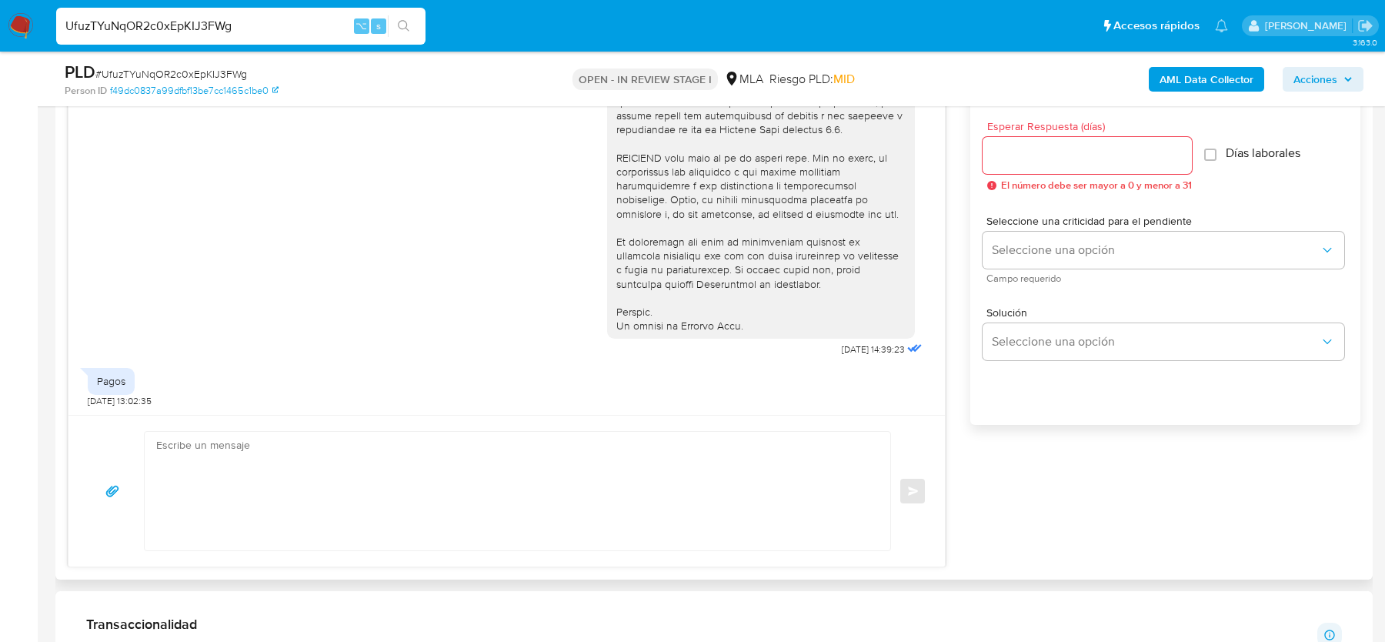
click at [1040, 505] on div "17/09/2025 14:39:23 Pagos 18/09/2025 13:02:35 Enviar Configuración para el enví…" at bounding box center [714, 311] width 1292 height 512
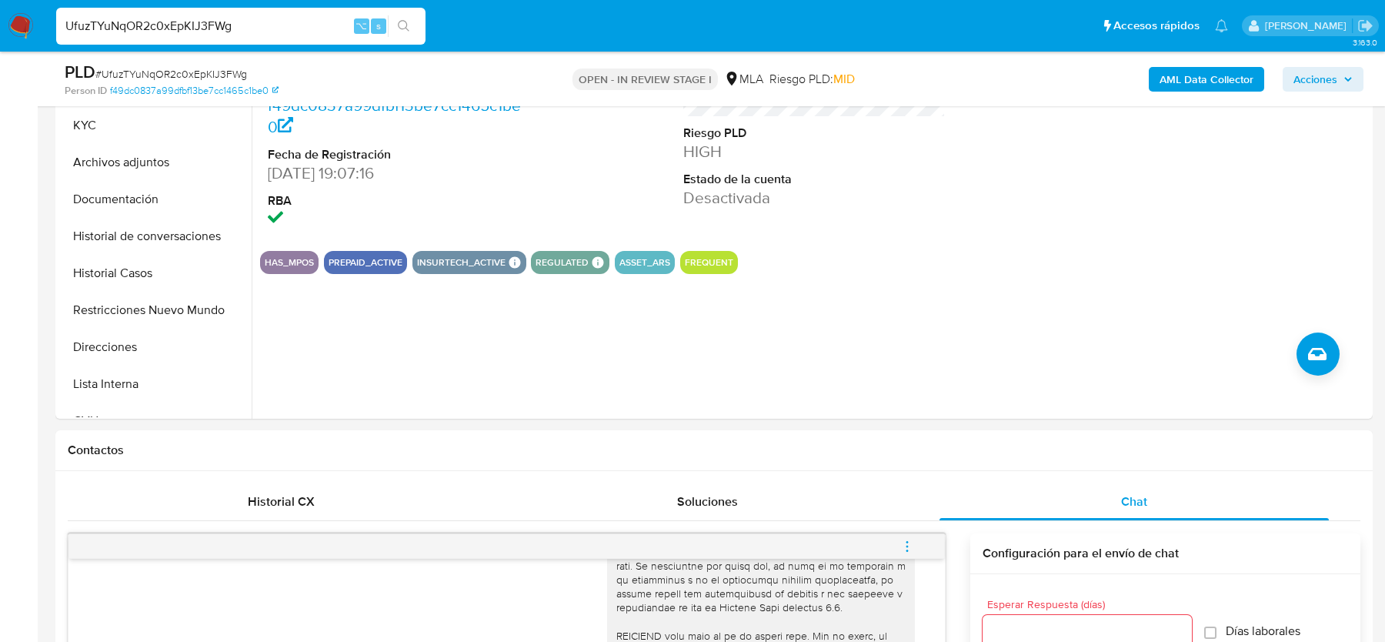
scroll to position [347, 0]
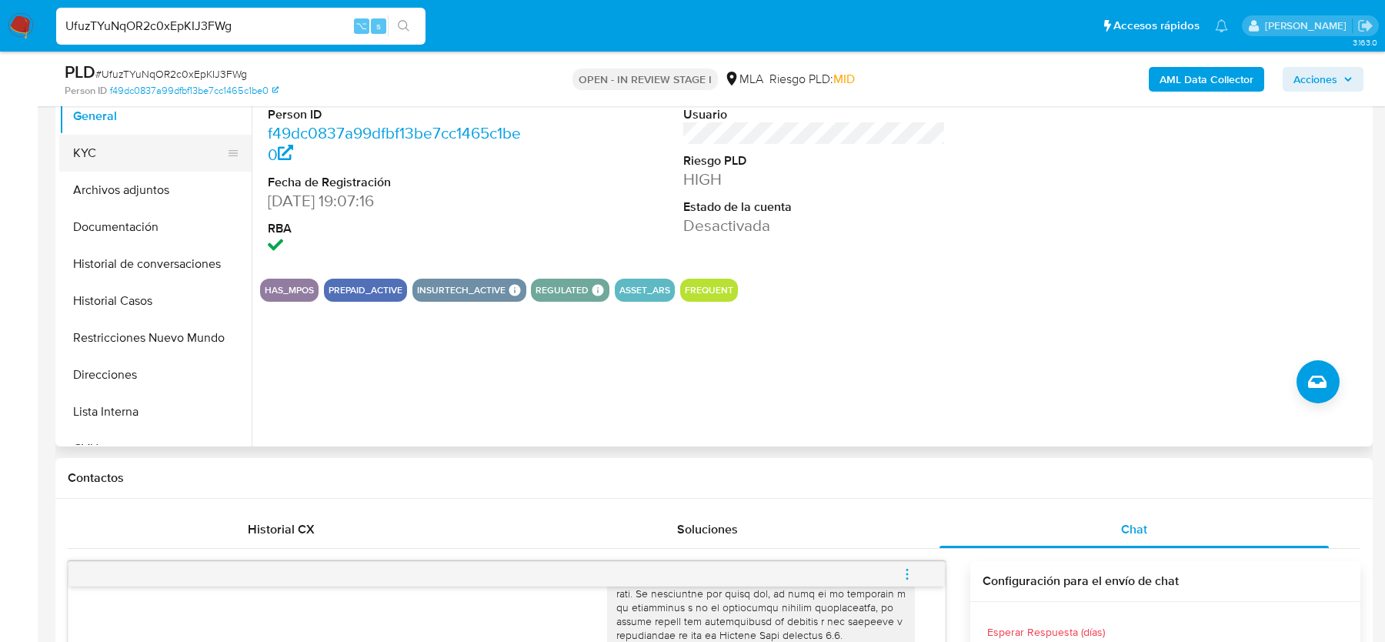
click at [115, 155] on button "KYC" at bounding box center [149, 153] width 180 height 37
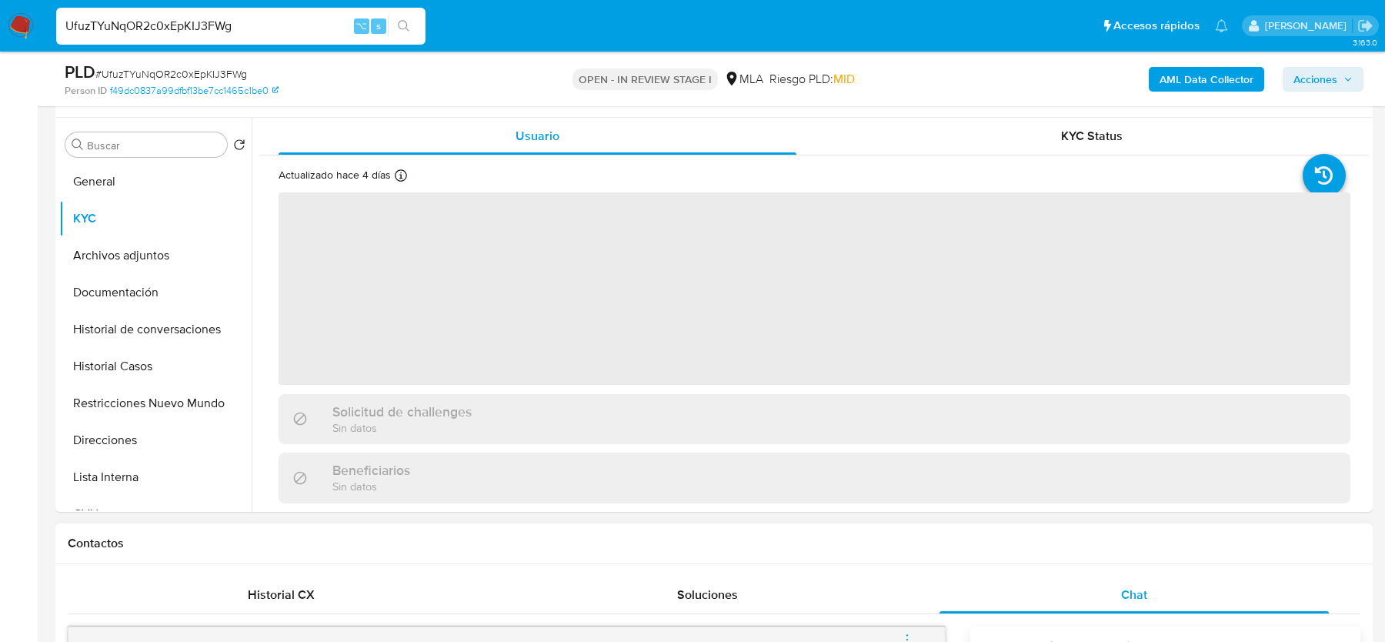
scroll to position [275, 0]
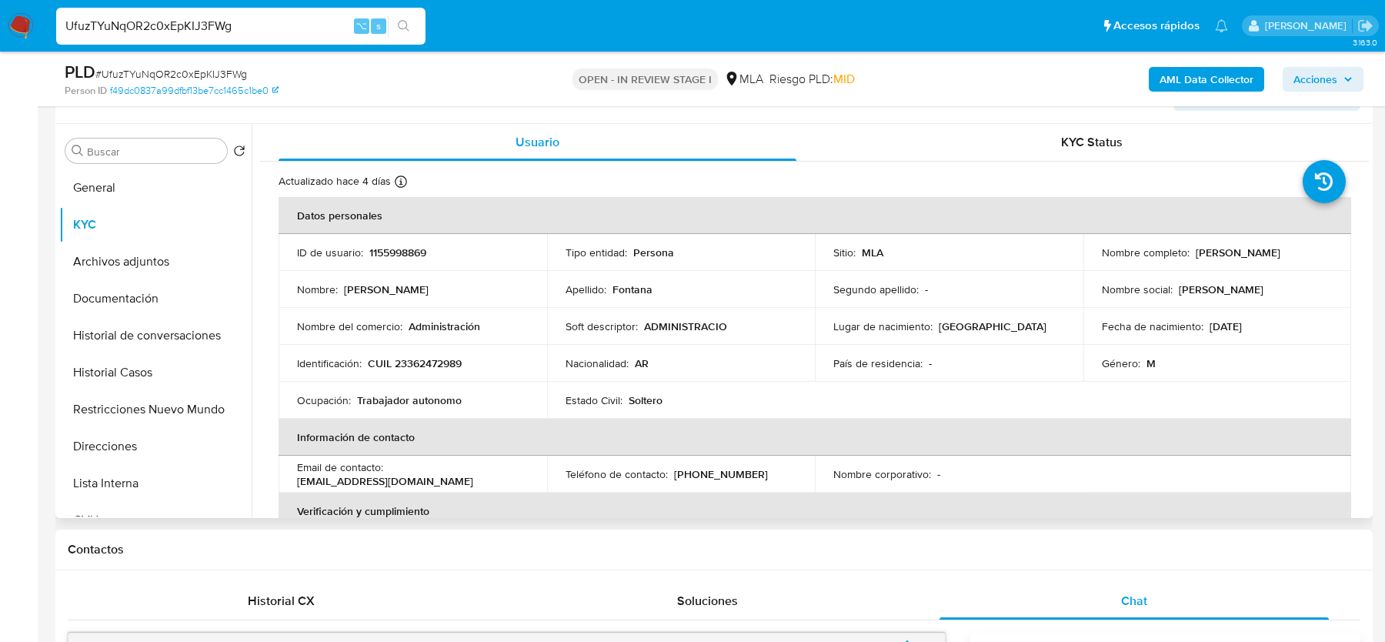
click at [422, 364] on p "CUIL 23362472989" at bounding box center [415, 363] width 94 height 14
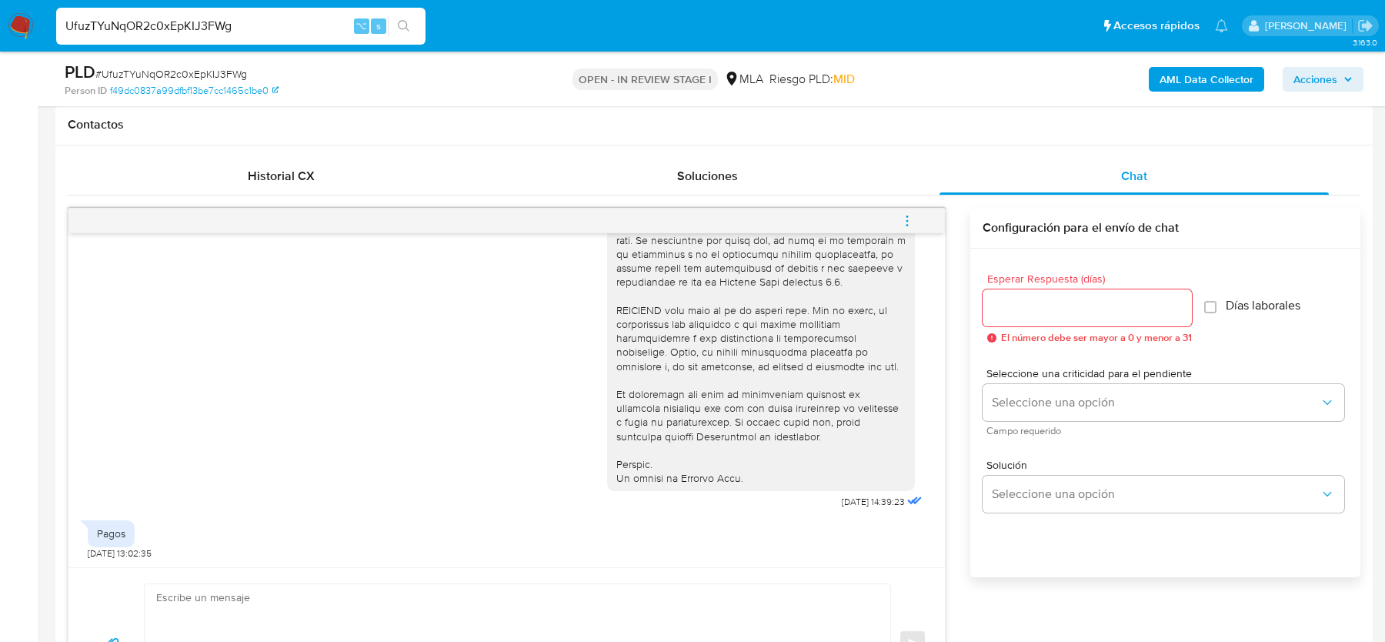
scroll to position [744, 0]
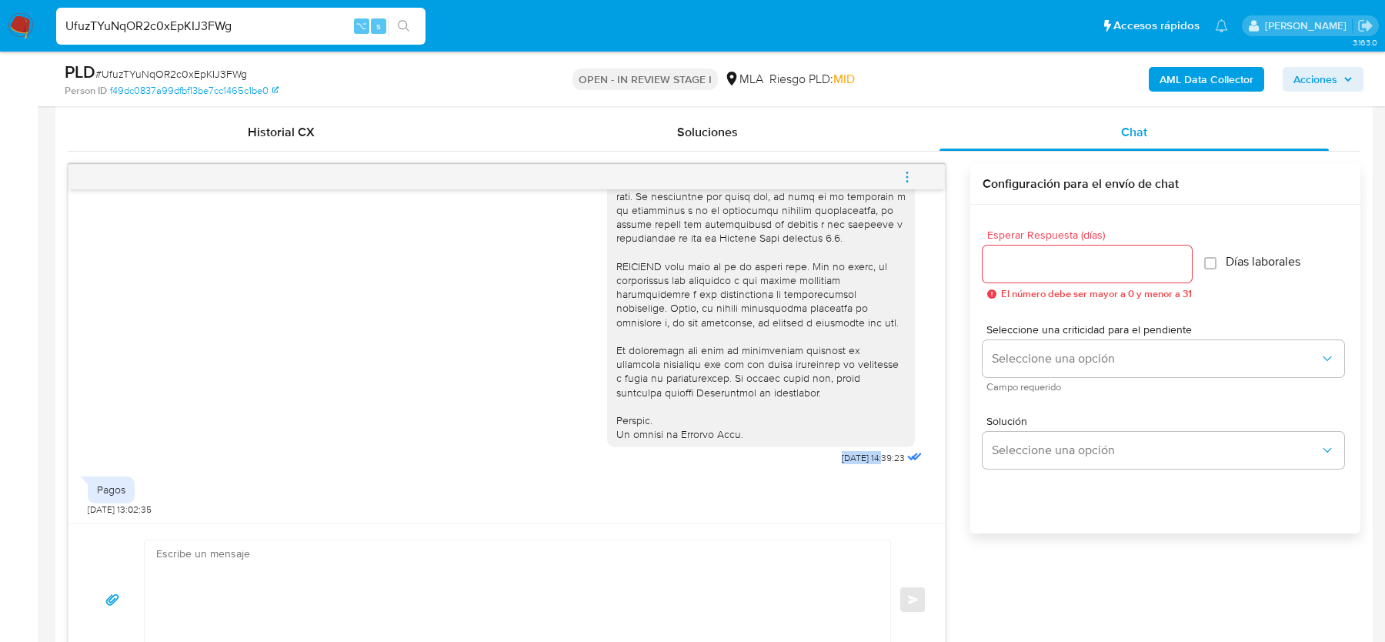
drag, startPoint x: 818, startPoint y: 455, endPoint x: 871, endPoint y: 454, distance: 53.9
click at [871, 454] on div "17/09/2025 14:39:23" at bounding box center [766, 48] width 318 height 842
click at [195, 31] on input "UfuzTYuNqOR2c0xEpKIJ3FWg" at bounding box center [240, 26] width 369 height 20
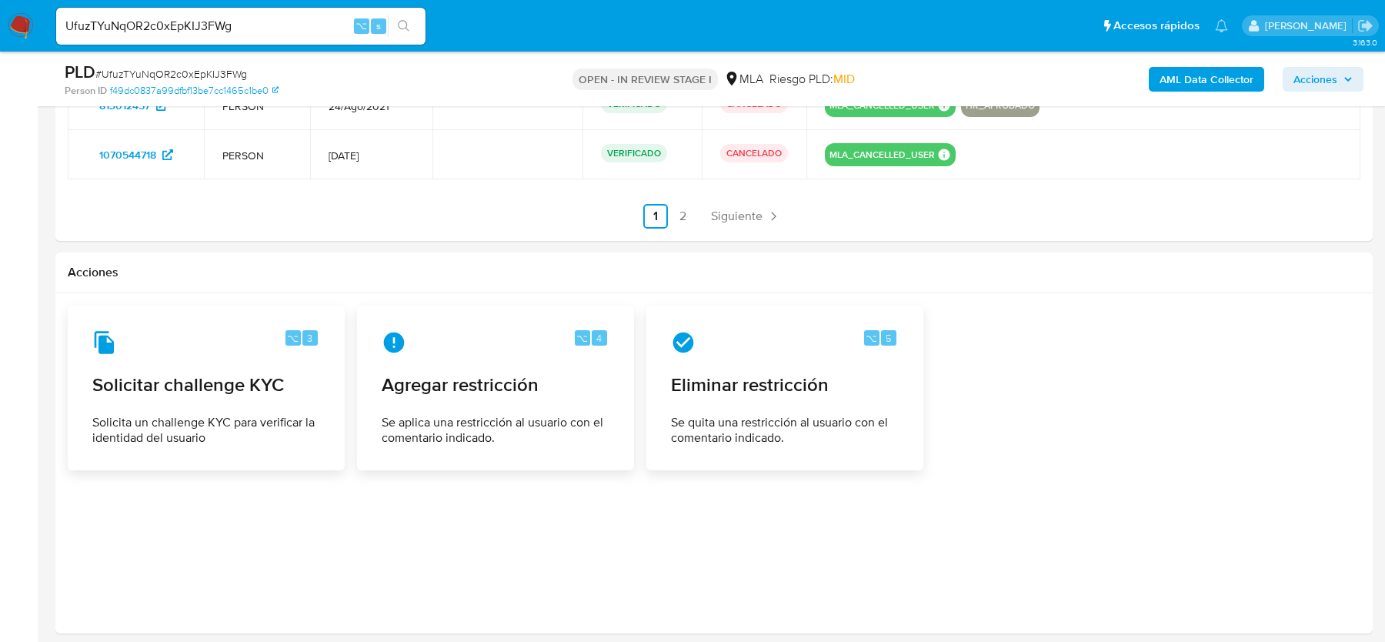
scroll to position [2841, 0]
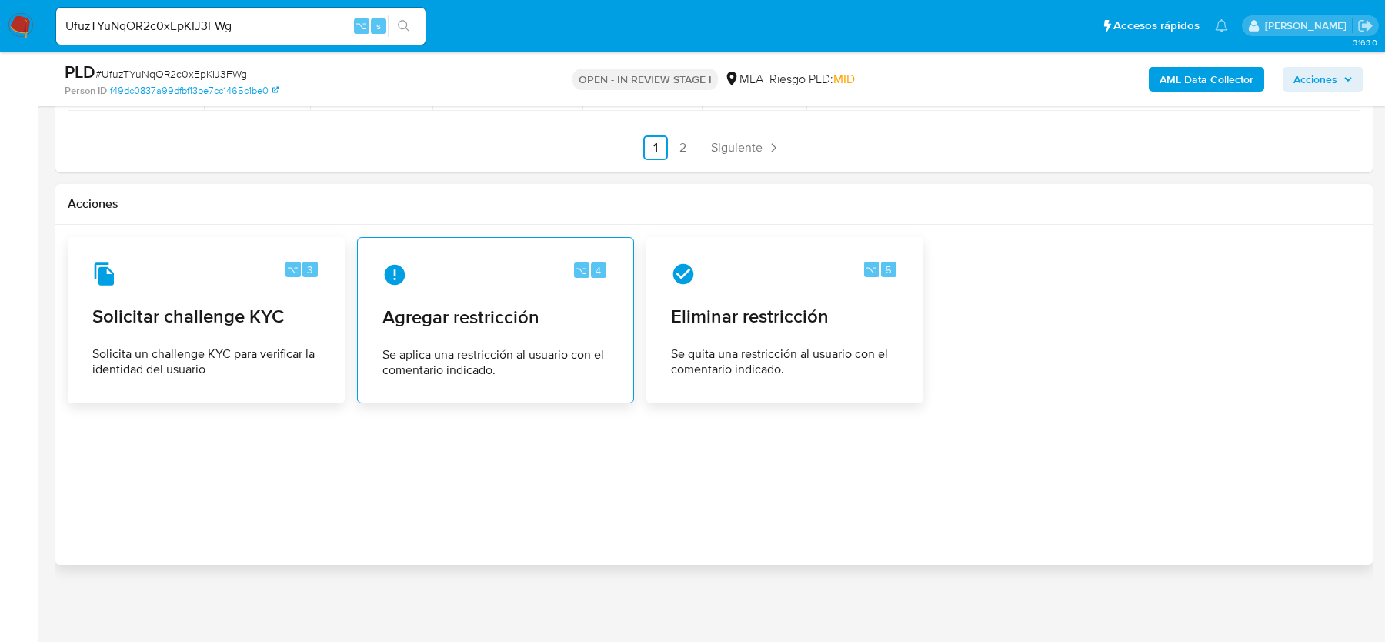
click at [512, 332] on div "⌥ 4 Agregar restricción Se aplica una restricción al usuario con el comentario …" at bounding box center [495, 320] width 251 height 140
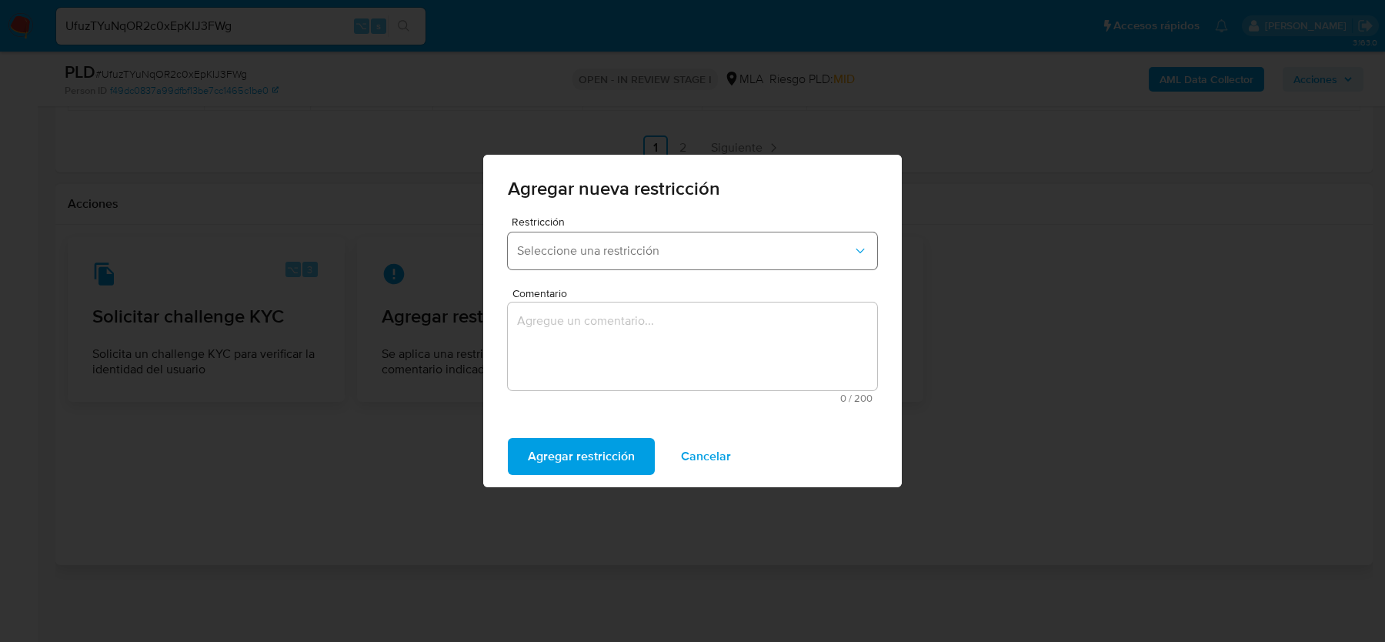
click at [570, 233] on button "Seleccione una restricción" at bounding box center [692, 250] width 369 height 37
click at [570, 249] on span "Seleccione una restricción" at bounding box center [684, 250] width 335 height 15
click at [568, 262] on button "Seleccione una restricción" at bounding box center [692, 250] width 369 height 37
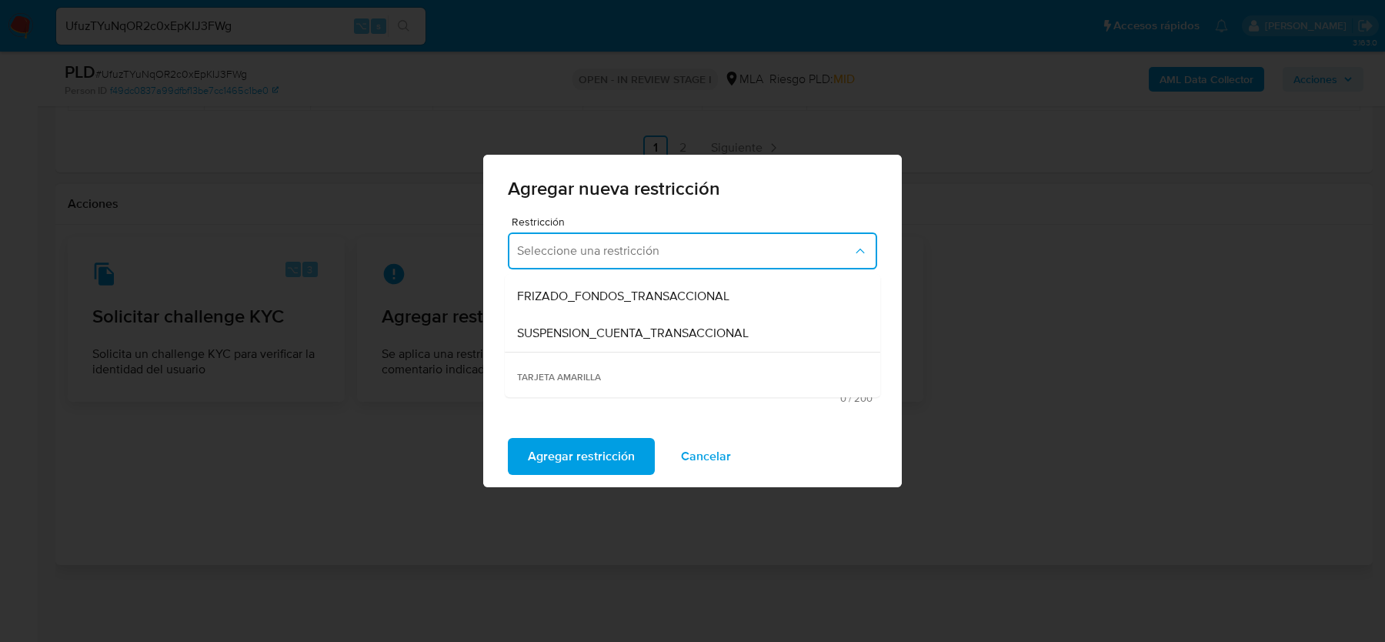
scroll to position [192, 0]
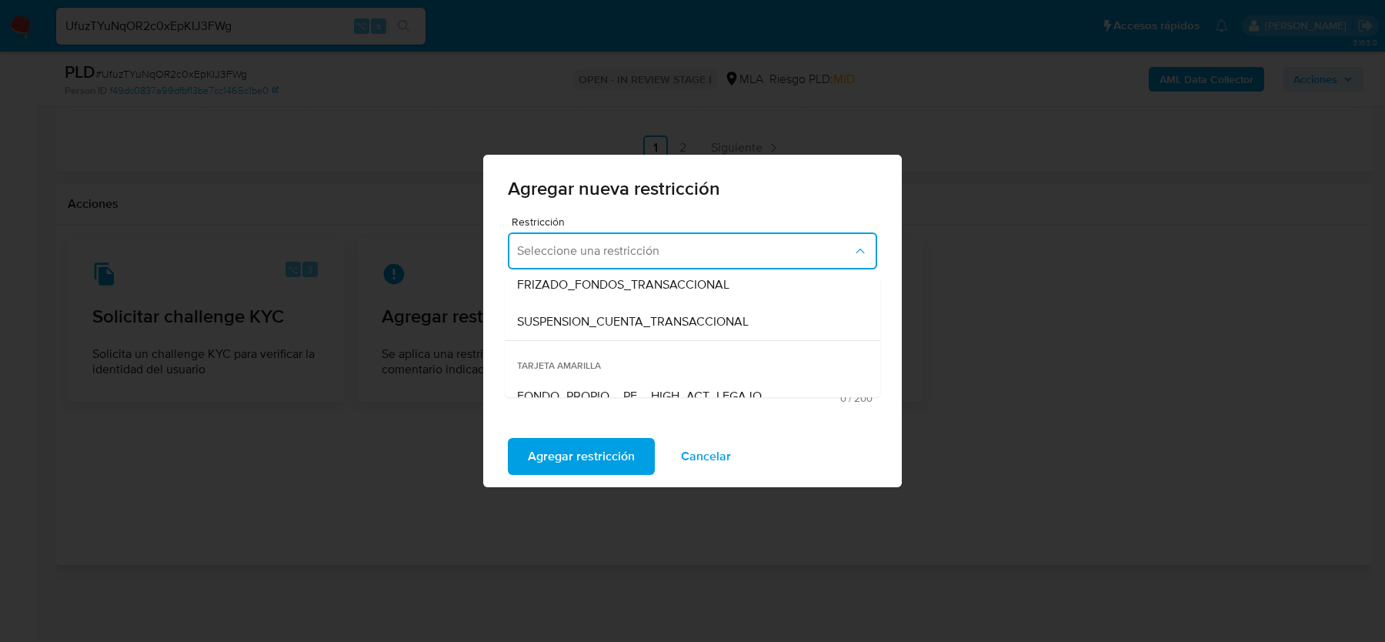
click at [576, 320] on span "SUSPENSION_CUENTA_TRANSACCIONAL" at bounding box center [633, 321] width 232 height 15
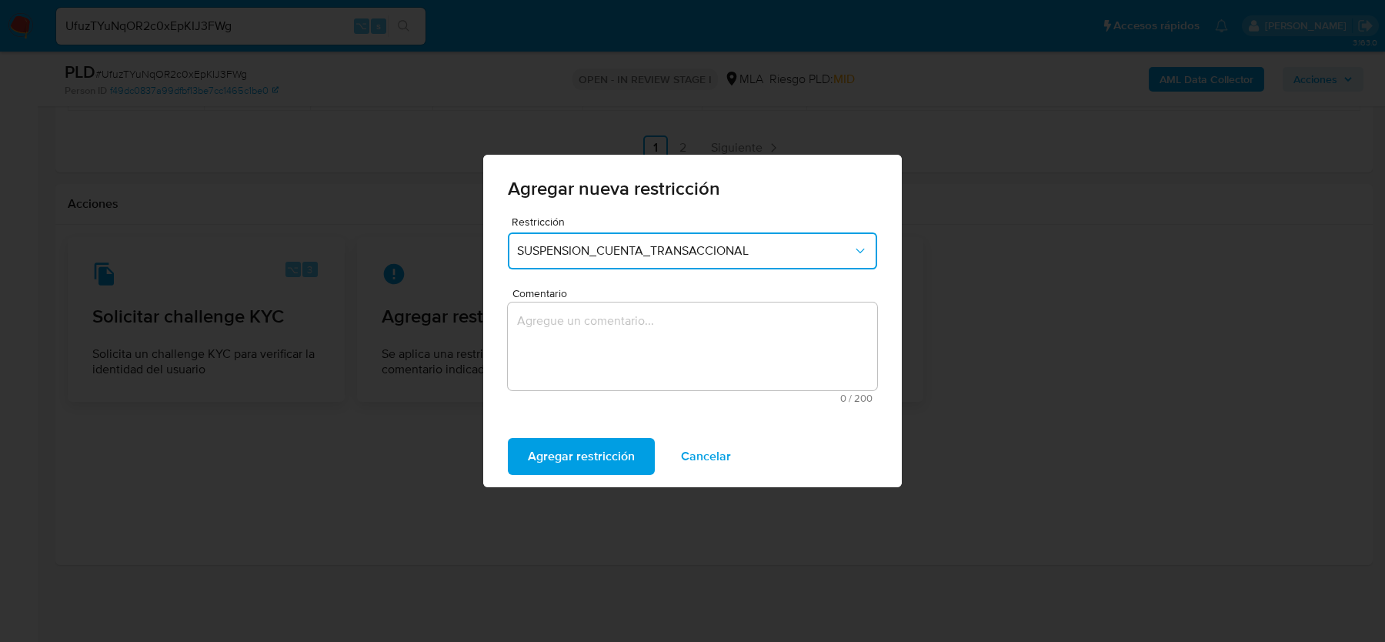
click at [574, 362] on textarea "Comentario" at bounding box center [692, 346] width 369 height 88
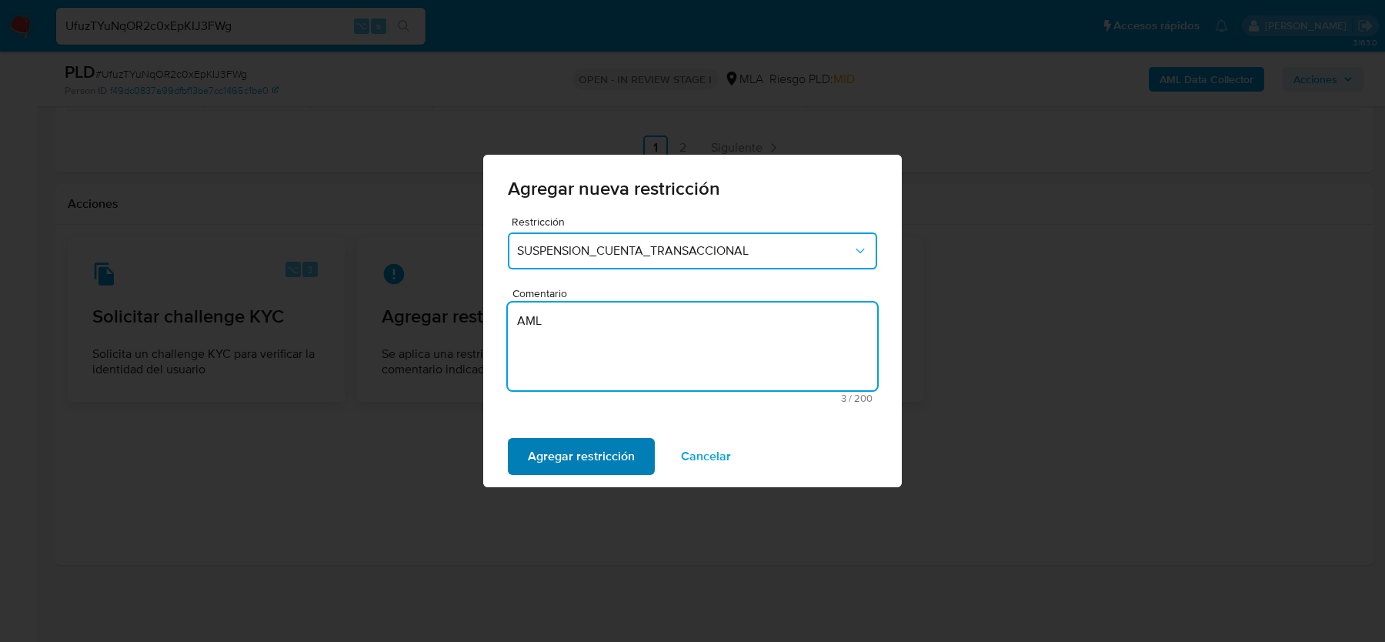
type textarea "AML"
click at [567, 457] on span "Agregar restricción" at bounding box center [581, 456] width 107 height 34
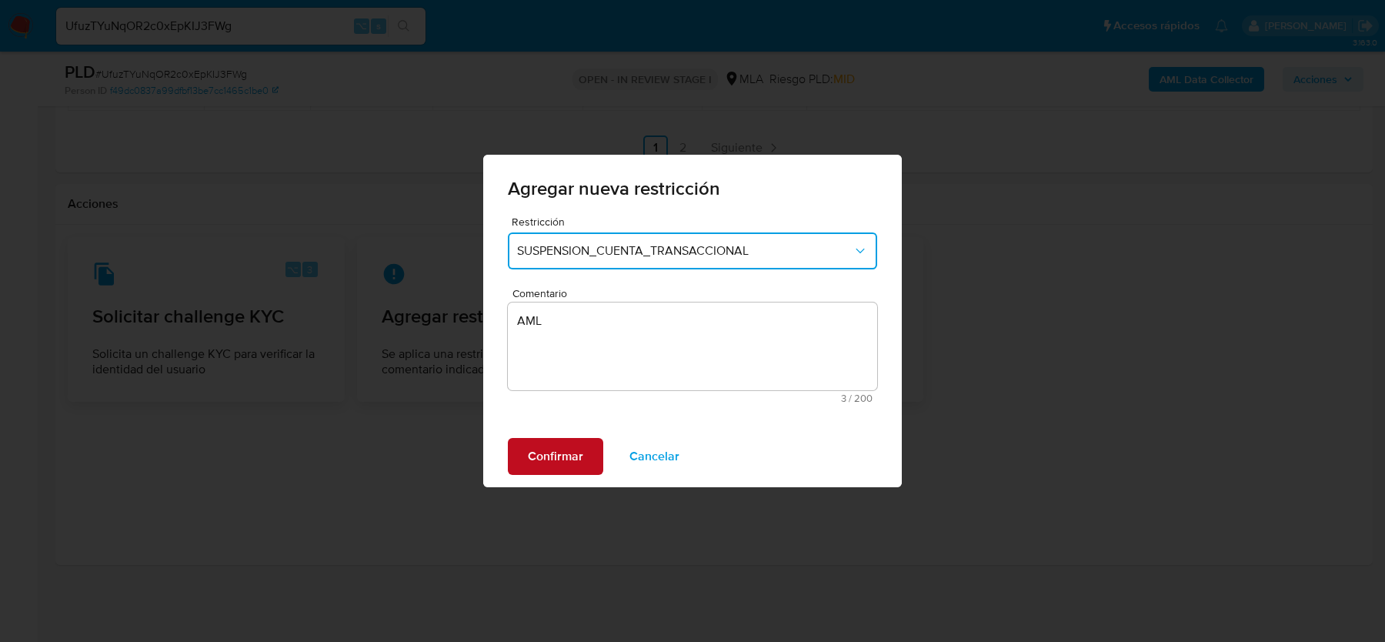
click at [524, 455] on button "Confirmar" at bounding box center [555, 456] width 95 height 37
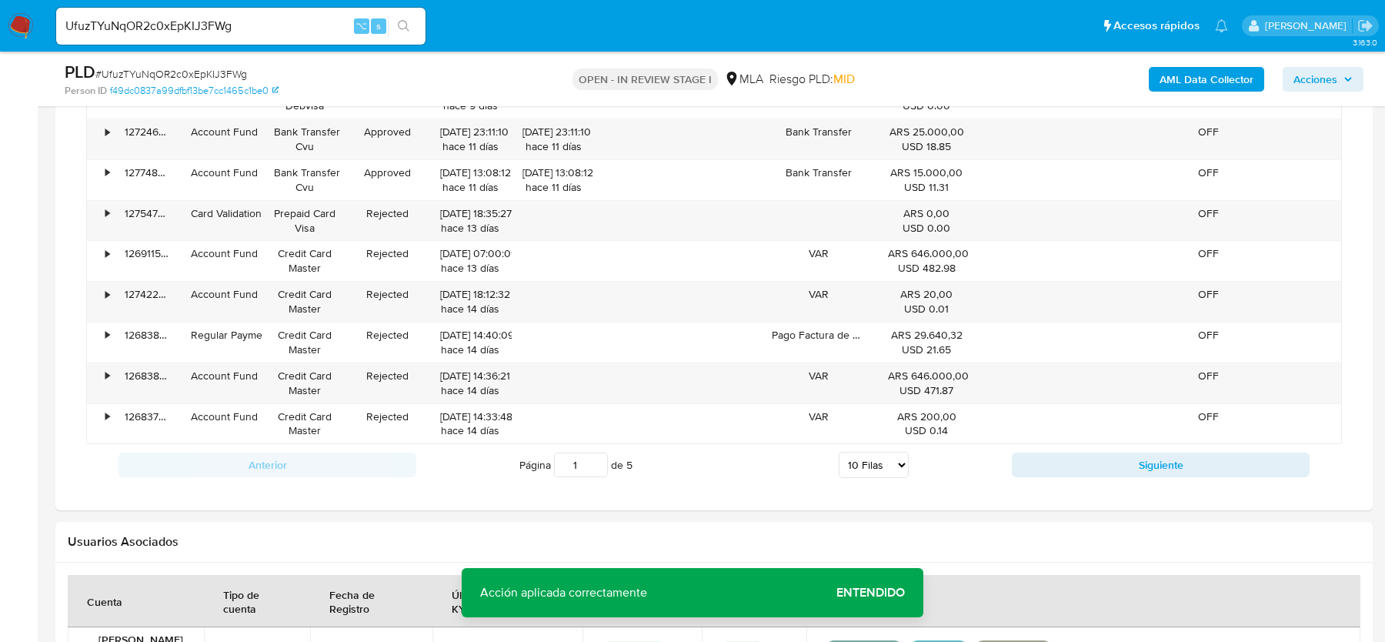
scroll to position [999, 0]
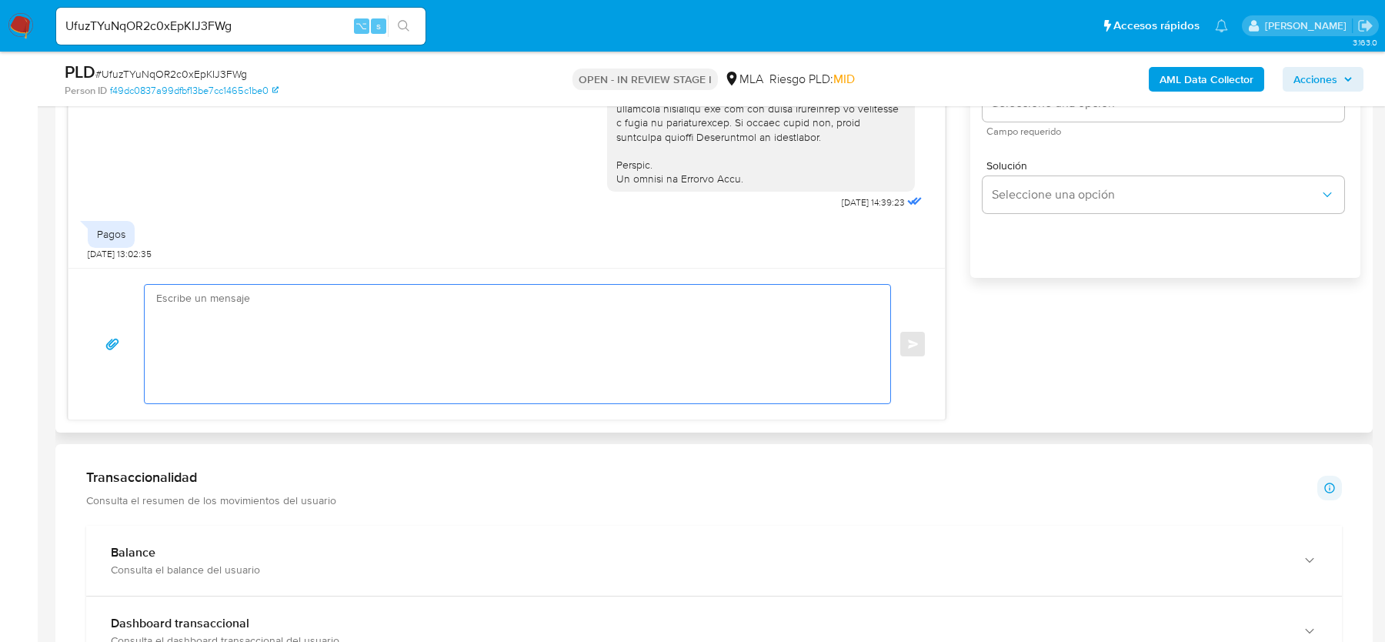
click at [523, 342] on textarea at bounding box center [513, 344] width 715 height 118
paste textarea "Hola, Muchas gracias por tu respuesta. Analizamos tu caso y verificamos que no …"
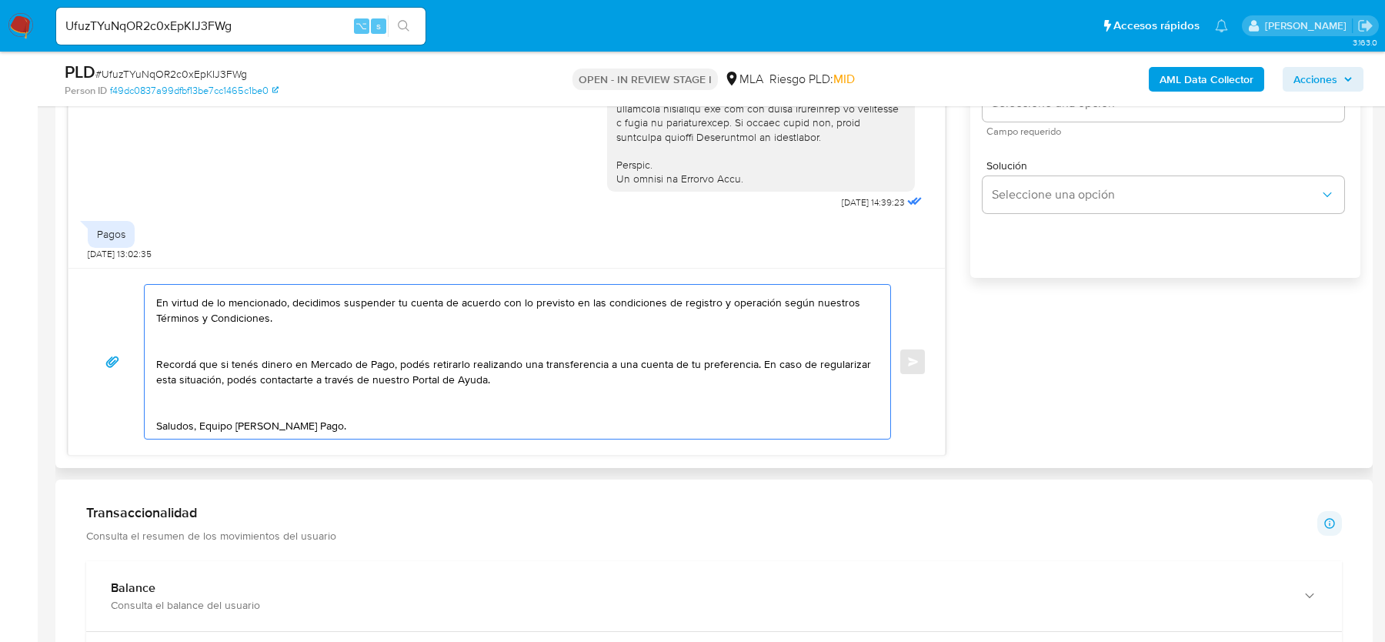
scroll to position [148, 0]
click at [236, 406] on textarea "Hola, Muchas gracias por tu respuesta. Analizamos tu caso y verificamos que no …" at bounding box center [513, 362] width 715 height 154
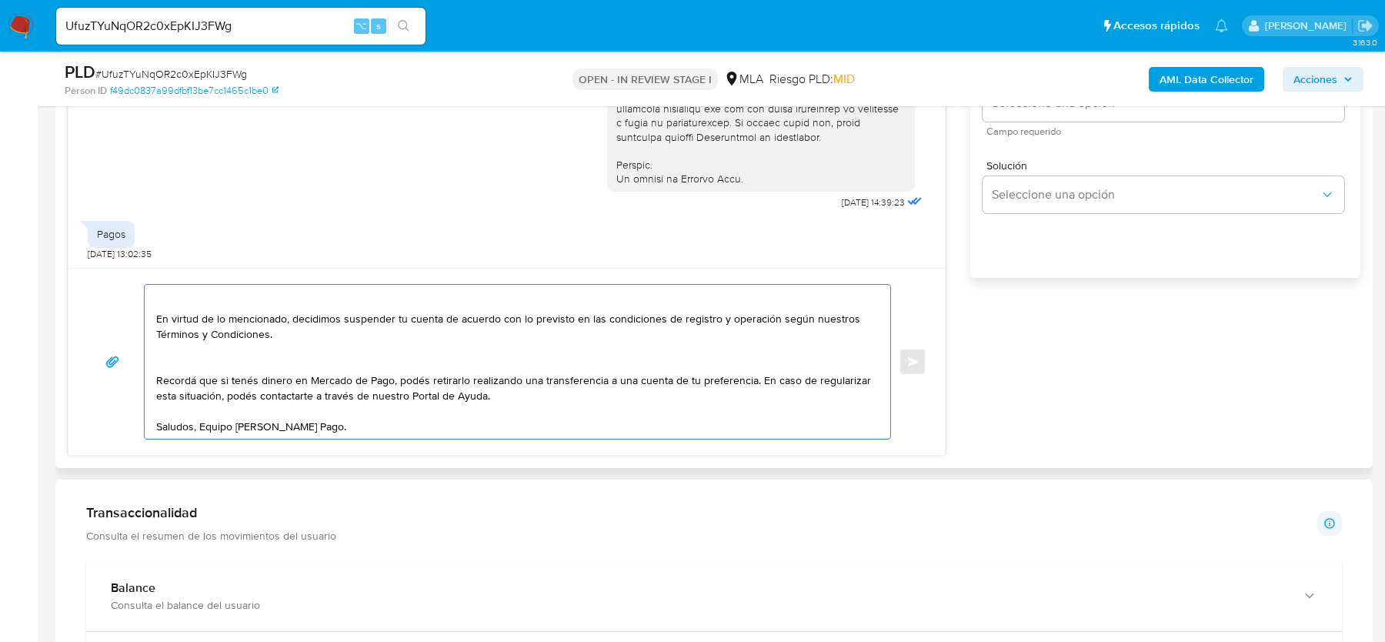
click at [224, 362] on textarea "Hola, Muchas gracias por tu respuesta. Analizamos tu caso y verificamos que no …" at bounding box center [513, 362] width 715 height 154
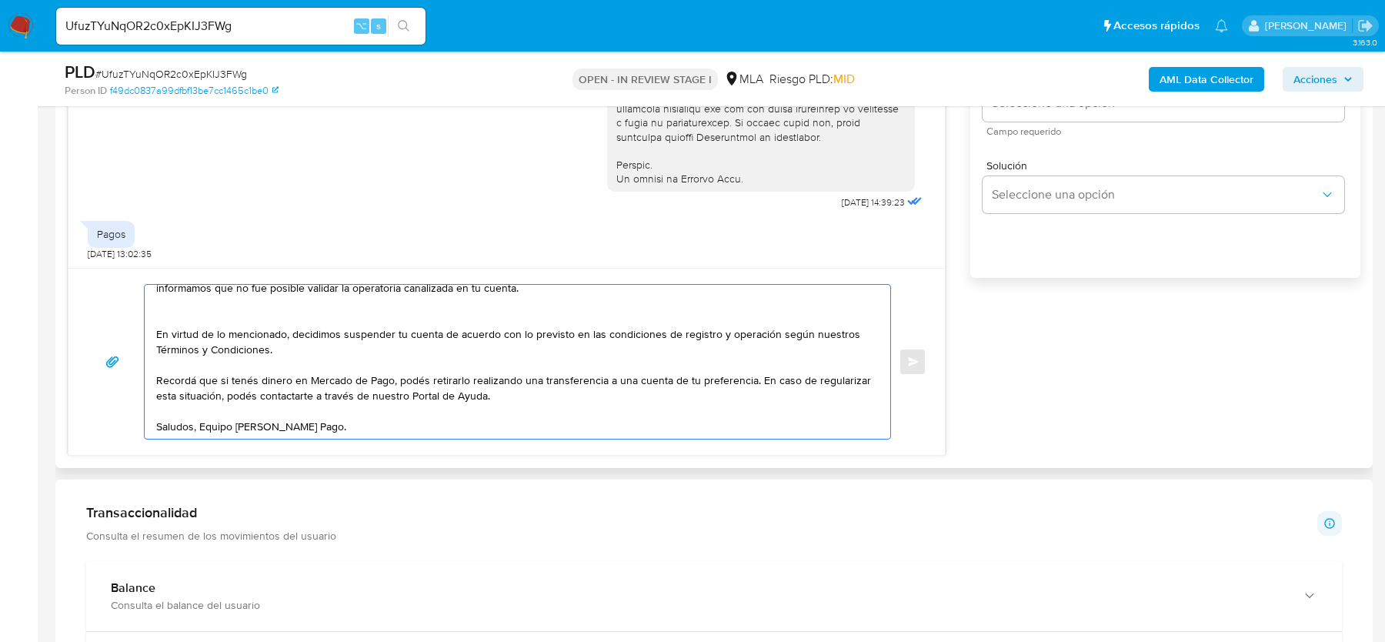
click at [219, 318] on textarea "Hola, Muchas gracias por tu respuesta. Analizamos tu caso y verificamos que no …" at bounding box center [513, 362] width 715 height 154
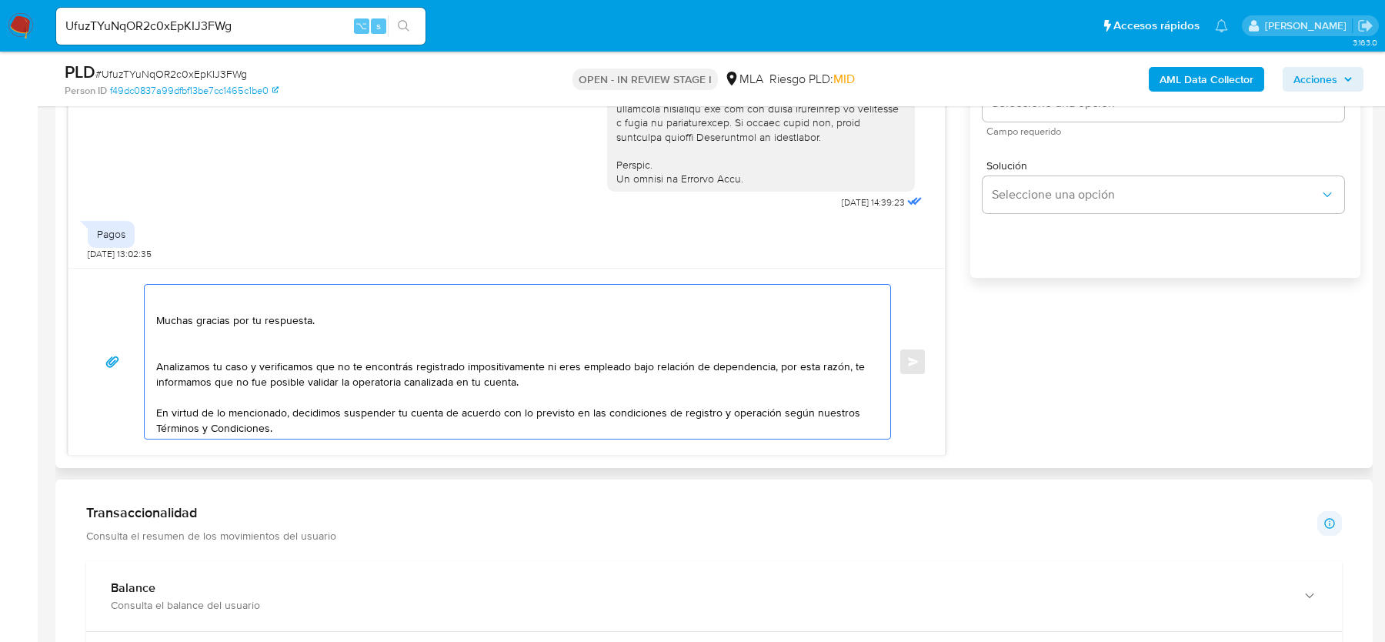
click at [195, 328] on textarea "Hola, Muchas gracias por tu respuesta. Analizamos tu caso y verificamos que no …" at bounding box center [513, 362] width 715 height 154
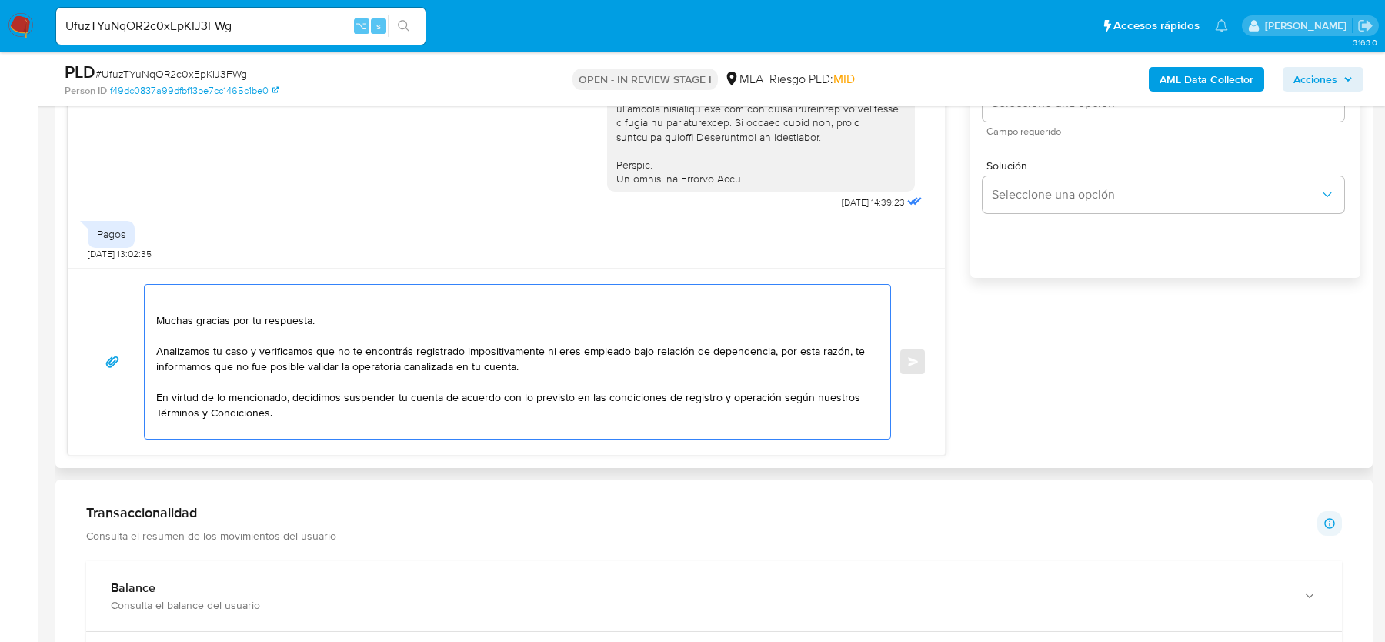
scroll to position [8, 0]
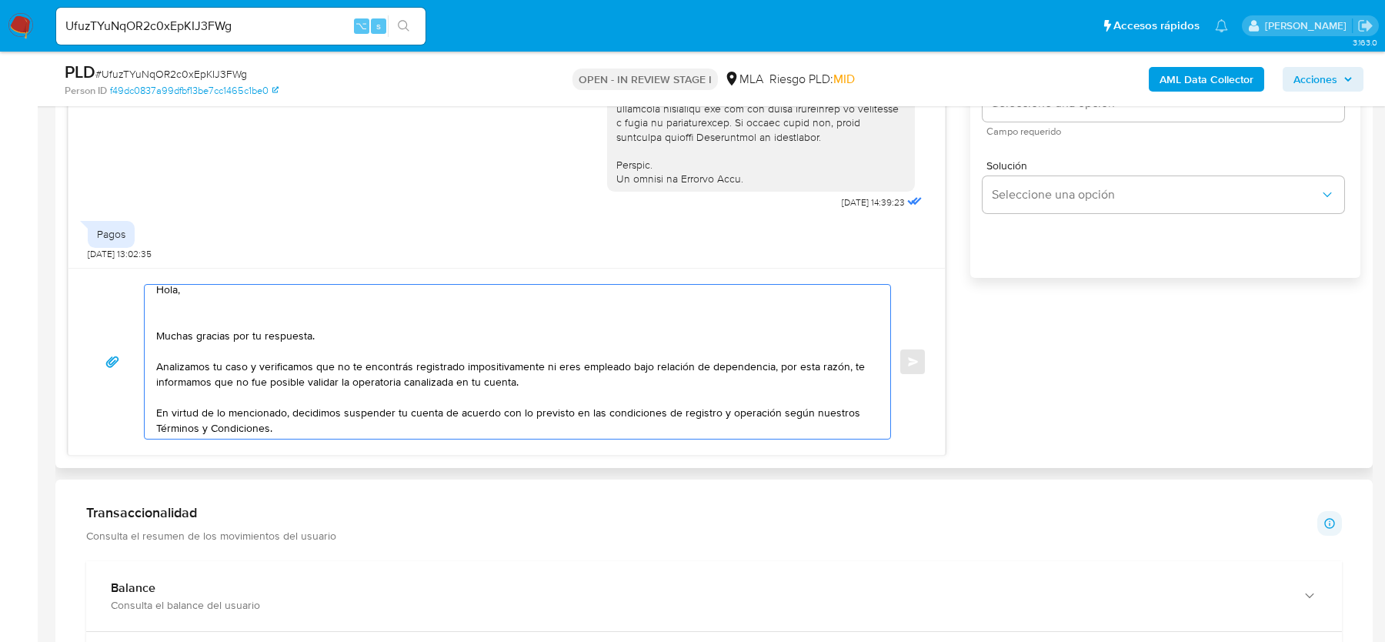
click at [192, 312] on textarea "Hola, Muchas gracias por tu respuesta. Analizamos tu caso y verificamos que no …" at bounding box center [513, 362] width 715 height 154
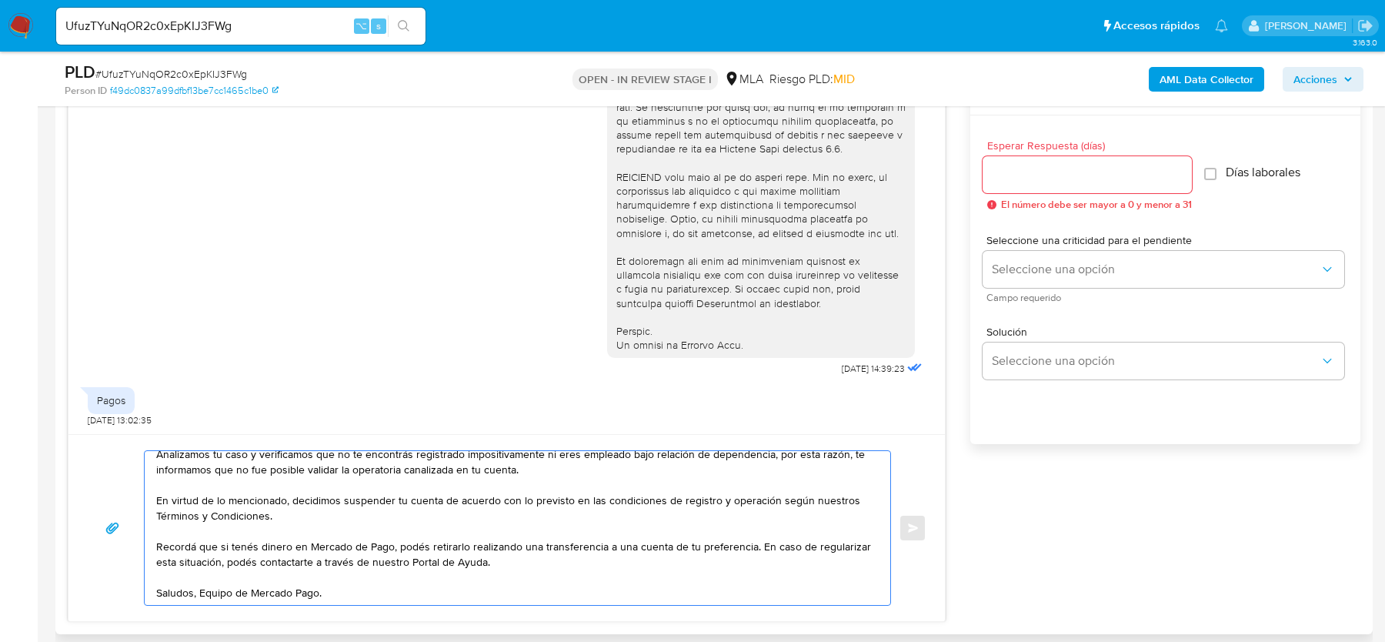
scroll to position [651, 0]
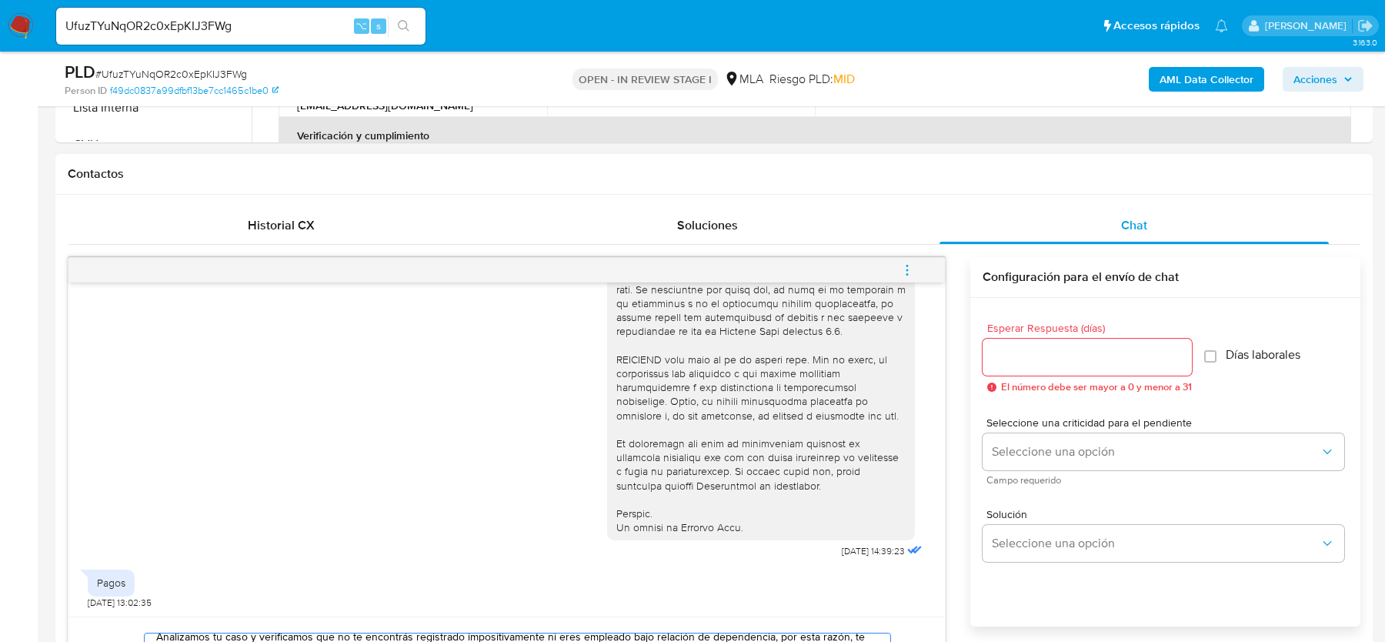
type textarea "Hola, Muchas gracias por tu respuesta. Analizamos tu caso y verificamos que no …"
click at [1055, 348] on input "Esperar Respuesta (días)" at bounding box center [1086, 357] width 209 height 20
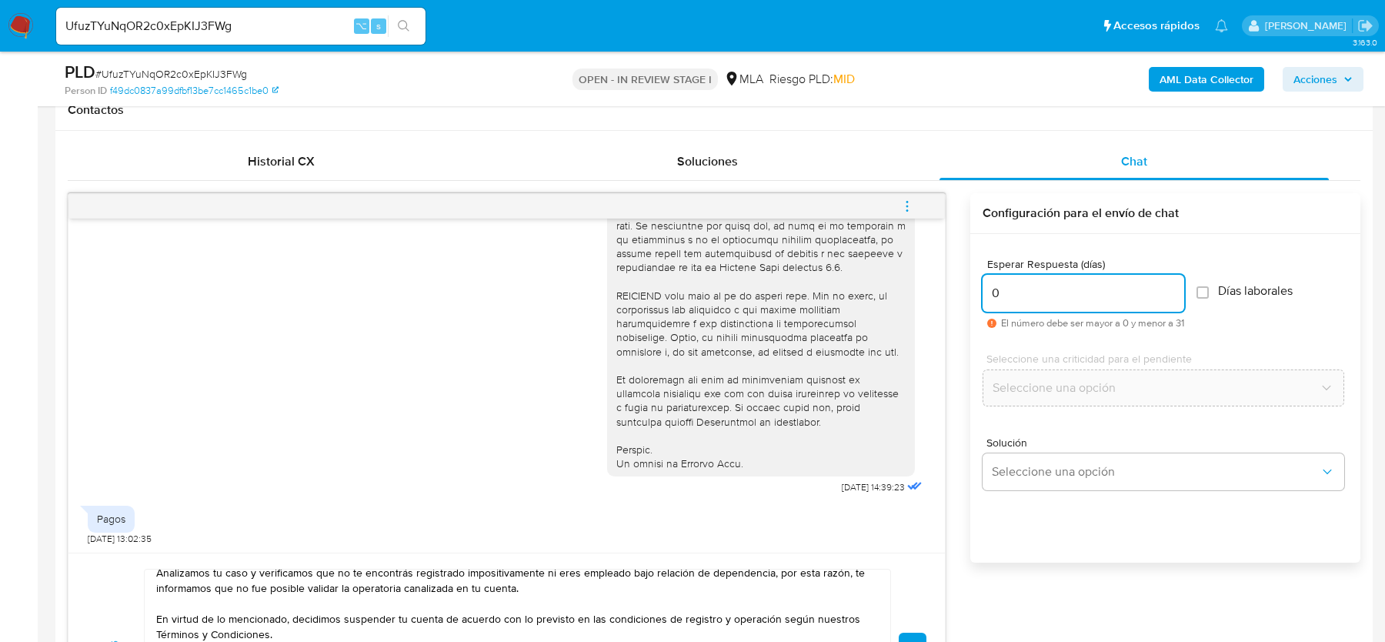
scroll to position [752, 0]
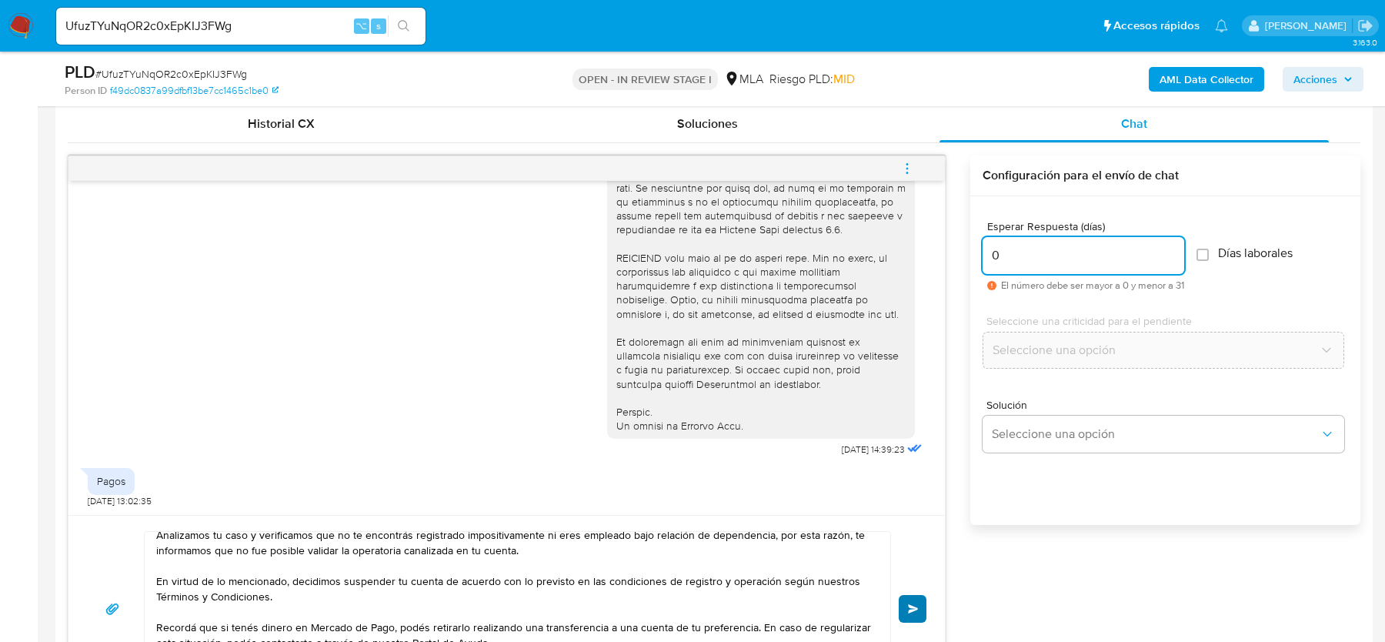
type input "0"
click at [908, 608] on span "Enviar" at bounding box center [913, 608] width 11 height 9
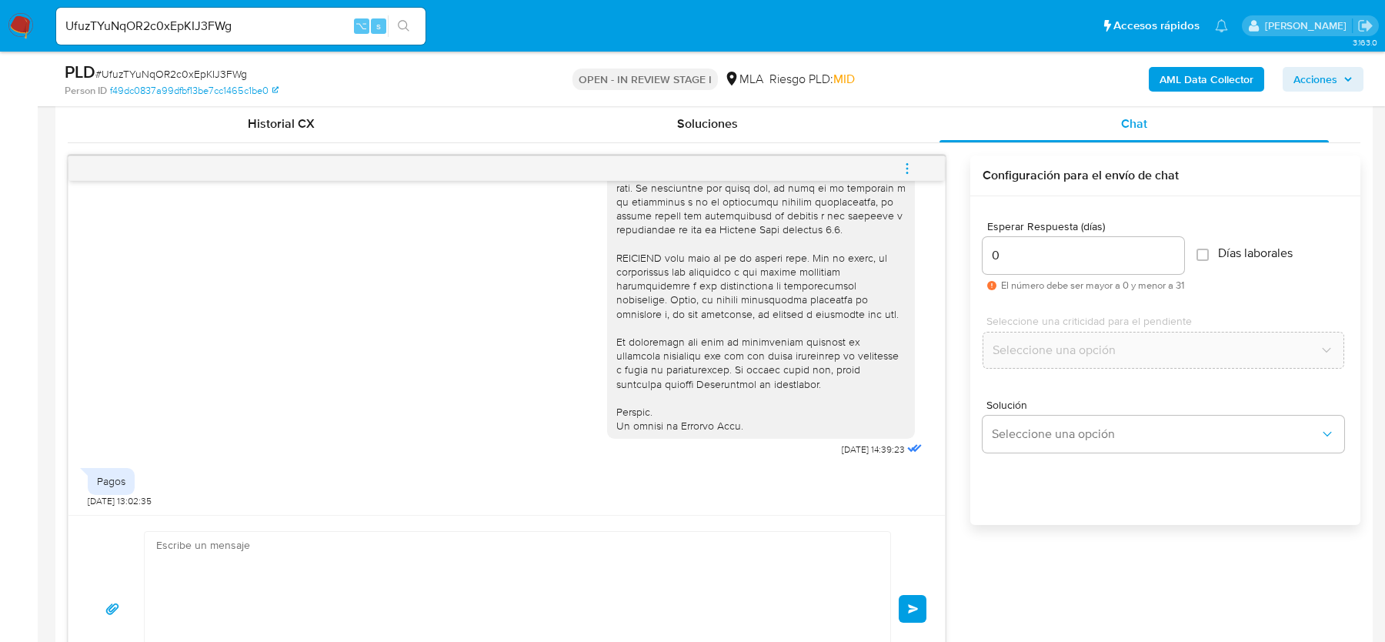
scroll to position [910, 0]
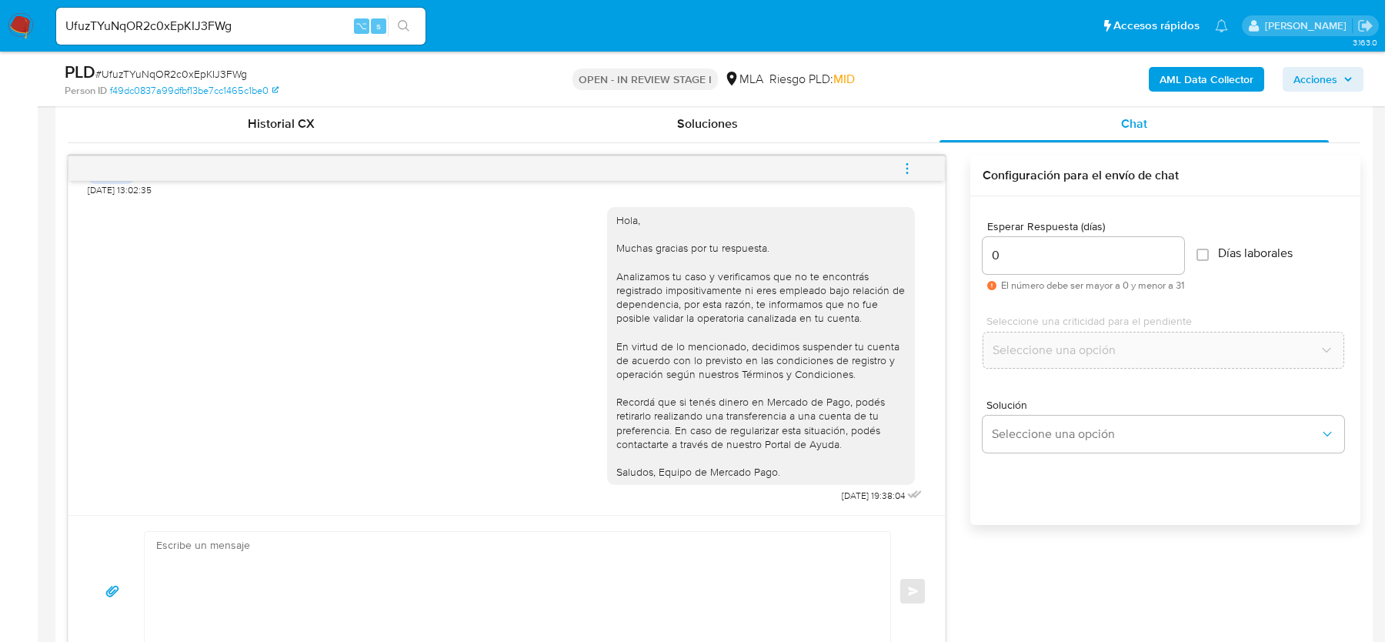
click at [909, 162] on icon "menu-action" at bounding box center [907, 169] width 14 height 14
click at [693, 164] on li "Cerrar conversación" at bounding box center [693, 170] width 113 height 18
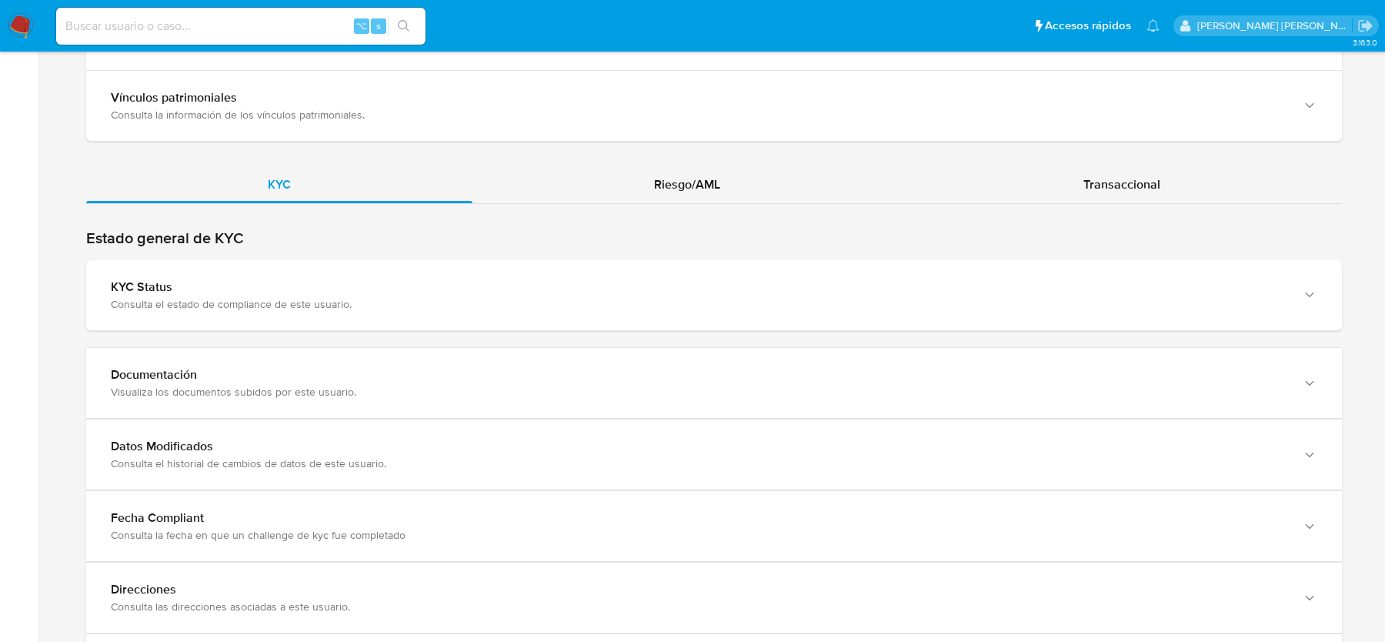
scroll to position [1327, 0]
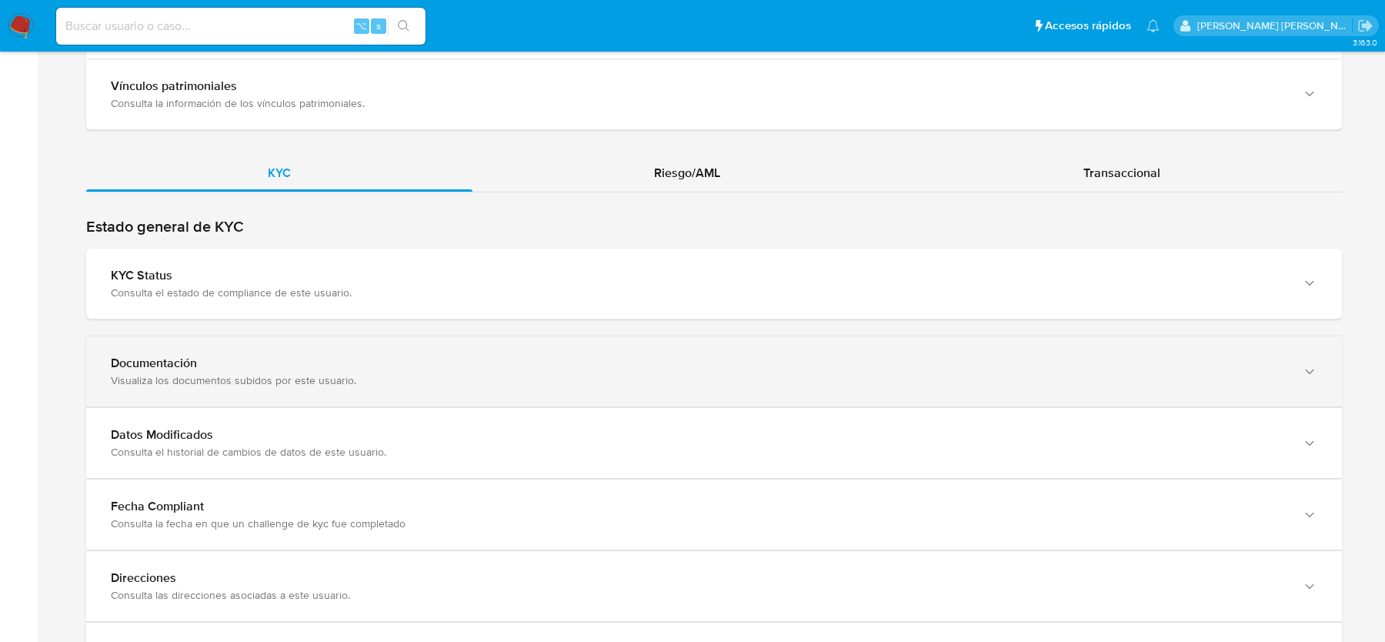
click at [419, 359] on div "Documentación" at bounding box center [698, 362] width 1175 height 15
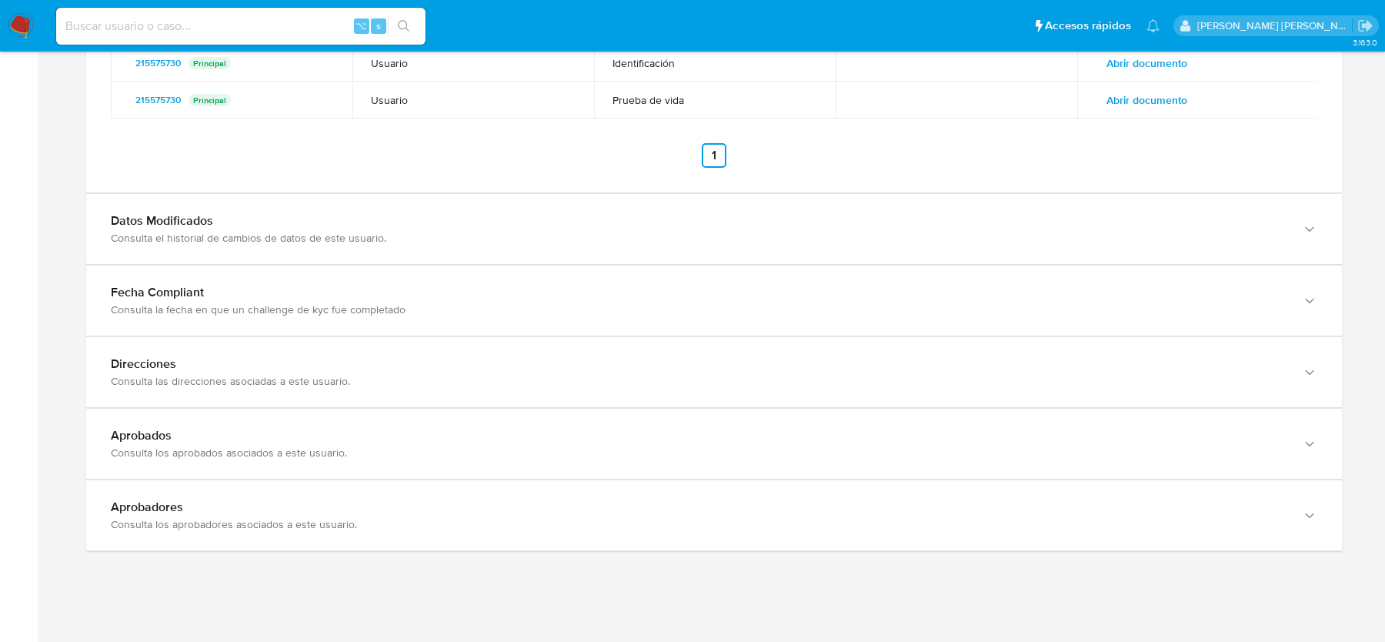
scroll to position [1733, 0]
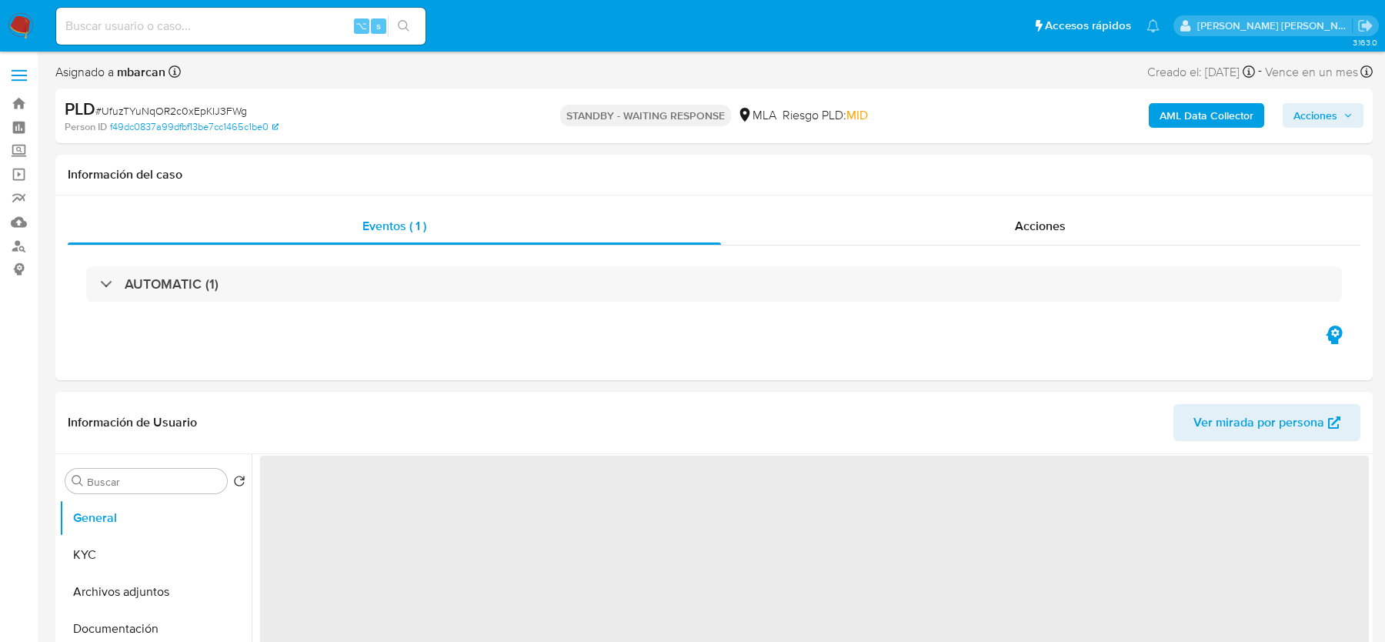
select select "10"
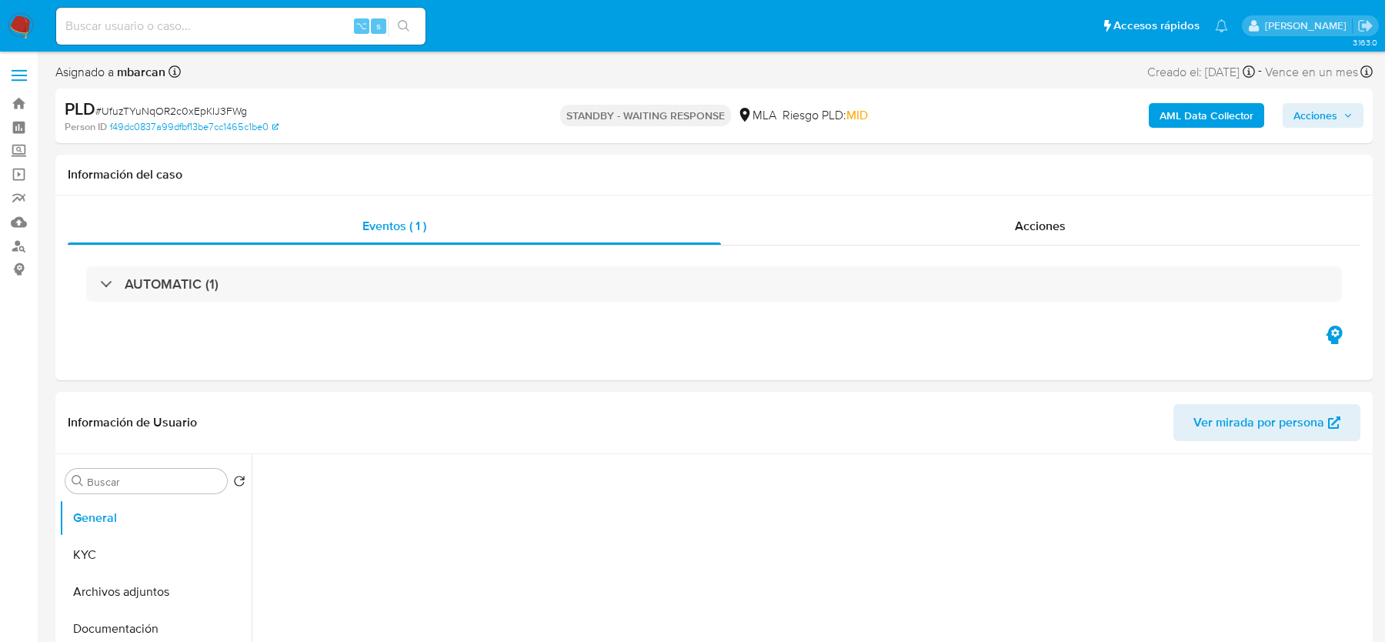
select select "10"
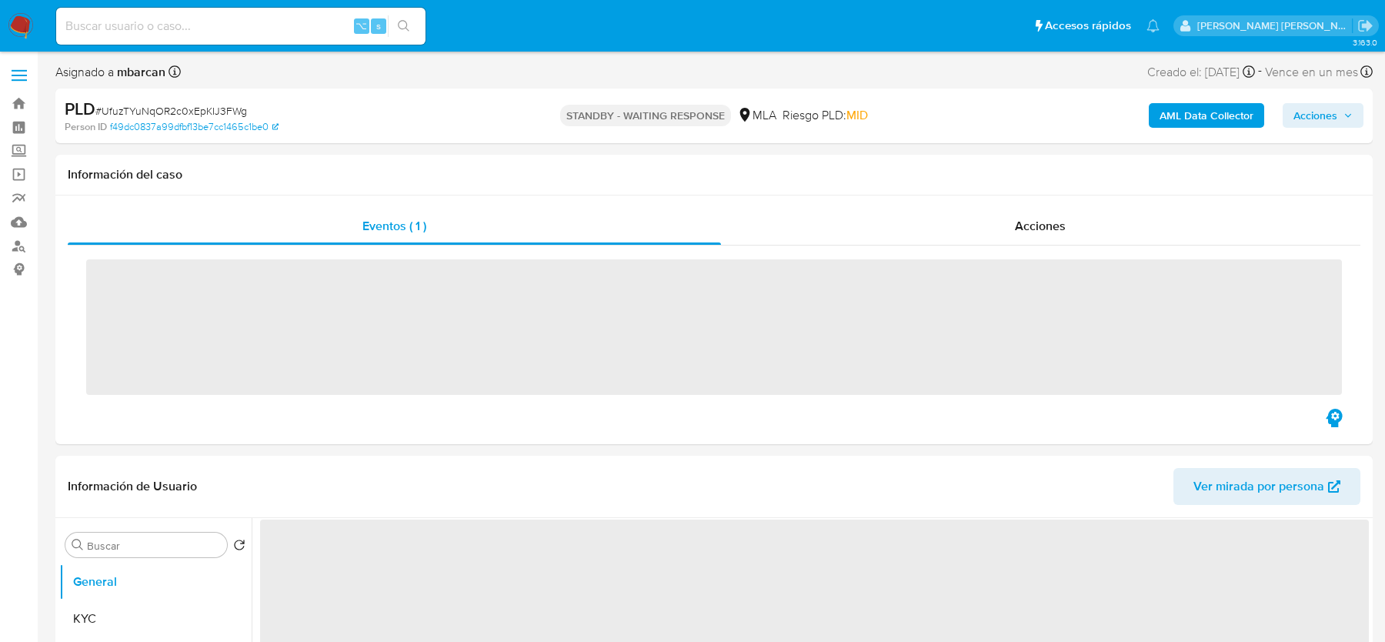
click at [212, 108] on span "# UfuzTYuNqOR2c0xEpKIJ3FWg" at bounding box center [171, 110] width 152 height 15
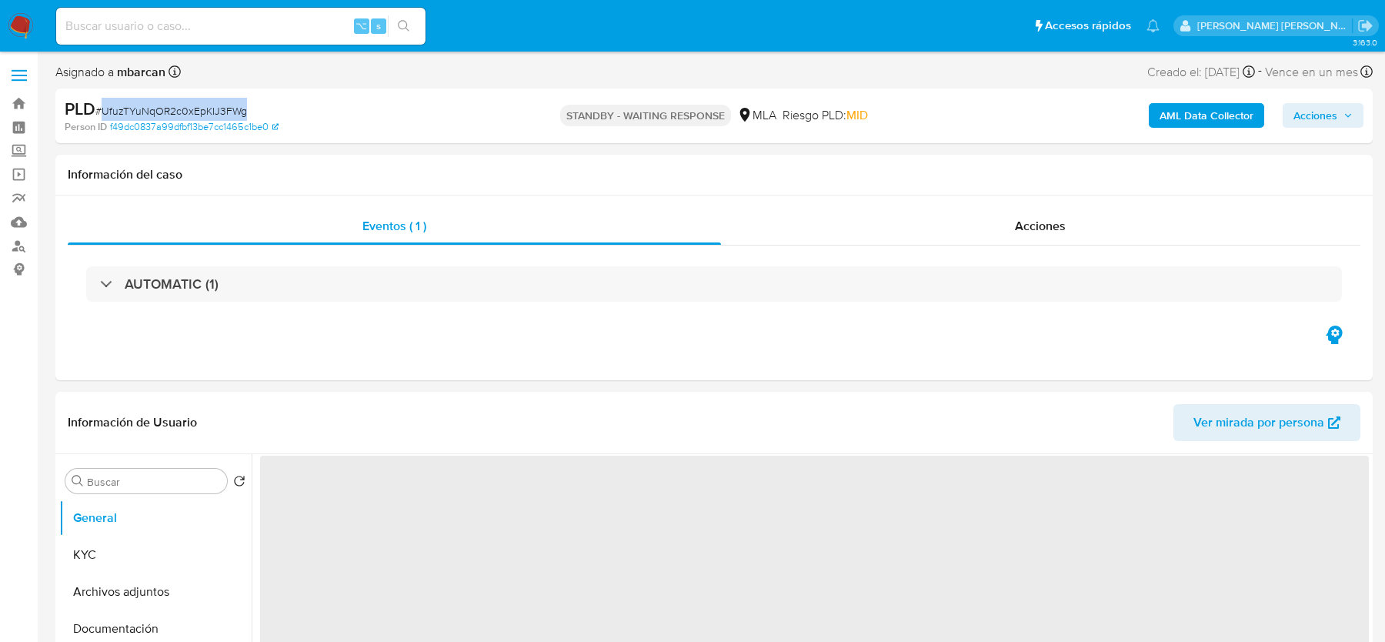
click at [212, 108] on span "# UfuzTYuNqOR2c0xEpKIJ3FWg" at bounding box center [171, 110] width 152 height 15
select select "10"
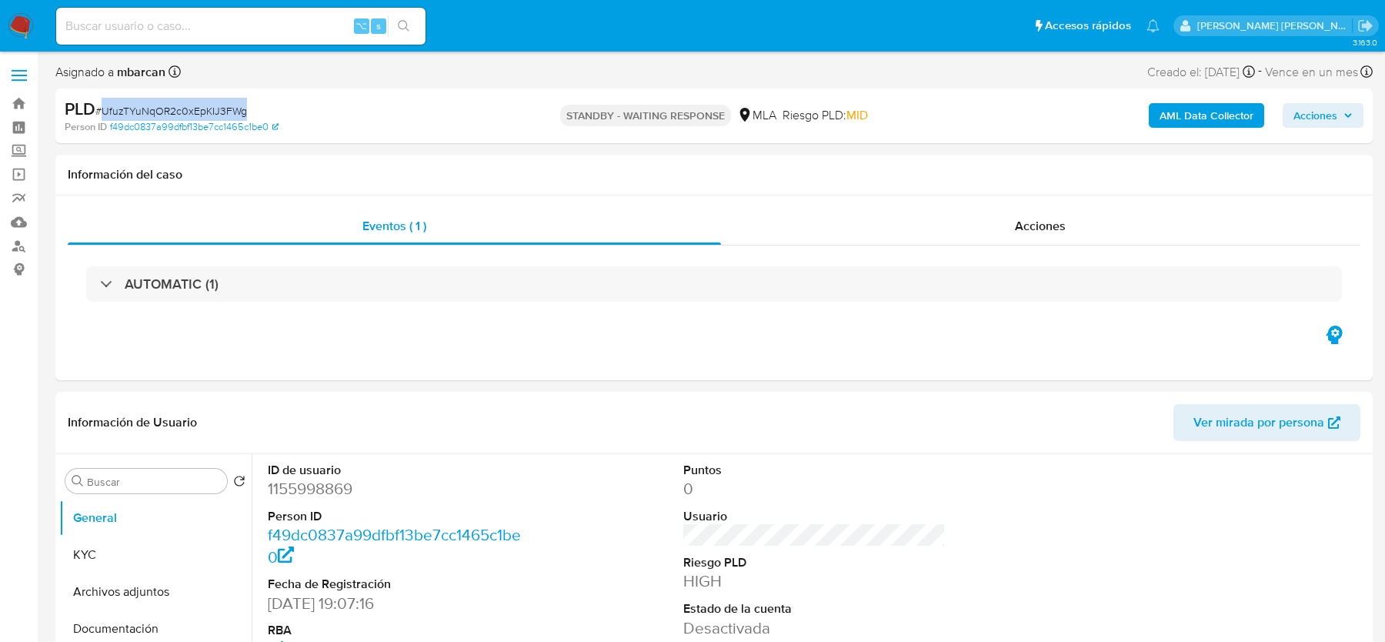
copy span "UfuzTYuNqOR2c0xEpKIJ3FWg"
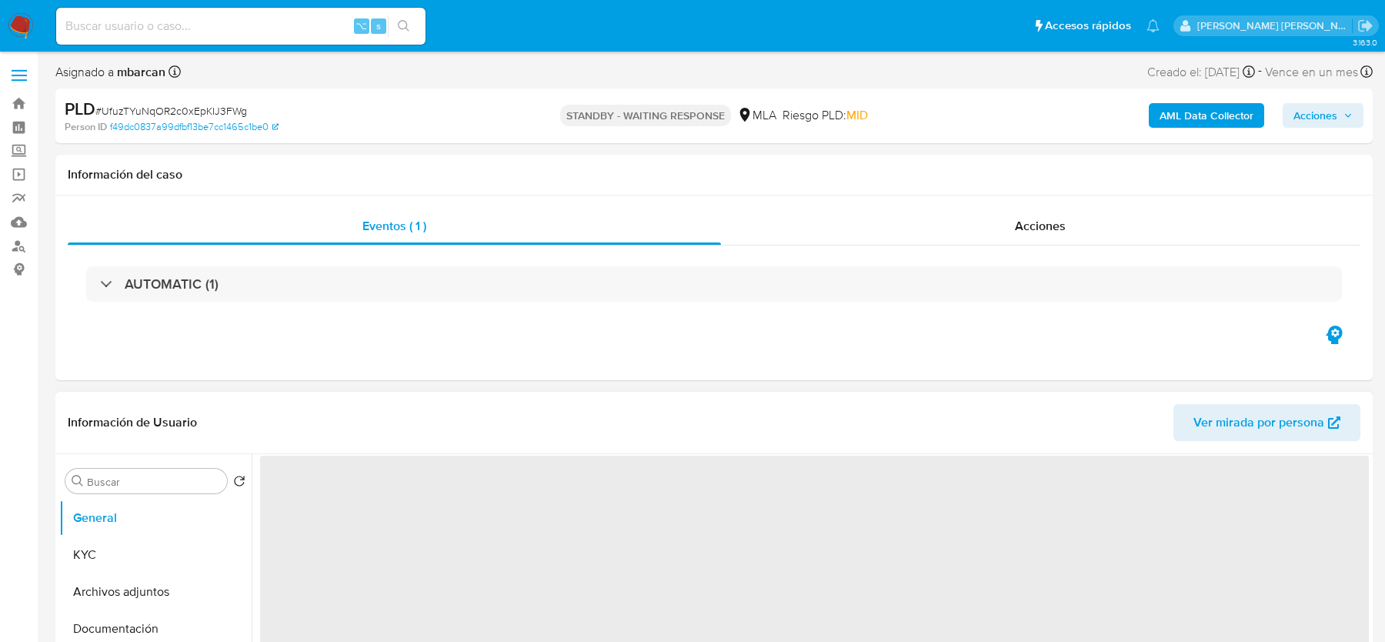
select select "10"
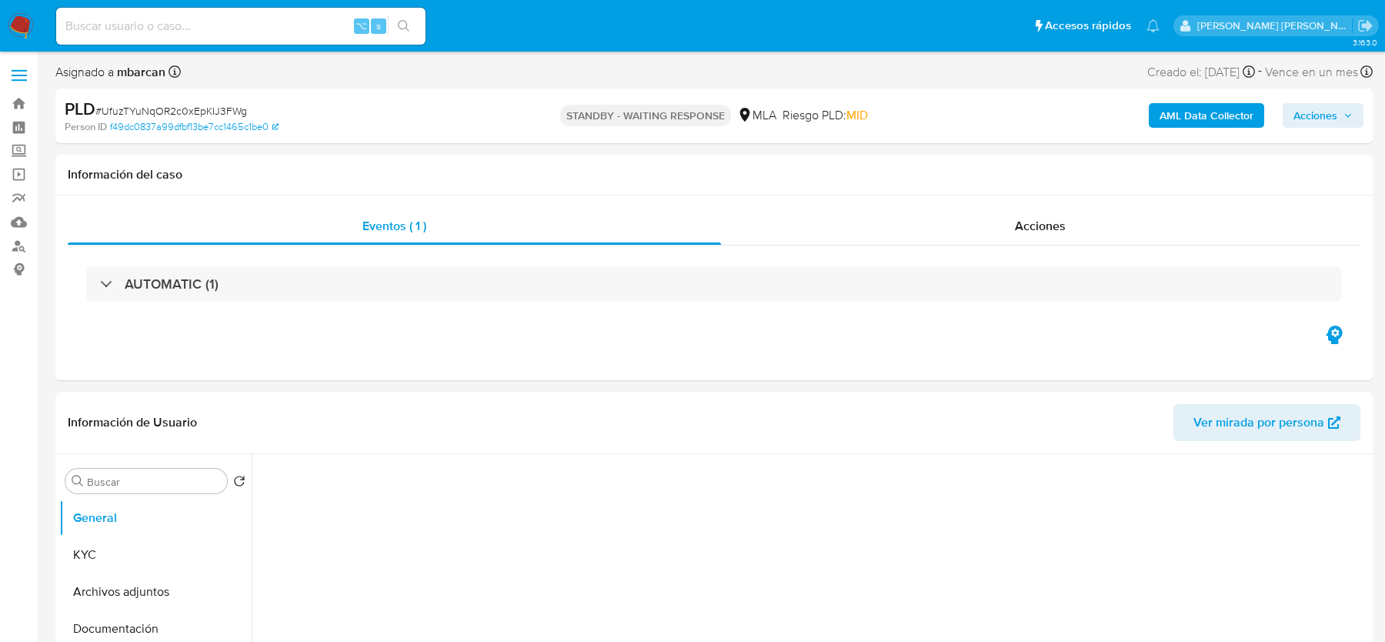
select select "10"
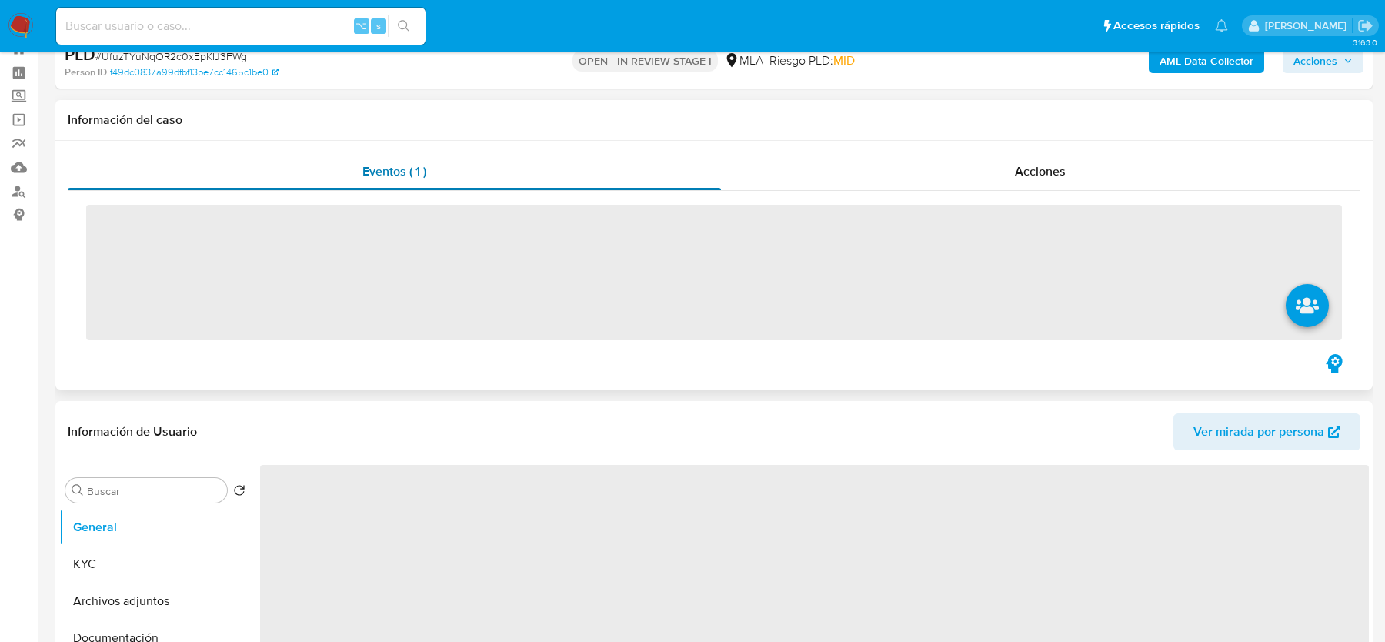
scroll to position [132, 0]
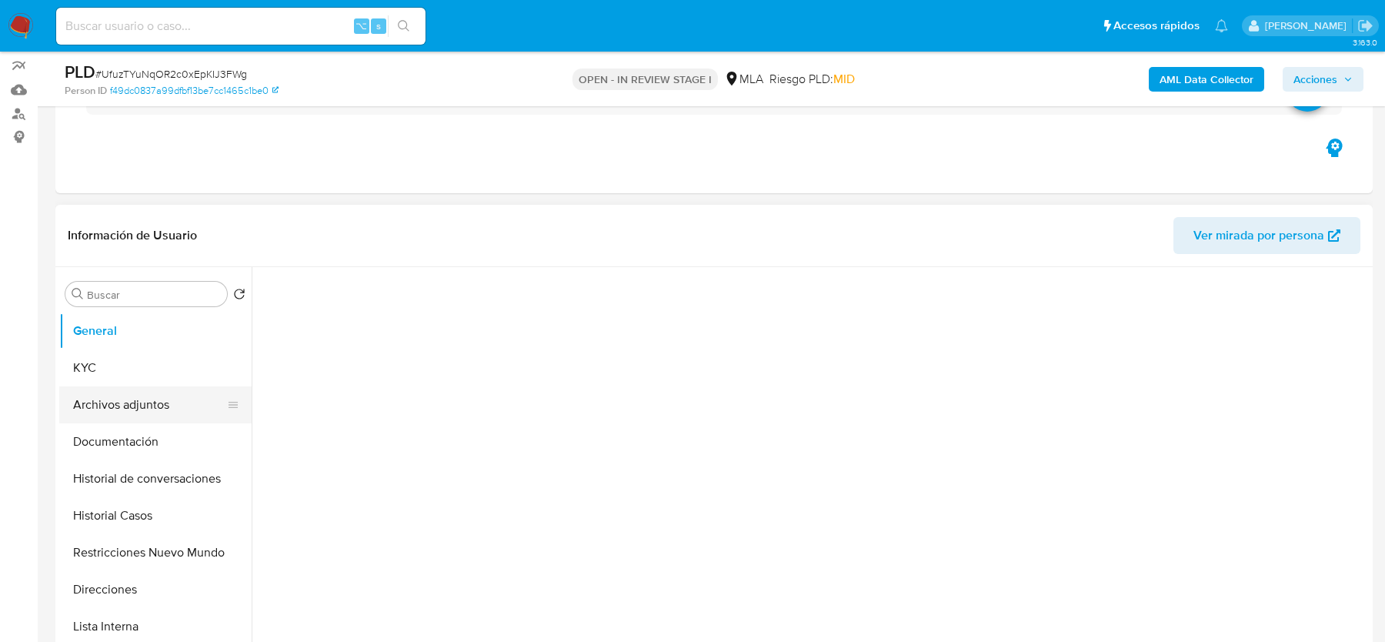
click at [102, 392] on button "Archivos adjuntos" at bounding box center [149, 404] width 180 height 37
select select "10"
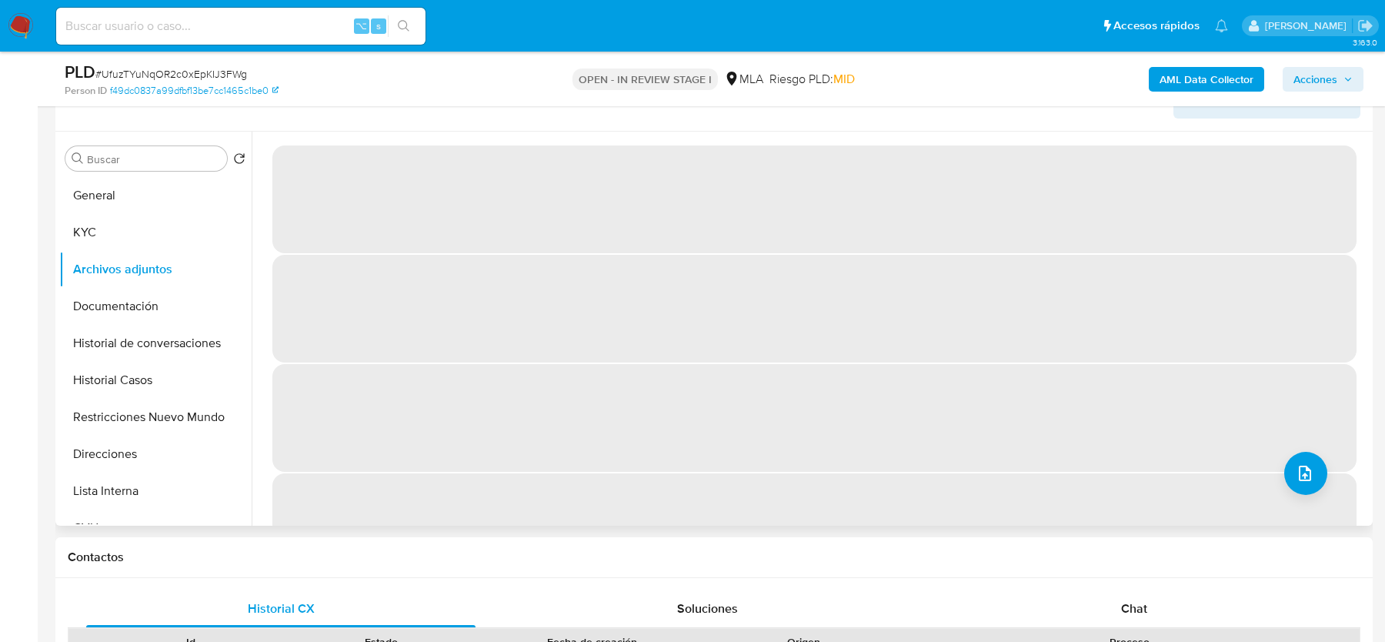
scroll to position [223, 0]
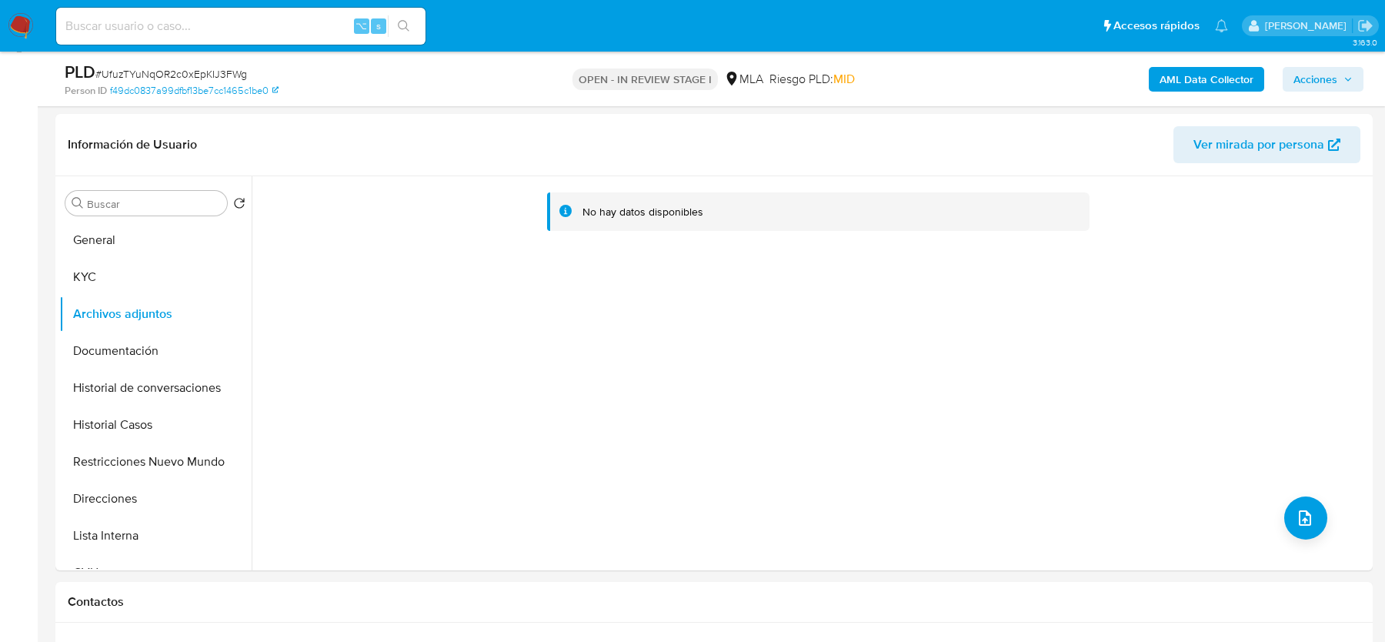
click at [1240, 92] on div "AML Data Collector Acciones" at bounding box center [1149, 79] width 428 height 36
click at [1236, 72] on b "AML Data Collector" at bounding box center [1206, 79] width 94 height 25
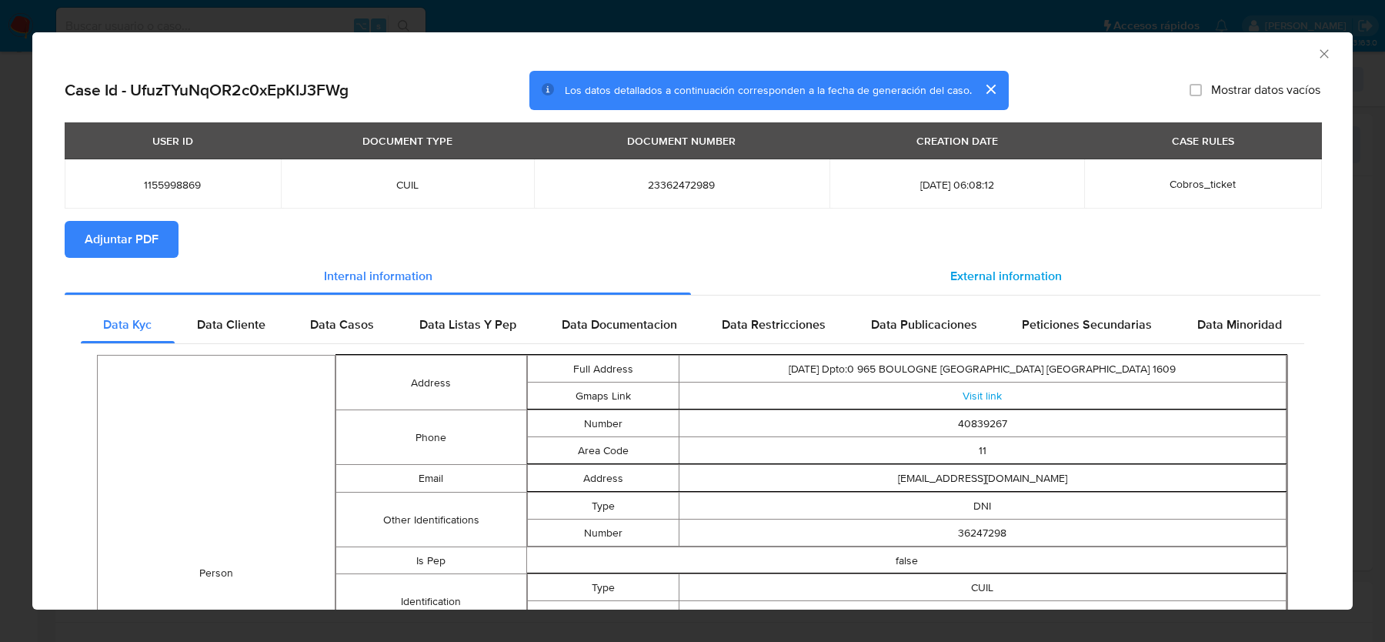
drag, startPoint x: 945, startPoint y: 275, endPoint x: 921, endPoint y: 275, distance: 23.8
click at [945, 275] on div "External information" at bounding box center [1005, 276] width 629 height 37
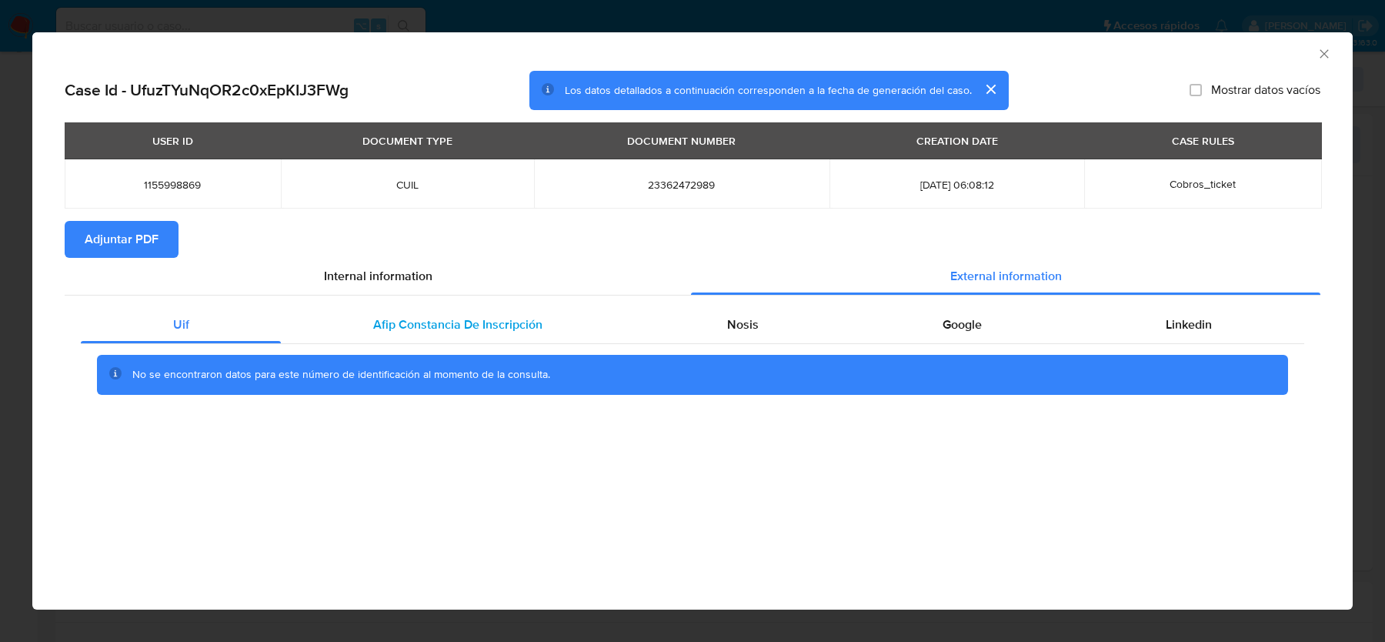
click at [454, 315] on span "Afip Constancia De Inscripción" at bounding box center [457, 324] width 169 height 18
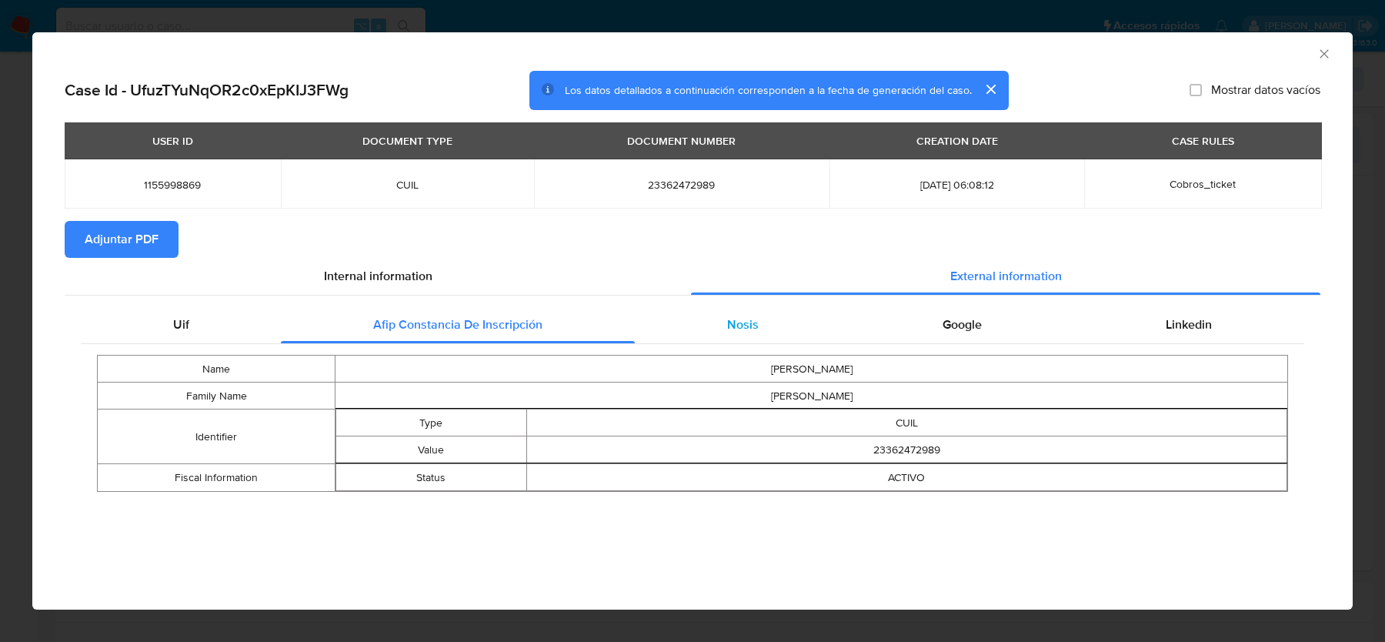
click at [760, 328] on div "Nosis" at bounding box center [742, 324] width 215 height 37
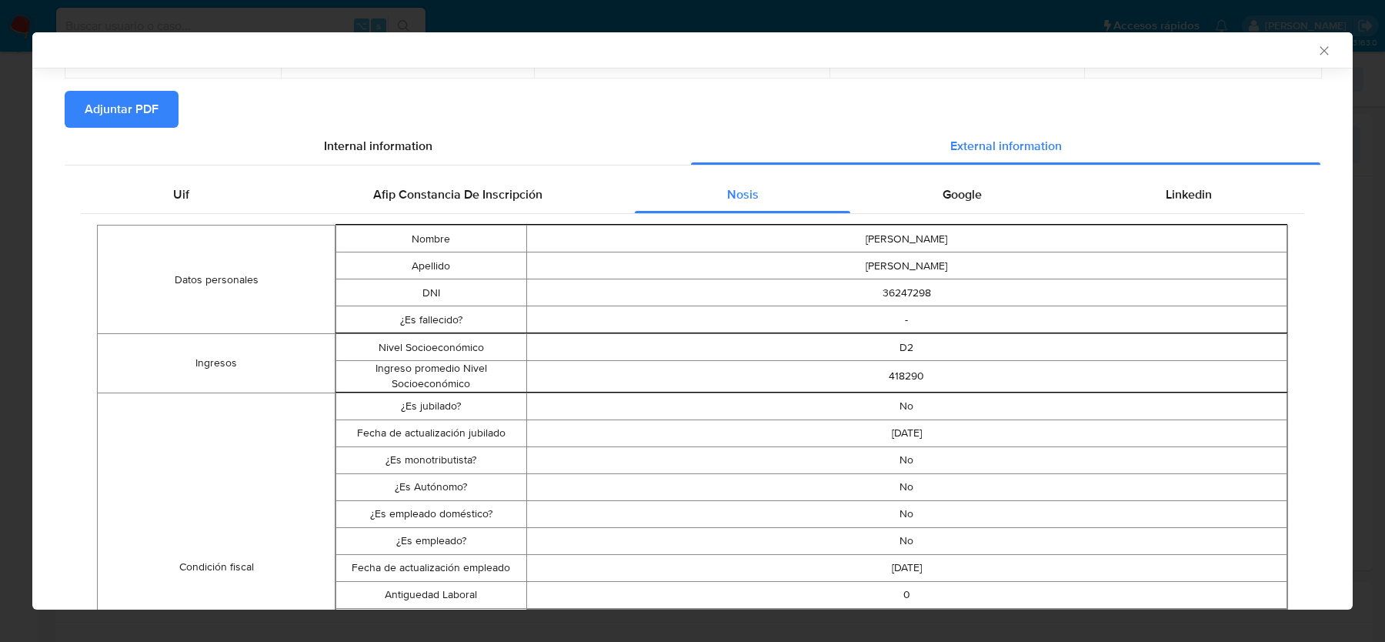
scroll to position [152, 0]
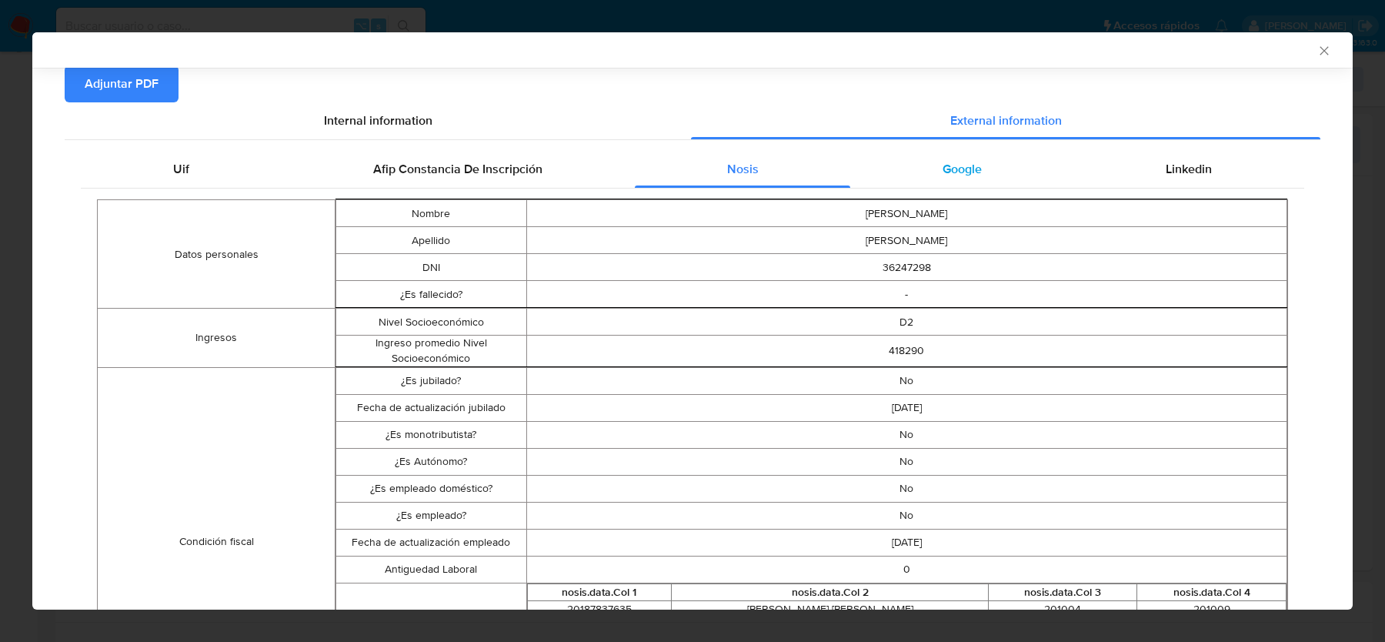
click at [942, 172] on span "Google" at bounding box center [961, 169] width 39 height 18
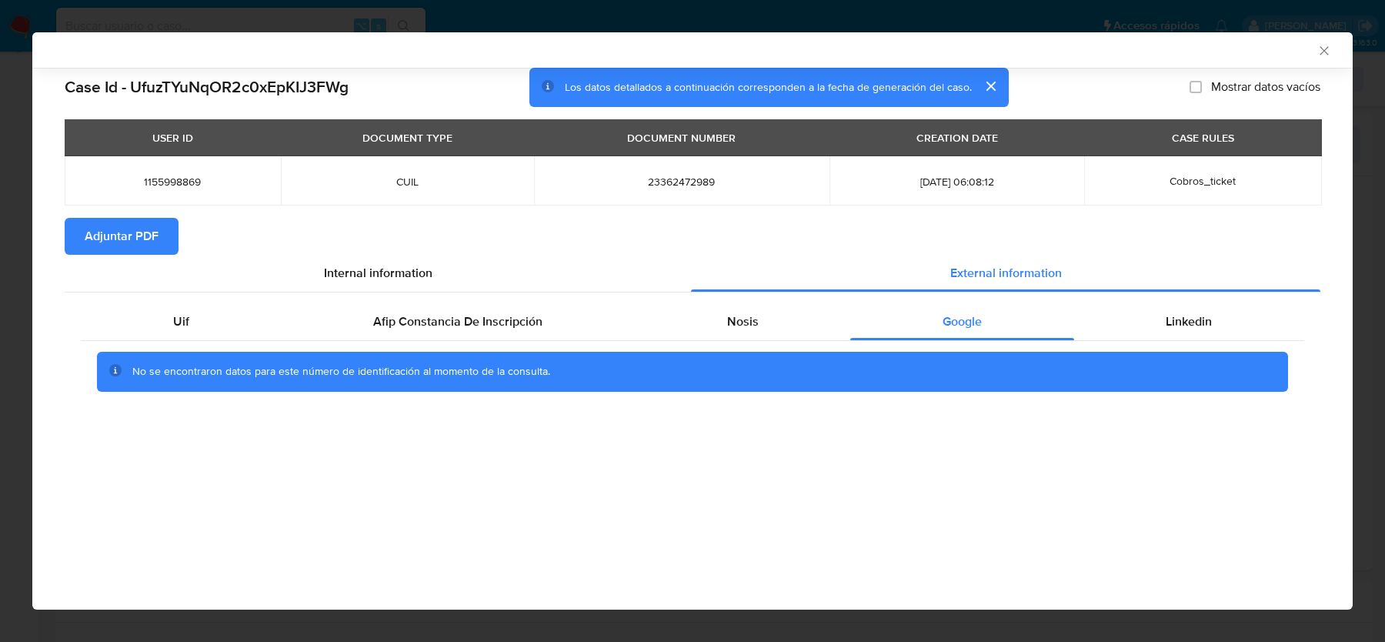
scroll to position [0, 0]
click at [166, 229] on button "Adjuntar PDF" at bounding box center [122, 236] width 114 height 37
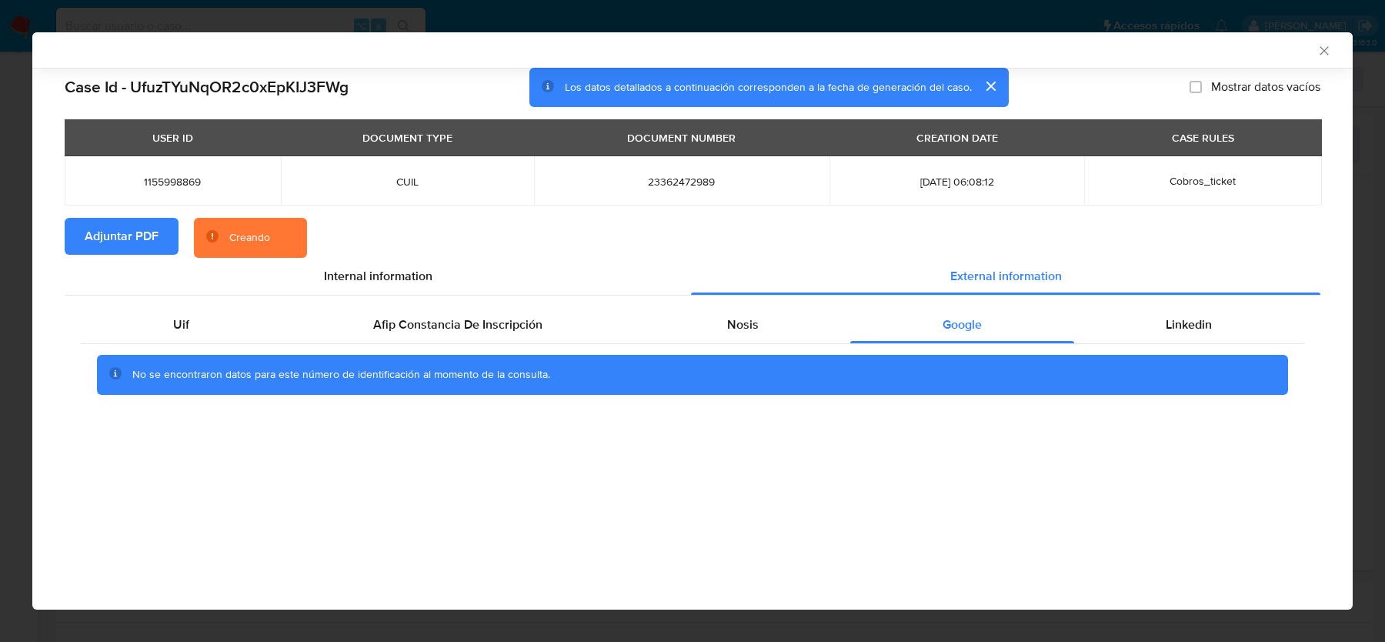
click at [1273, 43] on div "AML Data Collector" at bounding box center [679, 50] width 1273 height 14
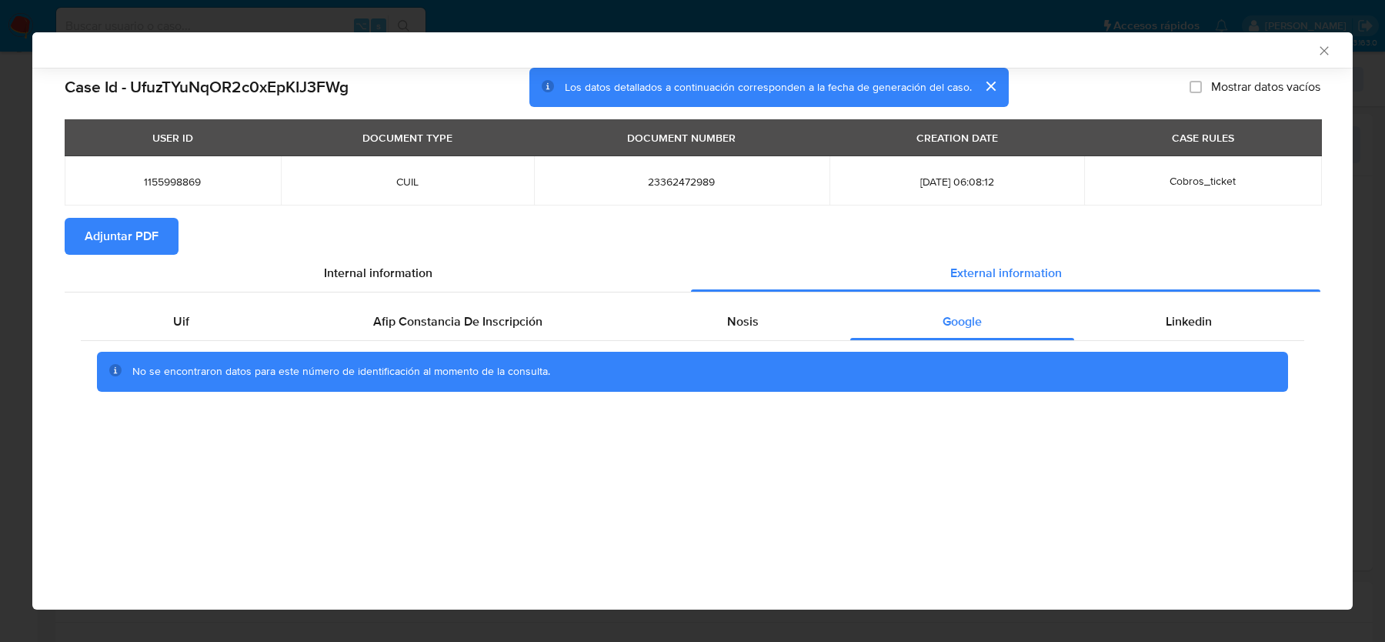
click at [1324, 49] on icon "Cerrar ventana" at bounding box center [1323, 50] width 8 height 8
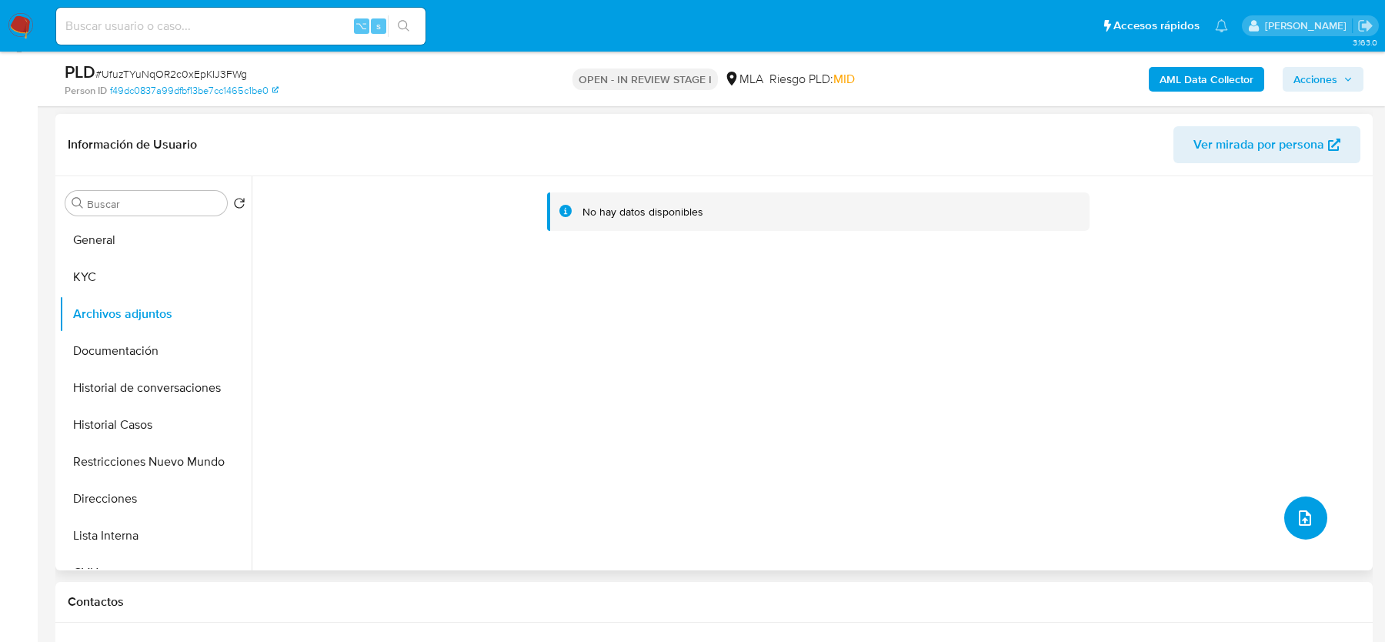
click at [1306, 512] on icon "upload-file" at bounding box center [1304, 517] width 18 height 18
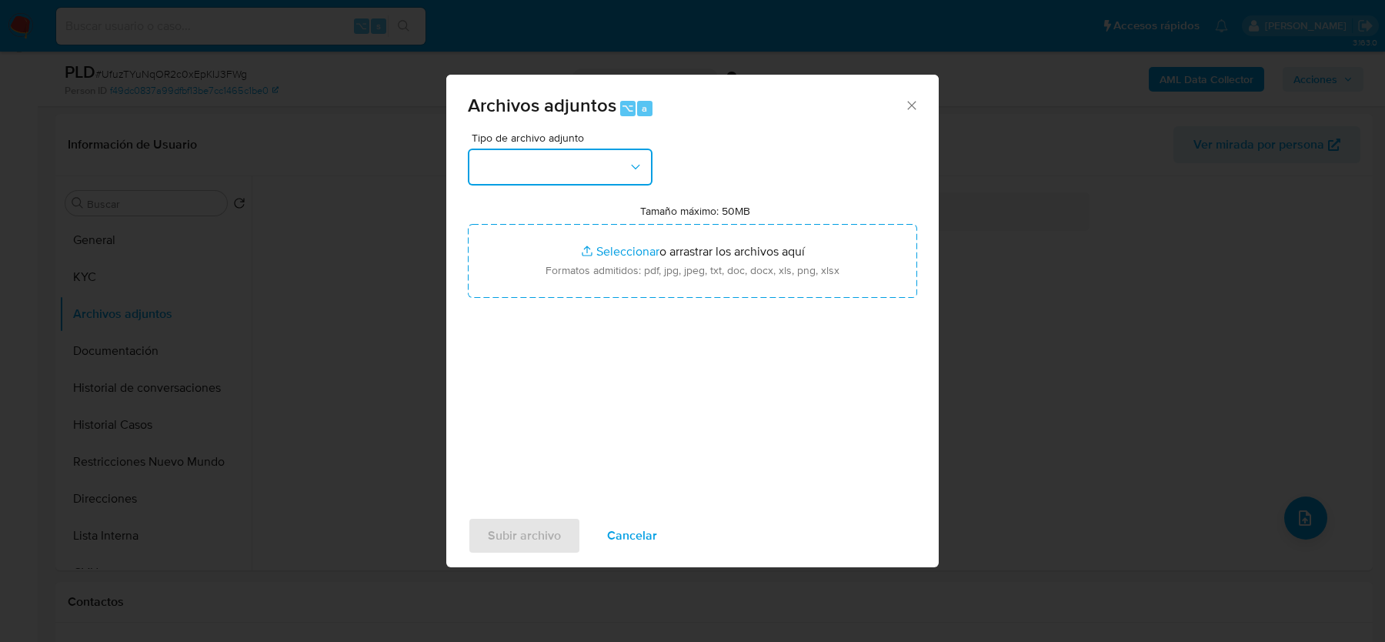
click at [598, 165] on button "button" at bounding box center [560, 166] width 185 height 37
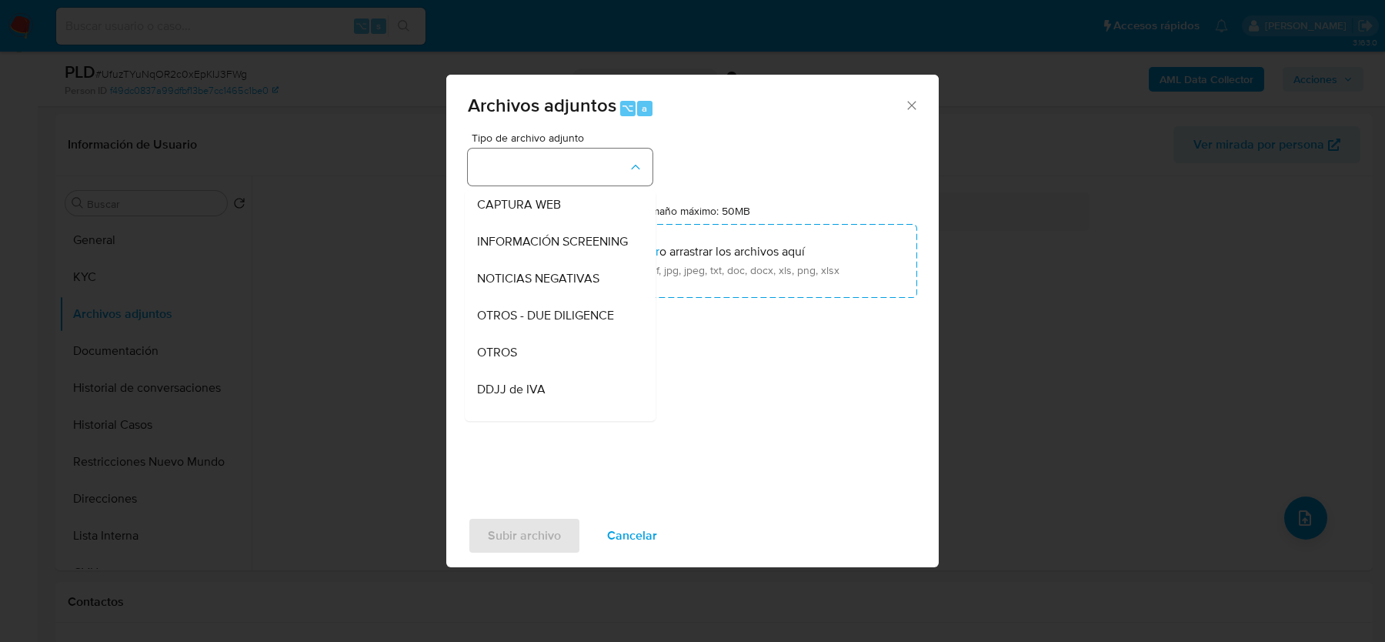
scroll to position [162, 0]
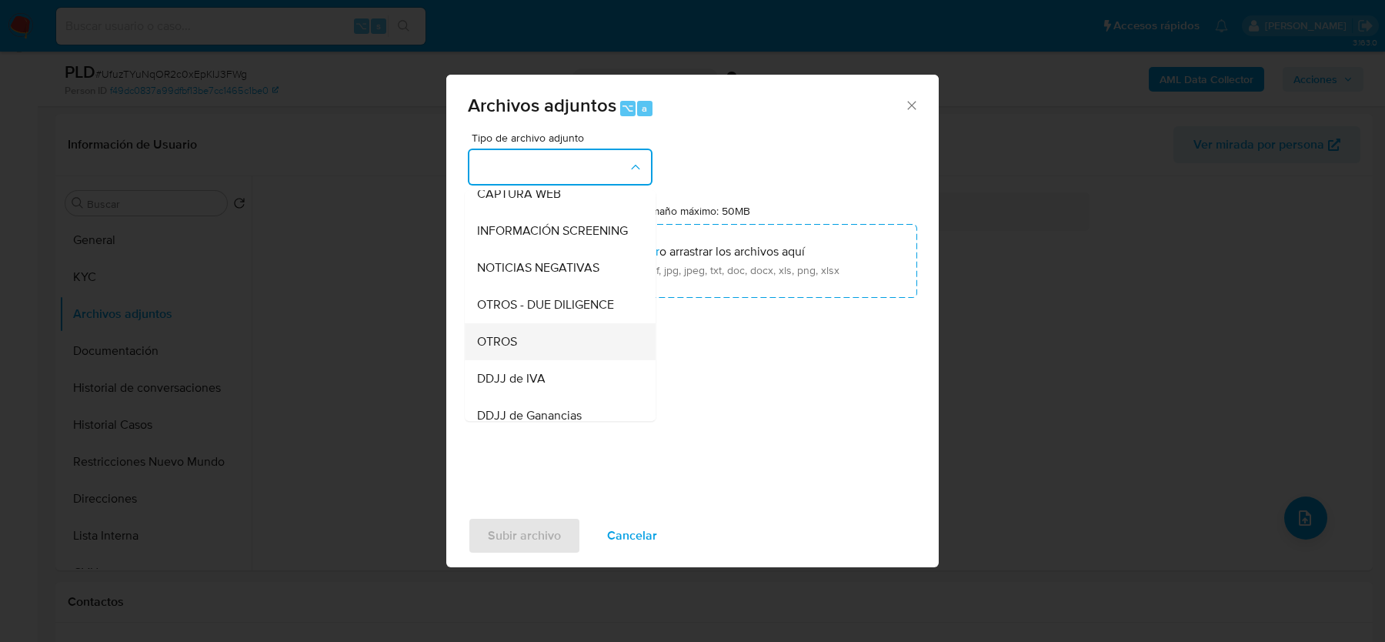
click at [523, 334] on div "OTROS" at bounding box center [555, 341] width 157 height 37
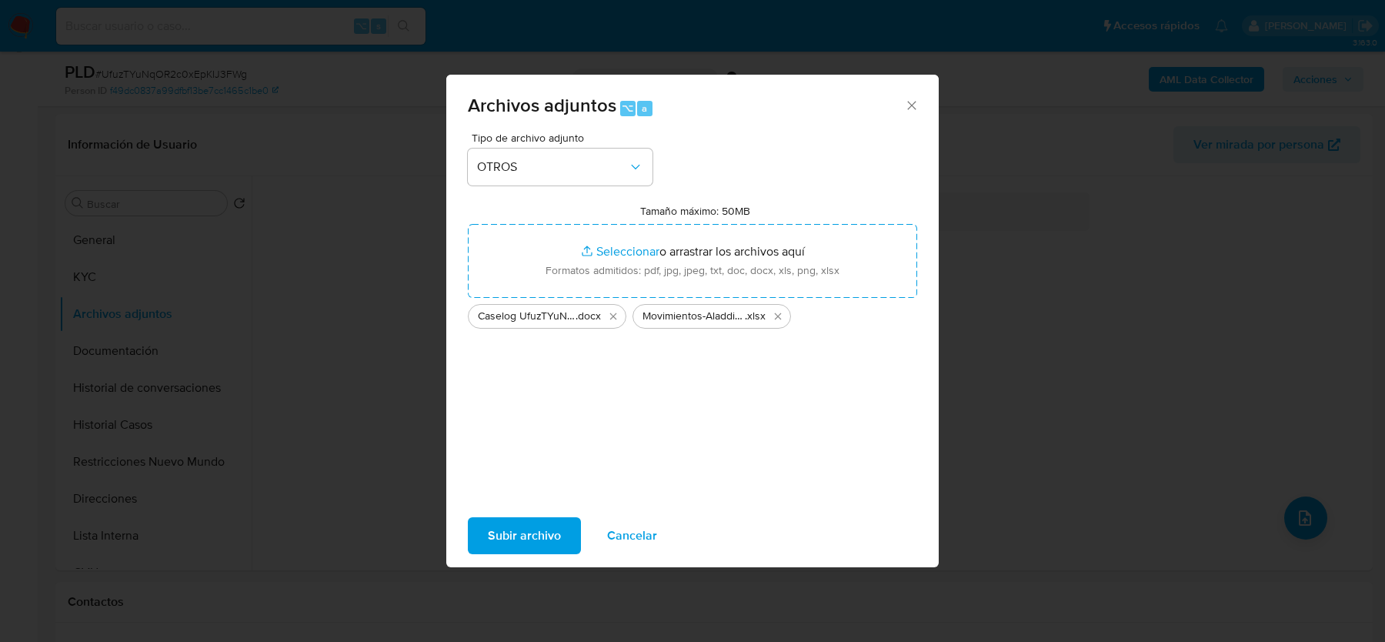
click at [495, 545] on span "Subir archivo" at bounding box center [524, 535] width 73 height 34
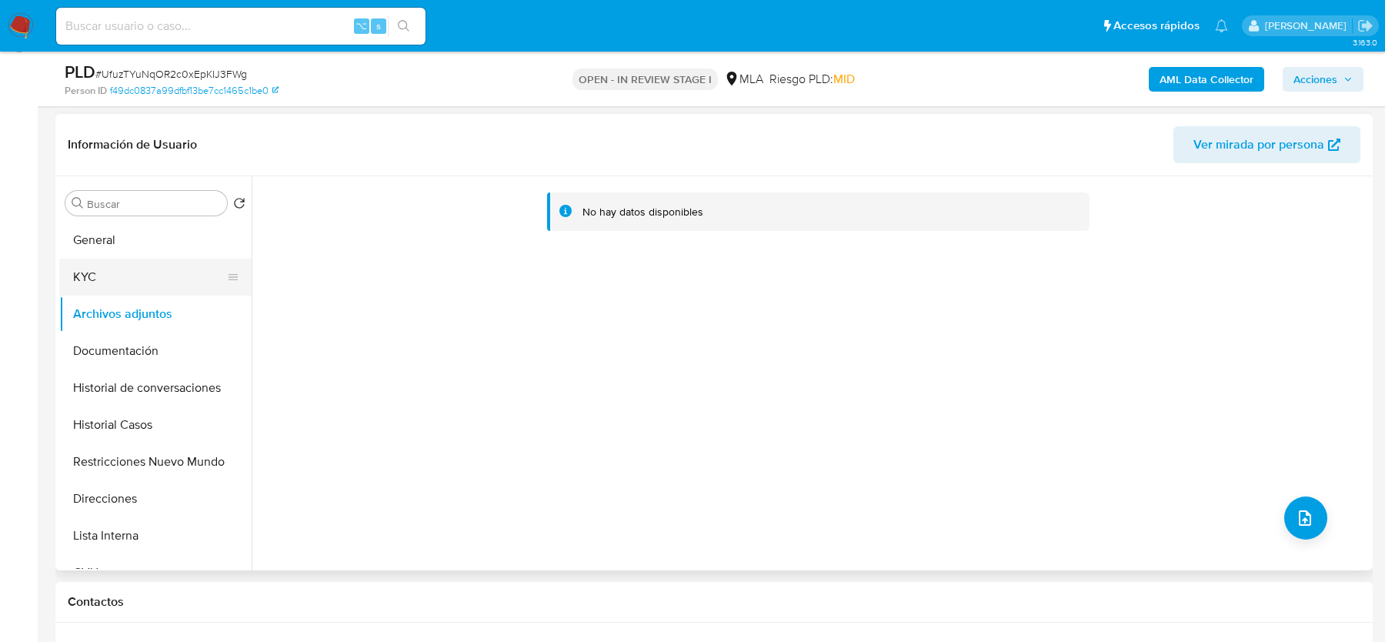
click at [122, 260] on button "KYC" at bounding box center [149, 276] width 180 height 37
click at [122, 309] on button "Archivos adjuntos" at bounding box center [149, 313] width 180 height 37
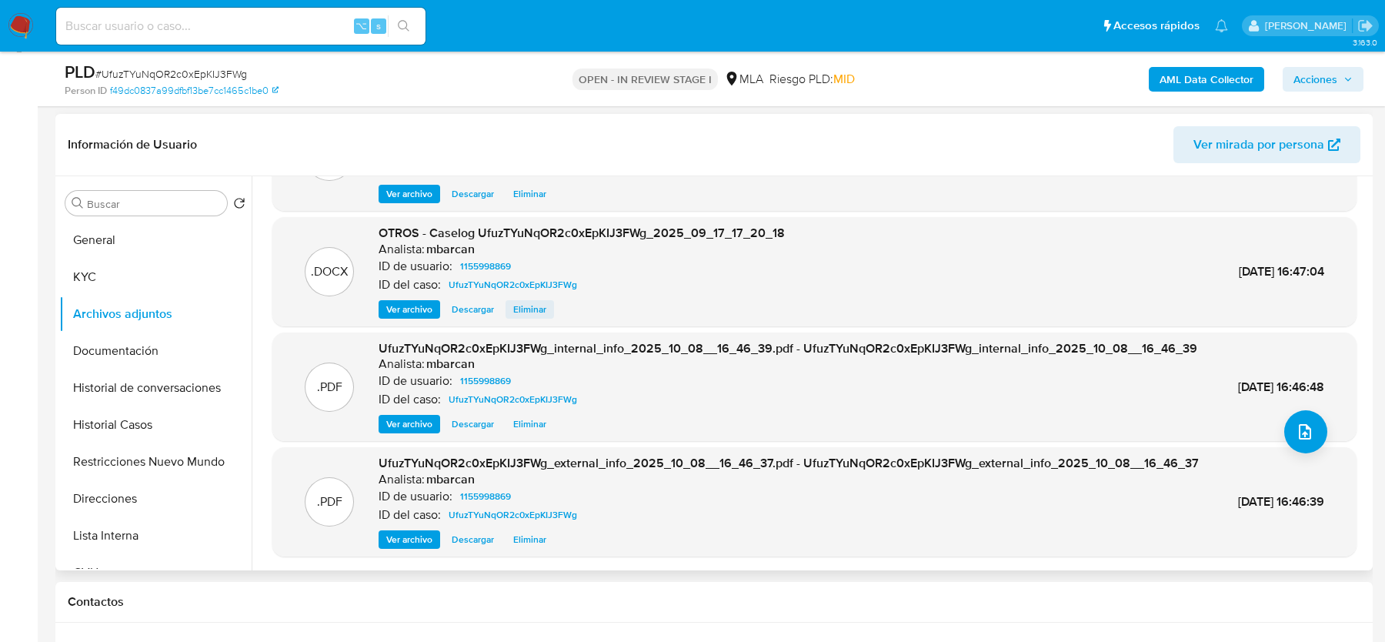
scroll to position [0, 0]
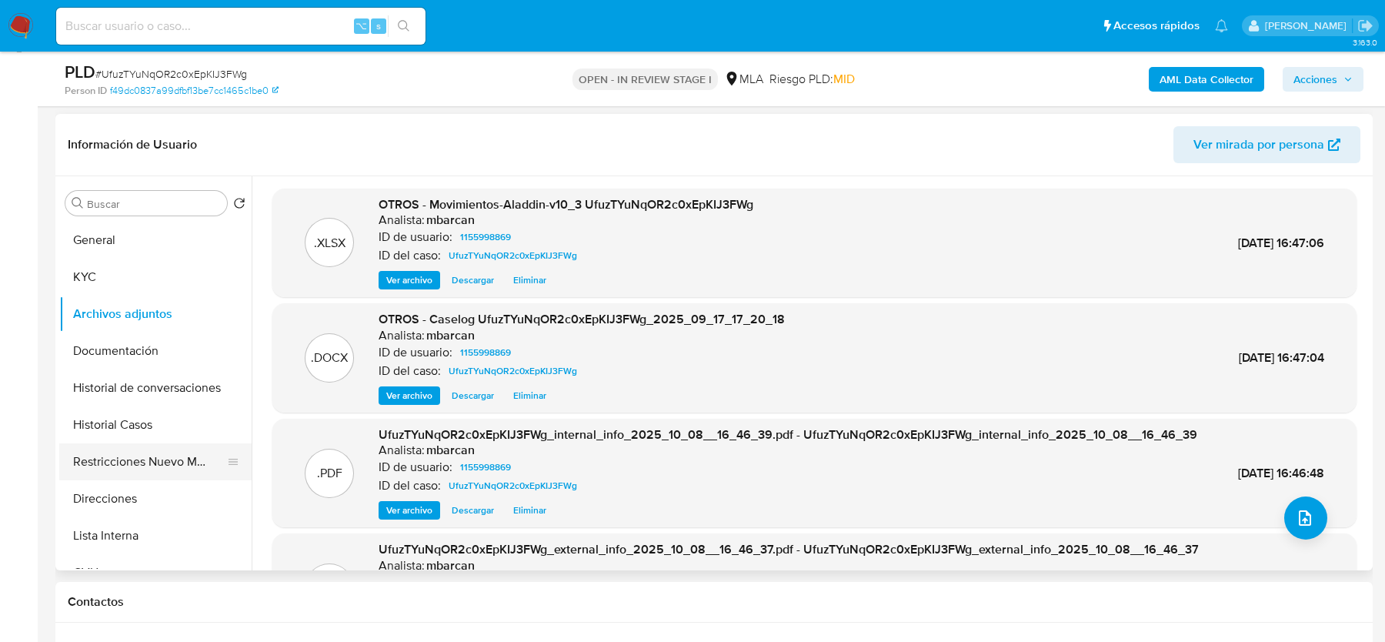
click at [122, 467] on button "Restricciones Nuevo Mundo" at bounding box center [149, 461] width 180 height 37
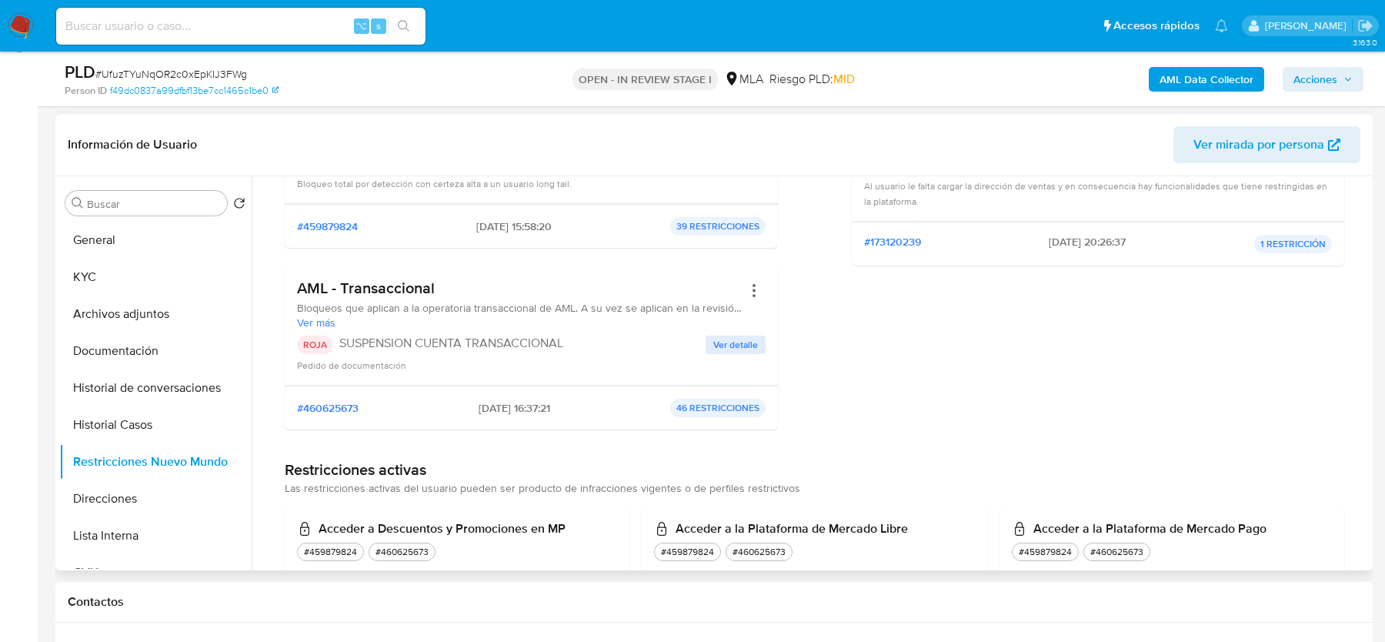
scroll to position [418, 0]
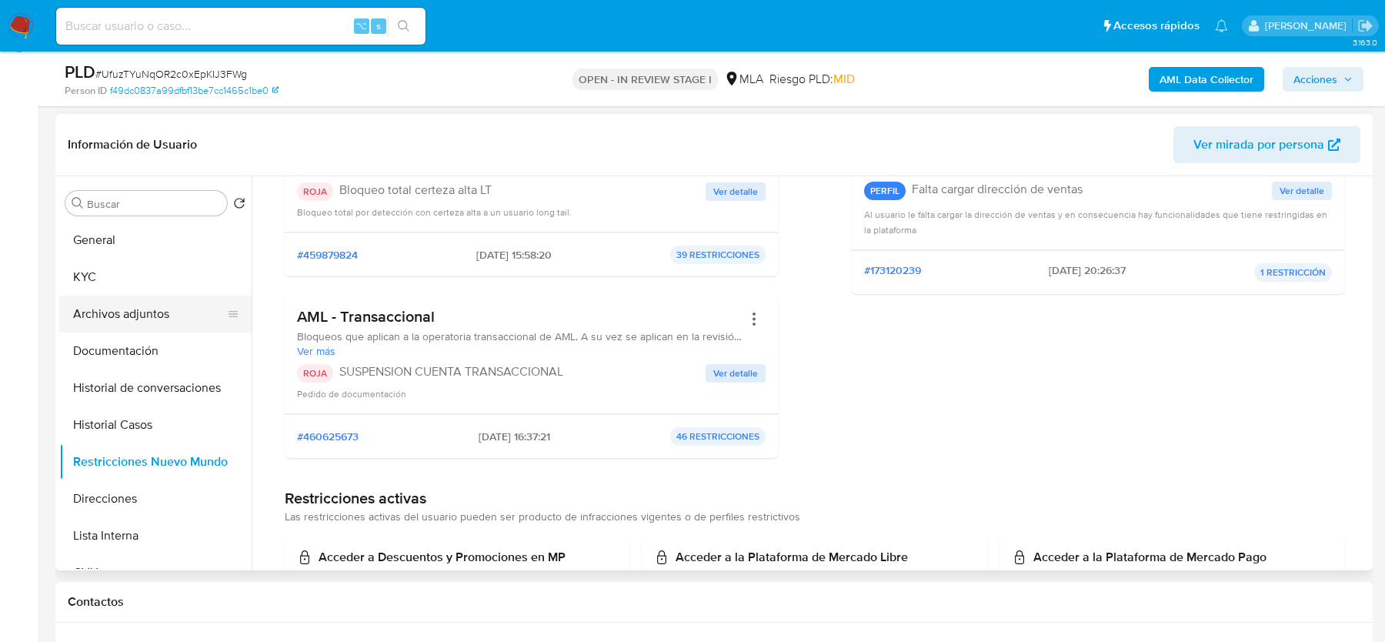
click at [155, 315] on button "Archivos adjuntos" at bounding box center [149, 313] width 180 height 37
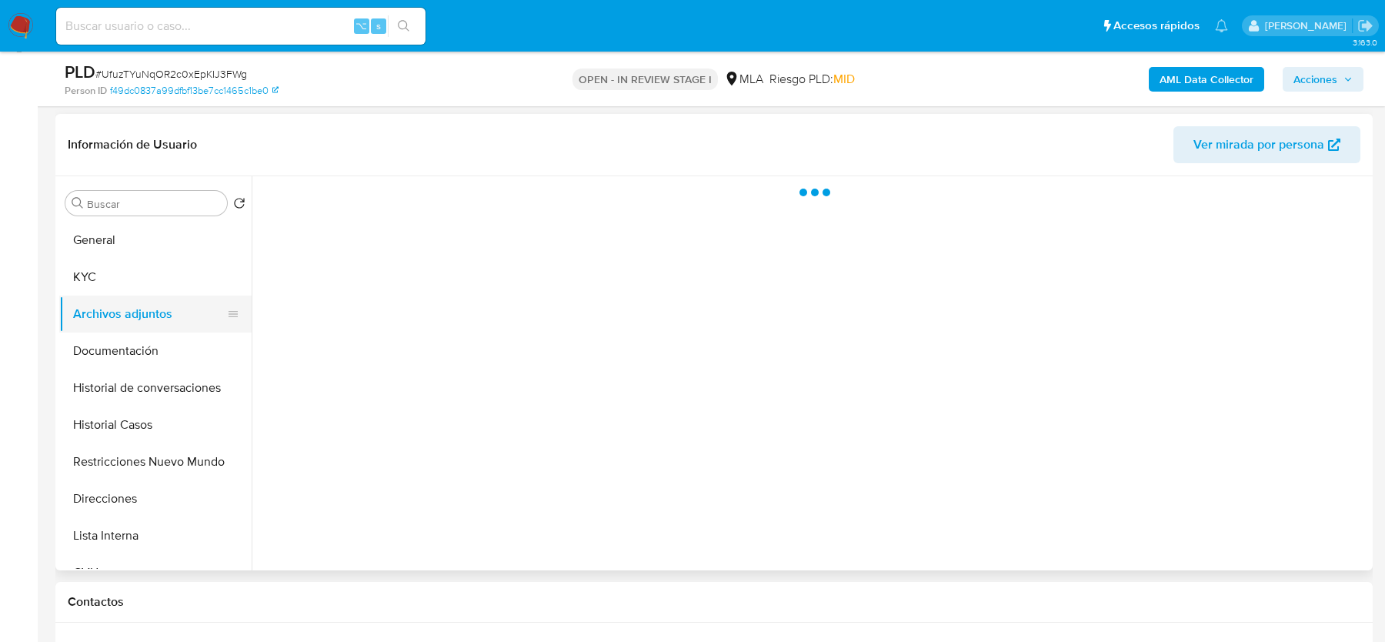
scroll to position [0, 0]
click at [1325, 78] on span "Acciones" at bounding box center [1315, 79] width 44 height 25
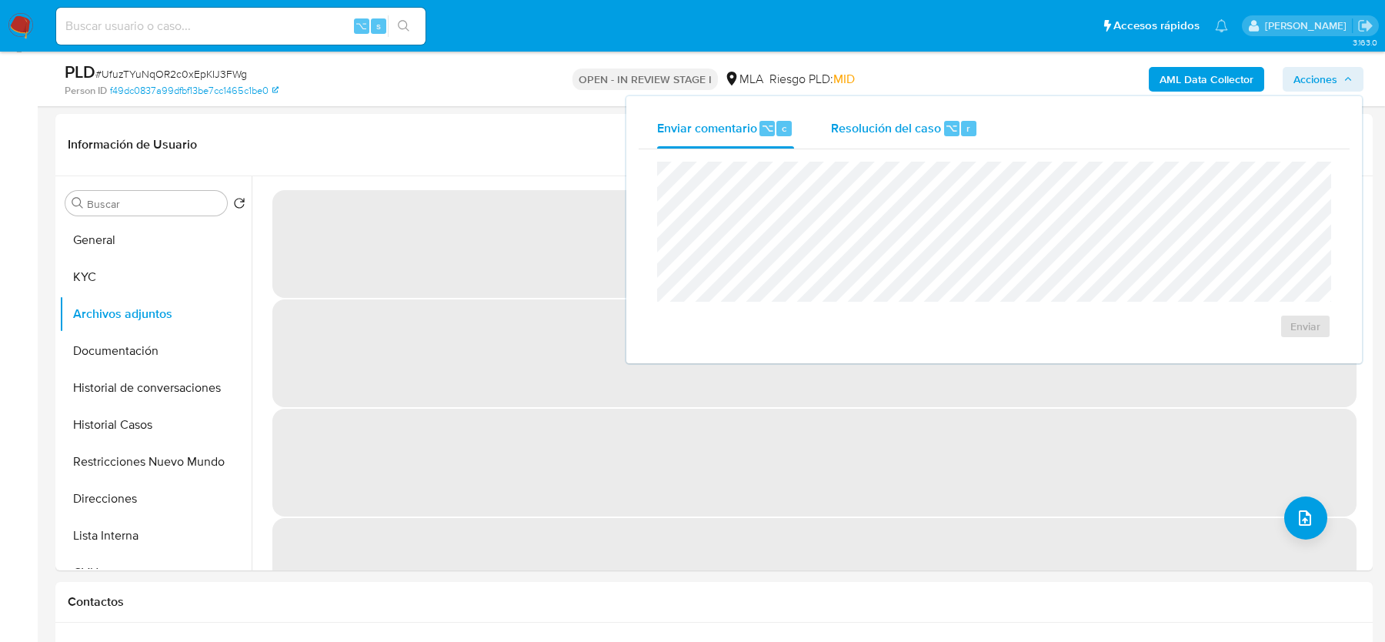
click at [903, 119] on span "Resolución del caso" at bounding box center [886, 127] width 110 height 18
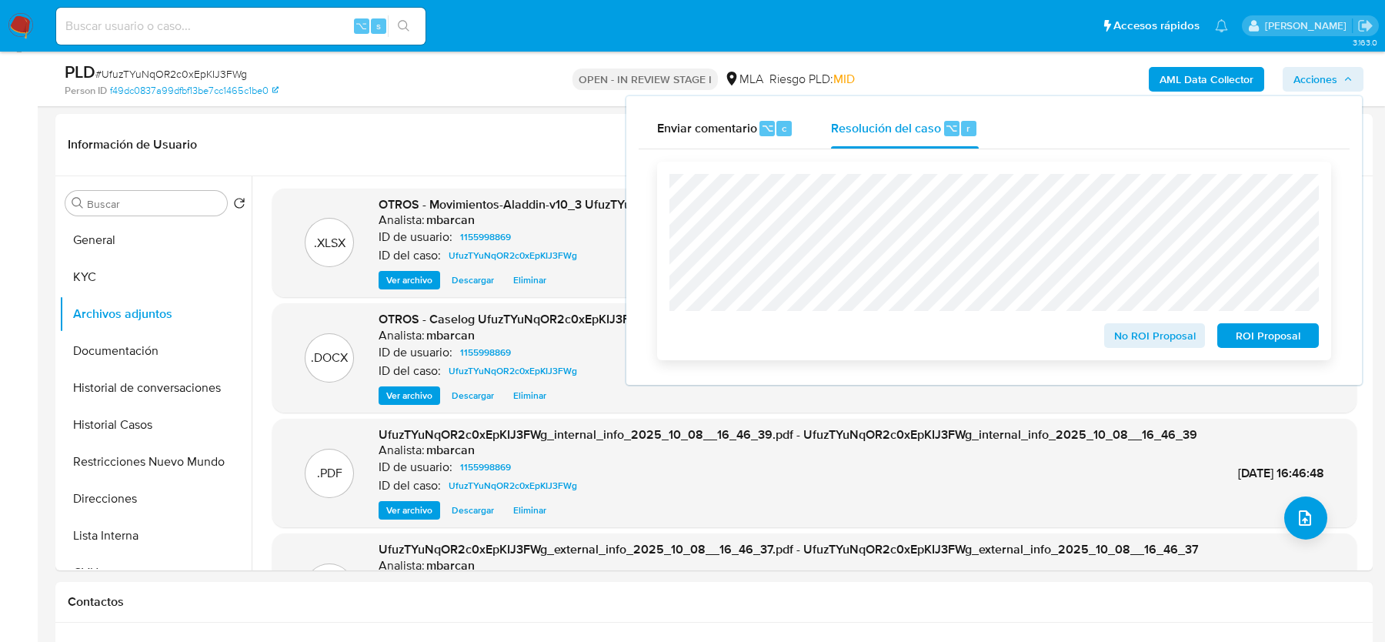
click at [1247, 337] on span "ROI Proposal" at bounding box center [1268, 336] width 80 height 22
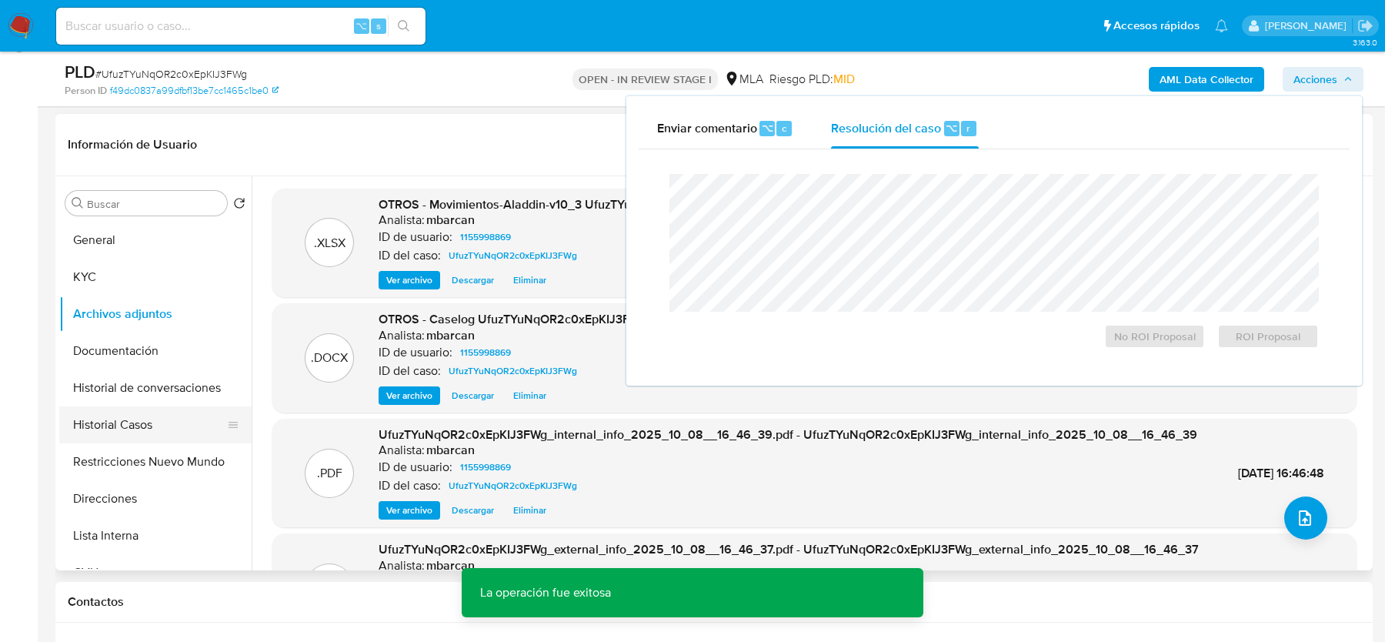
click at [146, 424] on button "Historial Casos" at bounding box center [149, 424] width 180 height 37
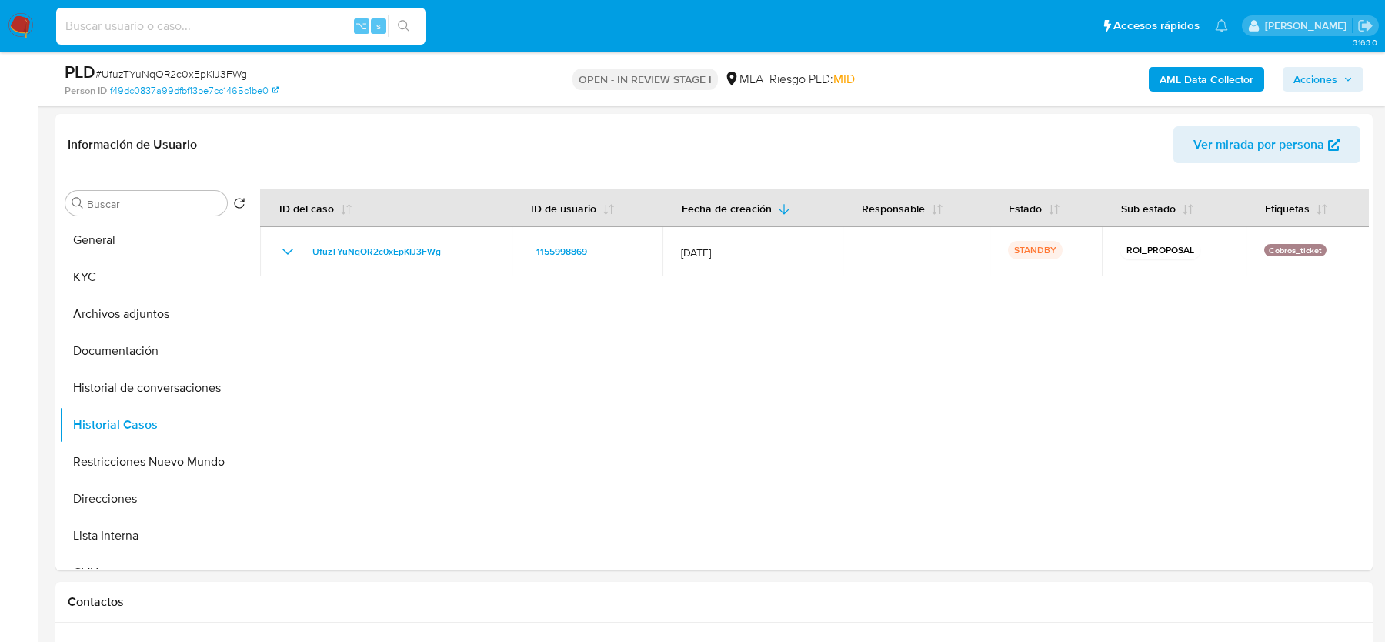
click at [224, 27] on input at bounding box center [240, 26] width 369 height 20
paste input "N36AitU9cpbXj7GWL88WMFPT"
type input "N36AitU9cpbXj7GWL88WMFPT"
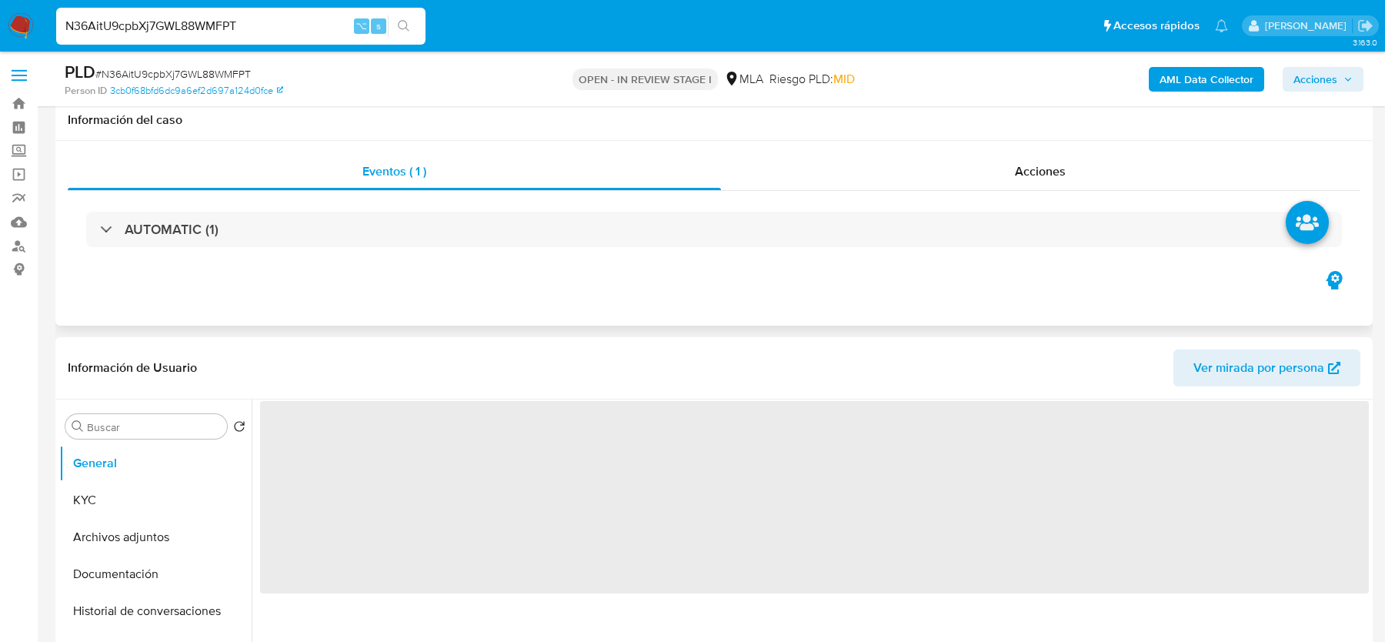
scroll to position [355, 0]
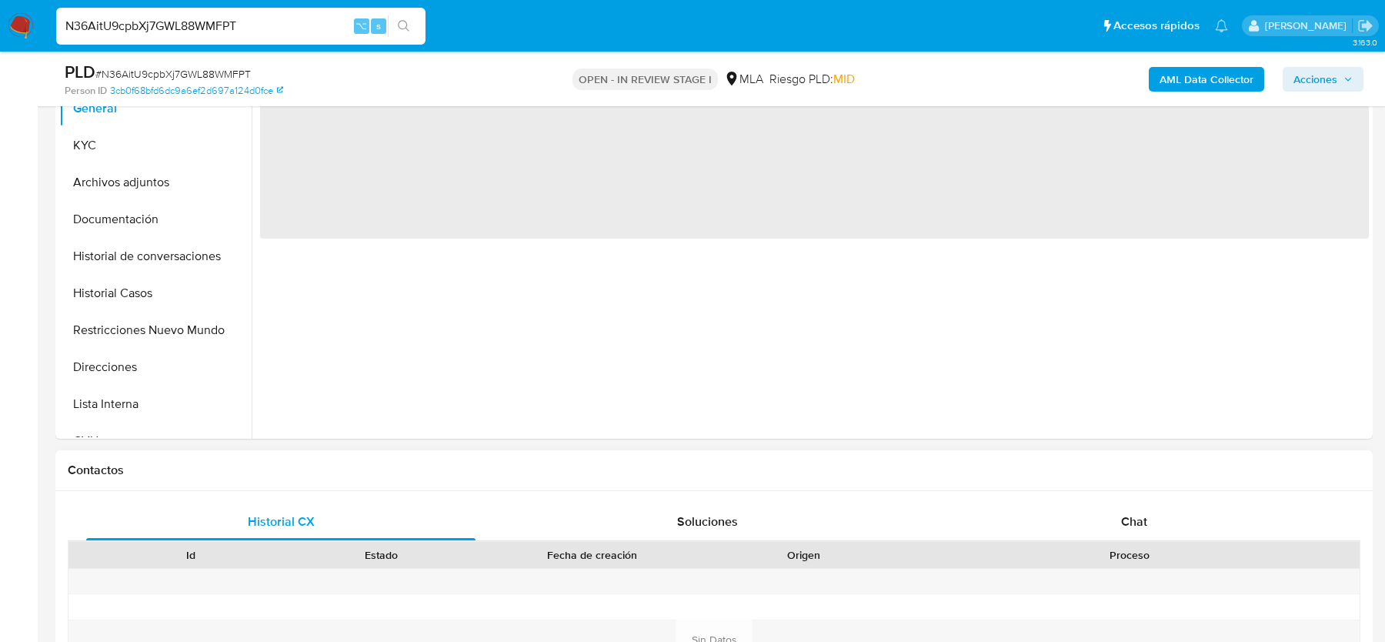
select select "10"
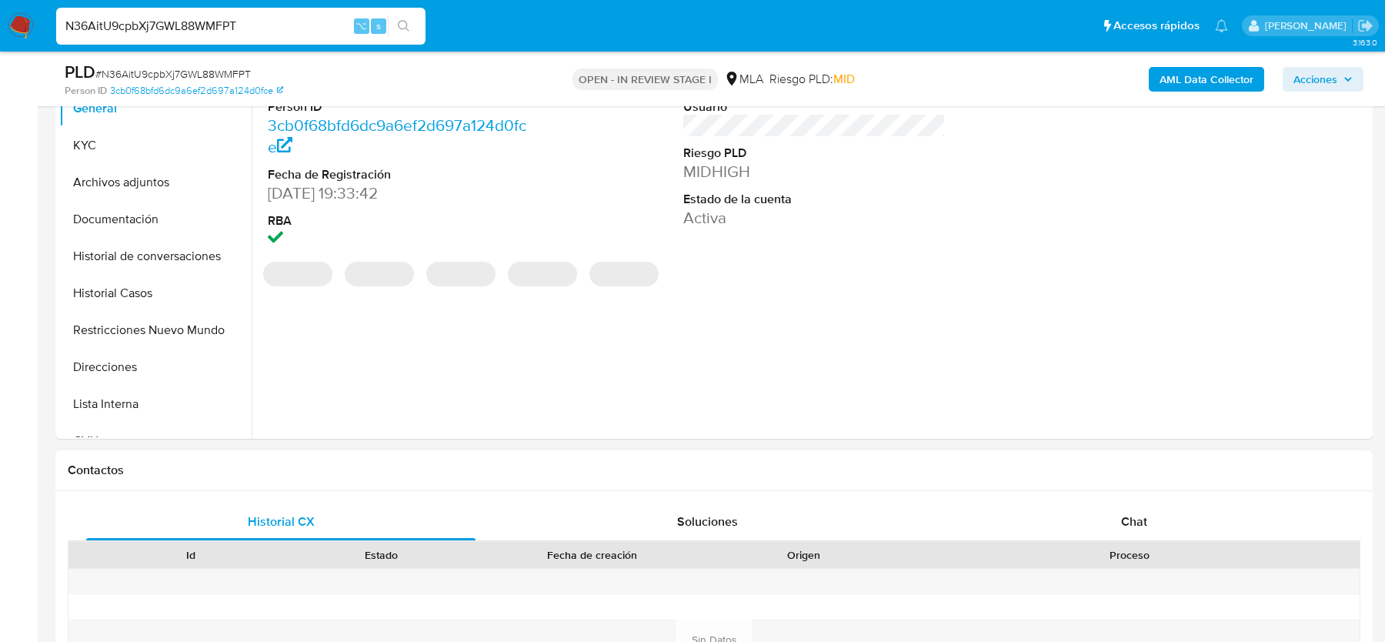
click at [1115, 500] on div "Historial CX Soluciones Chat Id Estado Fecha de creación Origen Proceso Anterio…" at bounding box center [713, 639] width 1317 height 297
click at [1115, 508] on div "Chat" at bounding box center [1133, 521] width 389 height 37
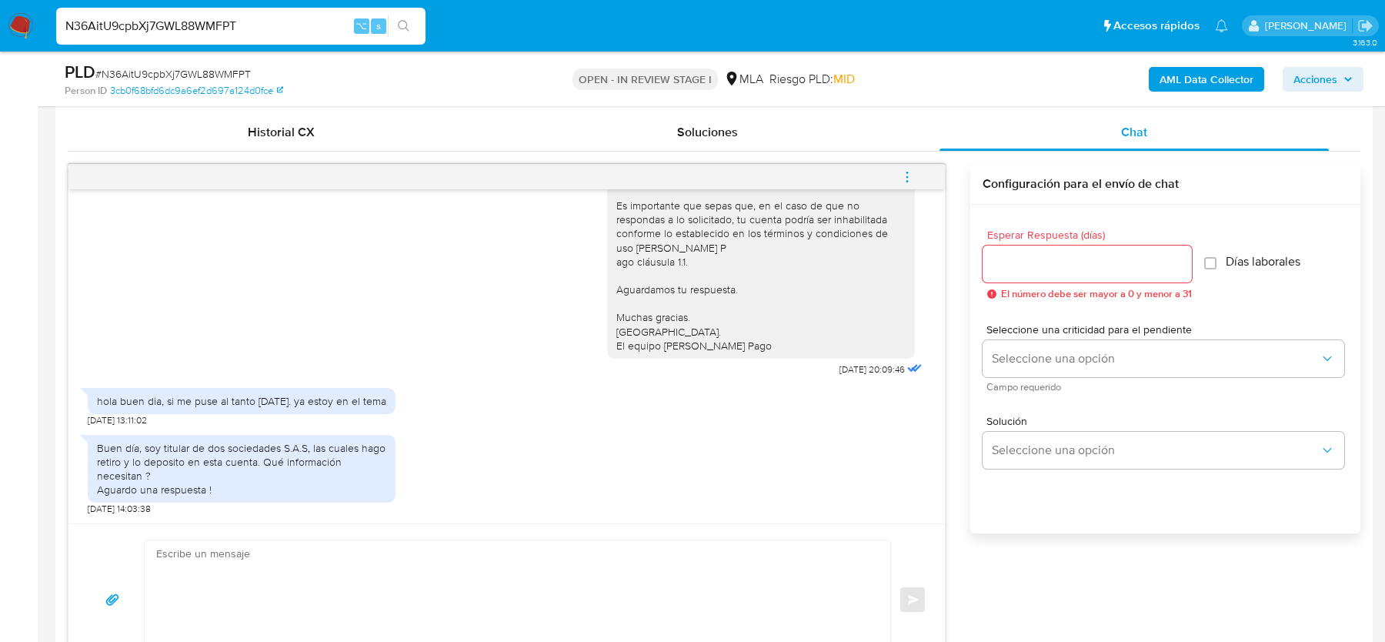
scroll to position [743, 0]
click at [150, 72] on span "# N36AitU9cpbXj7GWL88WMFPT" at bounding box center [172, 73] width 155 height 15
copy span "N36AitU9cpbXj7GWL88WMFPT"
click at [110, 25] on input "N36AitU9cpbXj7GWL88WMFPT" at bounding box center [240, 26] width 369 height 20
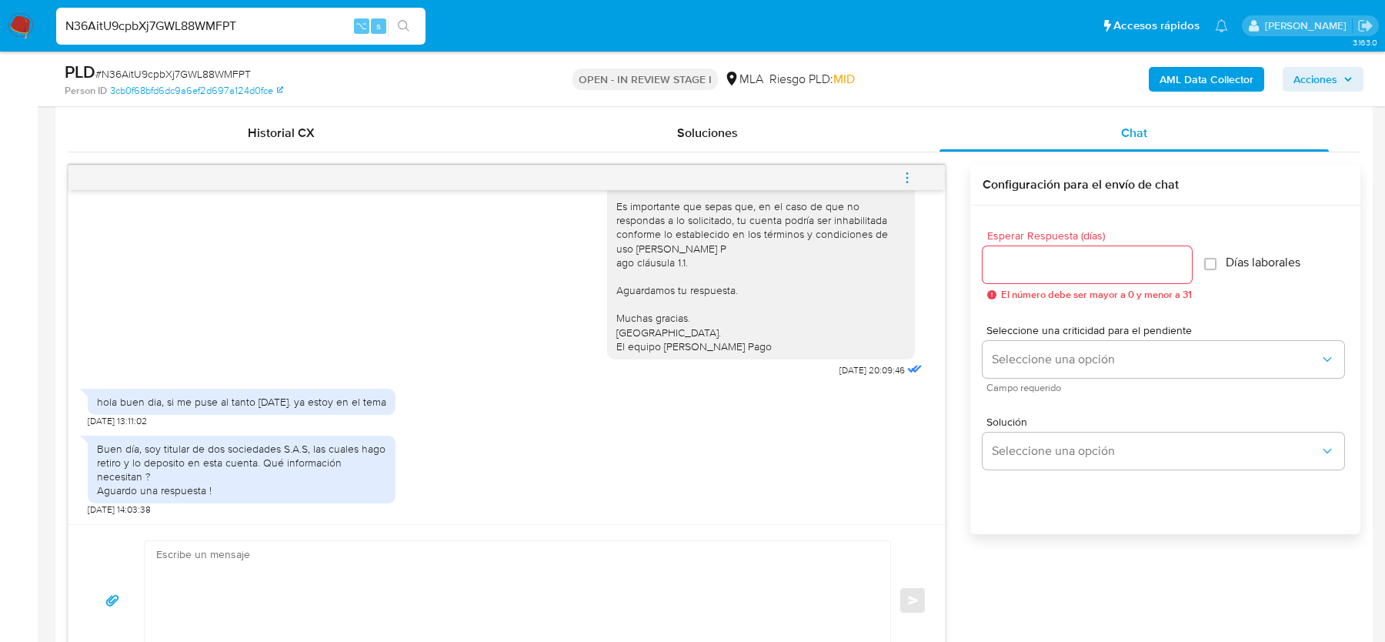
click at [110, 25] on input "N36AitU9cpbXj7GWL88WMFPT" at bounding box center [240, 26] width 369 height 20
paste input "rxFfm98oPNoV7AIVCXTbbkMX"
type input "rxFfm98oPNoV7AIVCXTbbkMX"
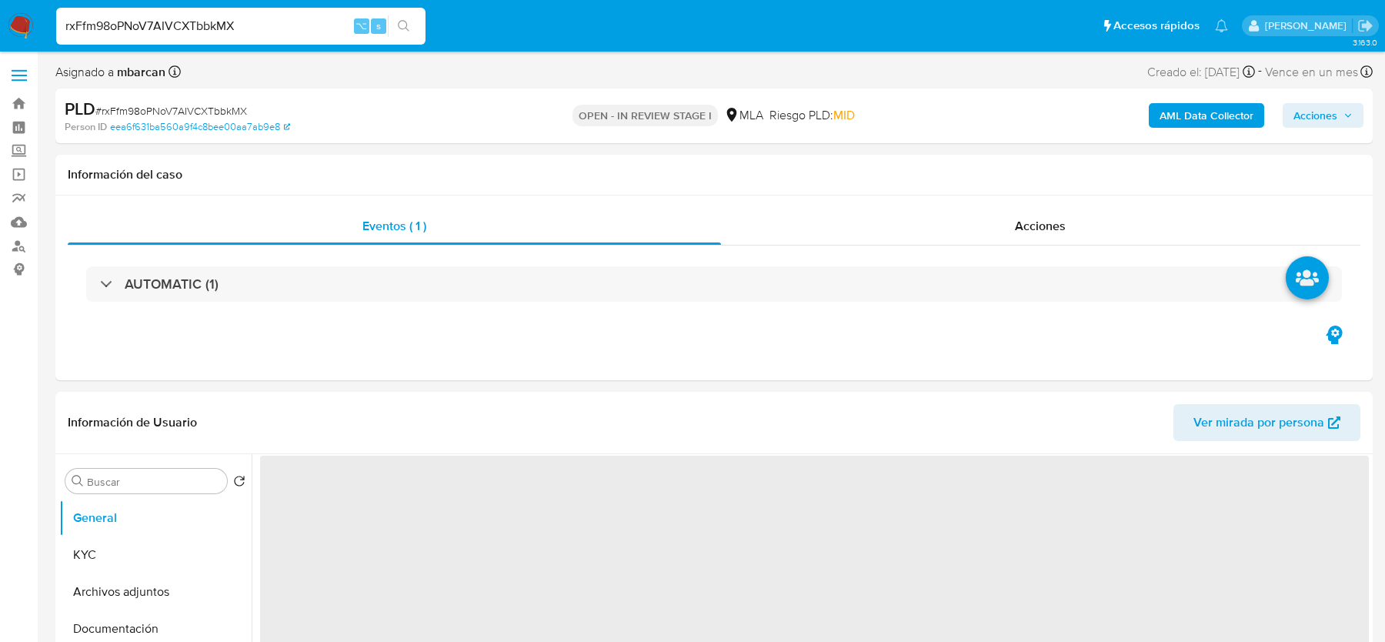
select select "10"
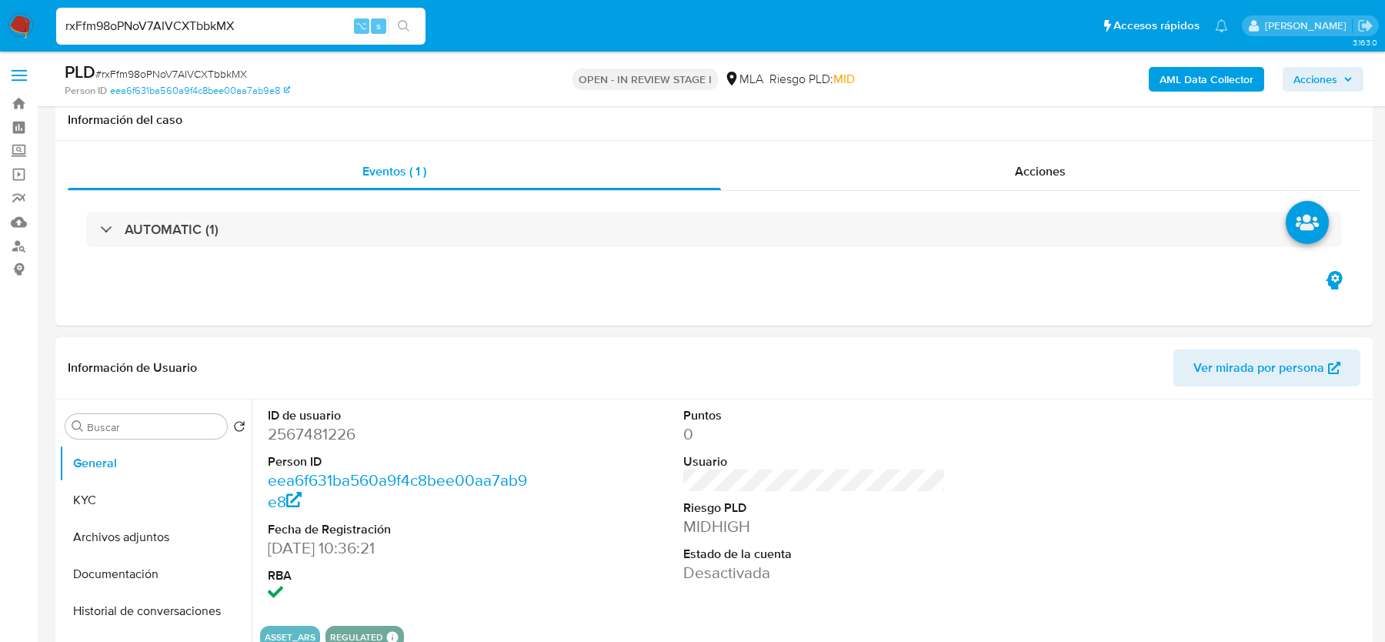
scroll to position [565, 0]
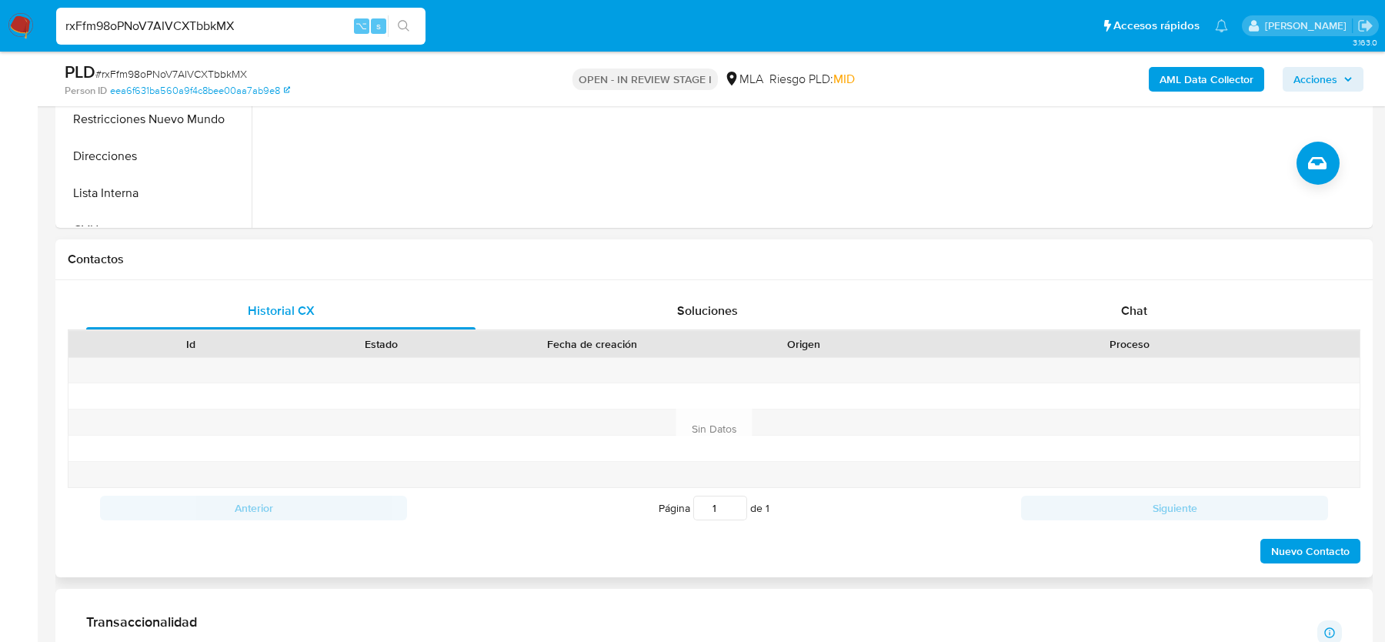
click at [1112, 341] on div "Proceso" at bounding box center [1128, 343] width 439 height 15
click at [1118, 295] on div "Chat" at bounding box center [1133, 310] width 389 height 37
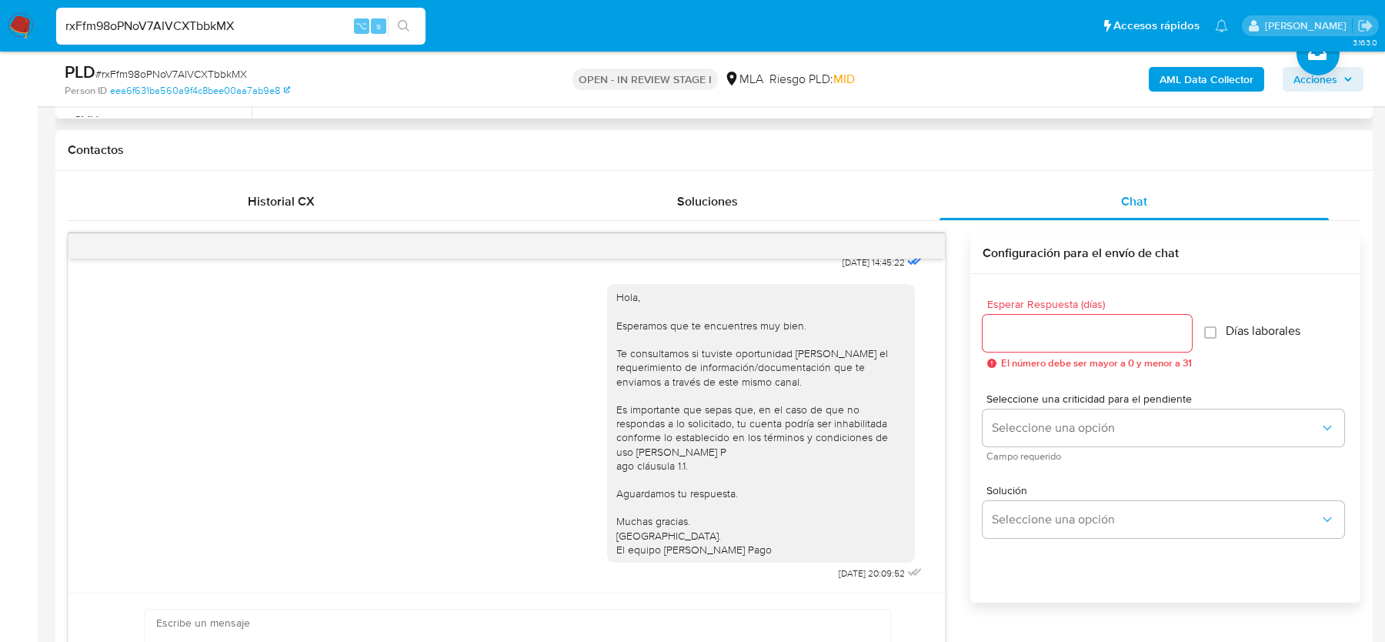
scroll to position [675, 0]
click at [173, 76] on span "# rxFfm98oPNoV7AIVCXTbbkMX" at bounding box center [171, 73] width 152 height 15
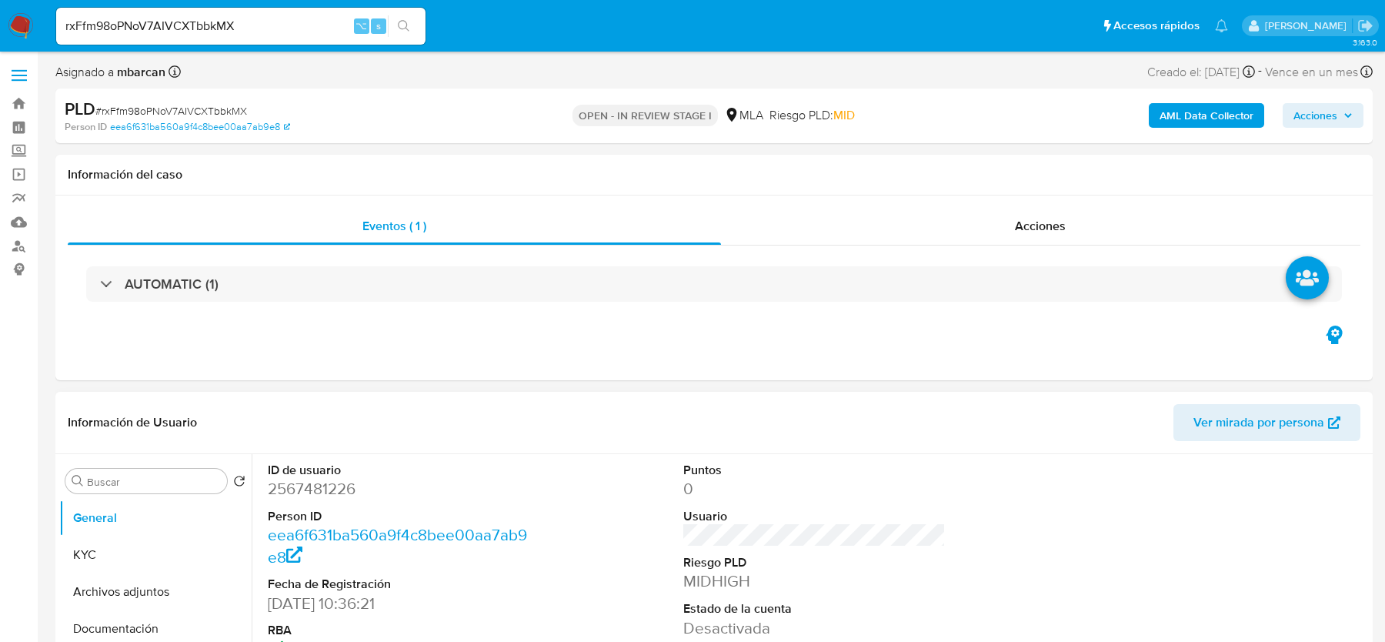
click at [342, 492] on dd "2567481226" at bounding box center [399, 489] width 262 height 22
copy dd "2567481226"
click at [74, 552] on button "KYC" at bounding box center [149, 554] width 180 height 37
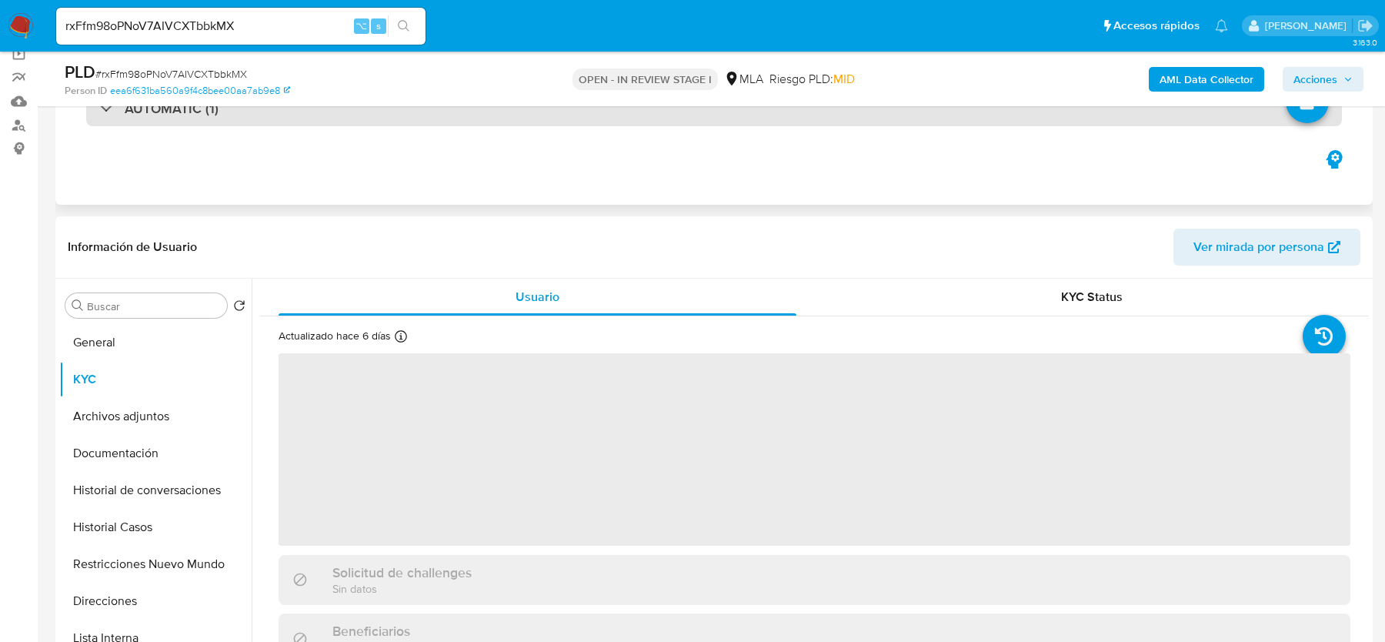
scroll to position [131, 0]
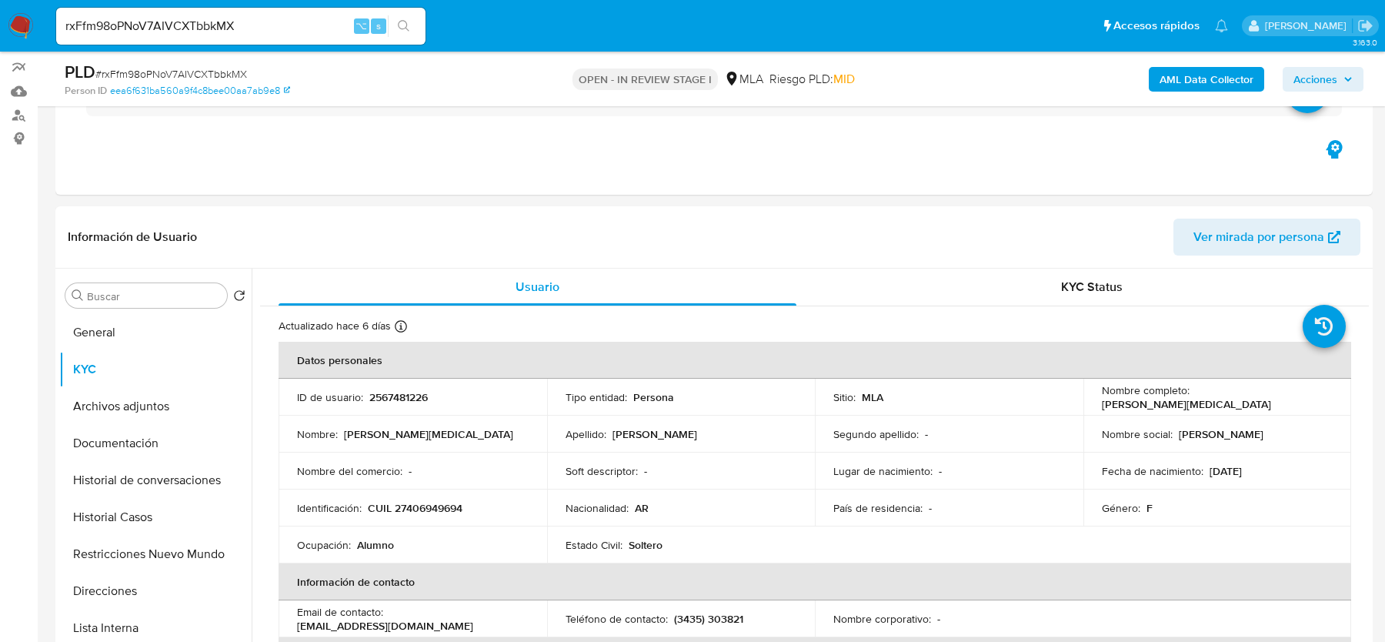
click at [1201, 82] on b "AML Data Collector" at bounding box center [1206, 79] width 94 height 25
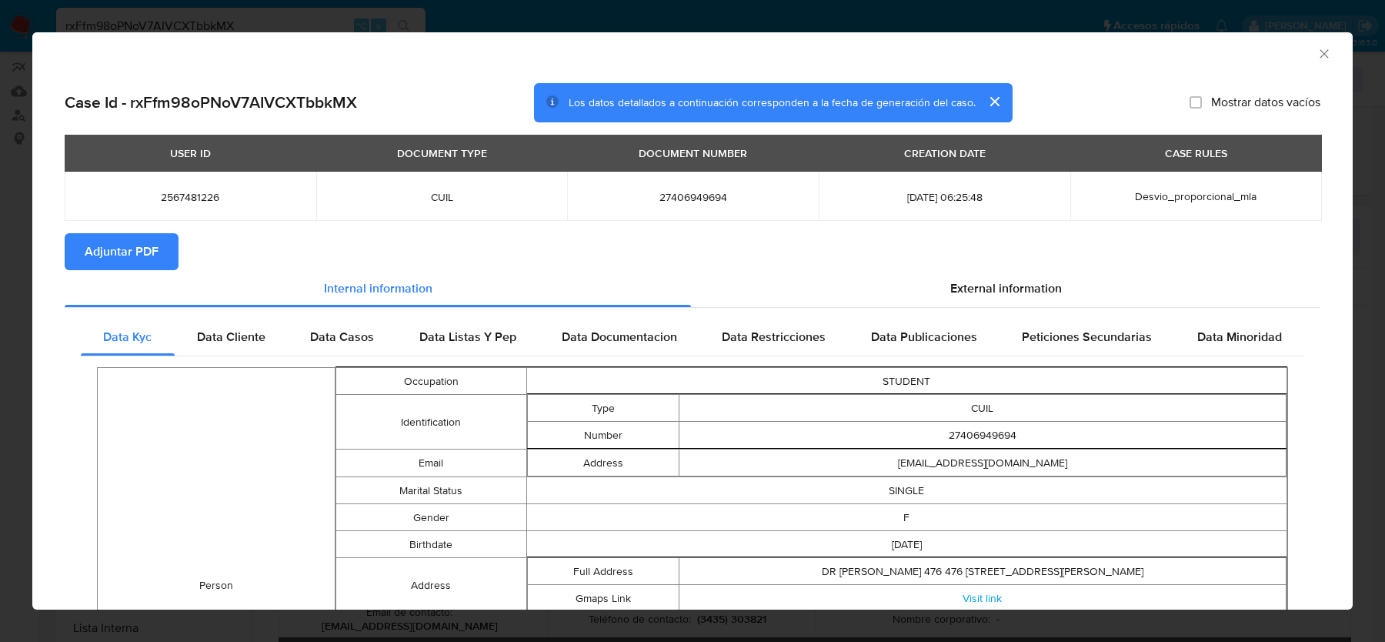
click at [148, 244] on span "Adjuntar PDF" at bounding box center [122, 252] width 74 height 34
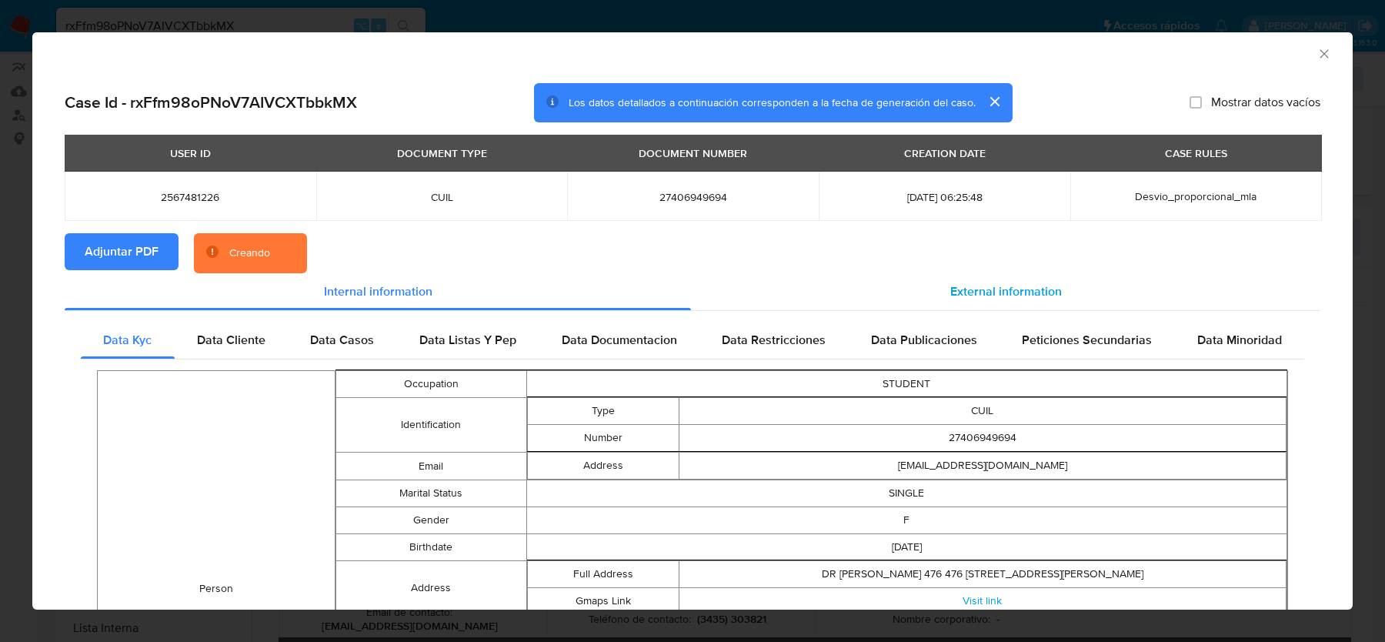
click at [999, 275] on div "External information" at bounding box center [1005, 291] width 629 height 37
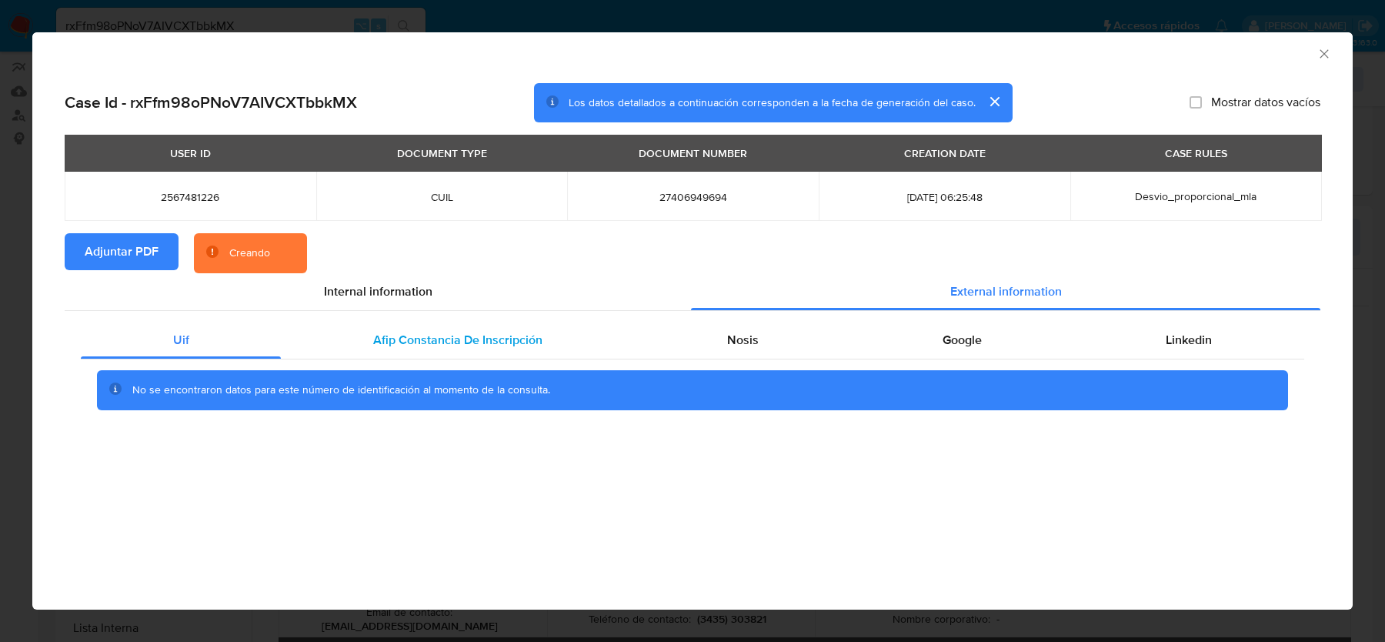
click at [518, 337] on span "Afip Constancia De Inscripción" at bounding box center [457, 340] width 169 height 18
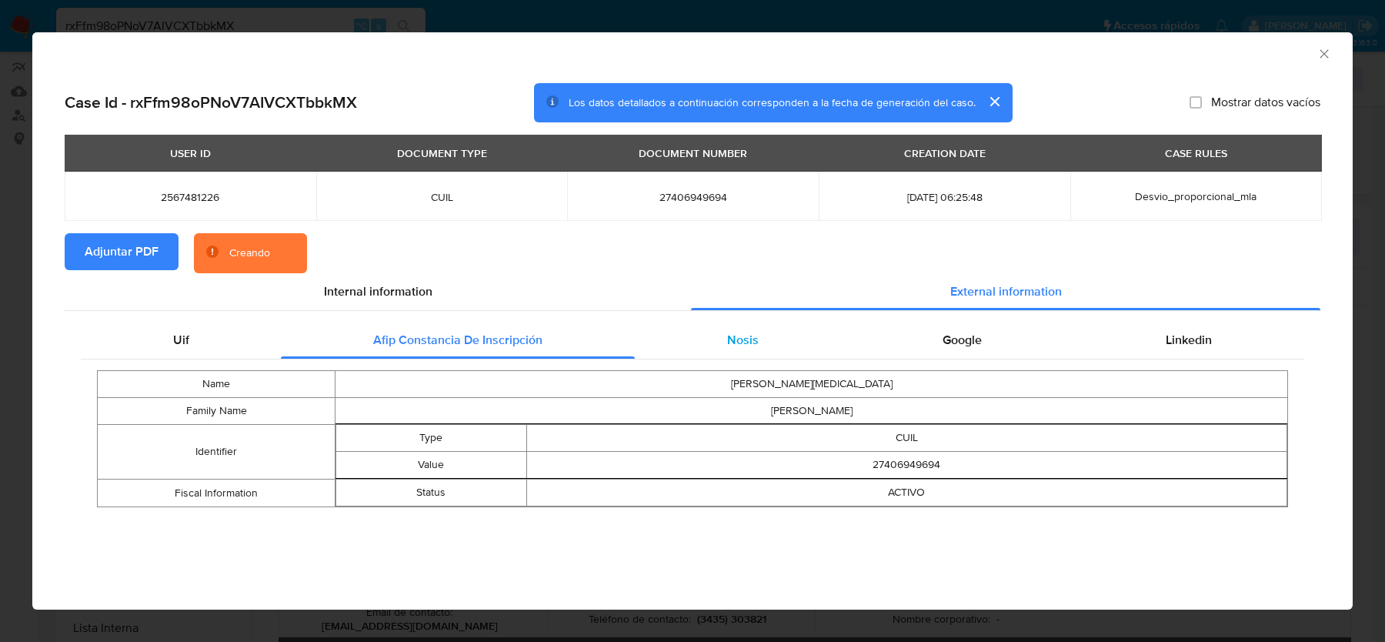
click at [765, 336] on div "Nosis" at bounding box center [742, 340] width 215 height 37
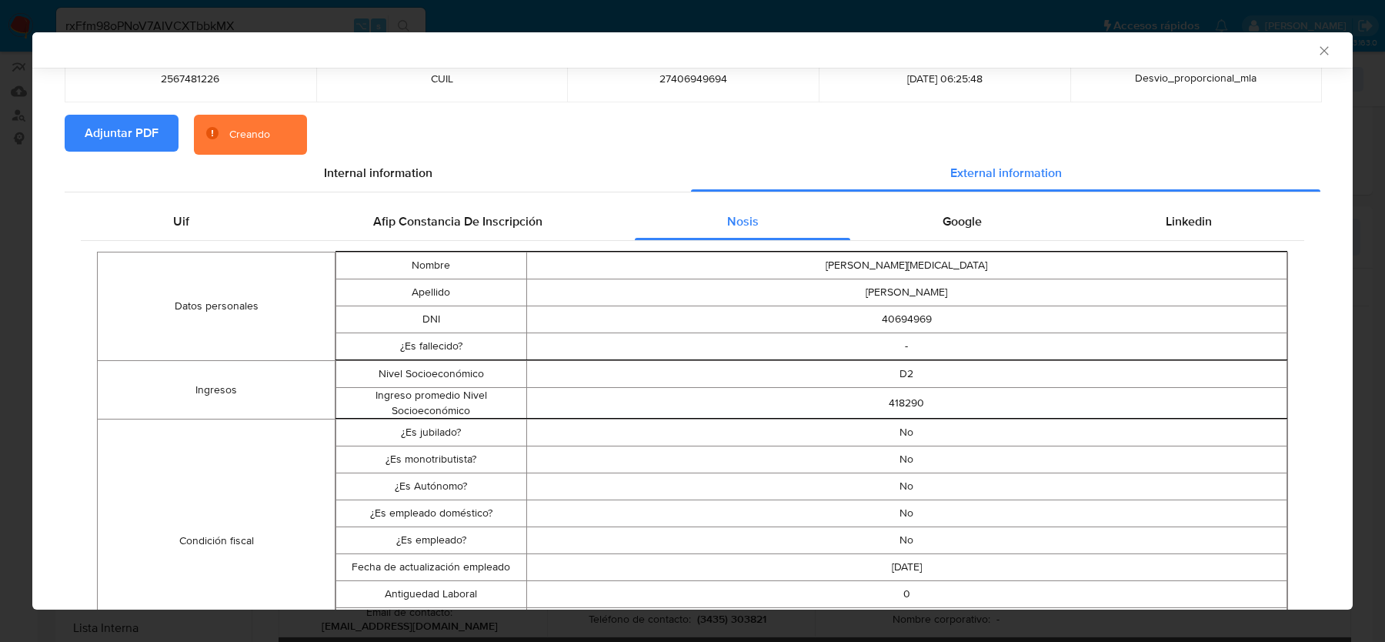
scroll to position [180, 0]
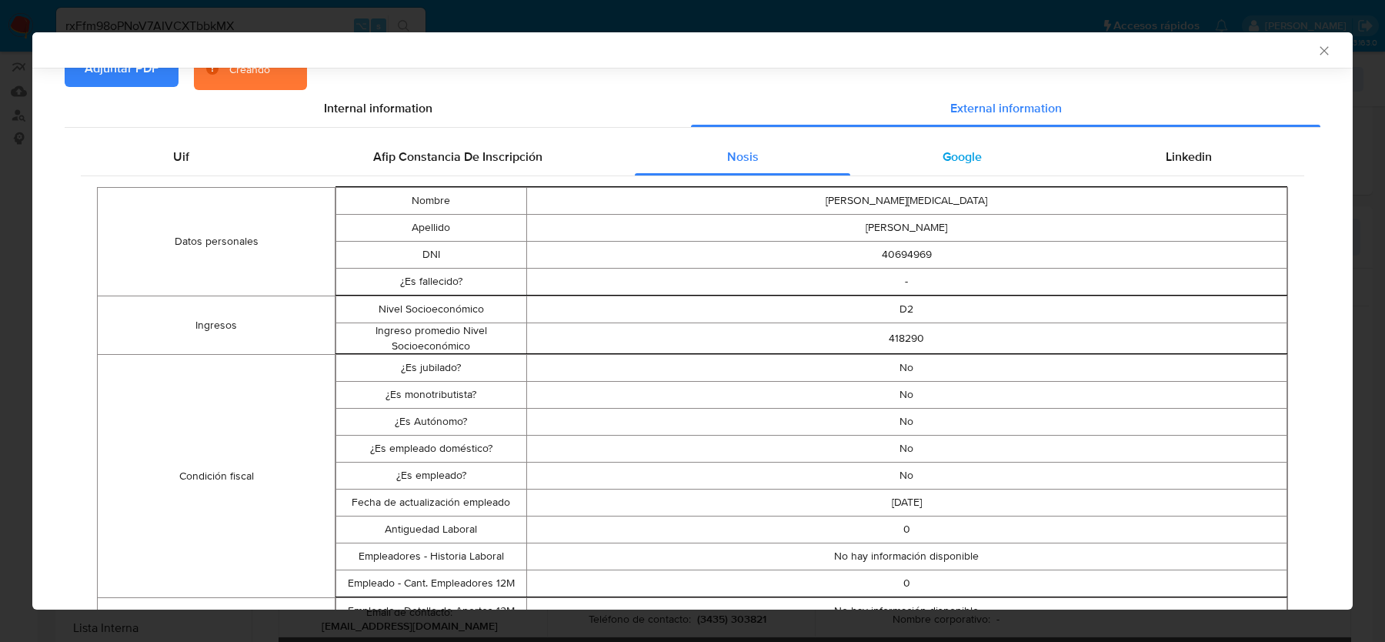
click at [933, 152] on div "Google" at bounding box center [961, 156] width 223 height 37
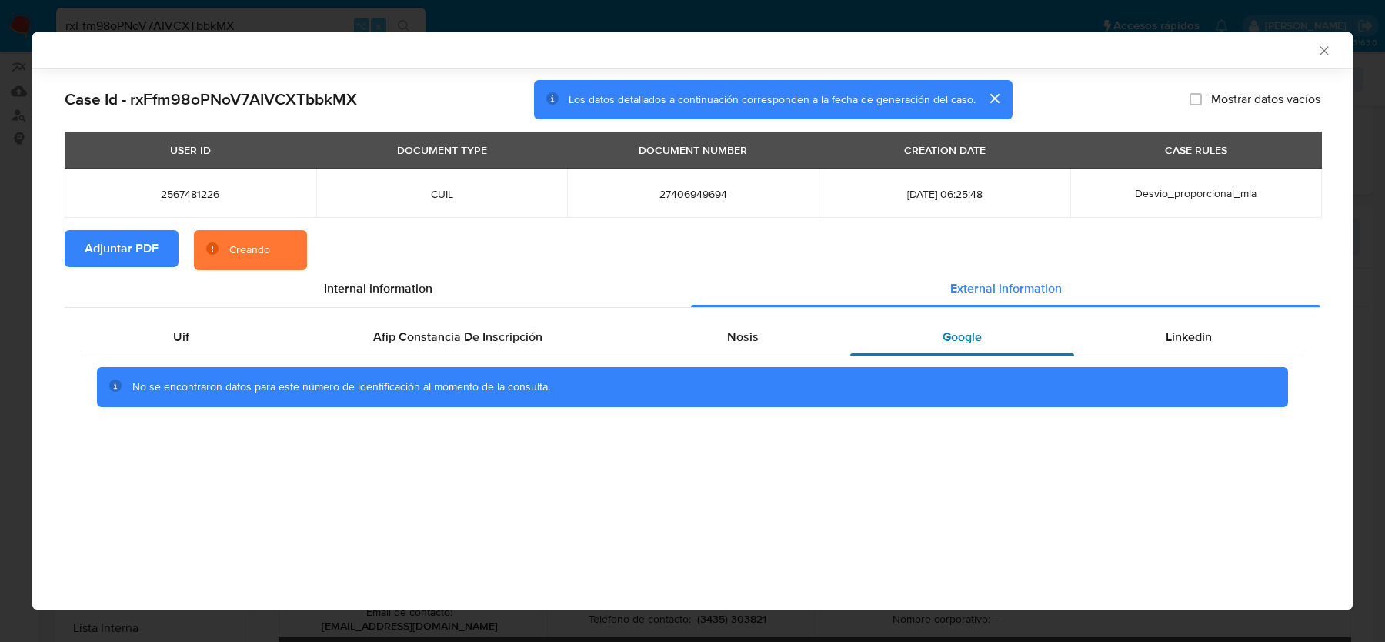
scroll to position [0, 0]
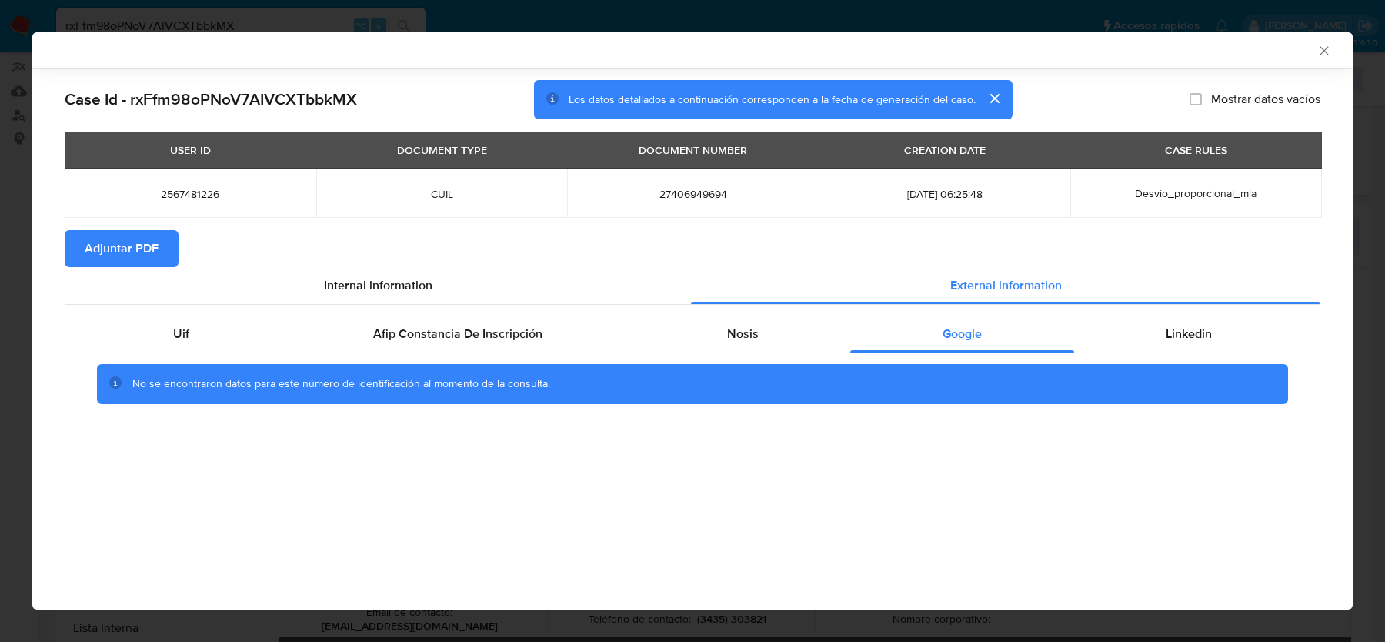
click at [1321, 55] on icon "Cerrar ventana" at bounding box center [1323, 50] width 15 height 15
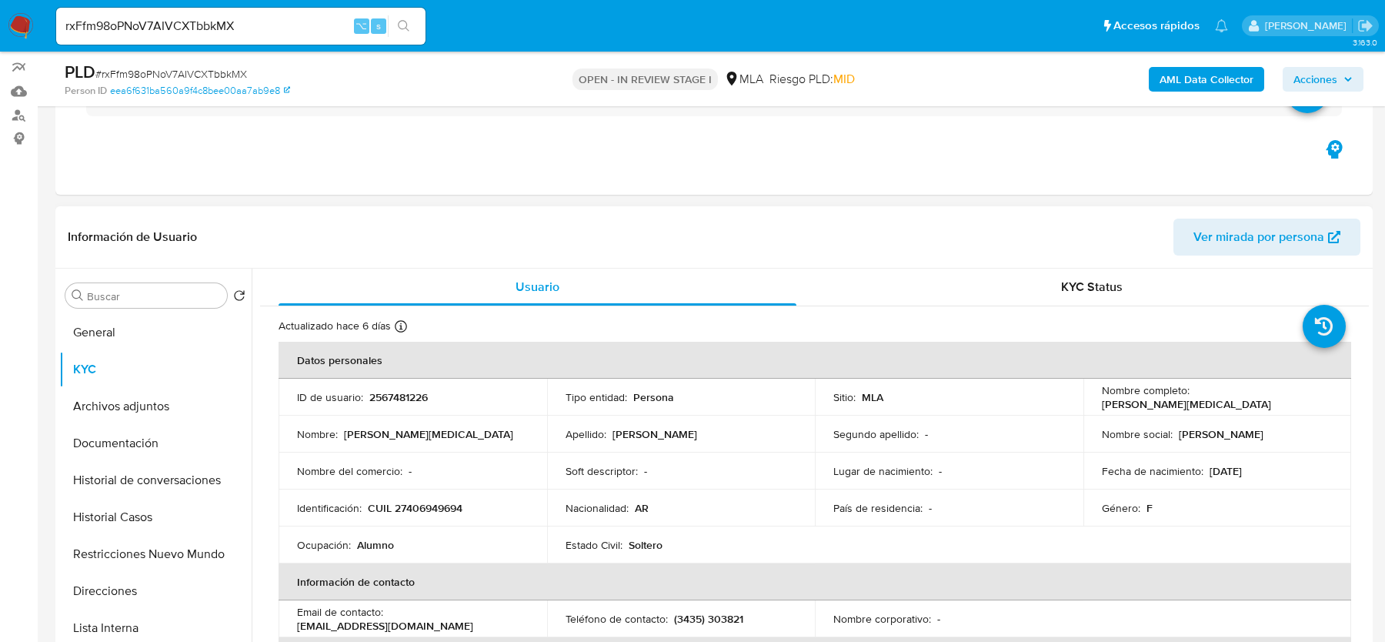
click at [417, 508] on p "CUIL 27406949694" at bounding box center [415, 508] width 95 height 14
copy p "27406949694"
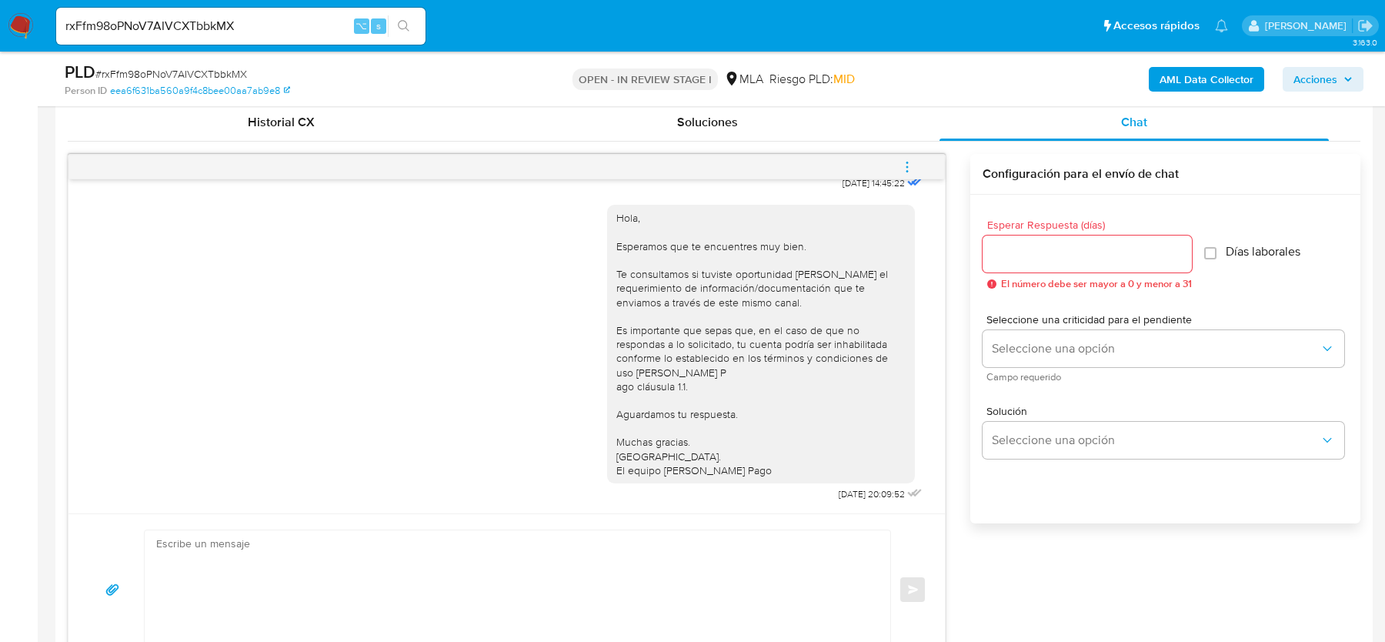
scroll to position [826, 0]
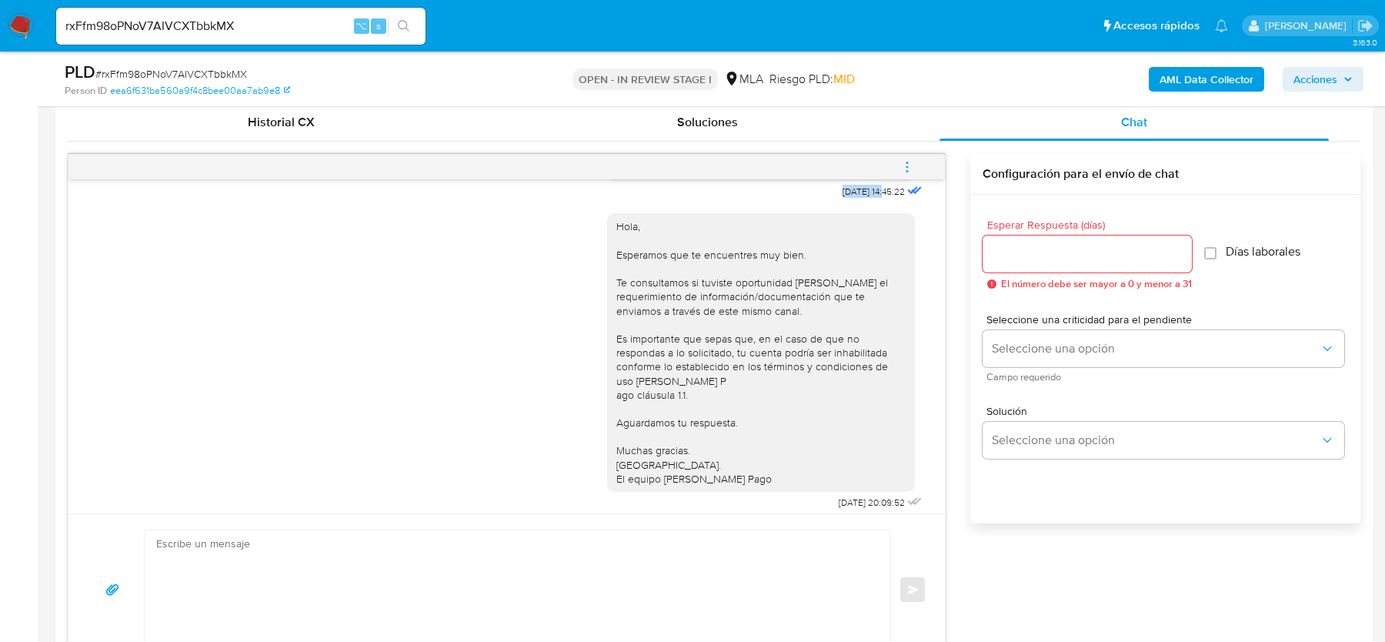
drag, startPoint x: 824, startPoint y: 217, endPoint x: 871, endPoint y: 218, distance: 46.9
click at [871, 198] on span "17/09/2025 14:45:22" at bounding box center [873, 191] width 62 height 12
copy span "[DATE]"
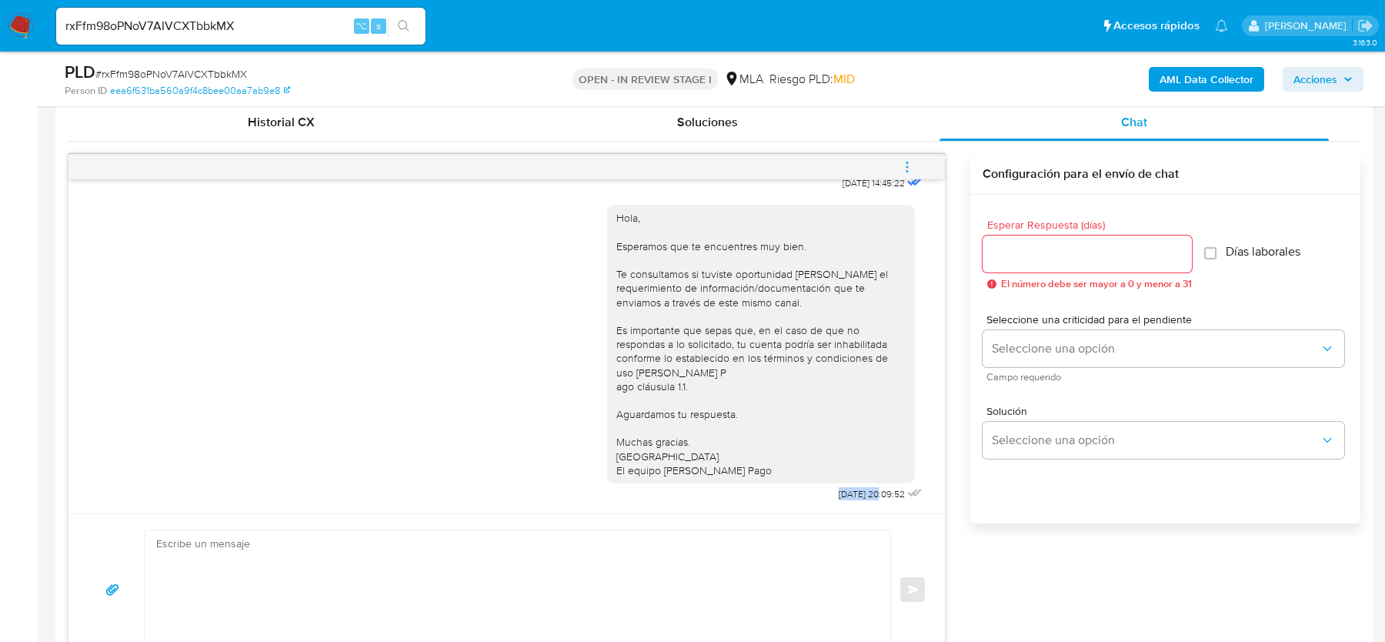
drag, startPoint x: 816, startPoint y: 492, endPoint x: 863, endPoint y: 492, distance: 46.9
click at [863, 492] on div "Hola, Esperamos que te encuentres muy bien. Te consultamos si tuviste oportunid…" at bounding box center [766, 349] width 318 height 311
copy span "22/09/2025"
click at [905, 165] on icon "menu-action" at bounding box center [907, 167] width 14 height 14
click at [688, 160] on li "Cerrar conversación" at bounding box center [693, 168] width 113 height 18
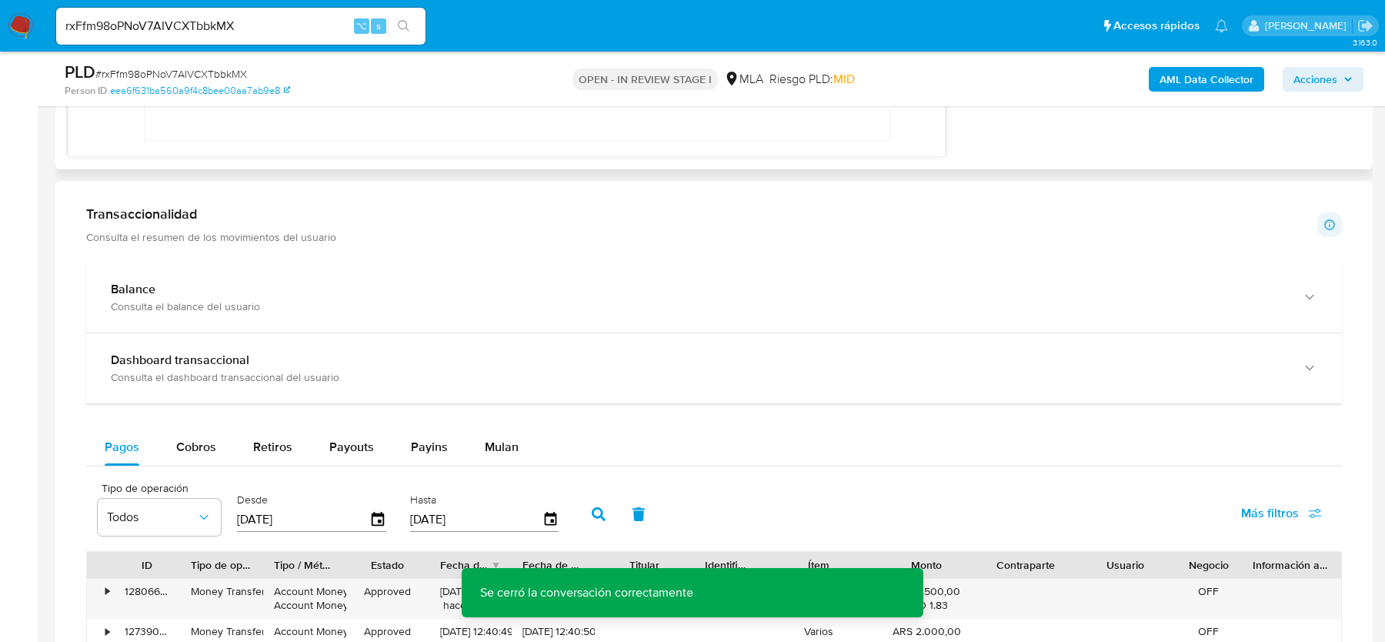
scroll to position [2394, 0]
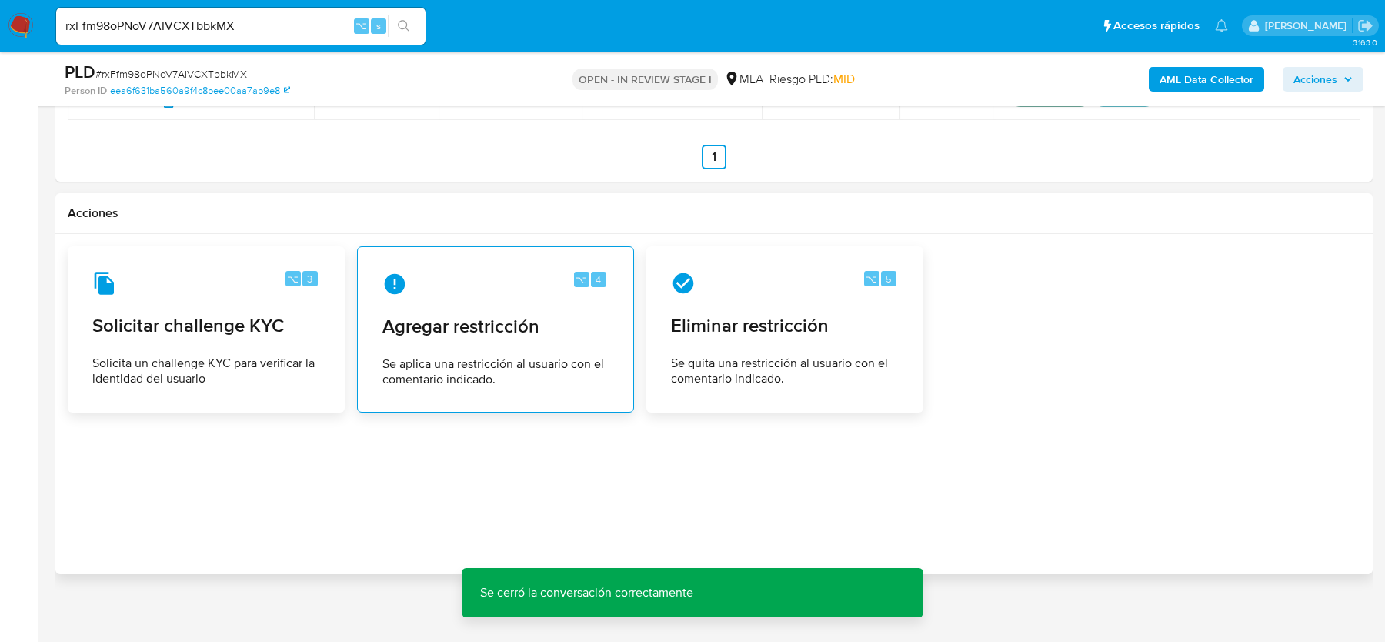
click at [566, 325] on span "Agregar restricción" at bounding box center [495, 326] width 226 height 23
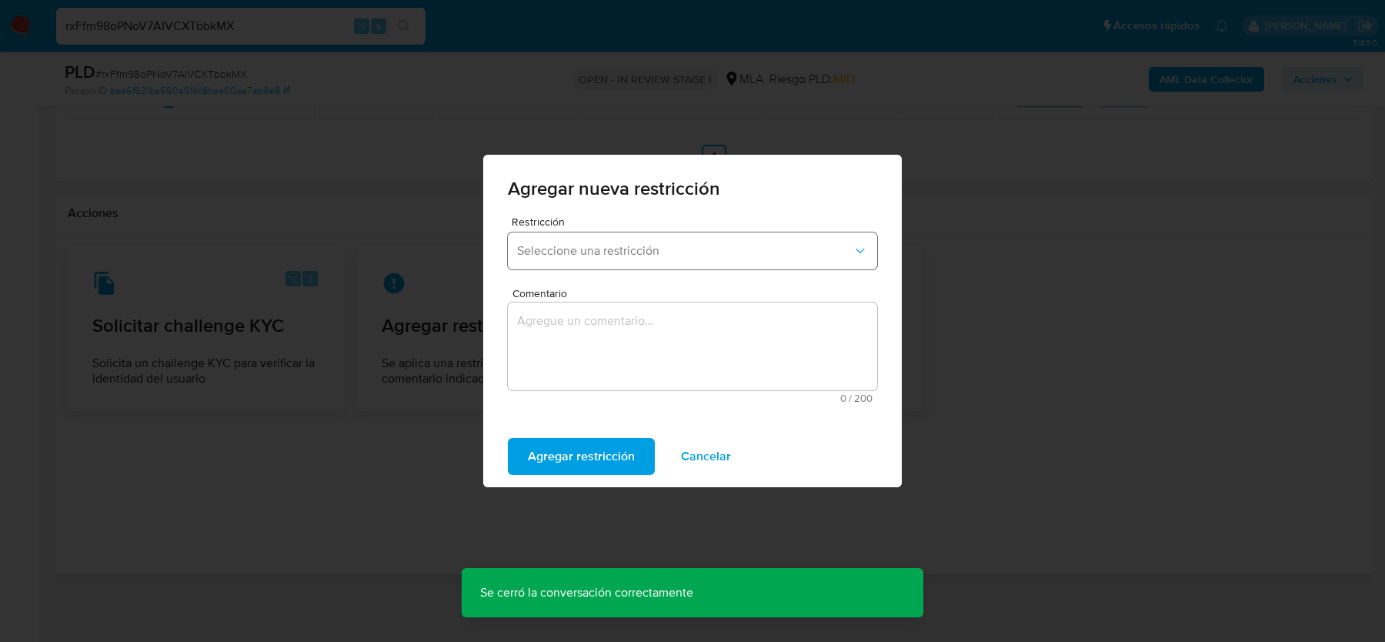
drag, startPoint x: 537, startPoint y: 227, endPoint x: 537, endPoint y: 235, distance: 8.5
click at [537, 227] on span "Restricción" at bounding box center [696, 221] width 369 height 11
click at [537, 235] on button "Seleccione una restricción" at bounding box center [692, 250] width 369 height 37
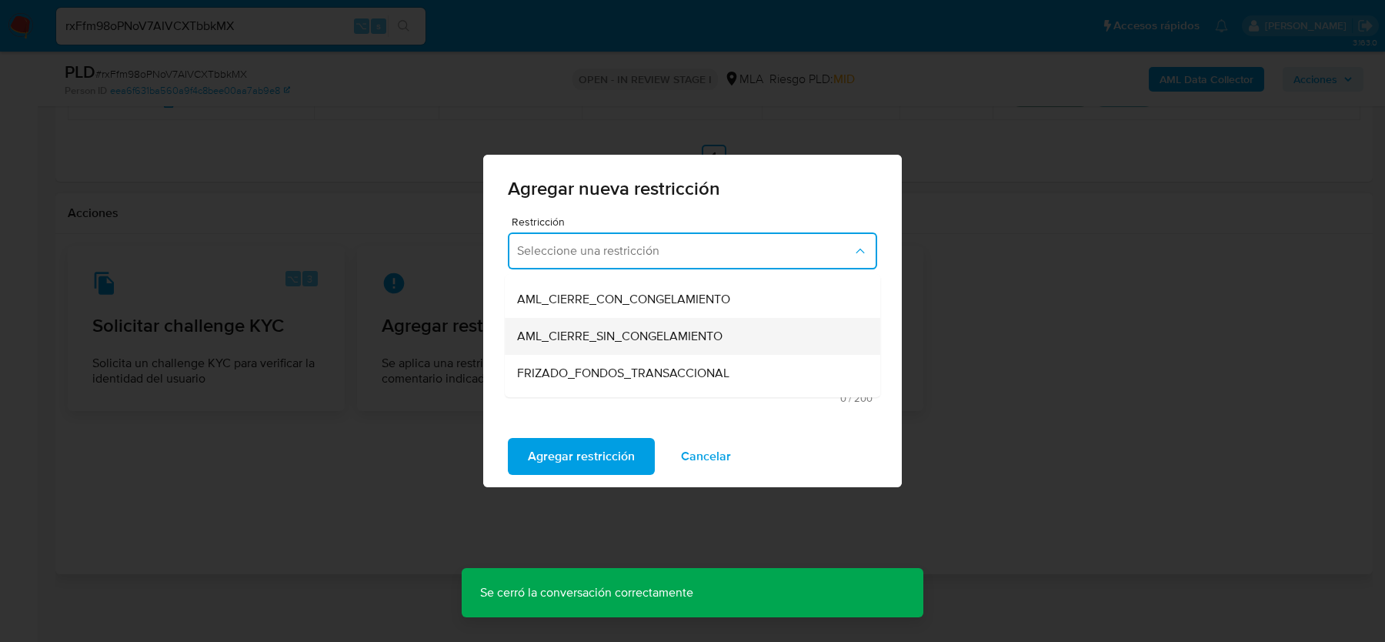
scroll to position [154, 0]
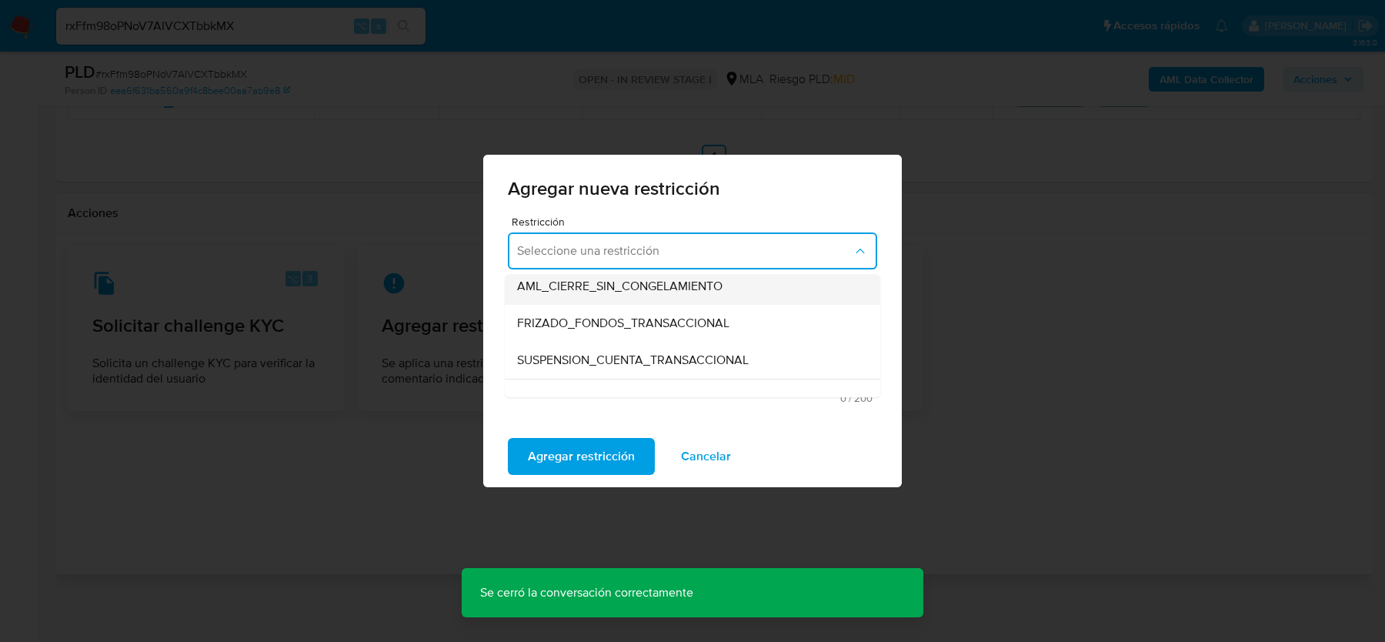
click at [571, 349] on div "SUSPENSION_CUENTA_TRANSACCIONAL" at bounding box center [688, 360] width 342 height 37
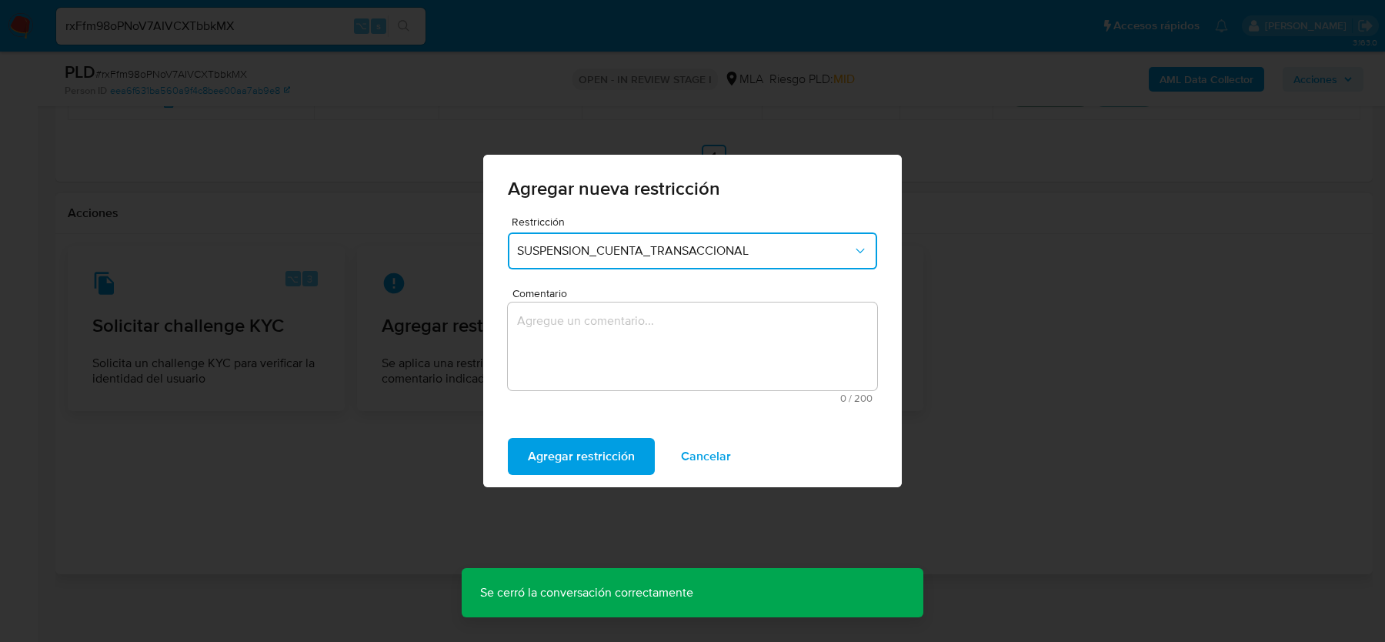
click at [571, 349] on textarea "Comentario" at bounding box center [692, 346] width 369 height 88
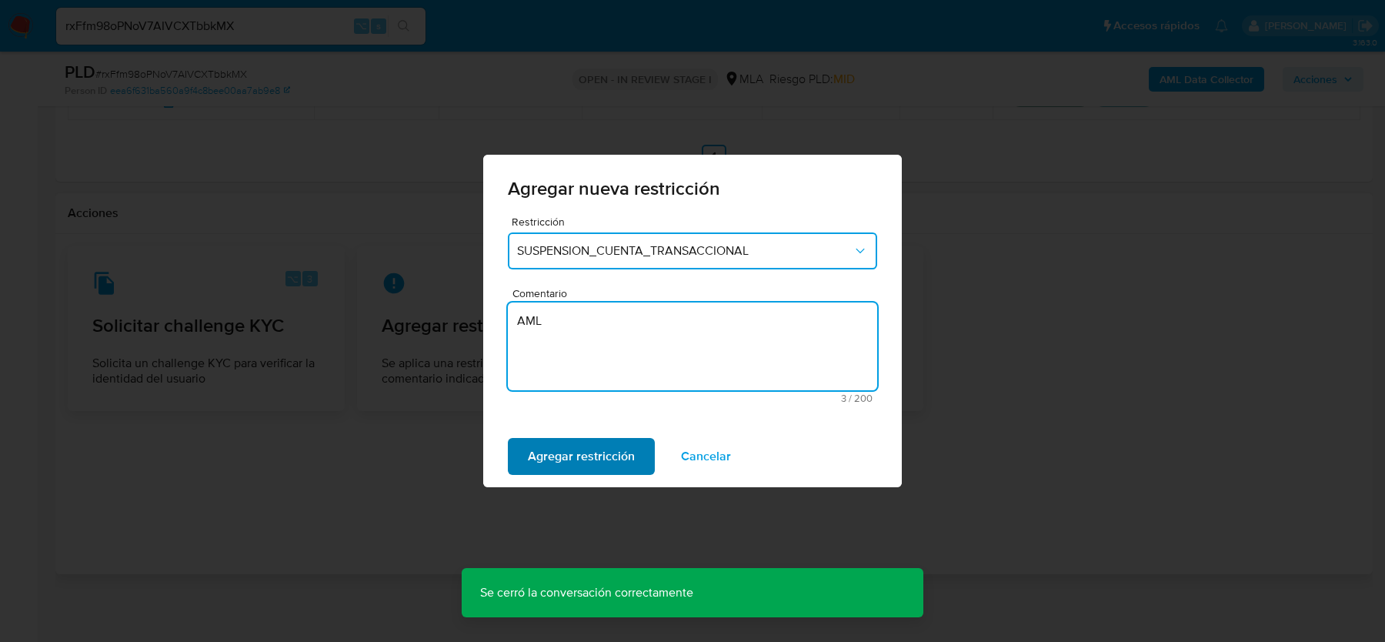
type textarea "AML"
click at [552, 448] on span "Agregar restricción" at bounding box center [581, 456] width 107 height 34
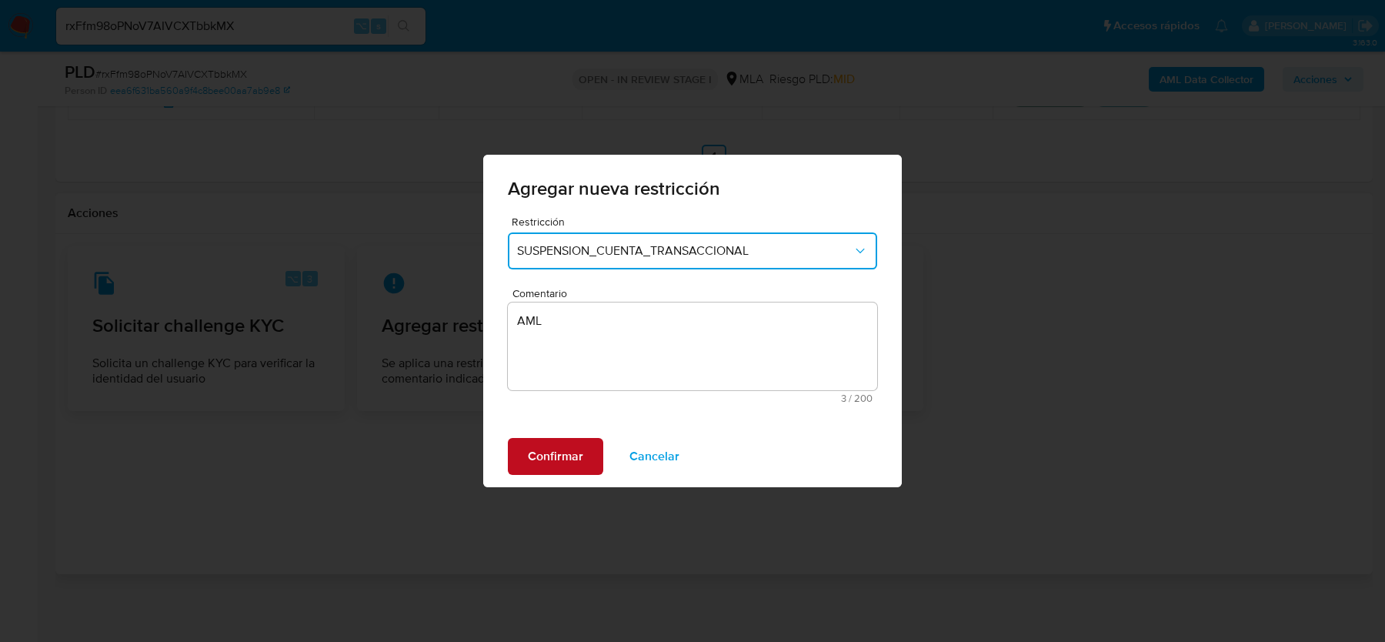
click at [542, 445] on span "Confirmar" at bounding box center [555, 456] width 55 height 34
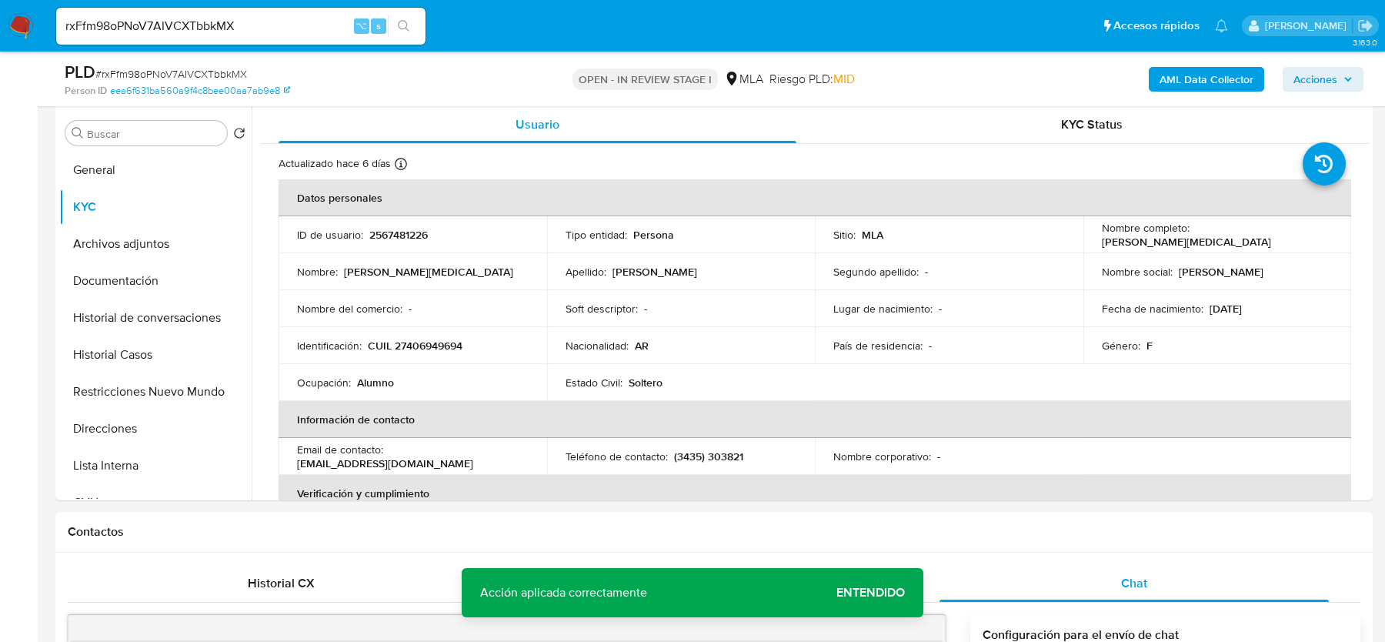
scroll to position [285, 0]
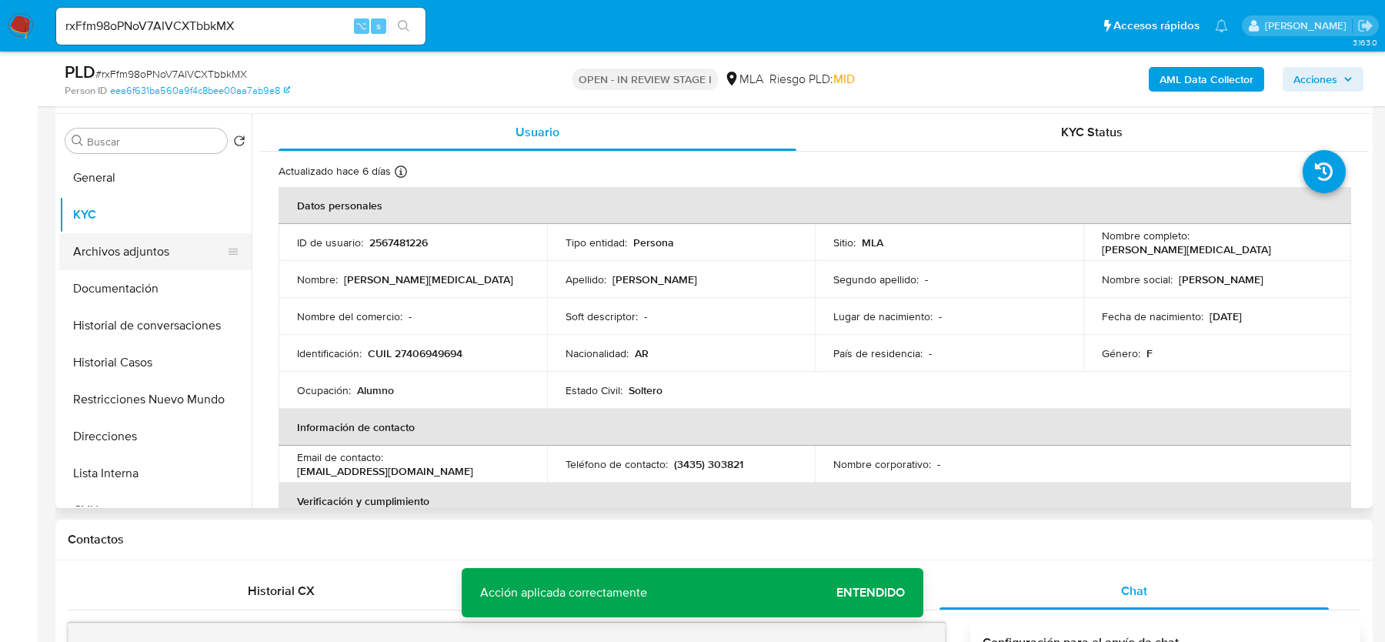
click at [91, 257] on button "Archivos adjuntos" at bounding box center [149, 251] width 180 height 37
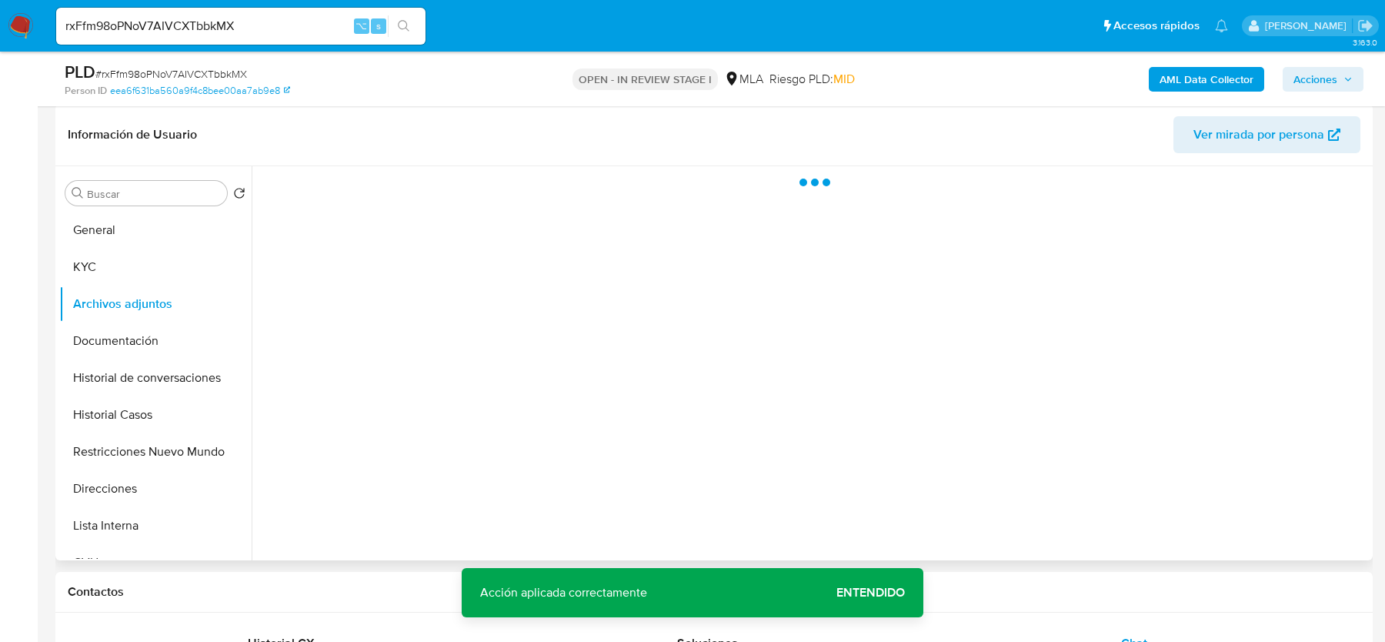
scroll to position [232, 0]
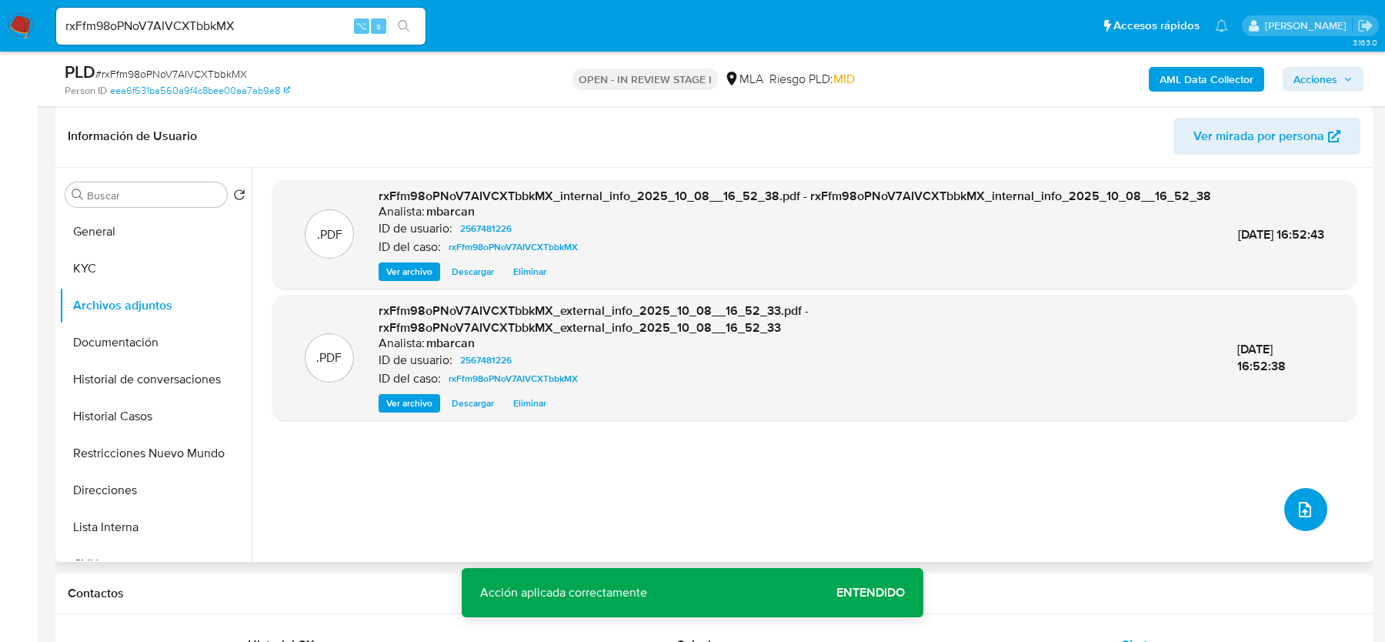
click at [1305, 500] on span "upload-file" at bounding box center [1304, 509] width 18 height 18
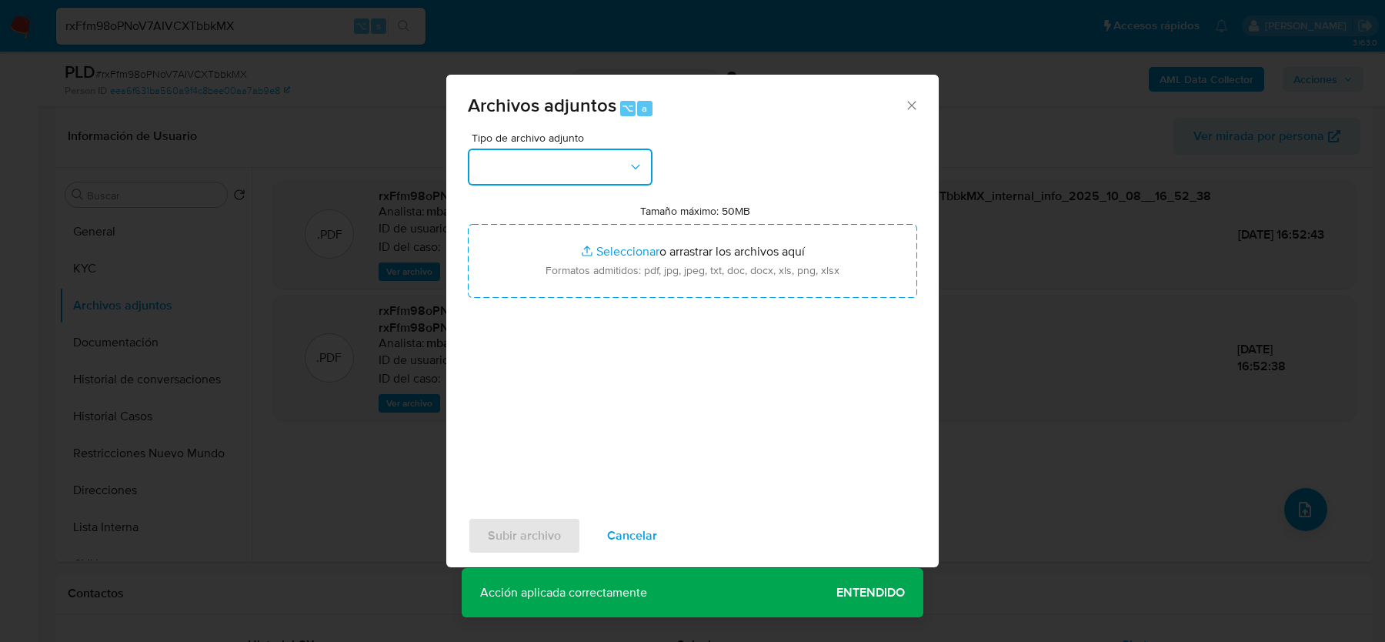
click at [535, 148] on button "button" at bounding box center [560, 166] width 185 height 37
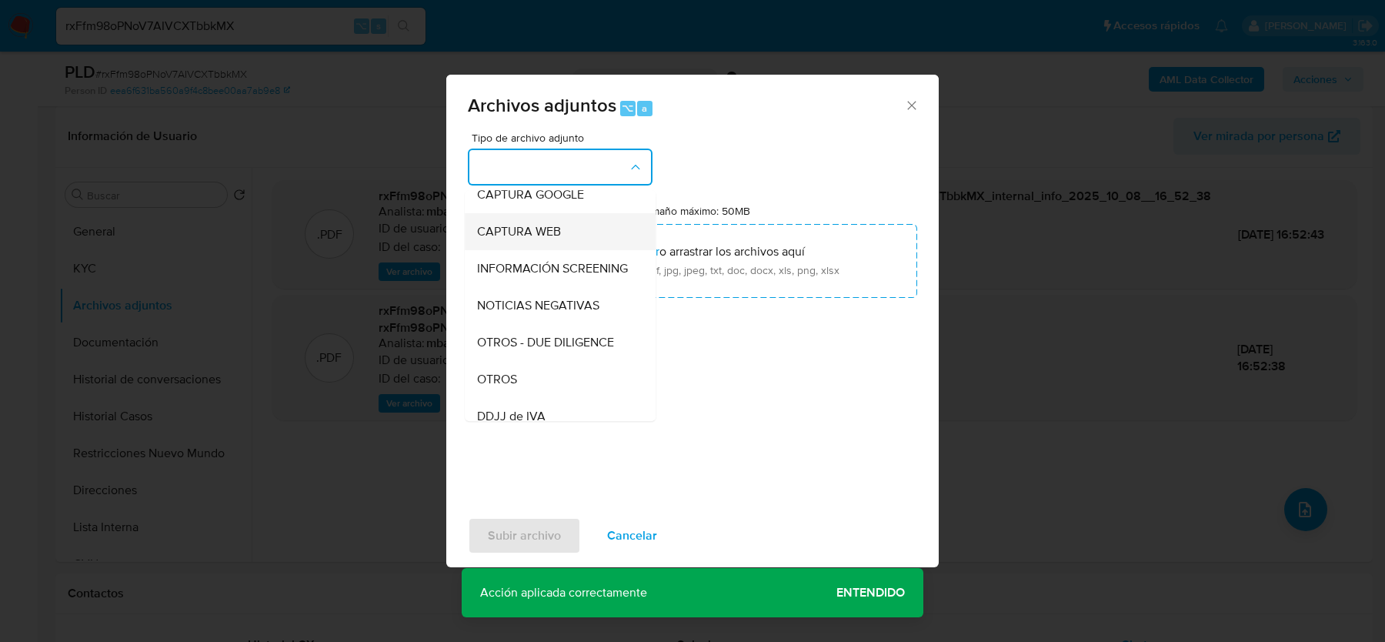
scroll to position [128, 0]
click at [520, 375] on div "OTROS" at bounding box center [555, 376] width 157 height 37
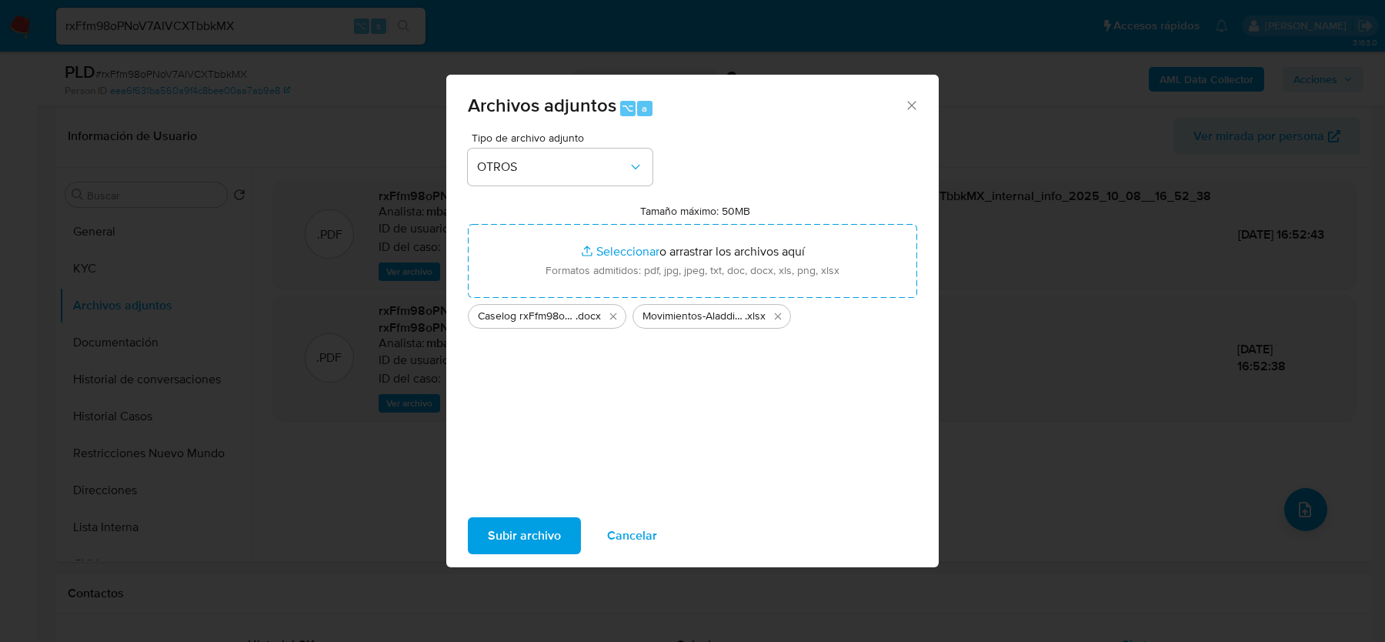
click at [505, 552] on span "Subir archivo" at bounding box center [524, 535] width 73 height 34
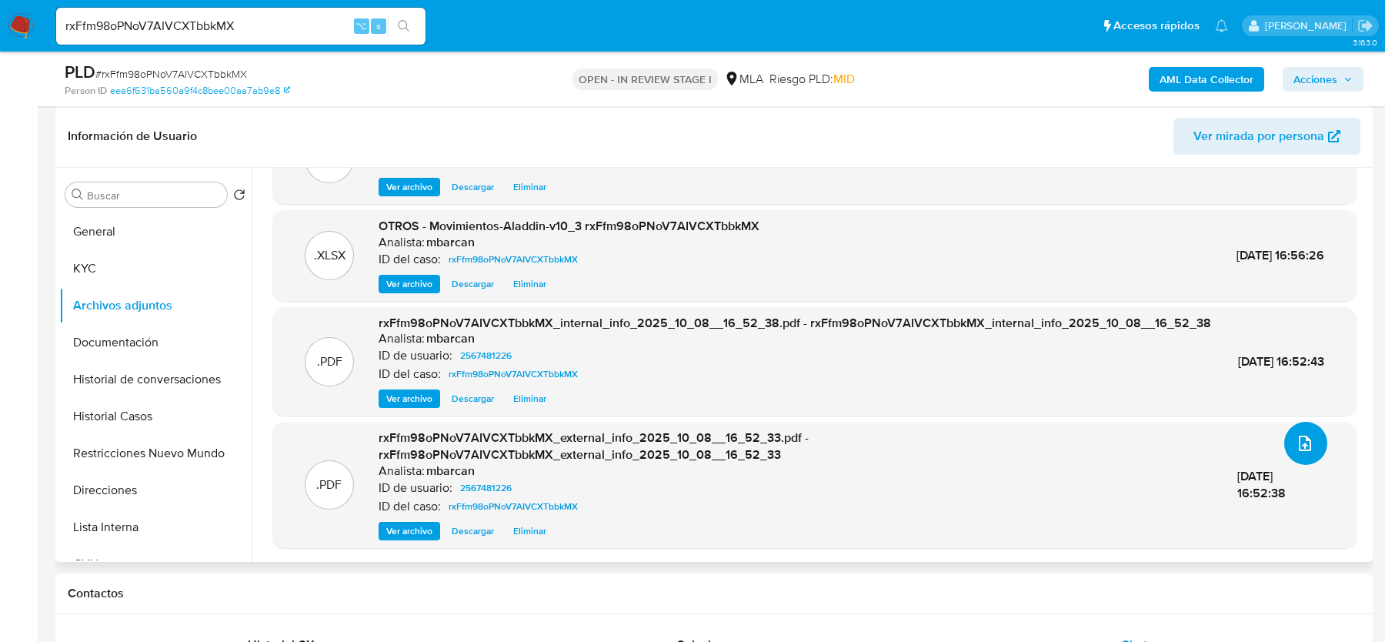
scroll to position [0, 0]
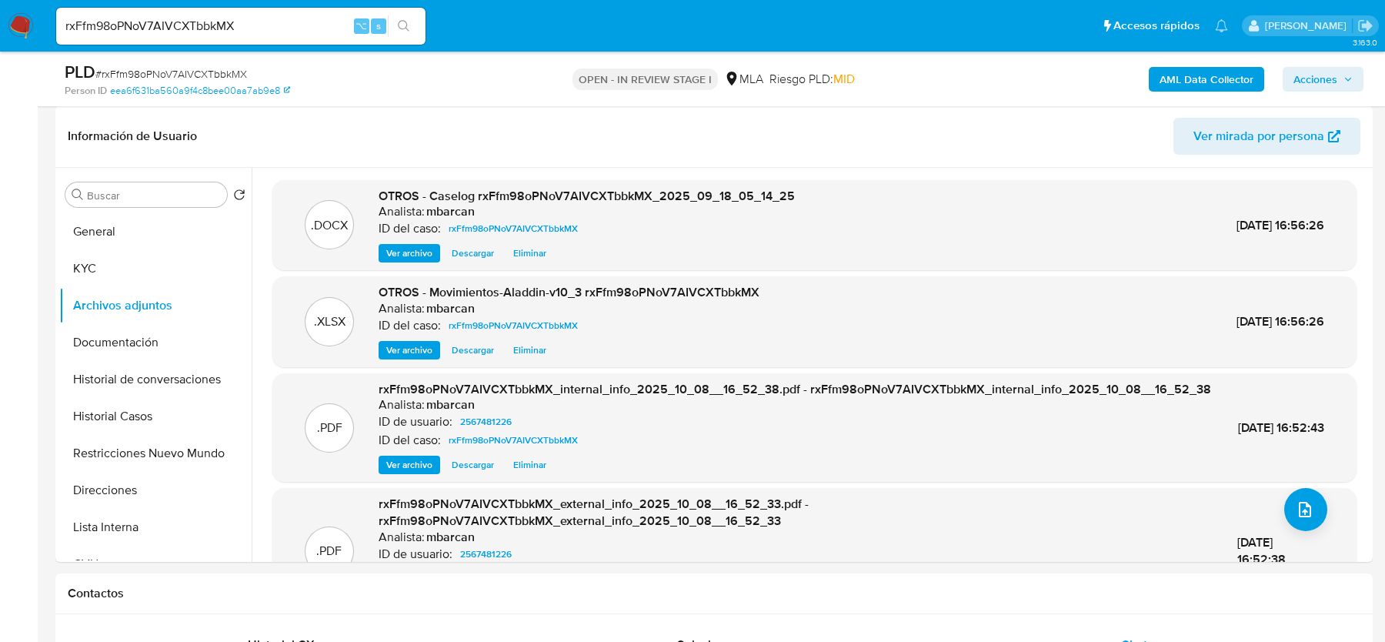
click at [1309, 73] on span "Acciones" at bounding box center [1315, 79] width 44 height 25
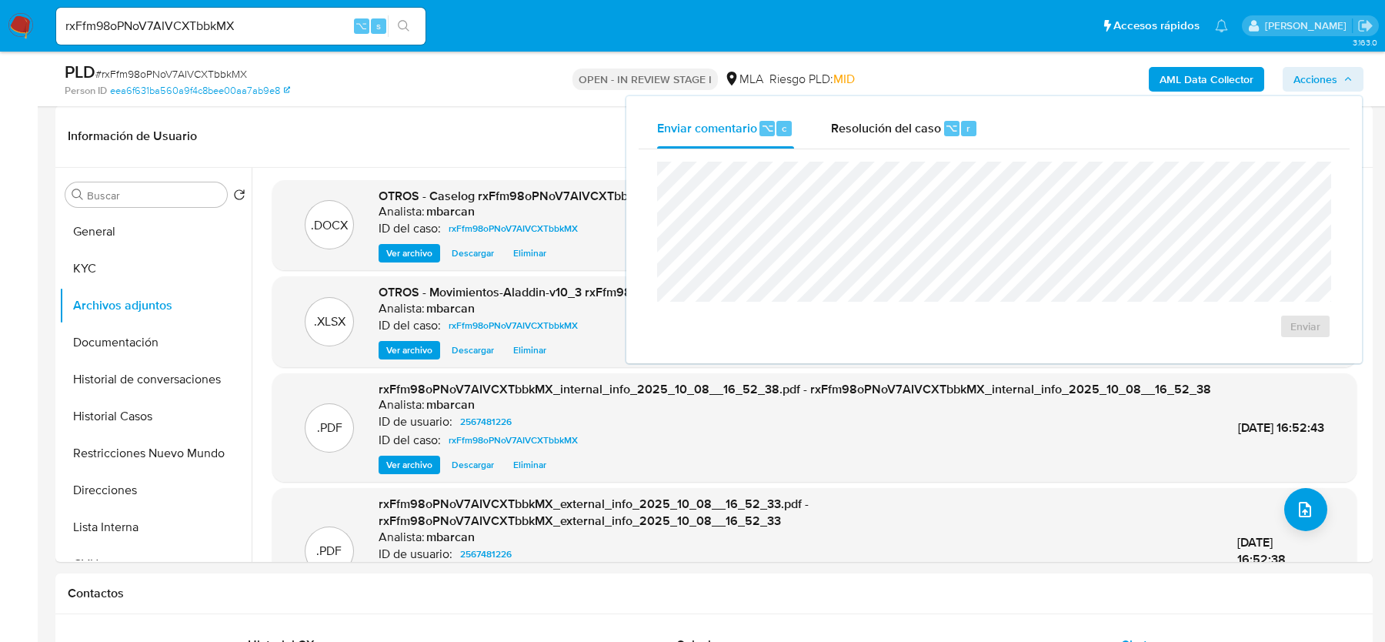
click at [898, 96] on div "Enviar comentario ⌥ c Resolución del caso ⌥ r Enviar" at bounding box center [993, 229] width 735 height 267
click at [896, 122] on span "Resolución del caso" at bounding box center [886, 127] width 110 height 18
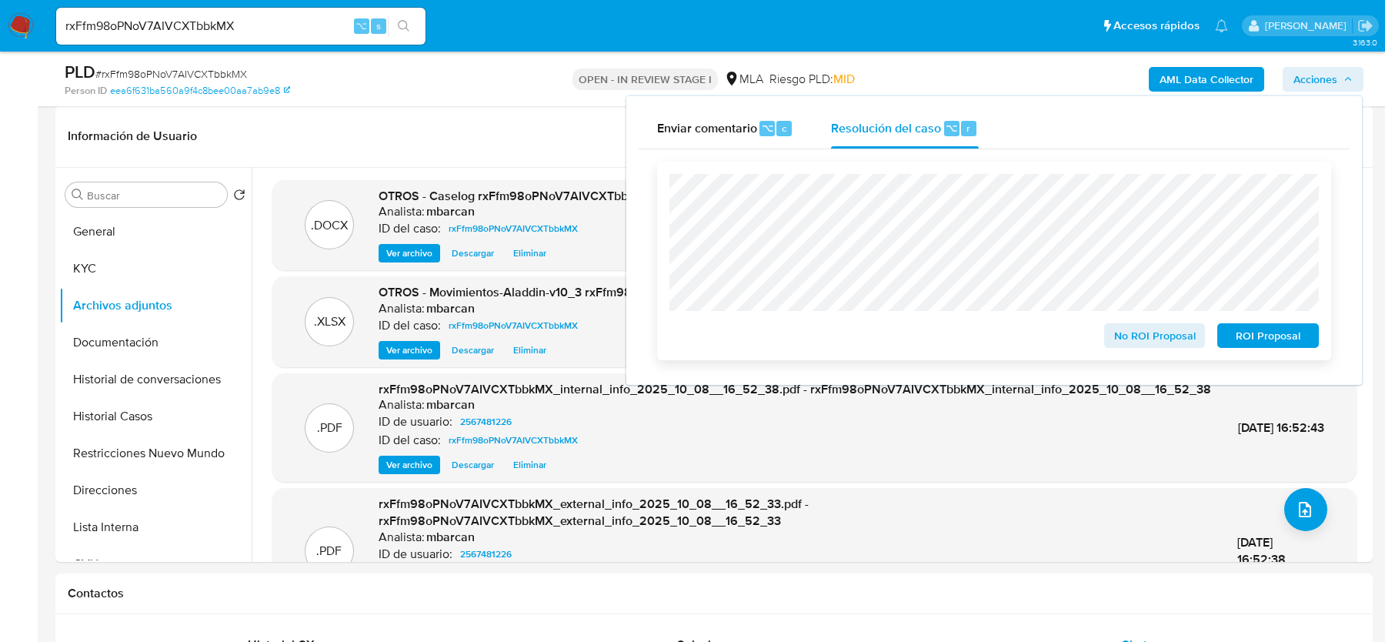
click at [1252, 335] on span "ROI Proposal" at bounding box center [1268, 336] width 80 height 22
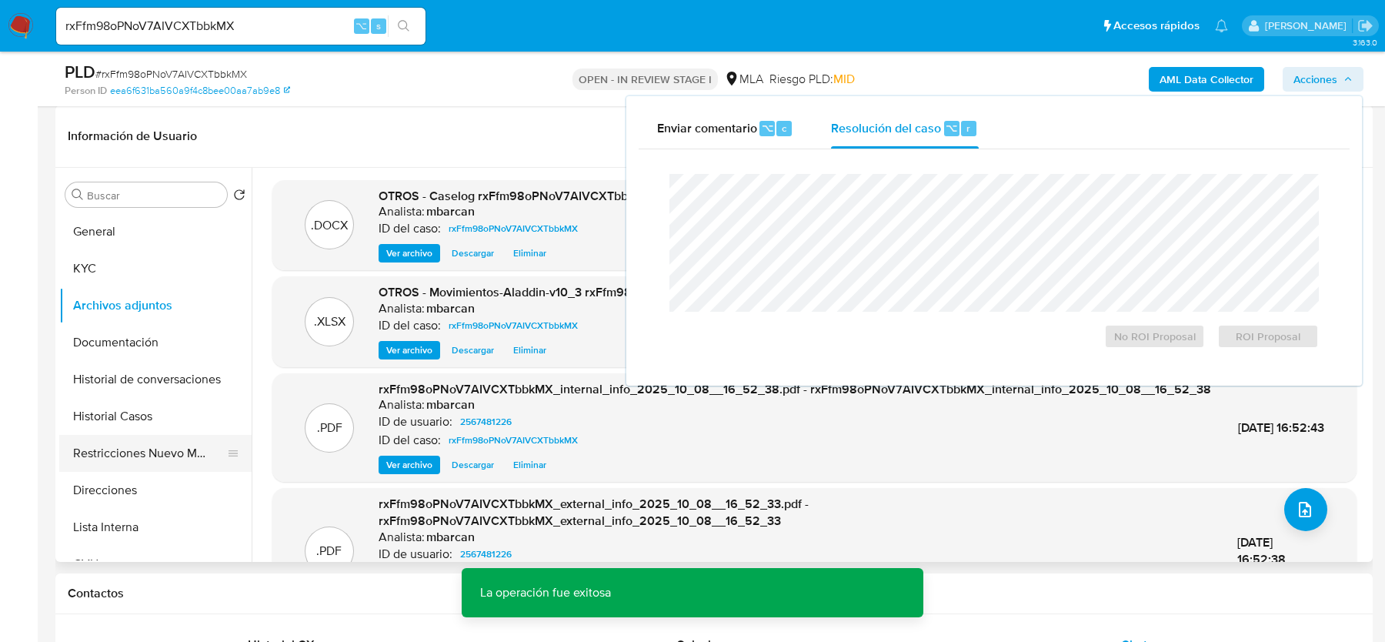
click at [115, 461] on button "Restricciones Nuevo Mundo" at bounding box center [149, 453] width 180 height 37
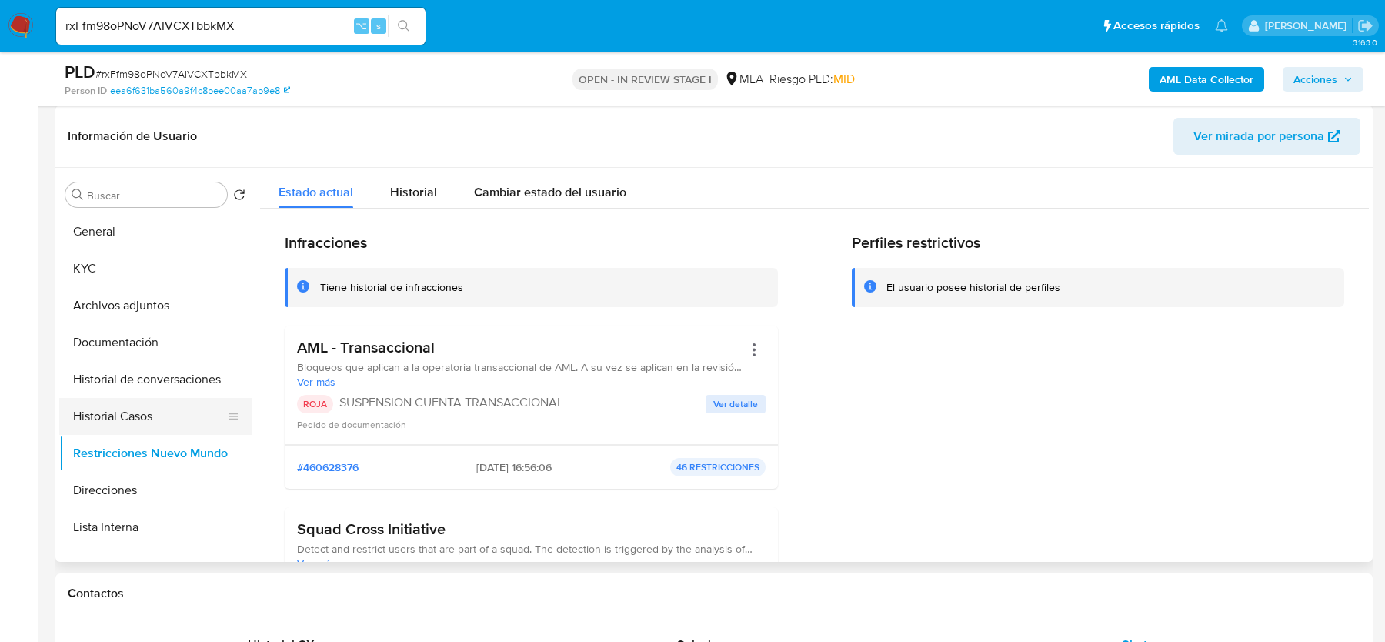
click at [116, 409] on button "Historial Casos" at bounding box center [149, 416] width 180 height 37
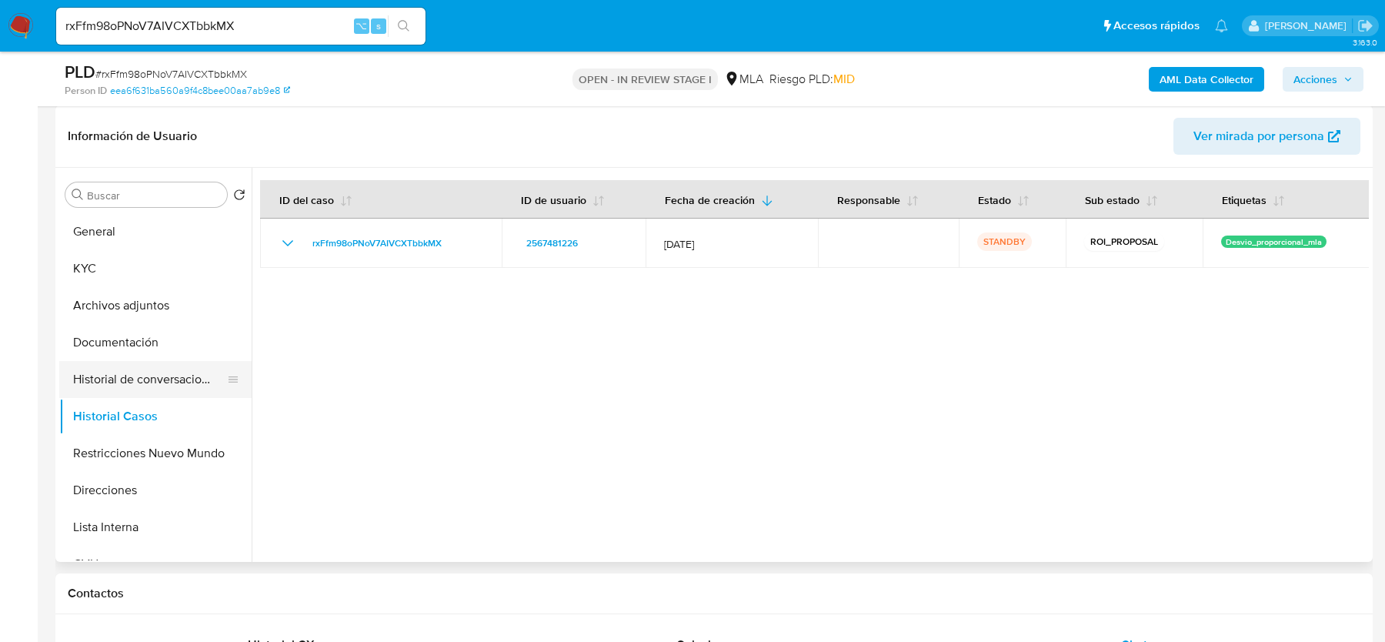
click at [133, 373] on button "Historial de conversaciones" at bounding box center [149, 379] width 180 height 37
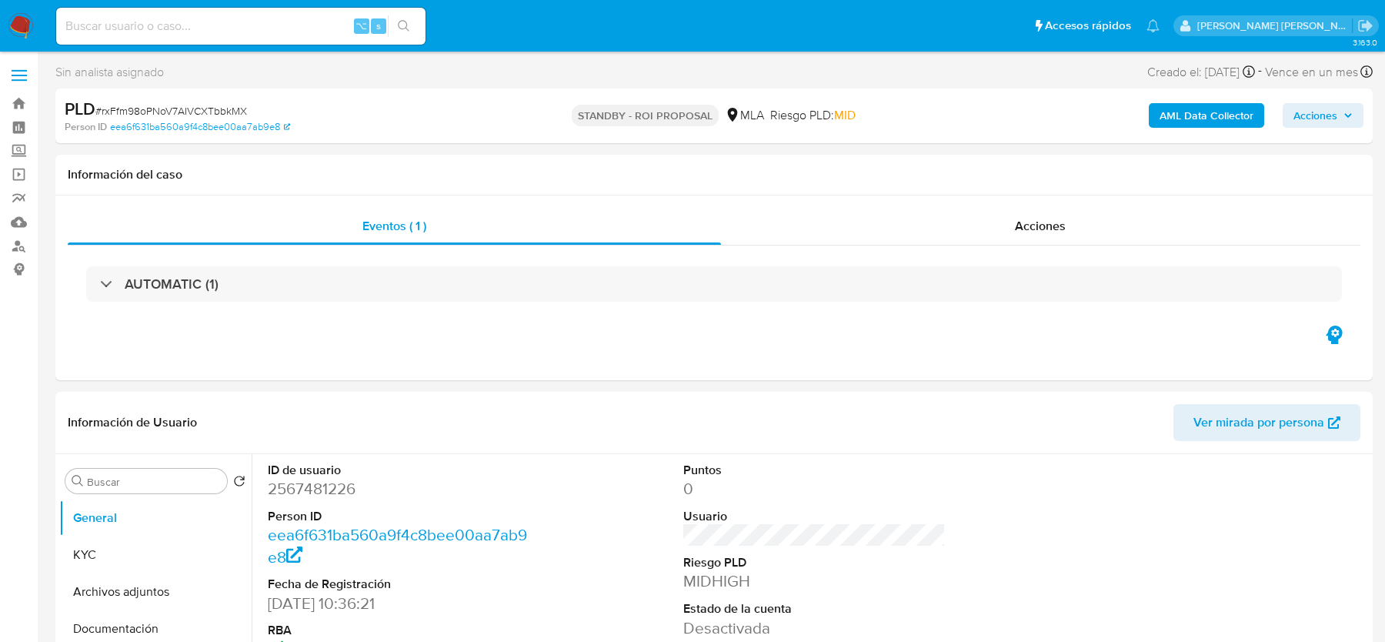
select select "10"
click at [30, 22] on img at bounding box center [21, 26] width 26 height 26
